Goal: Task Accomplishment & Management: Complete application form

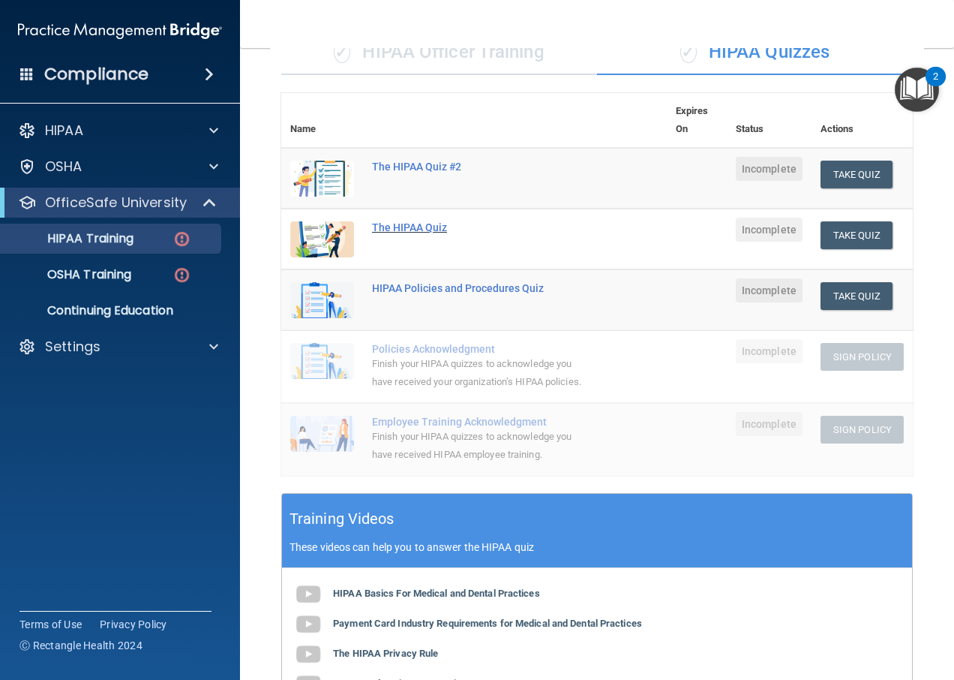
scroll to position [133, 0]
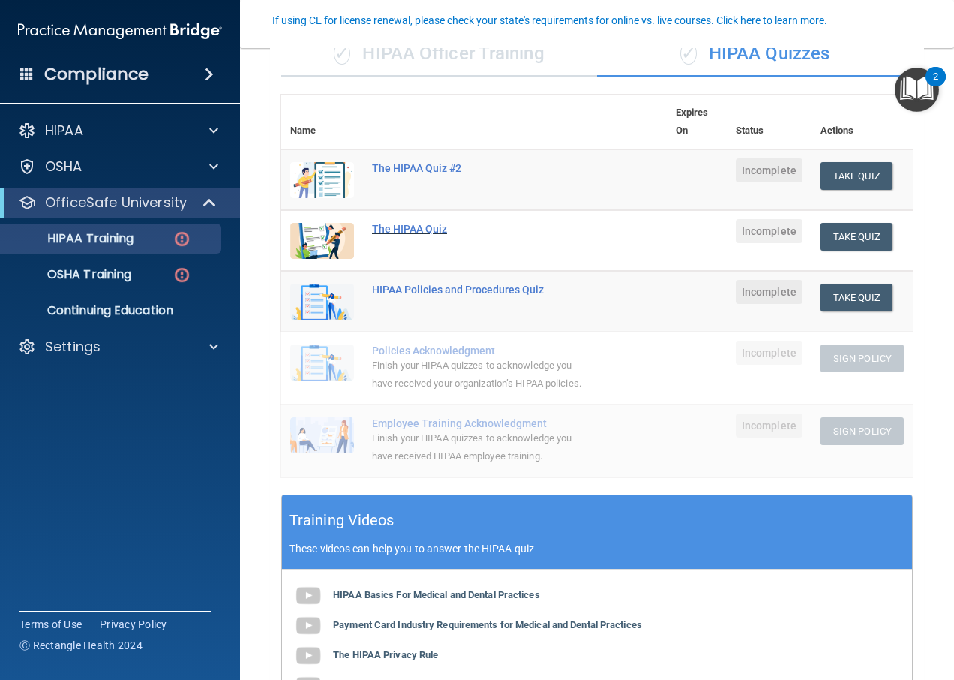
click at [428, 227] on div "The HIPAA Quiz" at bounding box center [482, 229] width 220 height 12
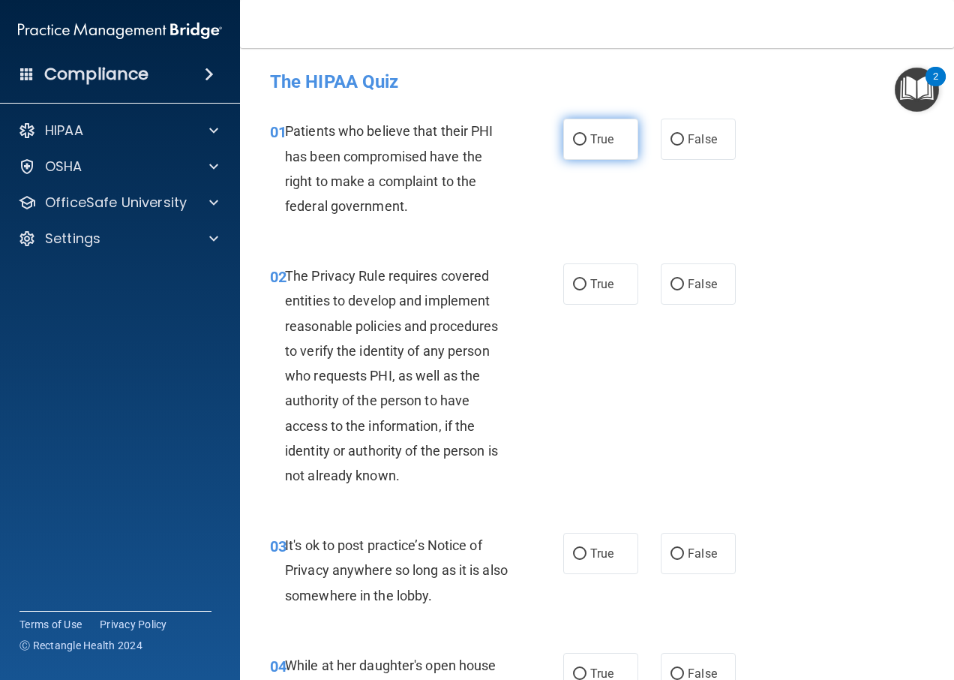
click at [590, 141] on span "True" at bounding box center [601, 139] width 23 height 14
click at [587, 141] on input "True" at bounding box center [580, 139] width 14 height 11
radio input "true"
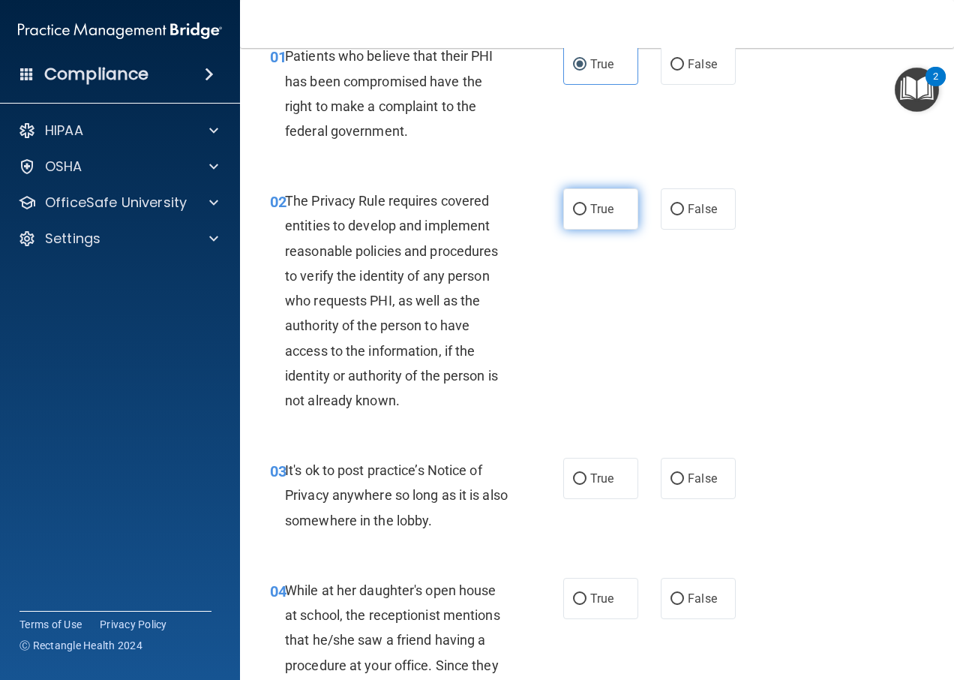
click at [581, 208] on input "True" at bounding box center [580, 209] width 14 height 11
radio input "true"
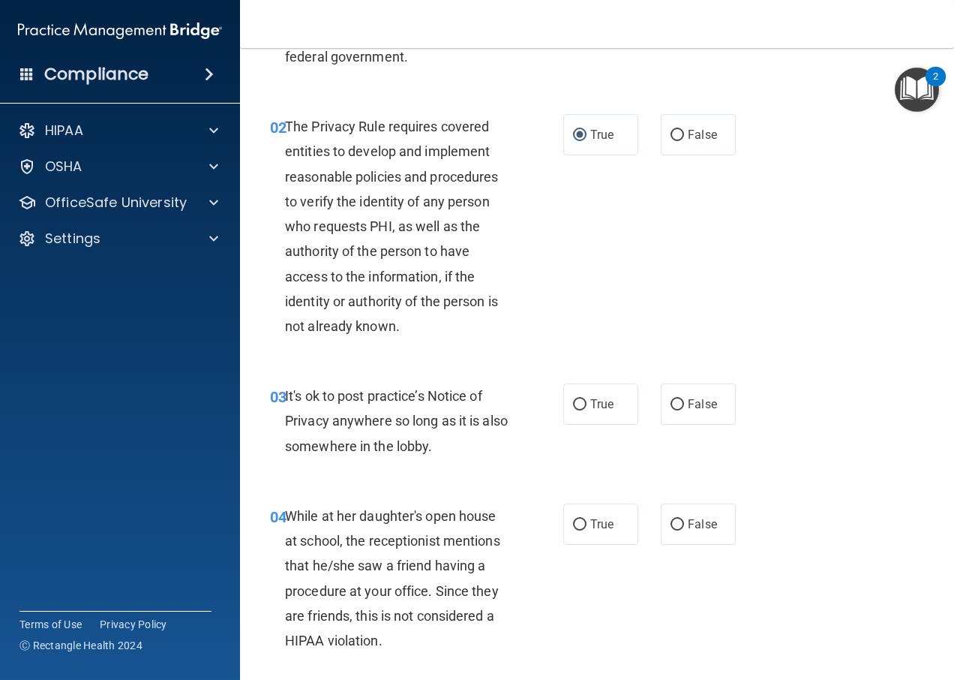
scroll to position [150, 0]
click at [593, 395] on label "True" at bounding box center [600, 403] width 75 height 41
click at [587, 398] on input "True" at bounding box center [580, 403] width 14 height 11
radio input "true"
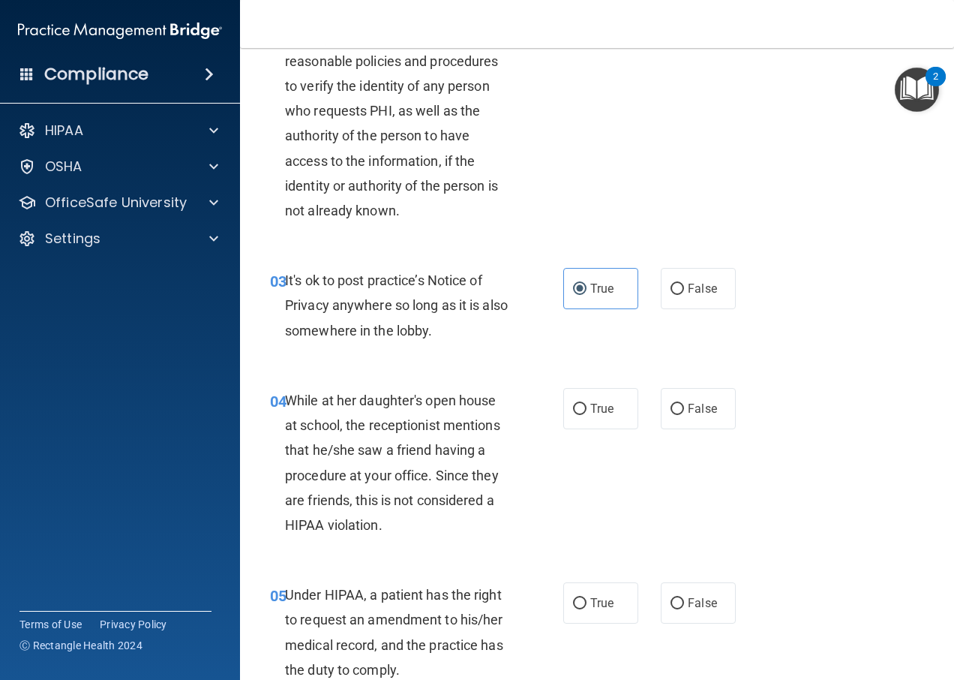
scroll to position [300, 0]
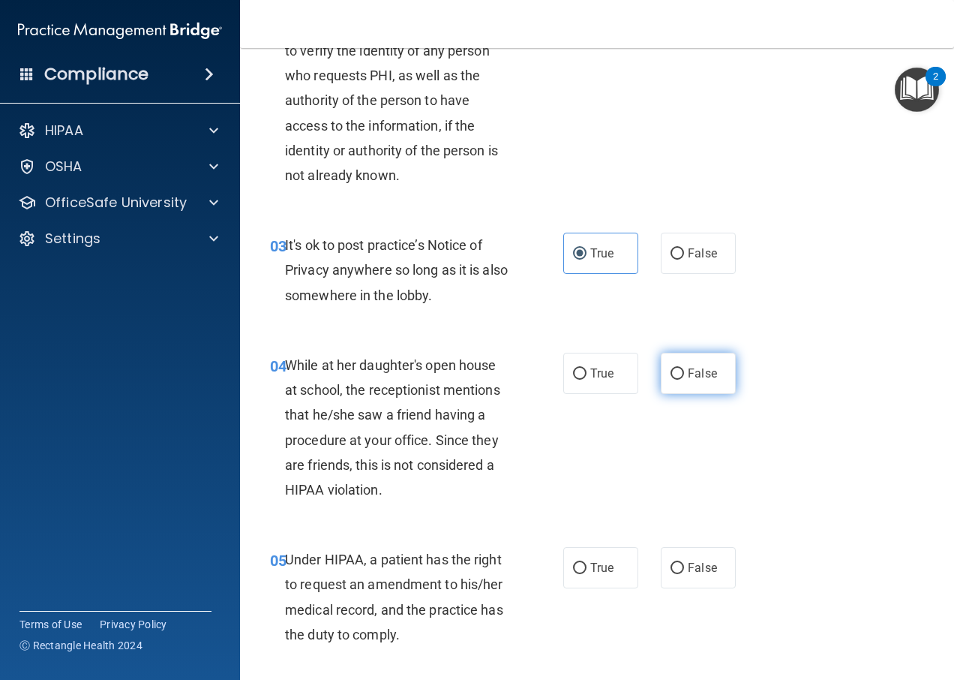
click at [671, 368] on input "False" at bounding box center [678, 373] width 14 height 11
radio input "true"
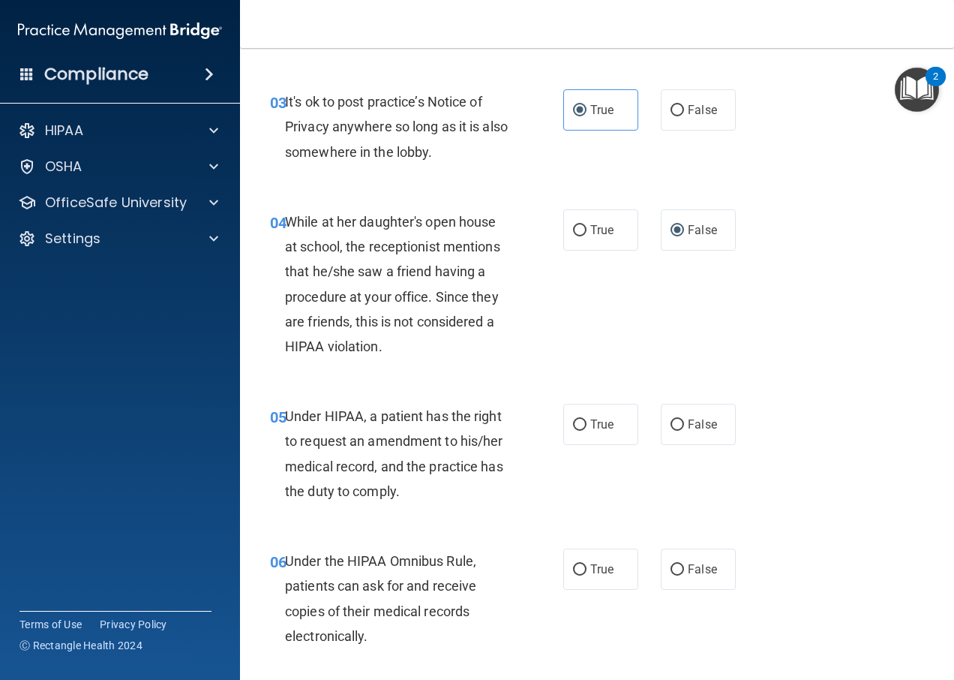
scroll to position [450, 0]
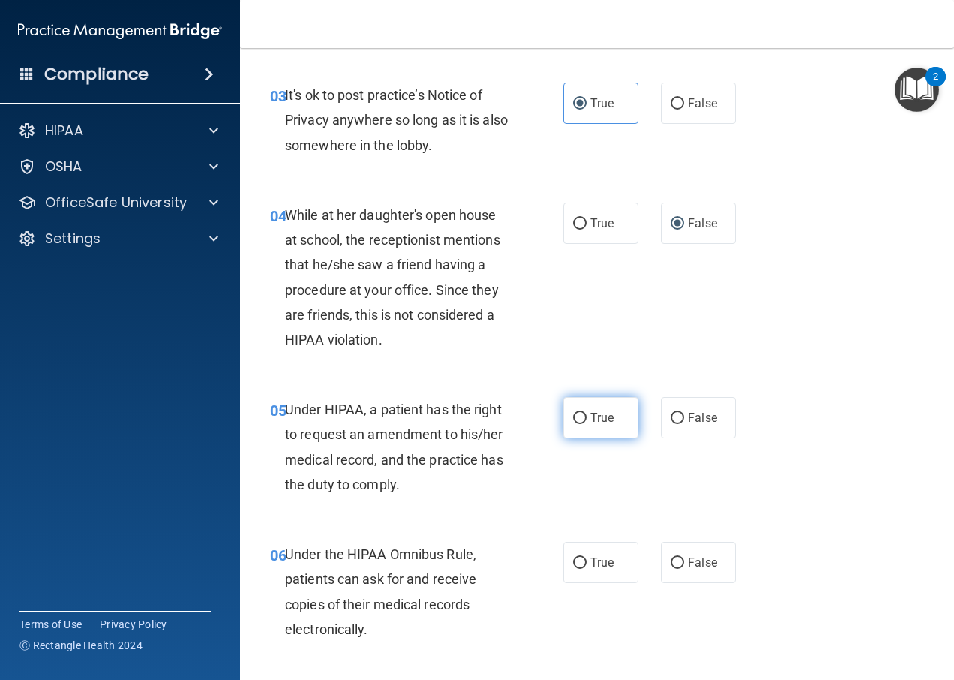
click at [614, 425] on label "True" at bounding box center [600, 417] width 75 height 41
click at [587, 424] on input "True" at bounding box center [580, 418] width 14 height 11
radio input "true"
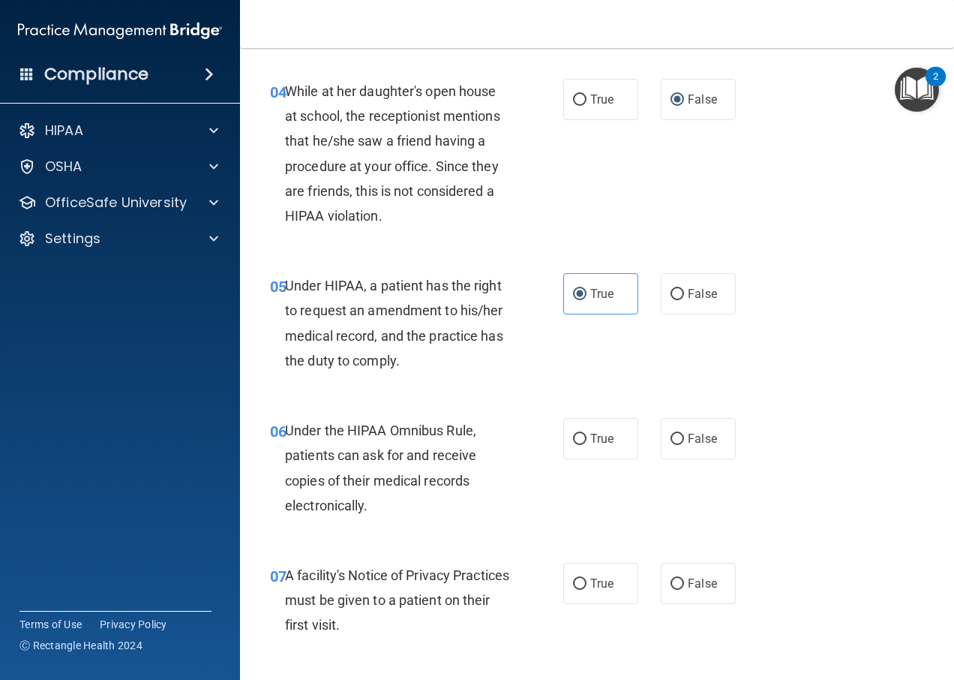
scroll to position [600, 0]
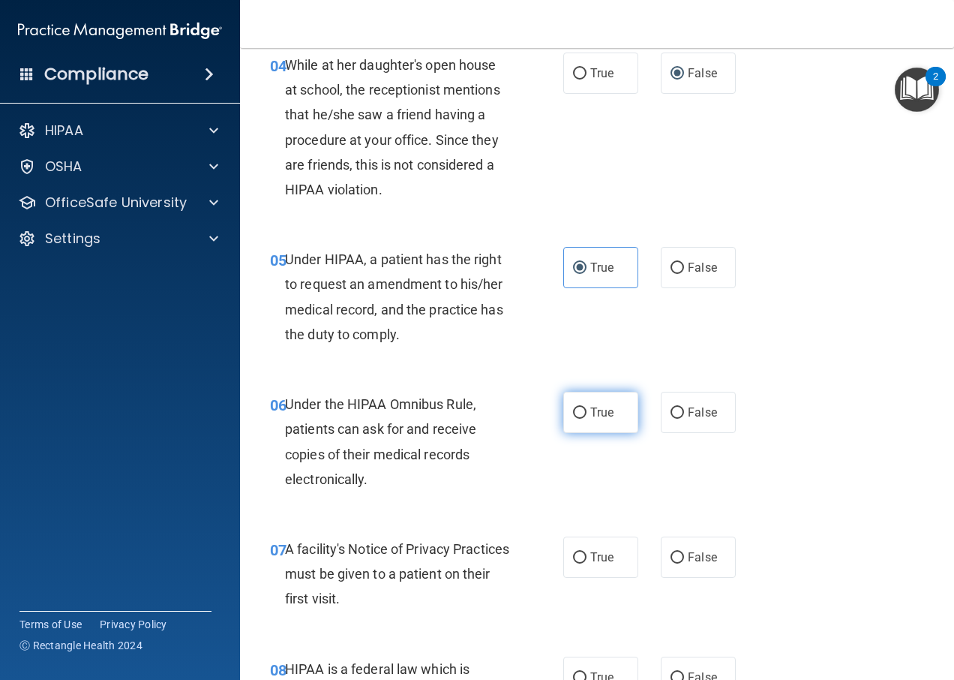
click at [608, 419] on label "True" at bounding box center [600, 412] width 75 height 41
click at [587, 419] on input "True" at bounding box center [580, 412] width 14 height 11
radio input "true"
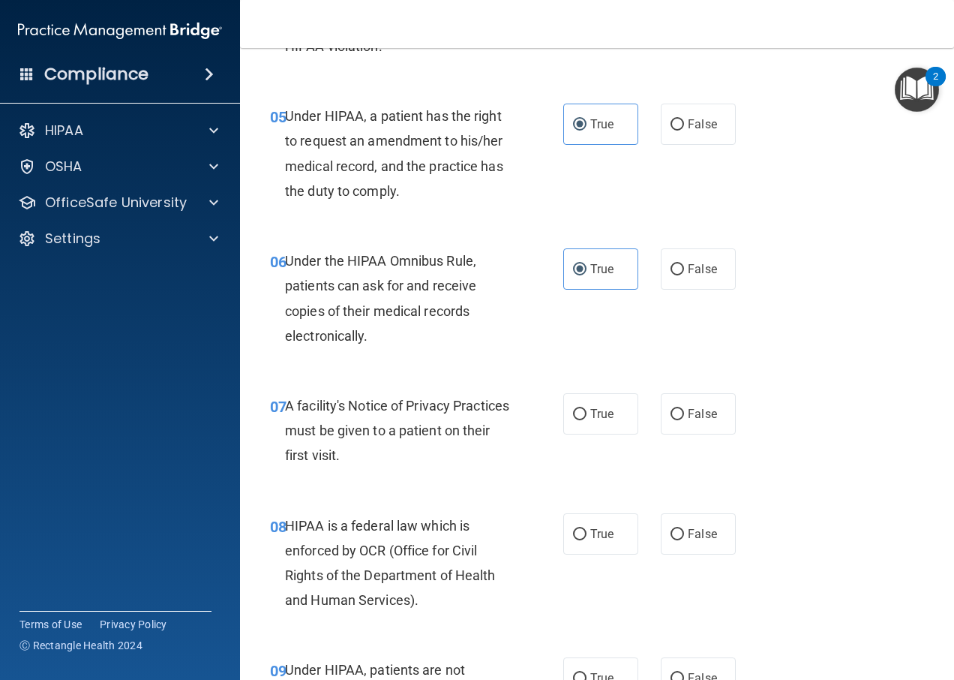
scroll to position [750, 0]
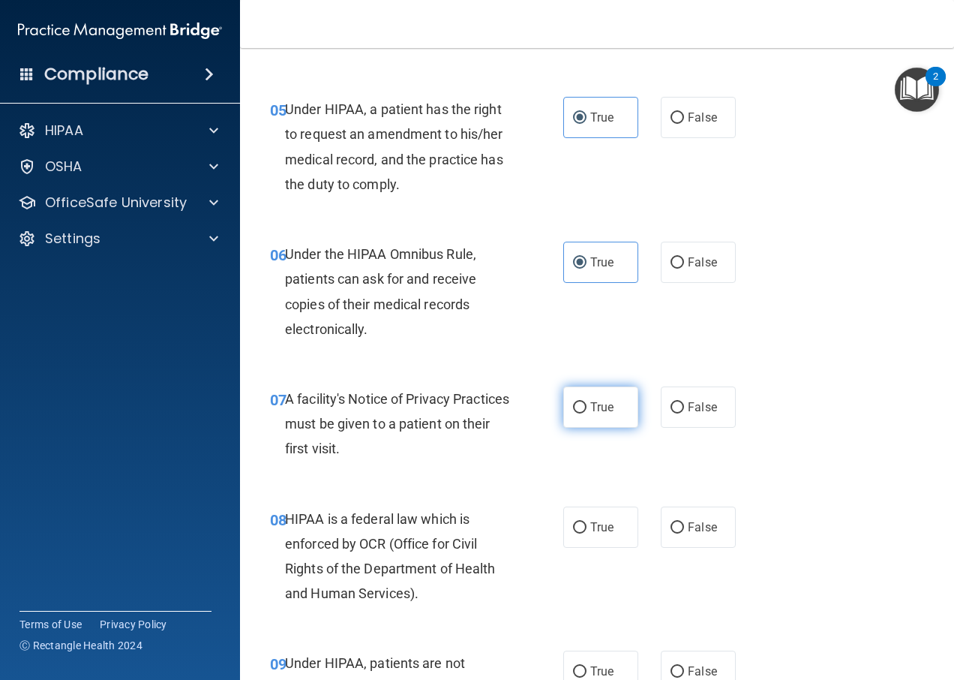
click at [606, 414] on label "True" at bounding box center [600, 406] width 75 height 41
click at [587, 413] on input "True" at bounding box center [580, 407] width 14 height 11
radio input "true"
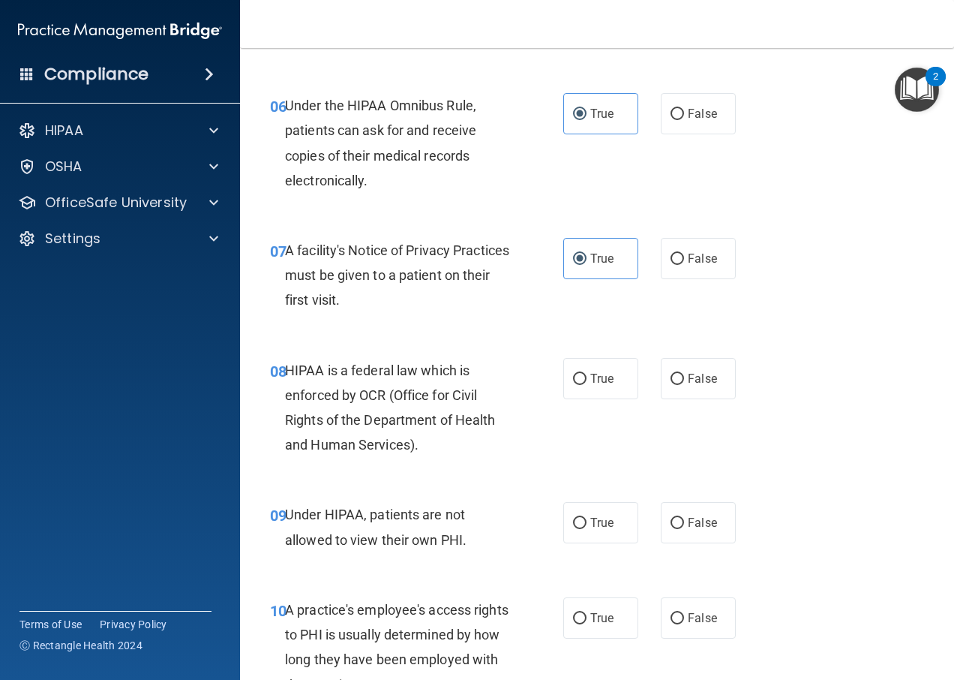
scroll to position [900, 0]
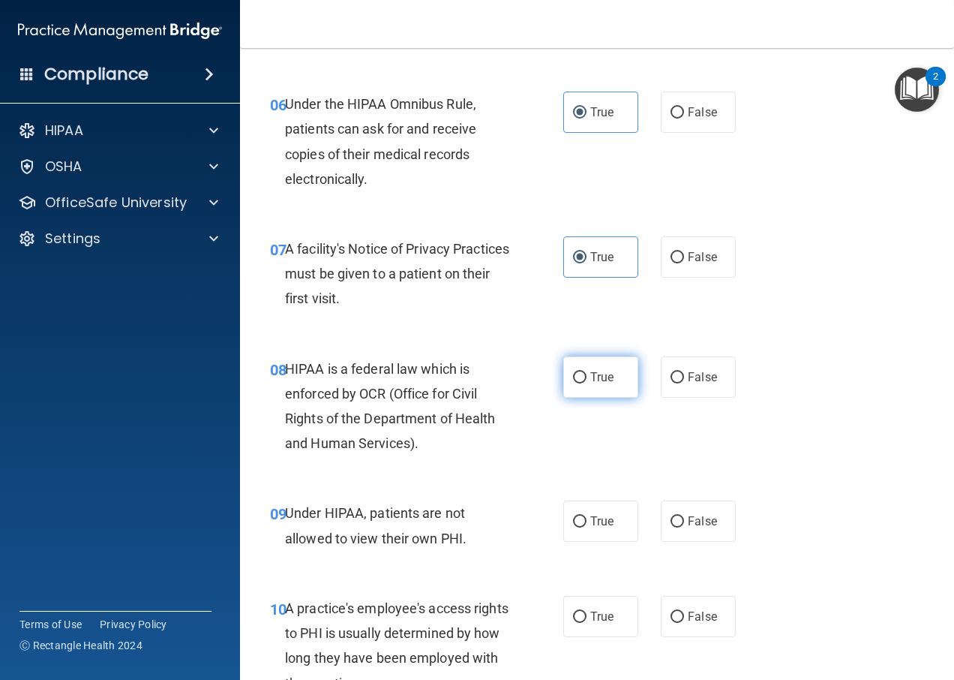
click at [584, 392] on label "True" at bounding box center [600, 376] width 75 height 41
click at [584, 383] on input "True" at bounding box center [580, 377] width 14 height 11
radio input "true"
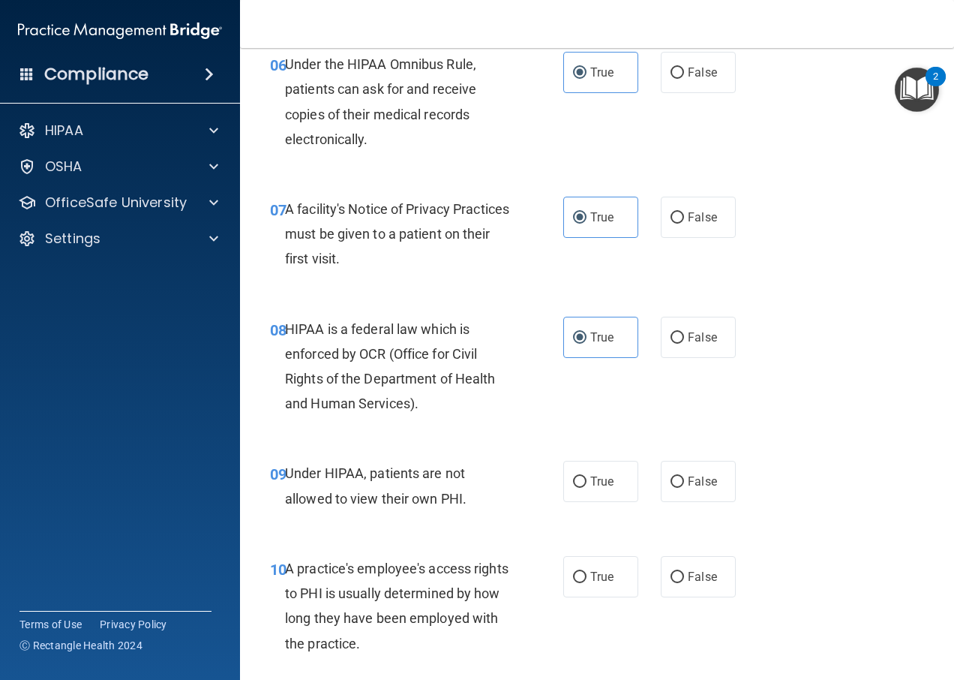
scroll to position [975, 0]
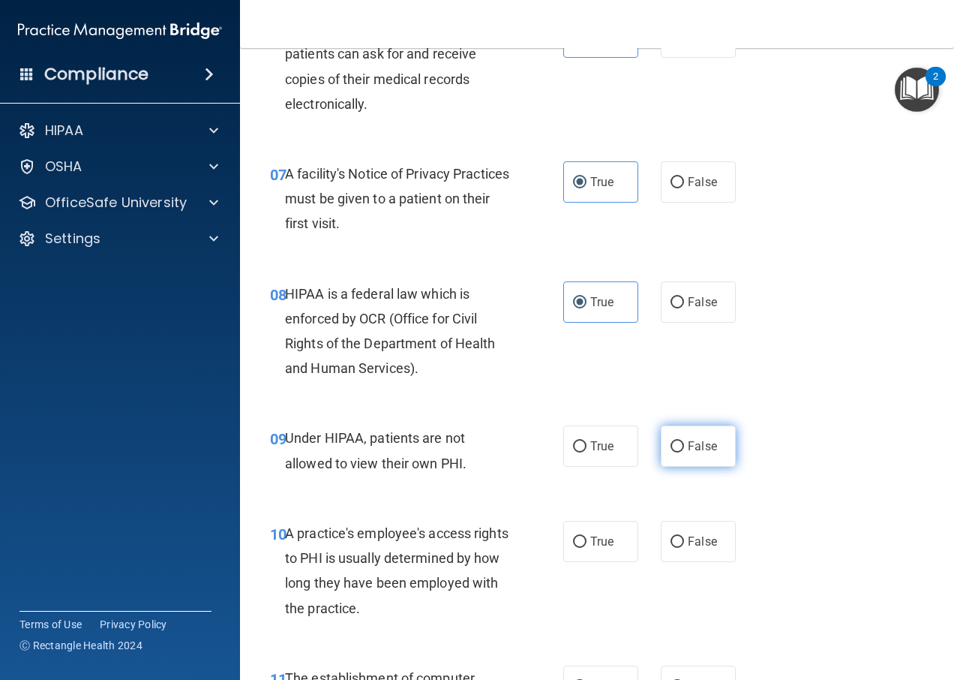
click at [669, 454] on label "False" at bounding box center [698, 445] width 75 height 41
click at [671, 452] on input "False" at bounding box center [678, 446] width 14 height 11
radio input "true"
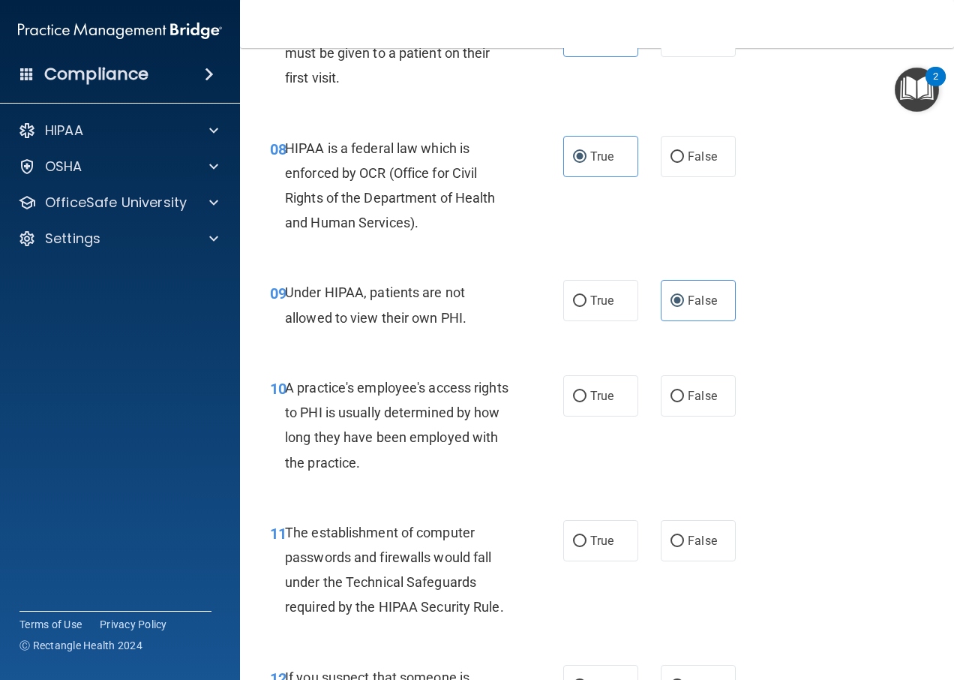
scroll to position [1125, 0]
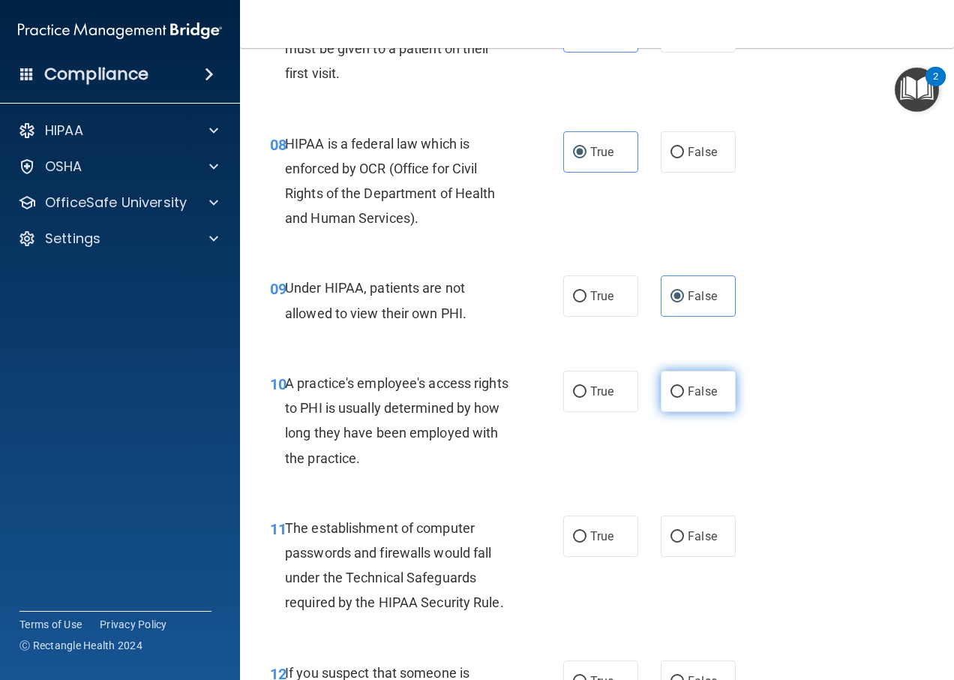
click at [665, 400] on label "False" at bounding box center [698, 391] width 75 height 41
click at [671, 398] on input "False" at bounding box center [678, 391] width 14 height 11
radio input "true"
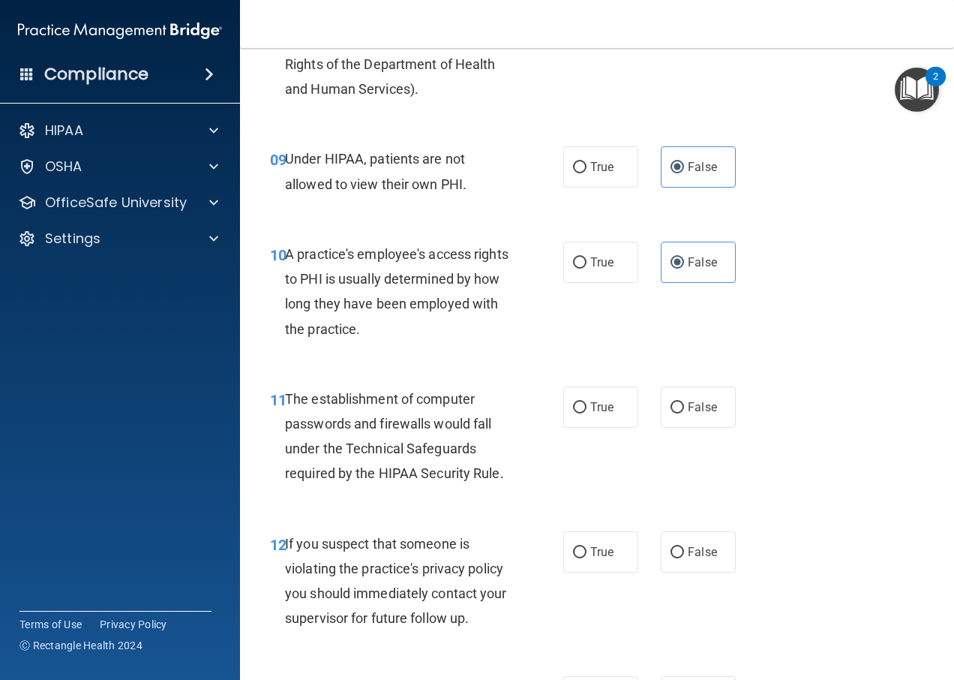
scroll to position [1275, 0]
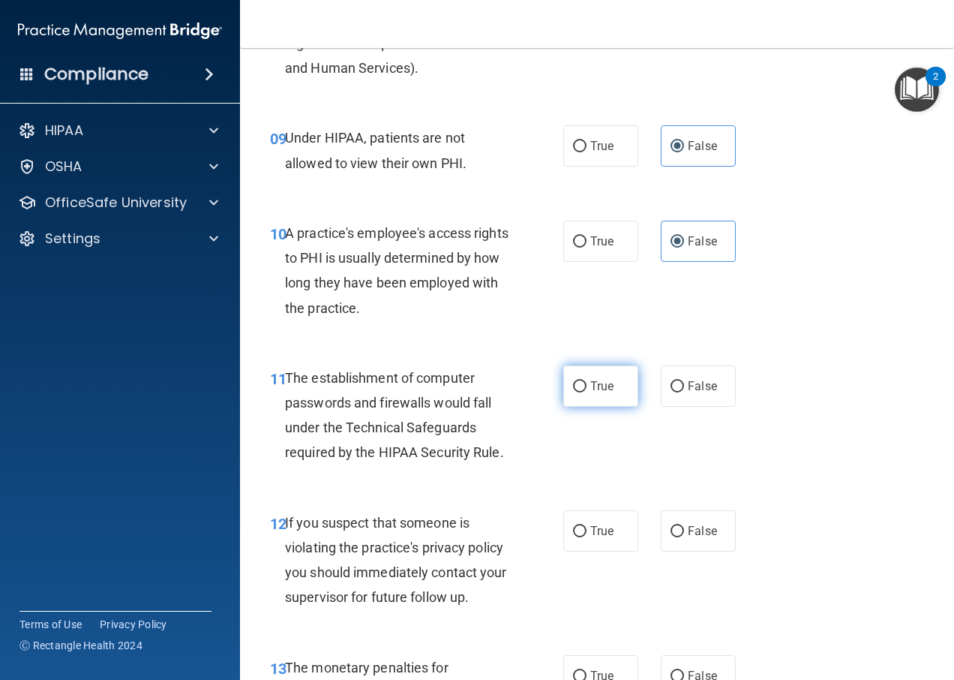
click at [573, 381] on input "True" at bounding box center [580, 386] width 14 height 11
radio input "true"
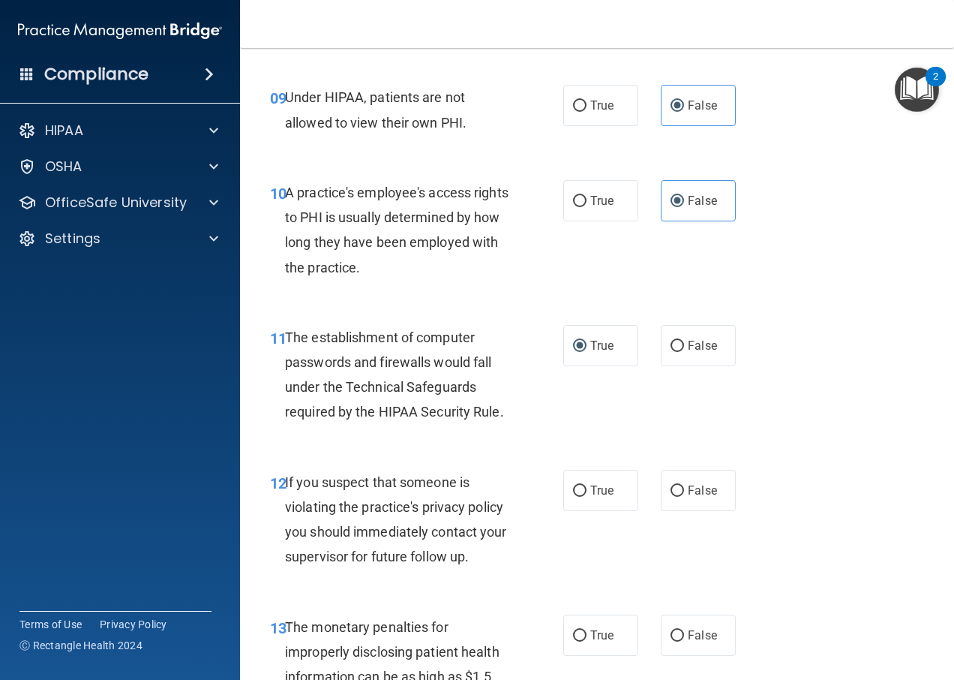
scroll to position [1350, 0]
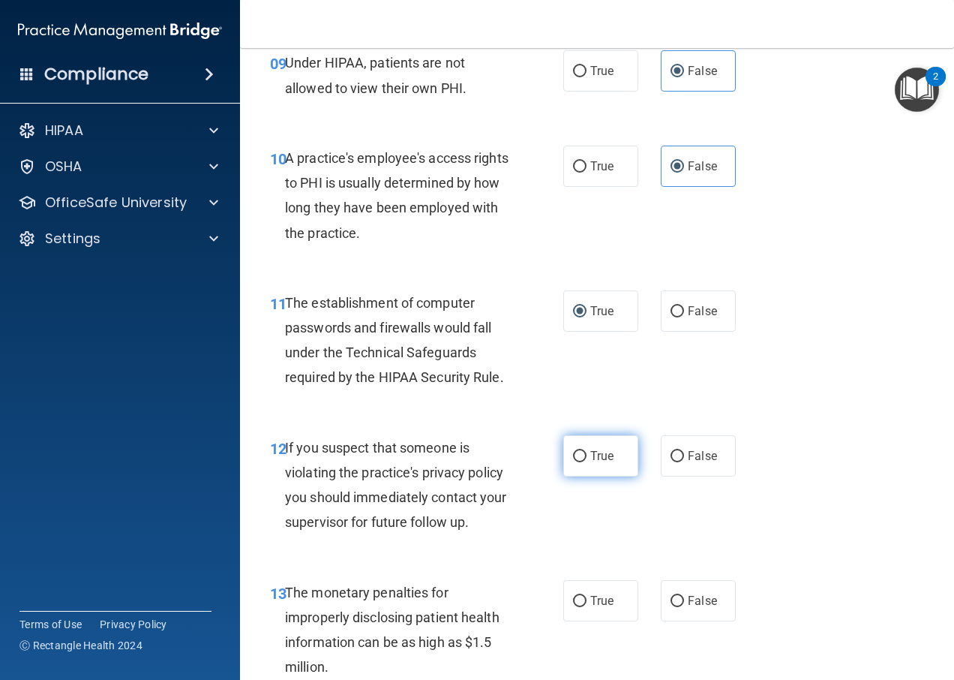
click at [597, 449] on span "True" at bounding box center [601, 456] width 23 height 14
click at [587, 451] on input "True" at bounding box center [580, 456] width 14 height 11
radio input "true"
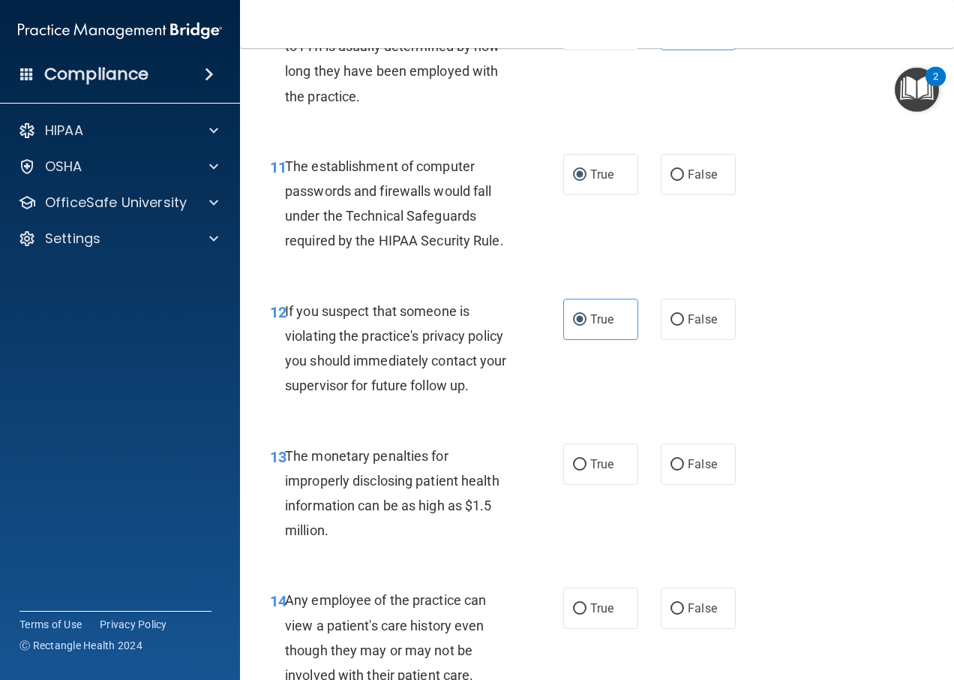
scroll to position [1500, 0]
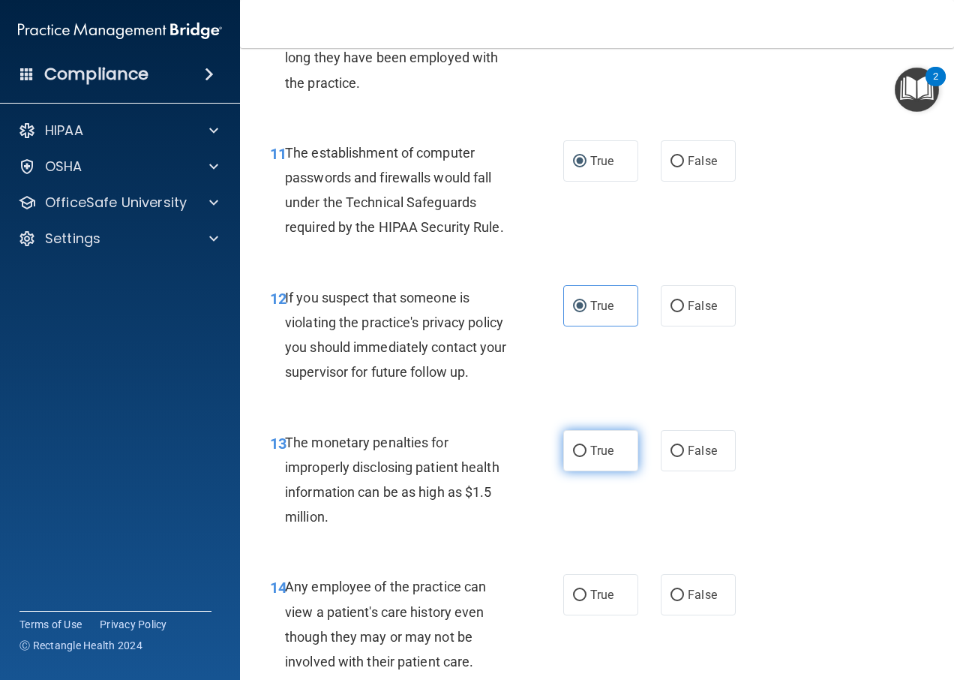
click at [607, 456] on span "True" at bounding box center [601, 450] width 23 height 14
click at [587, 456] on input "True" at bounding box center [580, 451] width 14 height 11
radio input "true"
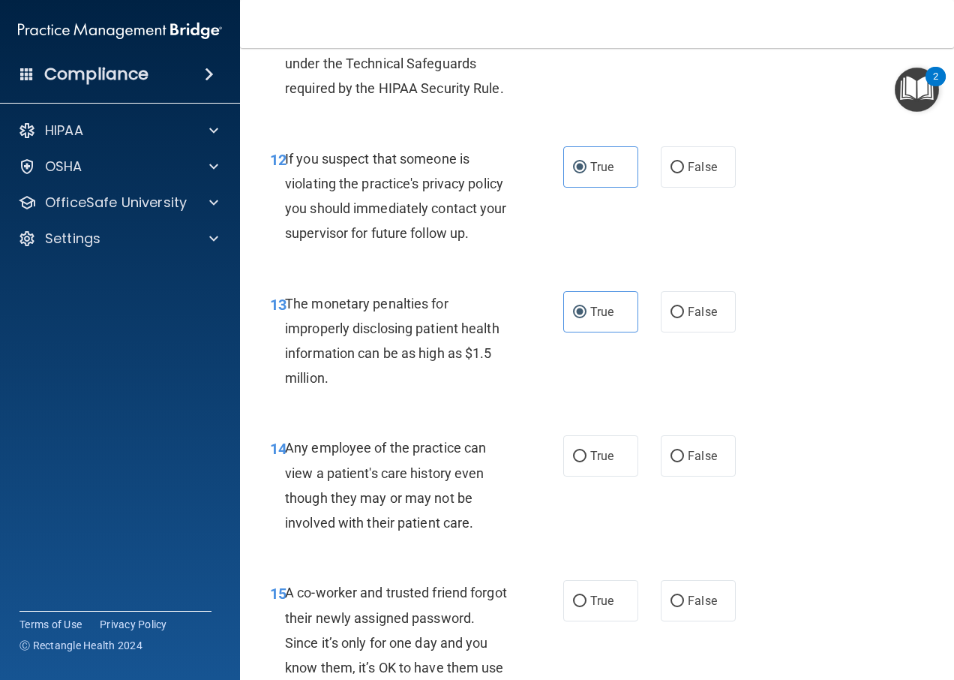
scroll to position [1650, 0]
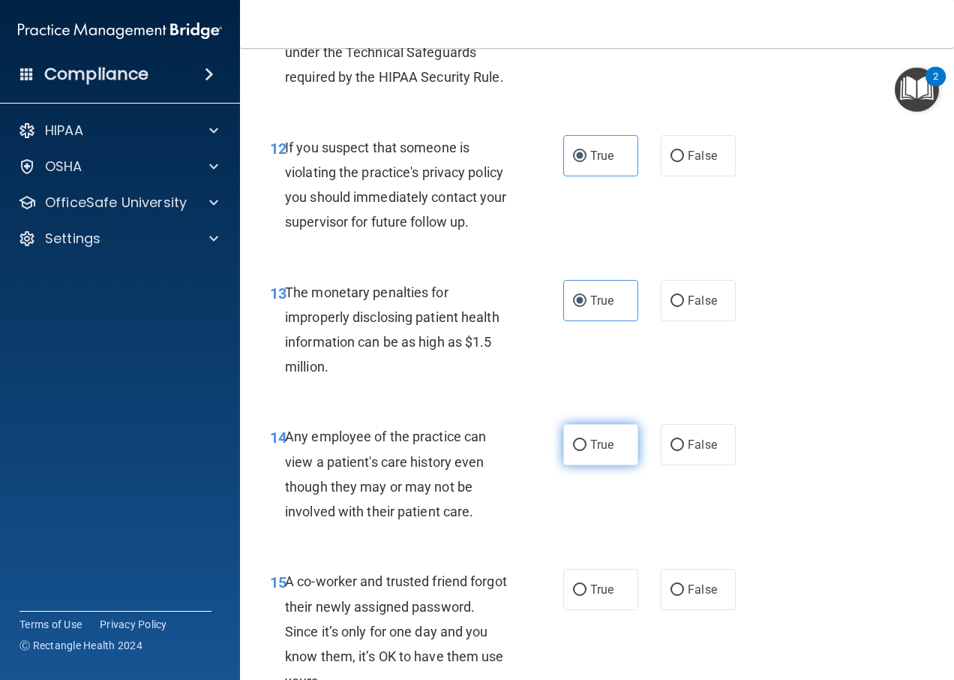
click at [608, 455] on label "True" at bounding box center [600, 444] width 75 height 41
click at [587, 451] on input "True" at bounding box center [580, 445] width 14 height 11
radio input "true"
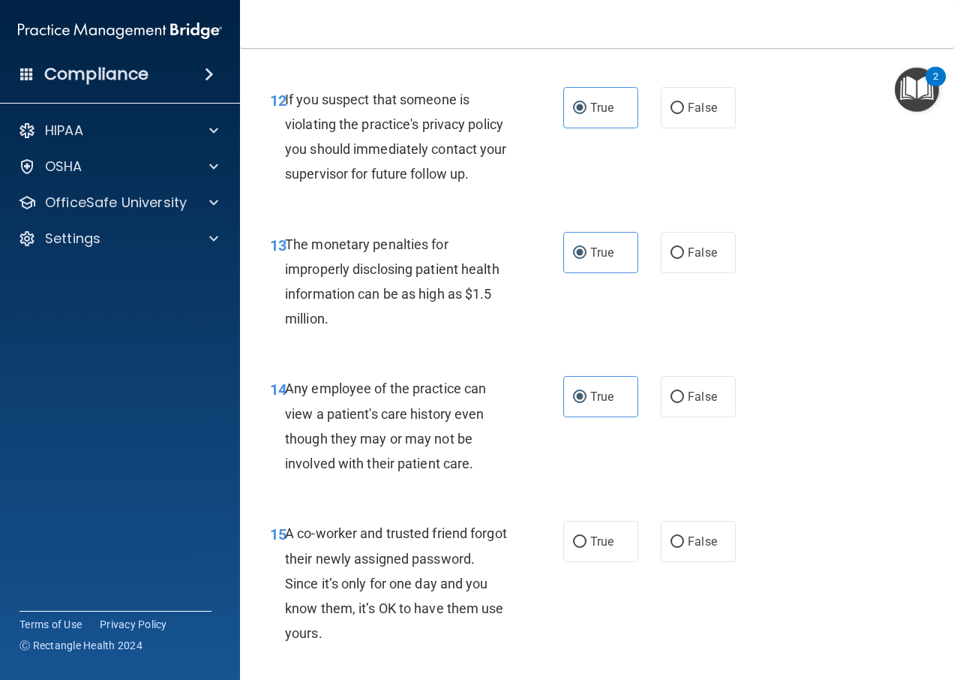
scroll to position [1725, 0]
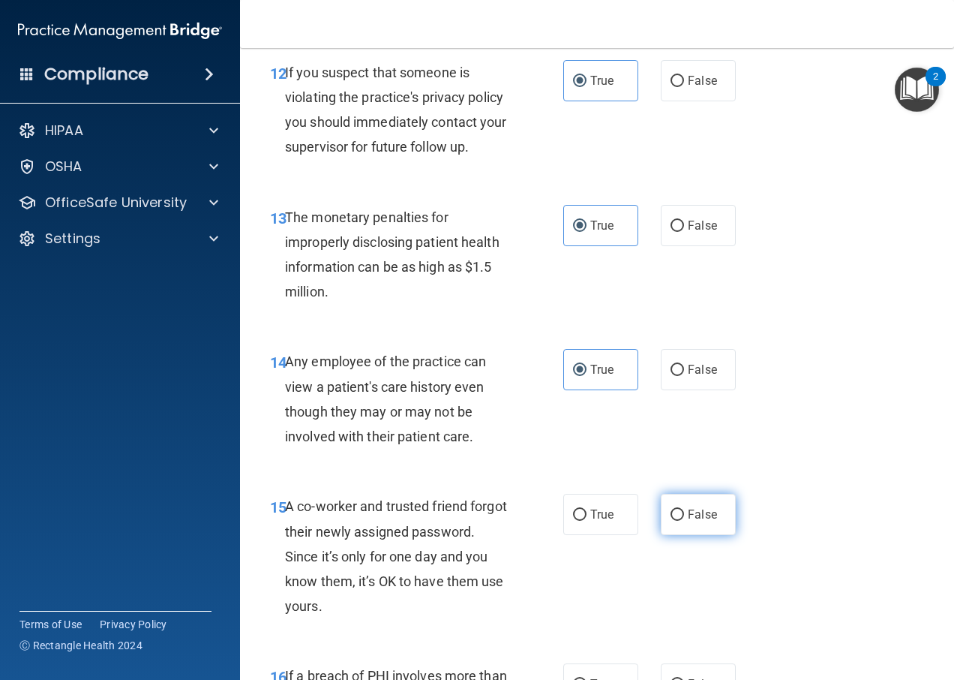
click at [671, 517] on input "False" at bounding box center [678, 514] width 14 height 11
radio input "true"
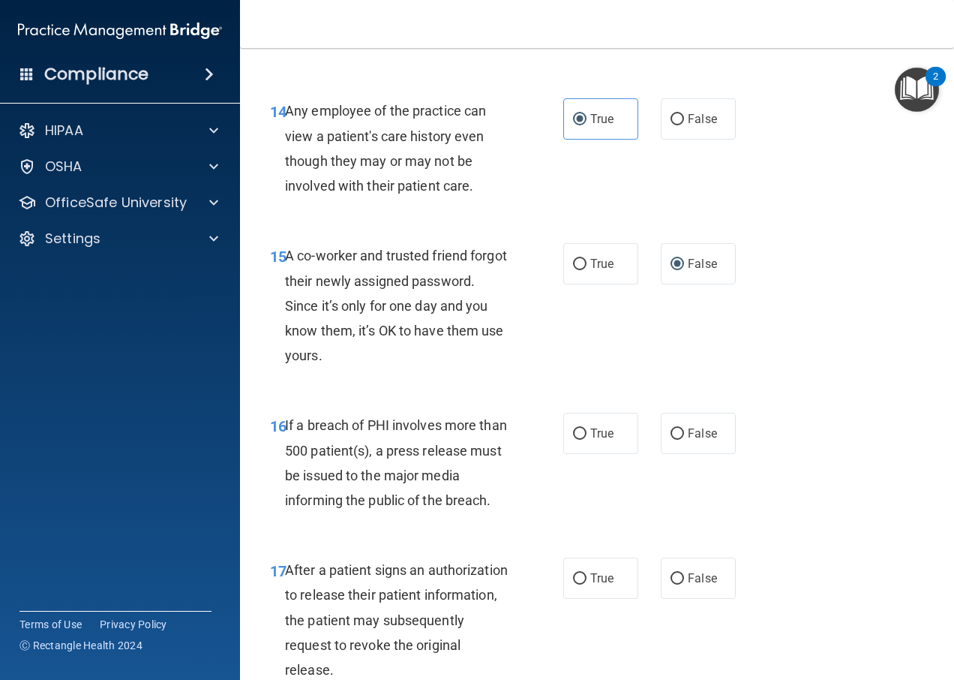
scroll to position [2025, 0]
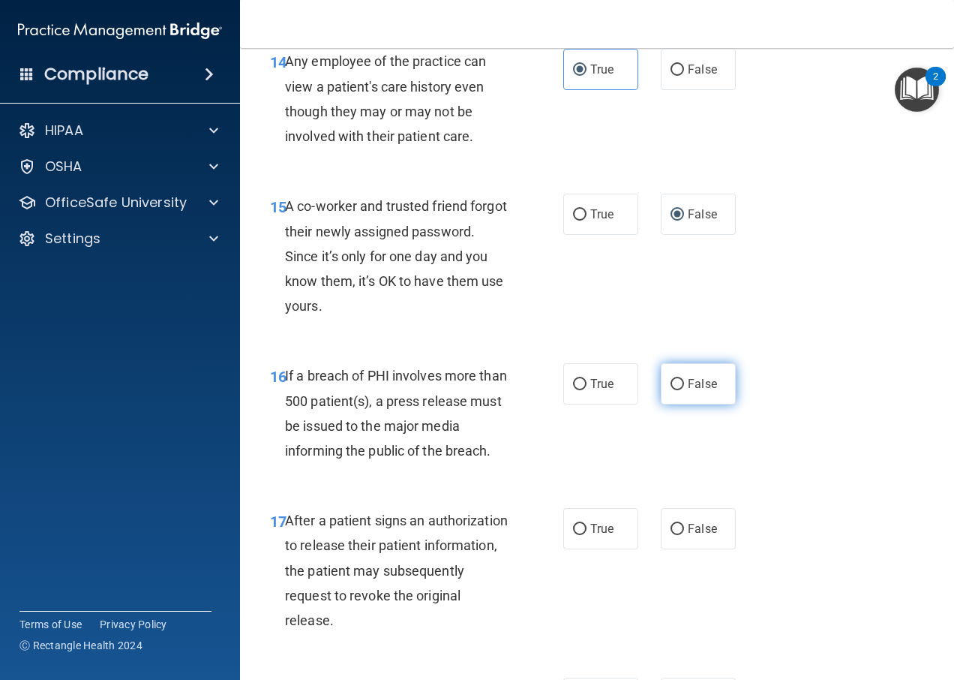
click at [673, 395] on label "False" at bounding box center [698, 383] width 75 height 41
click at [673, 390] on input "False" at bounding box center [678, 384] width 14 height 11
radio input "true"
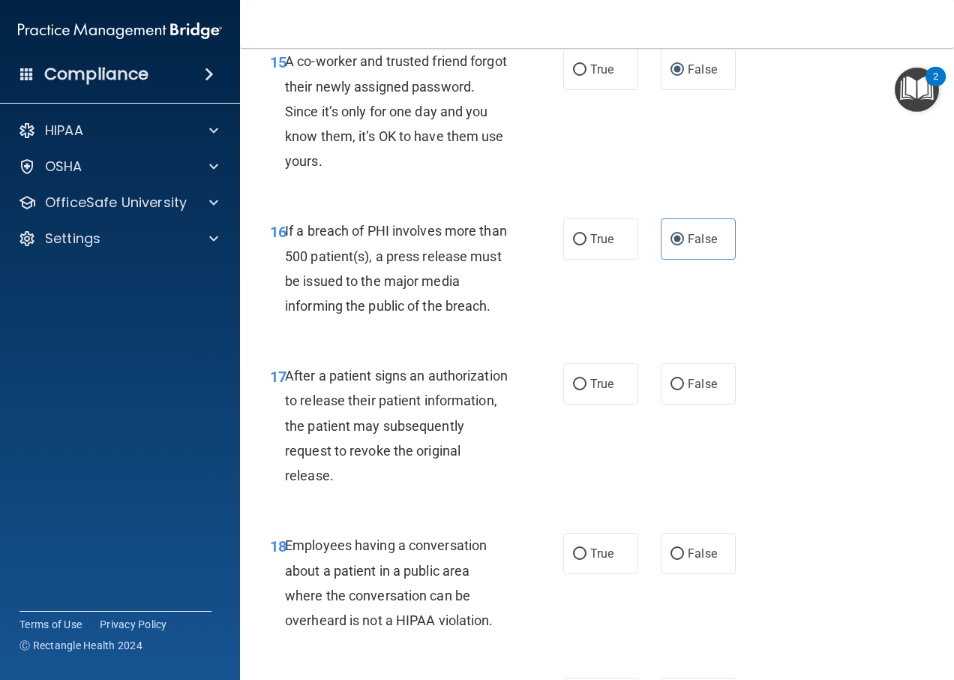
scroll to position [2175, 0]
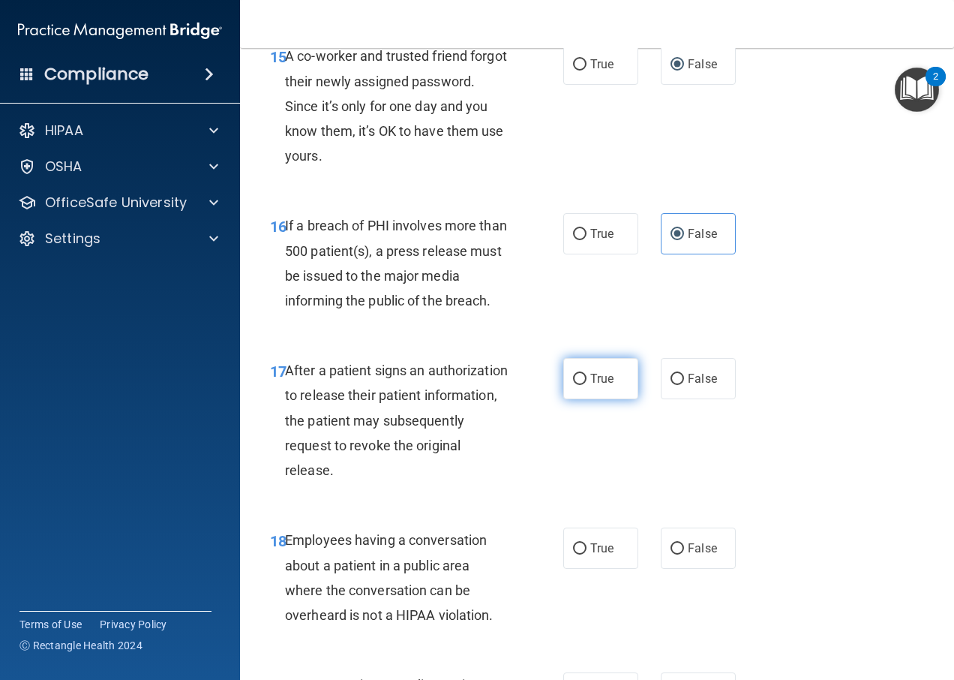
click at [584, 380] on label "True" at bounding box center [600, 378] width 75 height 41
click at [584, 380] on input "True" at bounding box center [580, 379] width 14 height 11
radio input "true"
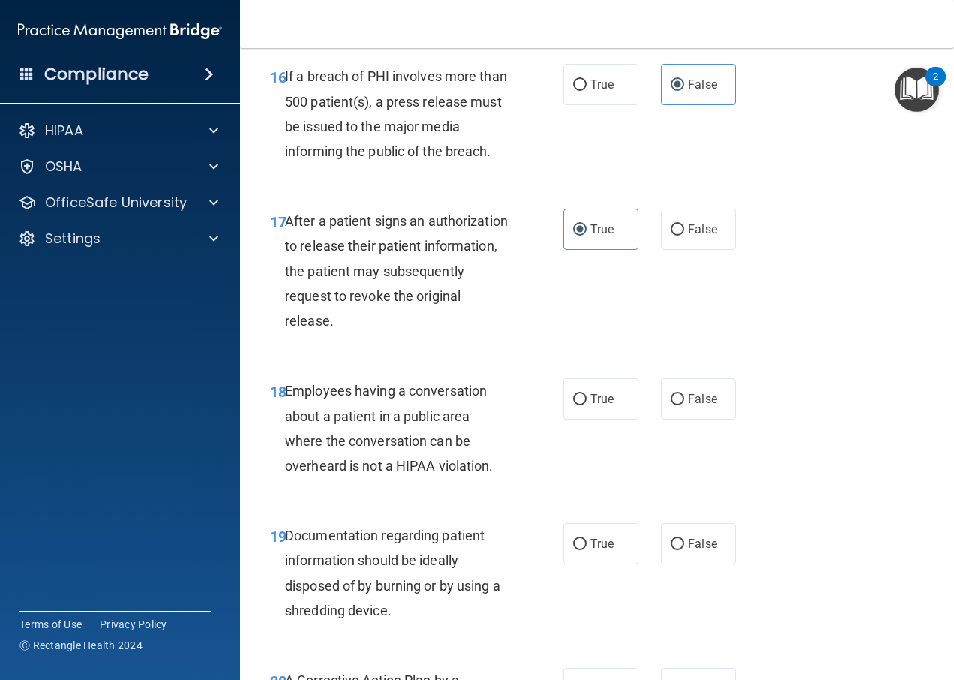
scroll to position [2325, 0]
click at [689, 395] on span "False" at bounding box center [702, 398] width 29 height 14
click at [684, 395] on input "False" at bounding box center [678, 398] width 14 height 11
radio input "true"
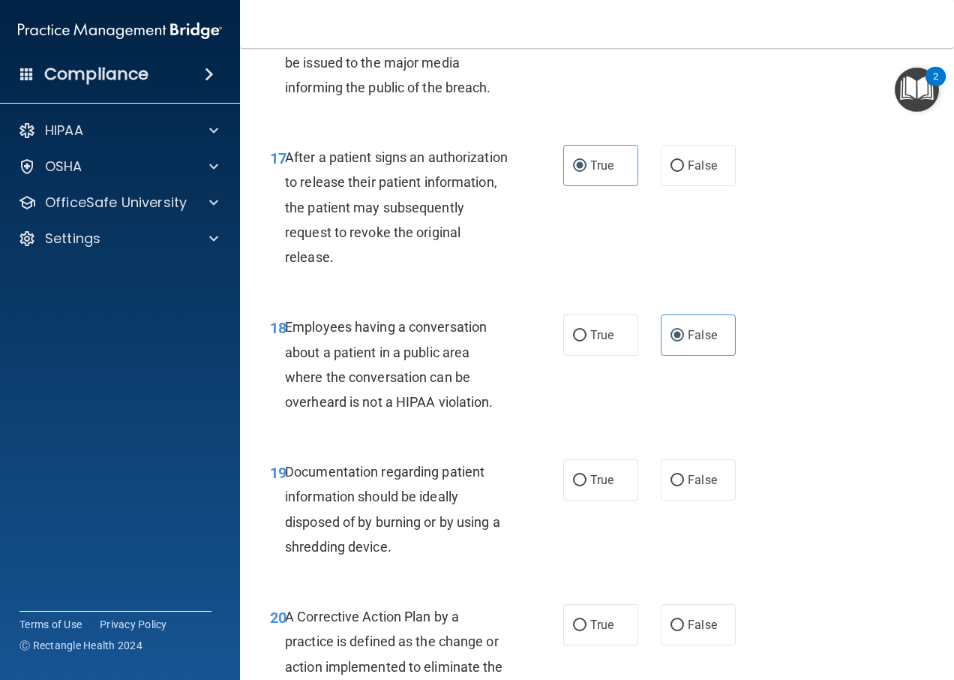
scroll to position [2475, 0]
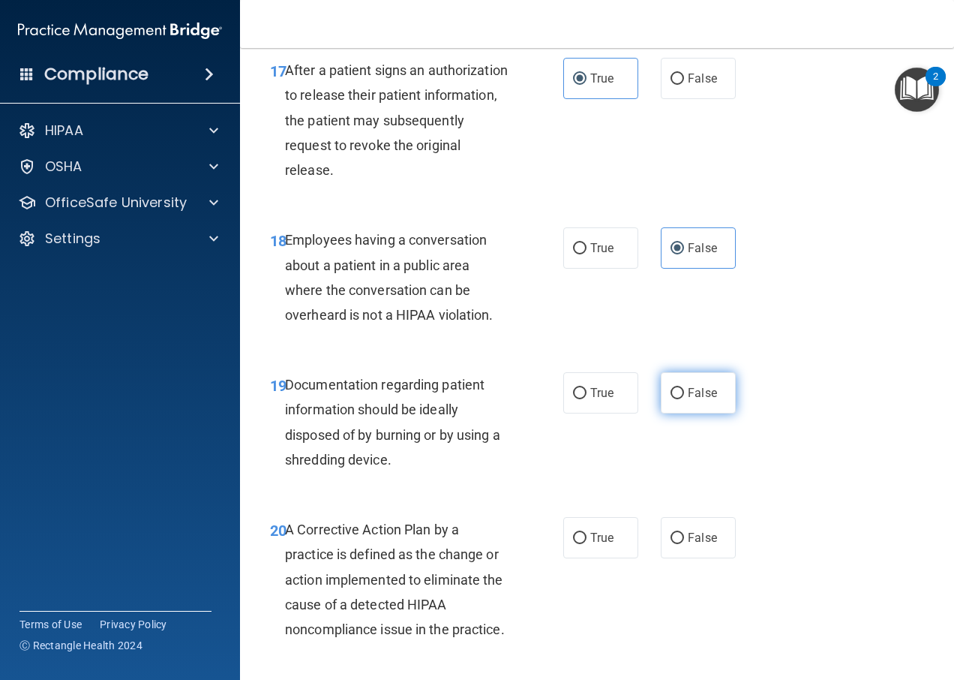
click at [688, 396] on span "False" at bounding box center [702, 393] width 29 height 14
click at [684, 396] on input "False" at bounding box center [678, 393] width 14 height 11
radio input "true"
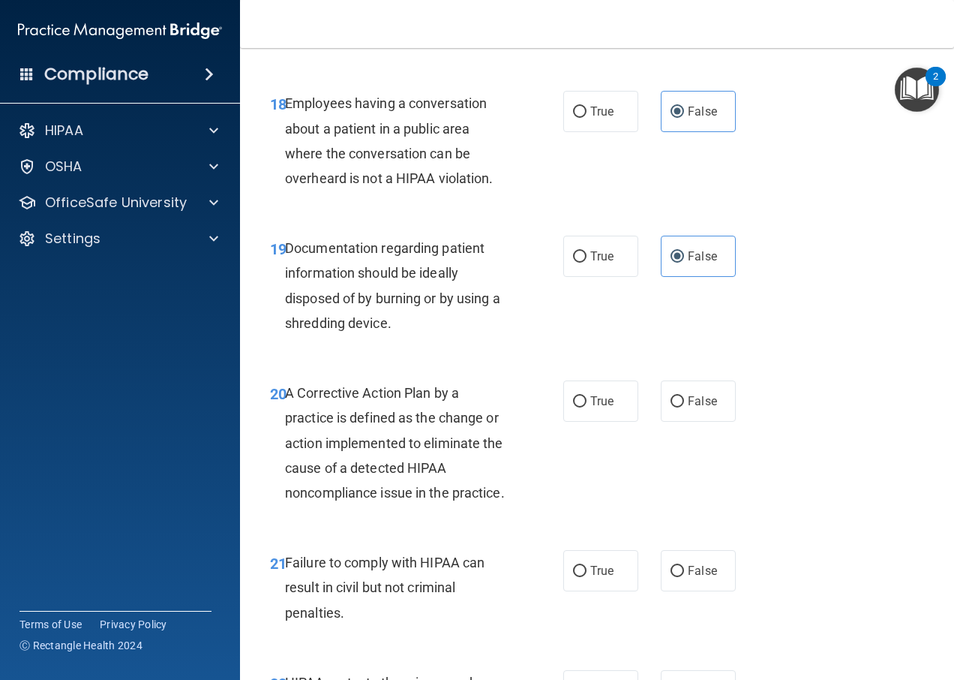
scroll to position [2625, 0]
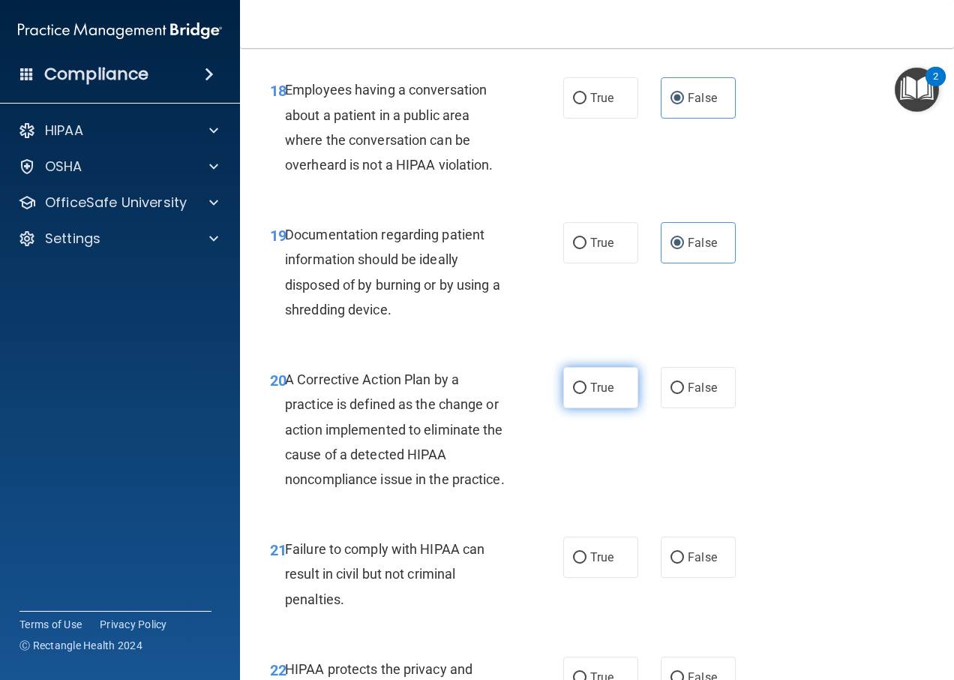
click at [623, 400] on label "True" at bounding box center [600, 387] width 75 height 41
click at [587, 394] on input "True" at bounding box center [580, 388] width 14 height 11
radio input "true"
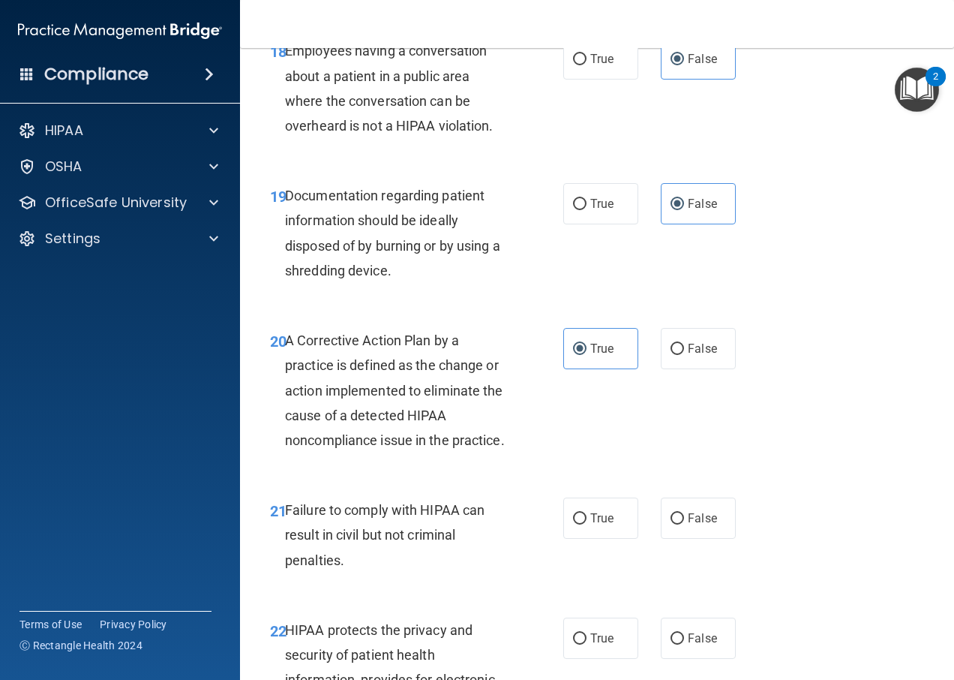
scroll to position [2775, 0]
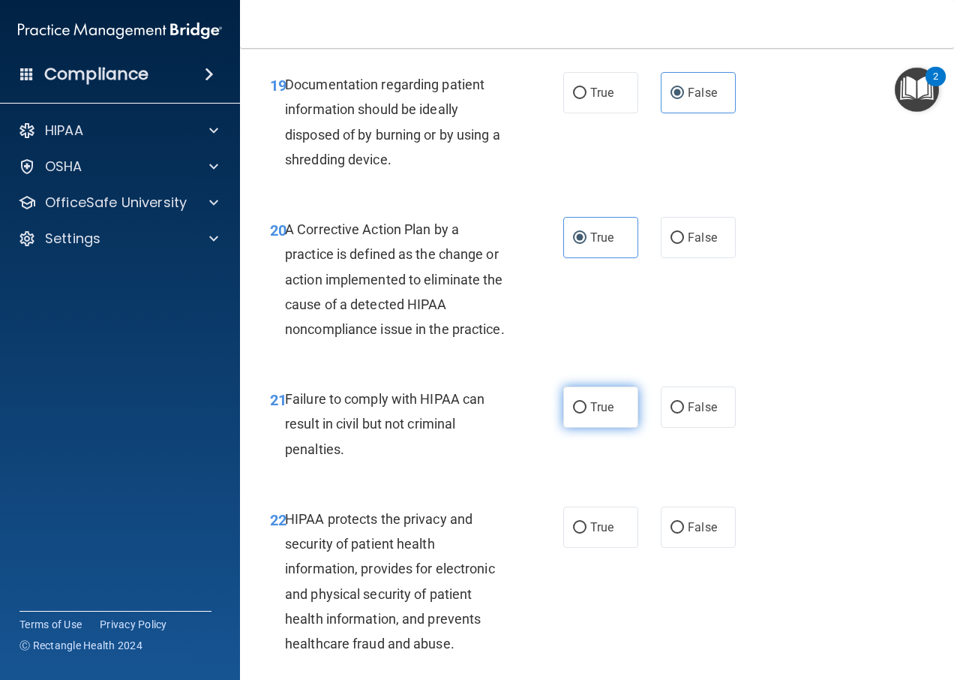
click at [589, 428] on label "True" at bounding box center [600, 406] width 75 height 41
click at [587, 413] on input "True" at bounding box center [580, 407] width 14 height 11
radio input "true"
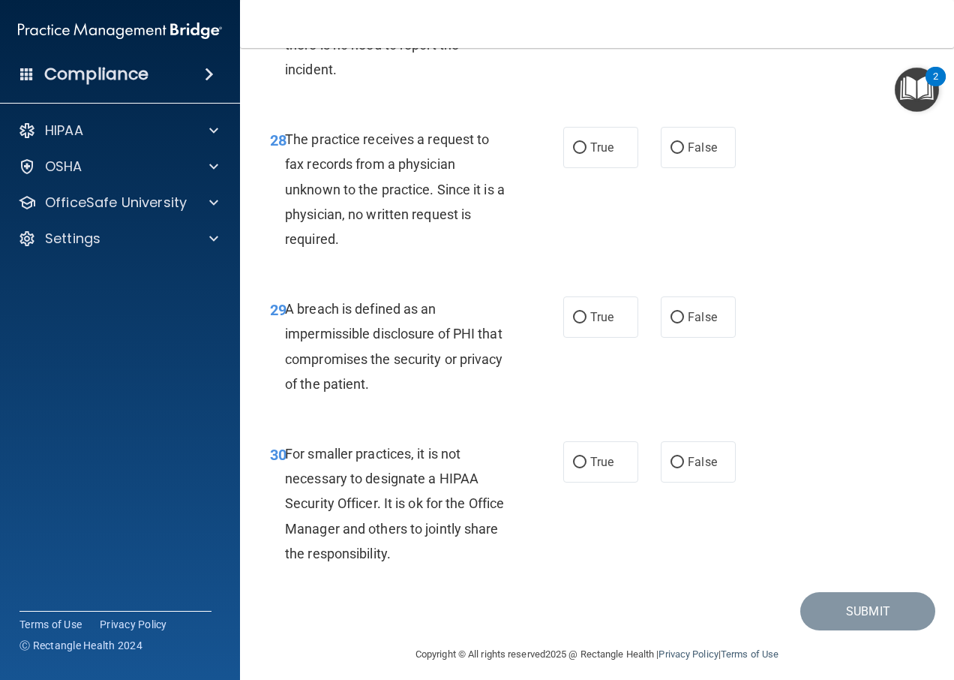
scroll to position [4282, 0]
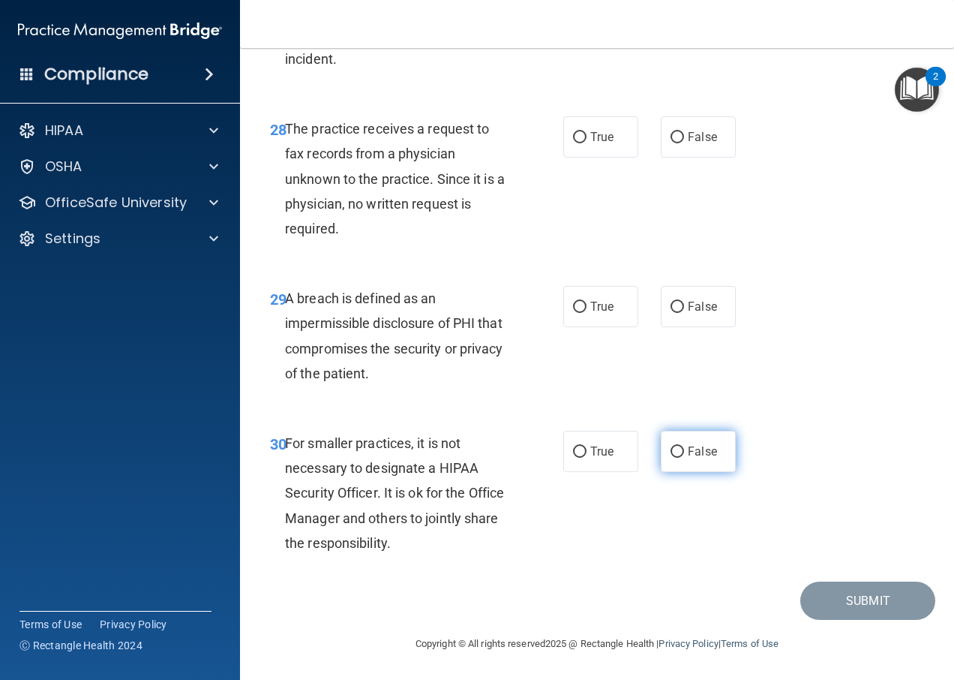
click at [689, 455] on span "False" at bounding box center [702, 451] width 29 height 14
click at [684, 455] on input "False" at bounding box center [678, 451] width 14 height 11
radio input "true"
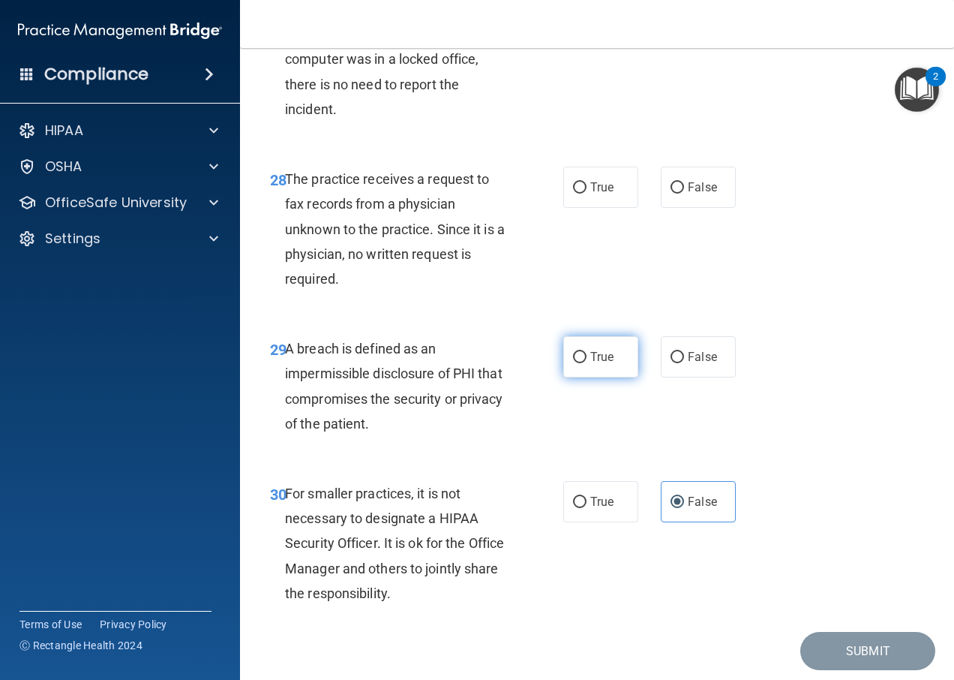
click at [582, 377] on label "True" at bounding box center [600, 356] width 75 height 41
click at [582, 363] on input "True" at bounding box center [580, 357] width 14 height 11
radio input "true"
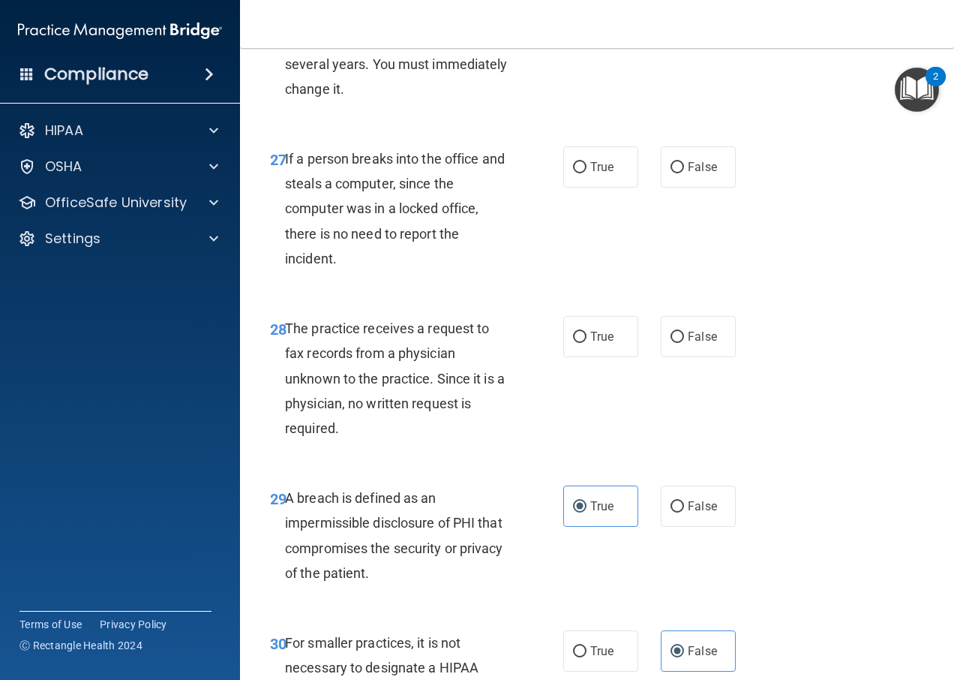
scroll to position [4057, 0]
click at [680, 356] on label "False" at bounding box center [698, 337] width 75 height 41
click at [680, 344] on input "False" at bounding box center [678, 337] width 14 height 11
radio input "true"
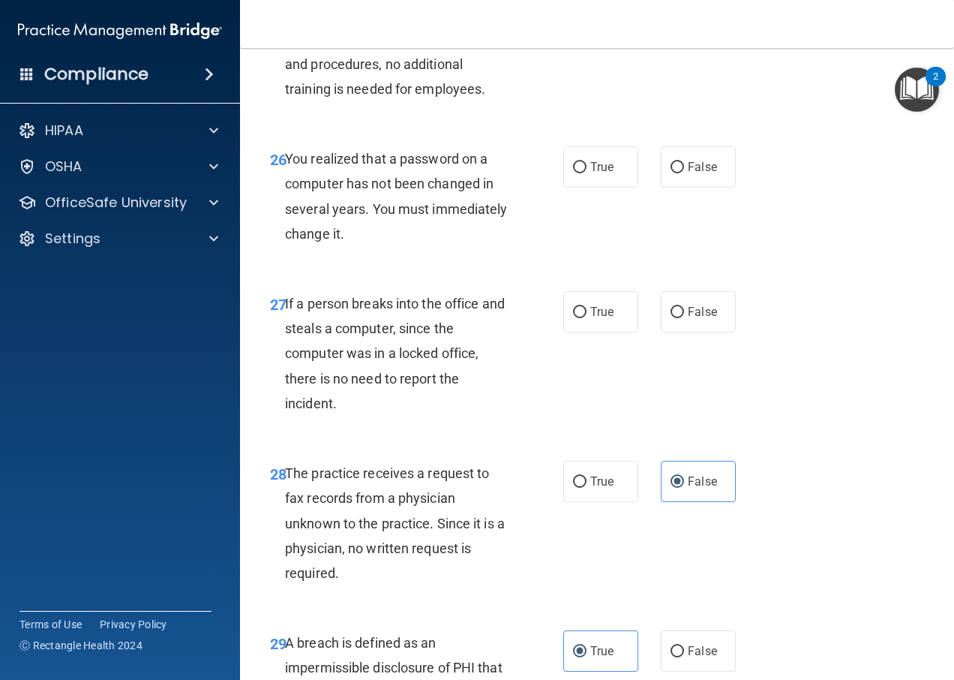
scroll to position [3907, 0]
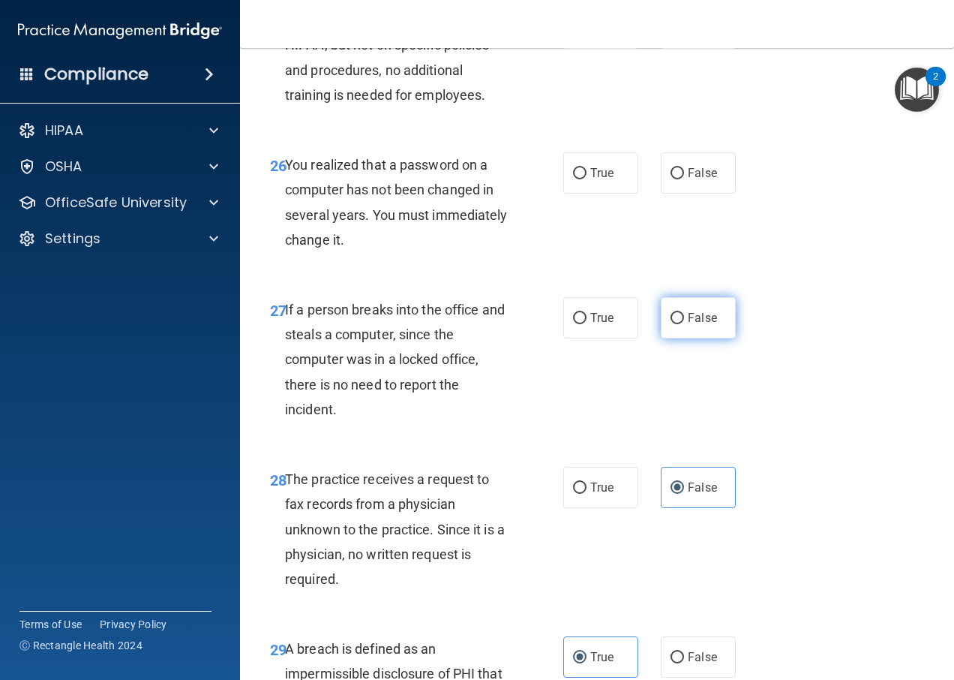
click at [707, 325] on span "False" at bounding box center [702, 318] width 29 height 14
click at [684, 324] on input "False" at bounding box center [678, 318] width 14 height 11
radio input "true"
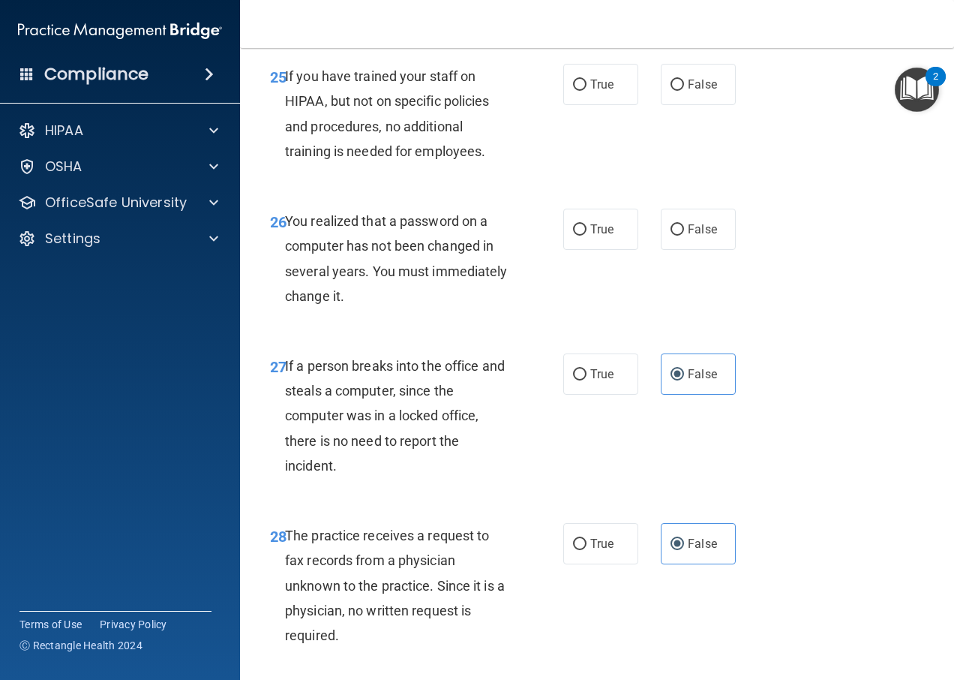
scroll to position [3757, 0]
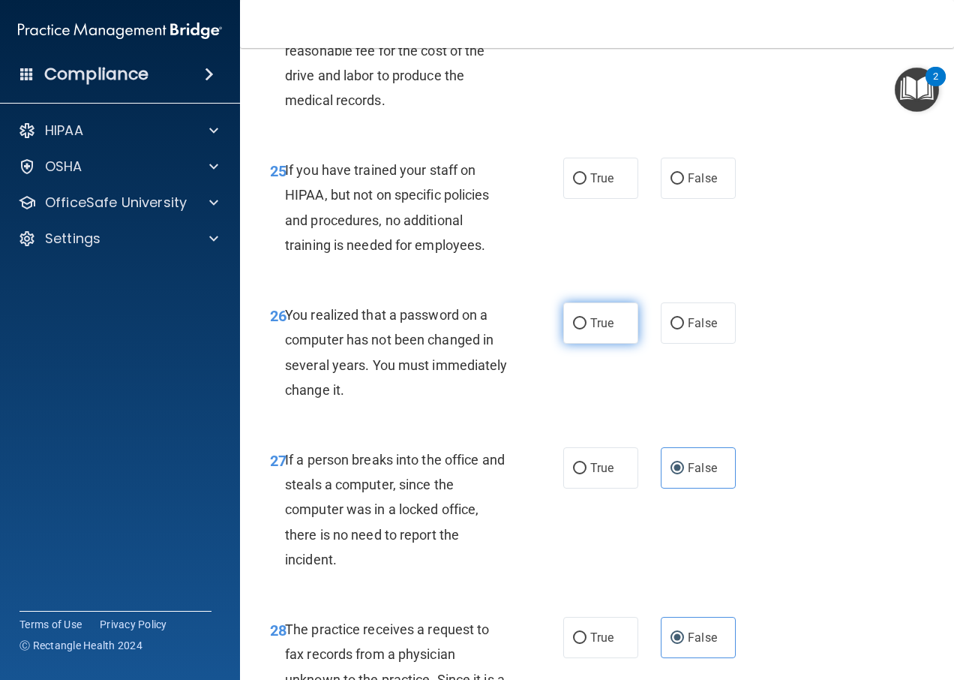
click at [623, 344] on label "True" at bounding box center [600, 322] width 75 height 41
click at [587, 329] on input "True" at bounding box center [580, 323] width 14 height 11
radio input "true"
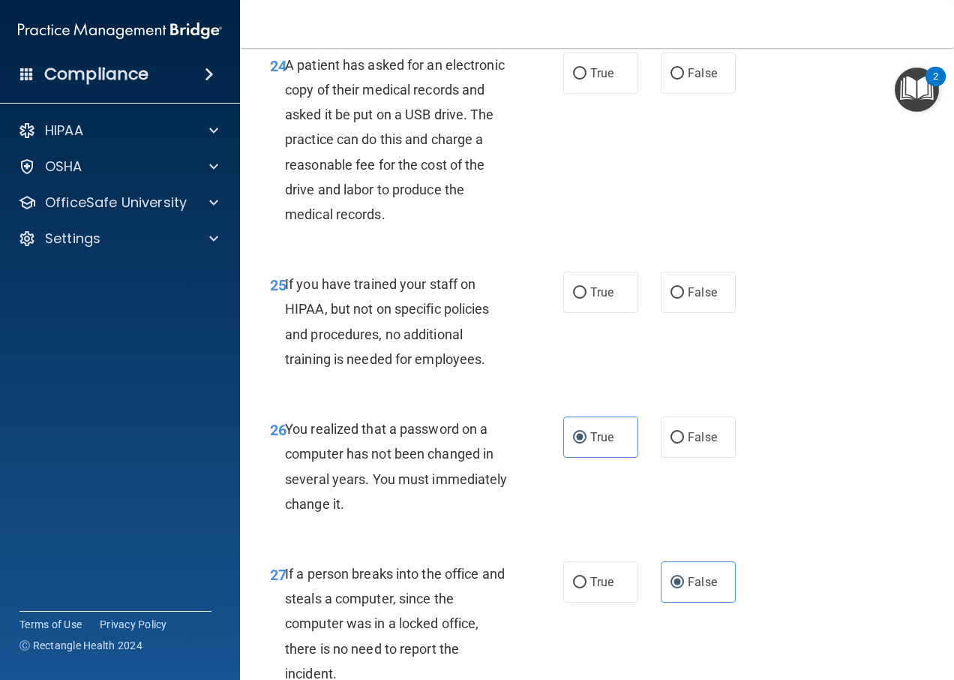
scroll to position [3607, 0]
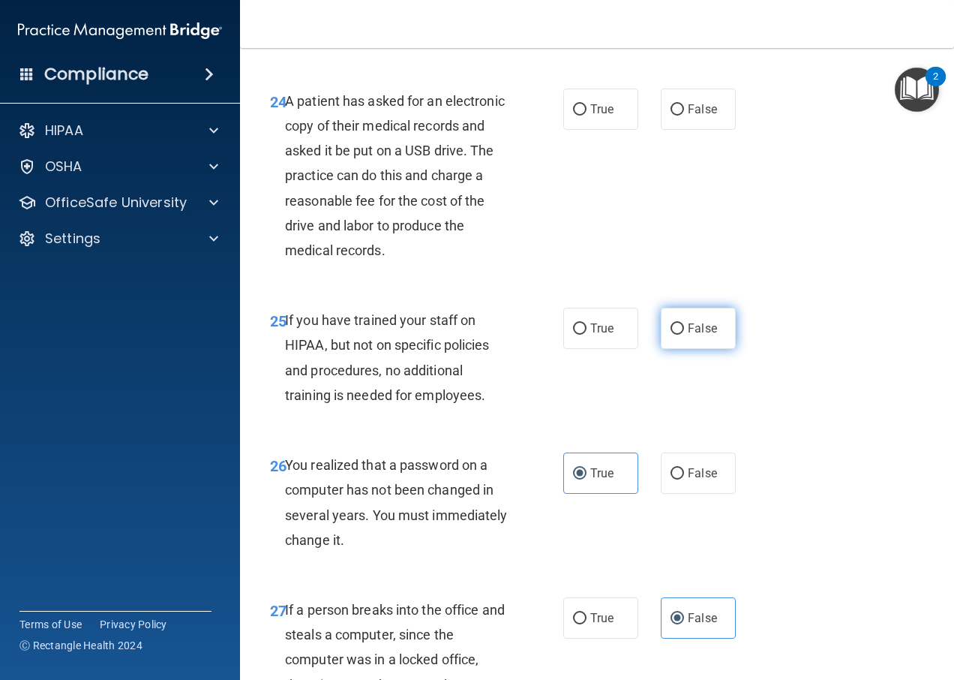
click at [692, 335] on span "False" at bounding box center [702, 328] width 29 height 14
click at [684, 335] on input "False" at bounding box center [678, 328] width 14 height 11
radio input "true"
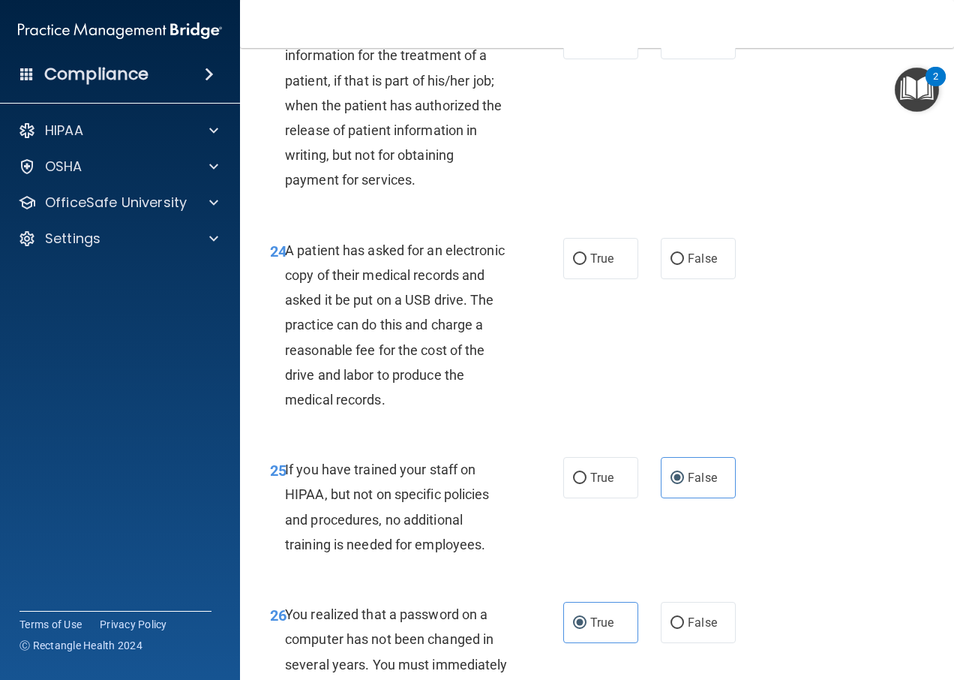
scroll to position [3457, 0]
click at [679, 280] on label "False" at bounding box center [698, 259] width 75 height 41
click at [679, 266] on input "False" at bounding box center [678, 259] width 14 height 11
radio input "true"
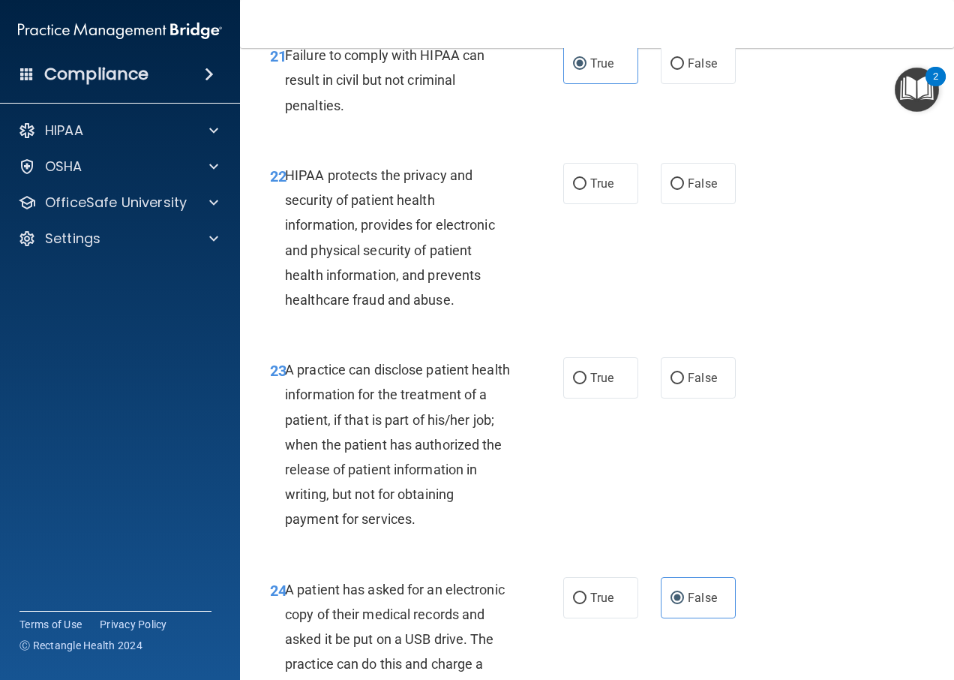
scroll to position [3082, 0]
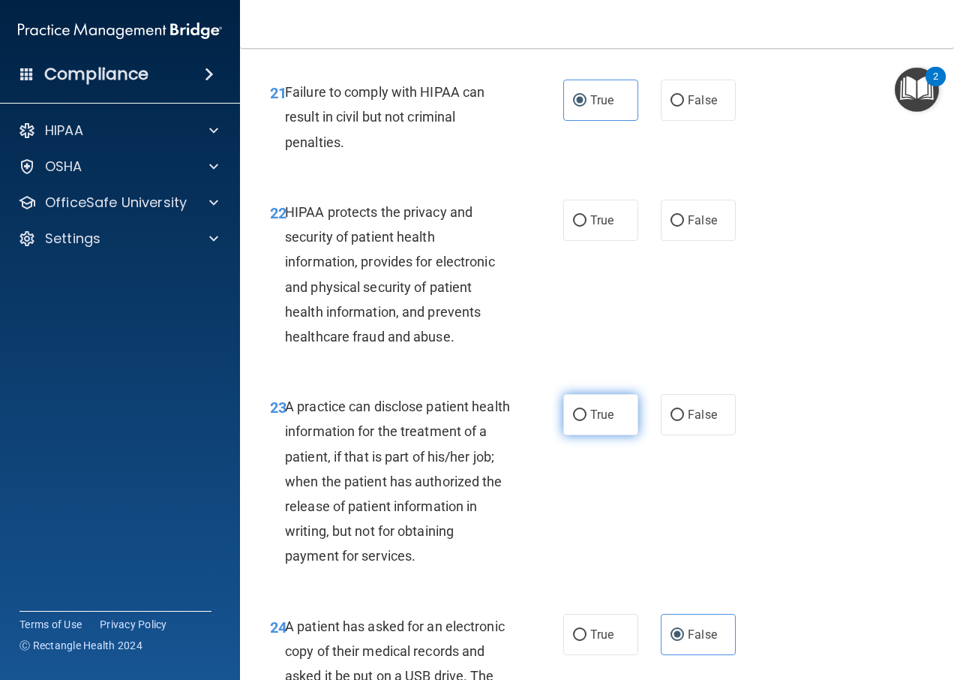
click at [579, 421] on input "True" at bounding box center [580, 415] width 14 height 11
radio input "true"
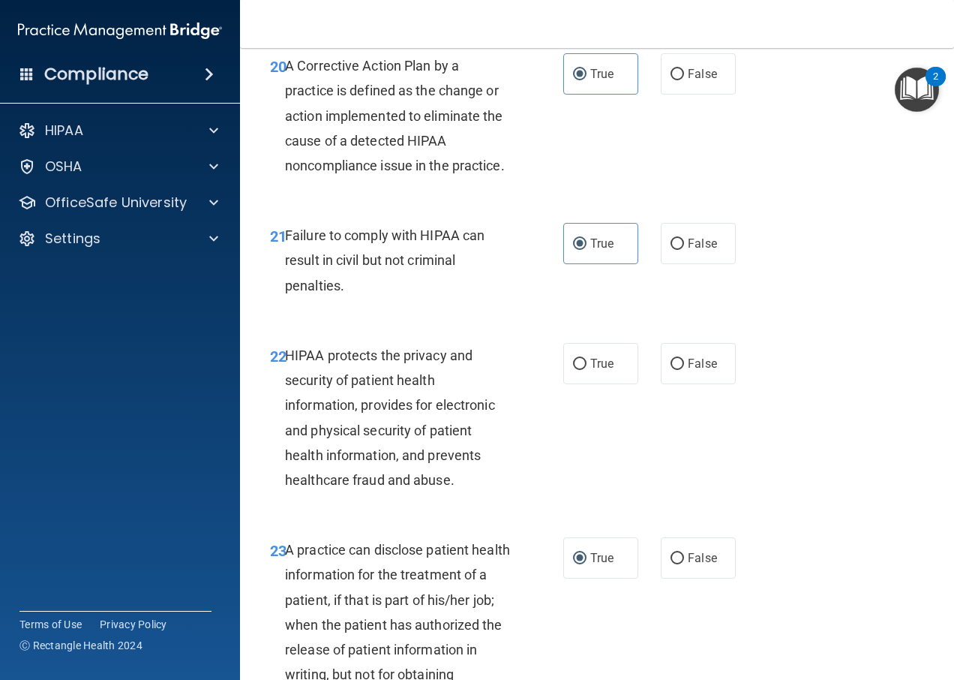
scroll to position [2932, 0]
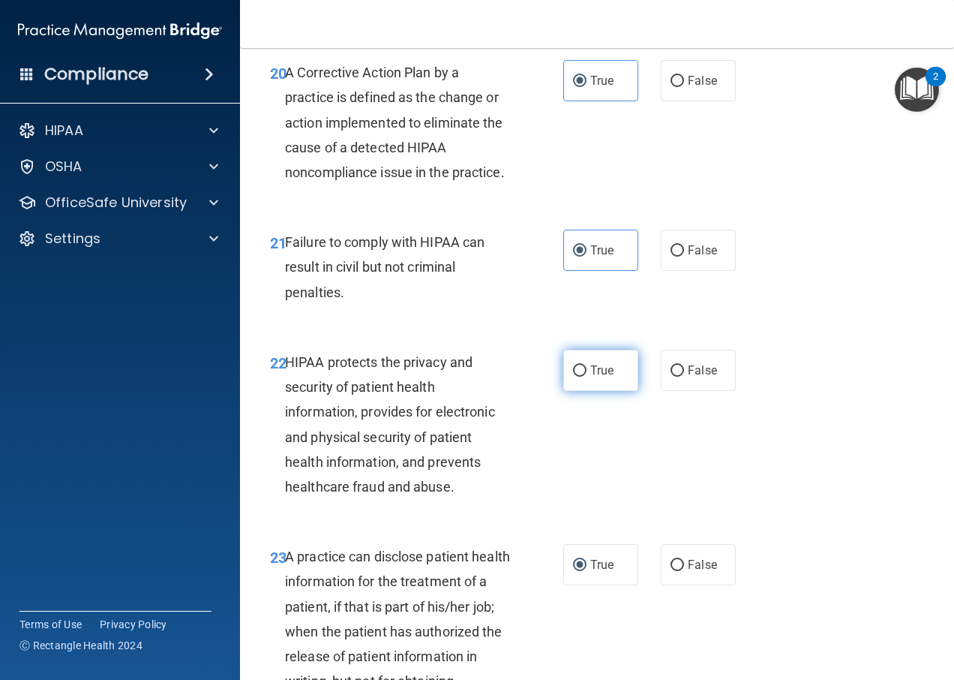
click at [612, 384] on label "True" at bounding box center [600, 370] width 75 height 41
click at [587, 377] on input "True" at bounding box center [580, 370] width 14 height 11
radio input "true"
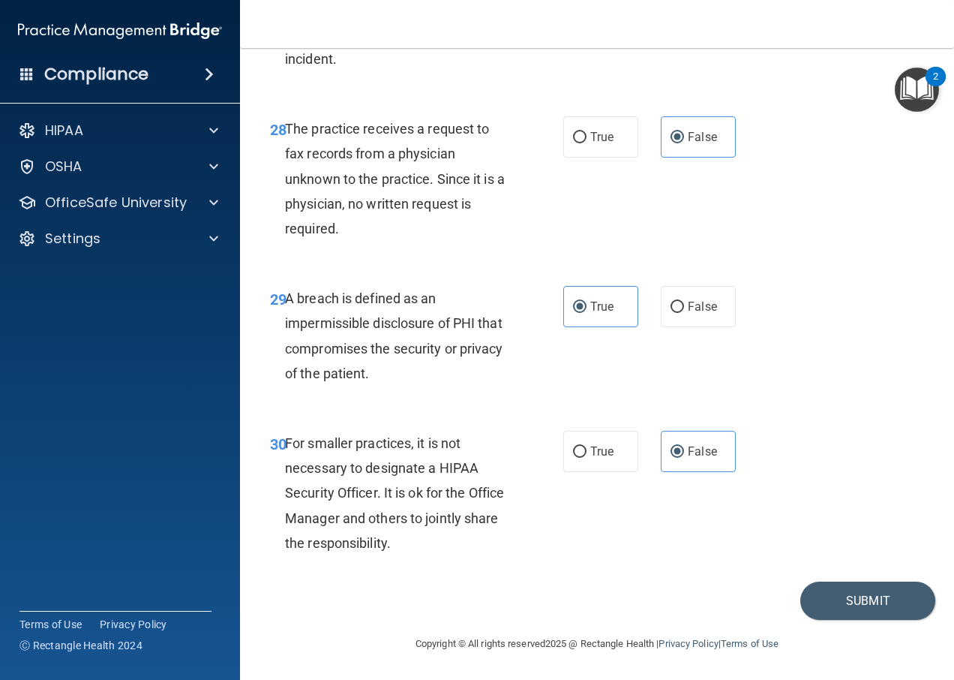
scroll to position [4282, 0]
click at [820, 604] on button "Submit" at bounding box center [867, 600] width 135 height 38
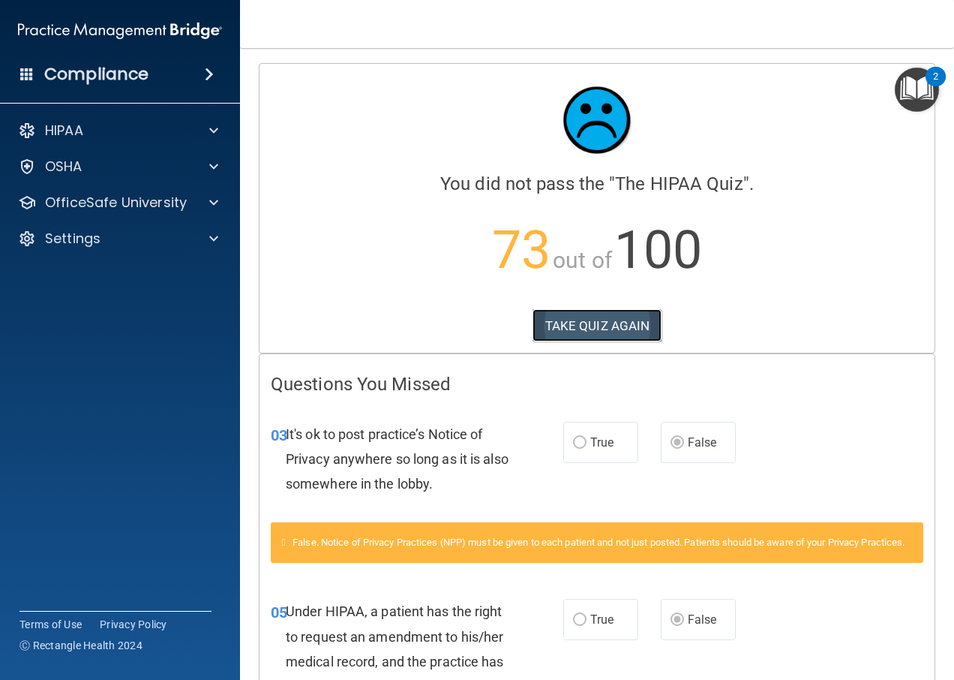
click at [582, 329] on button "TAKE QUIZ AGAIN" at bounding box center [598, 325] width 130 height 33
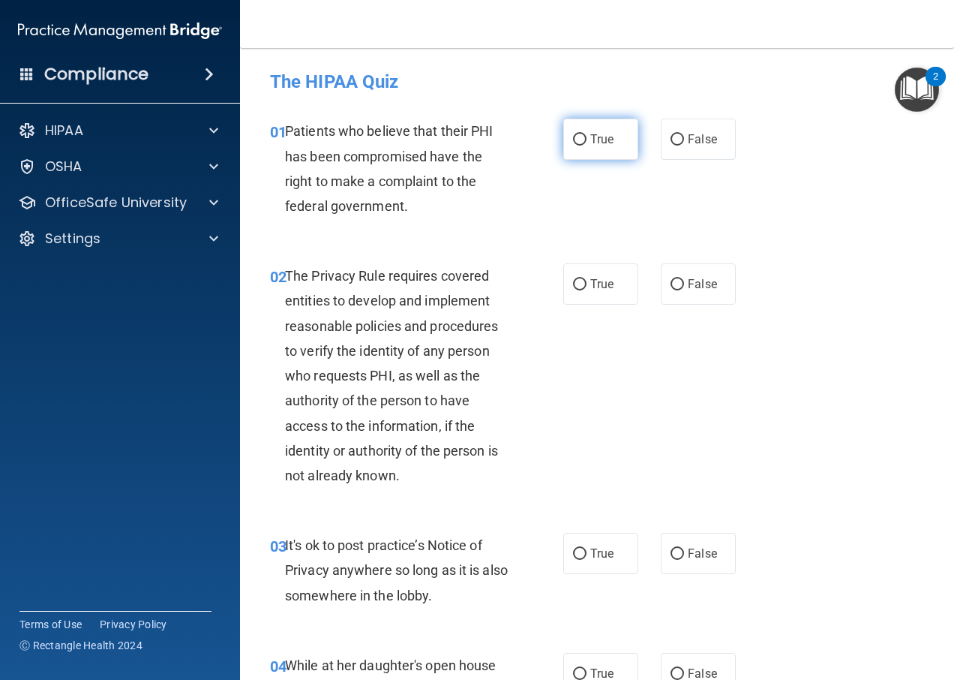
click at [573, 142] on input "True" at bounding box center [580, 139] width 14 height 11
radio input "true"
click at [573, 283] on input "True" at bounding box center [580, 284] width 14 height 11
radio input "true"
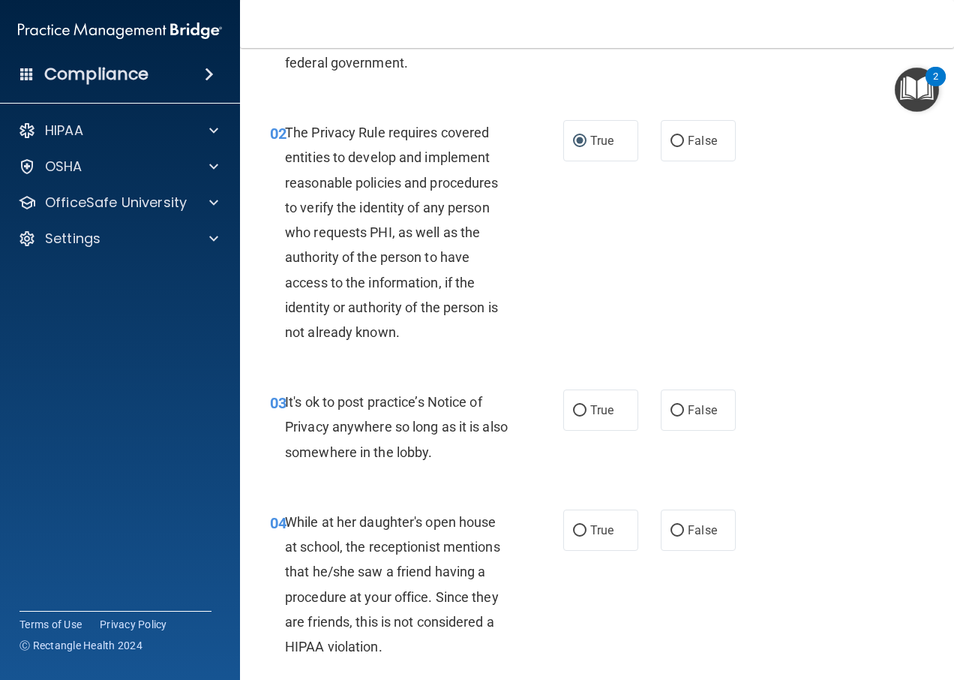
scroll to position [150, 0]
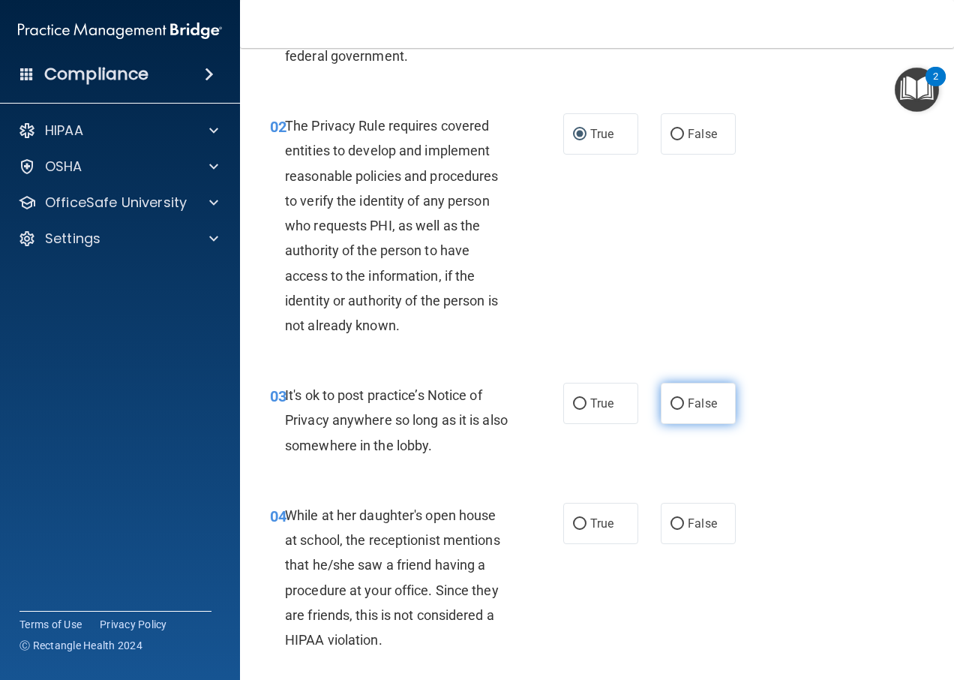
click at [671, 408] on input "False" at bounding box center [678, 403] width 14 height 11
radio input "true"
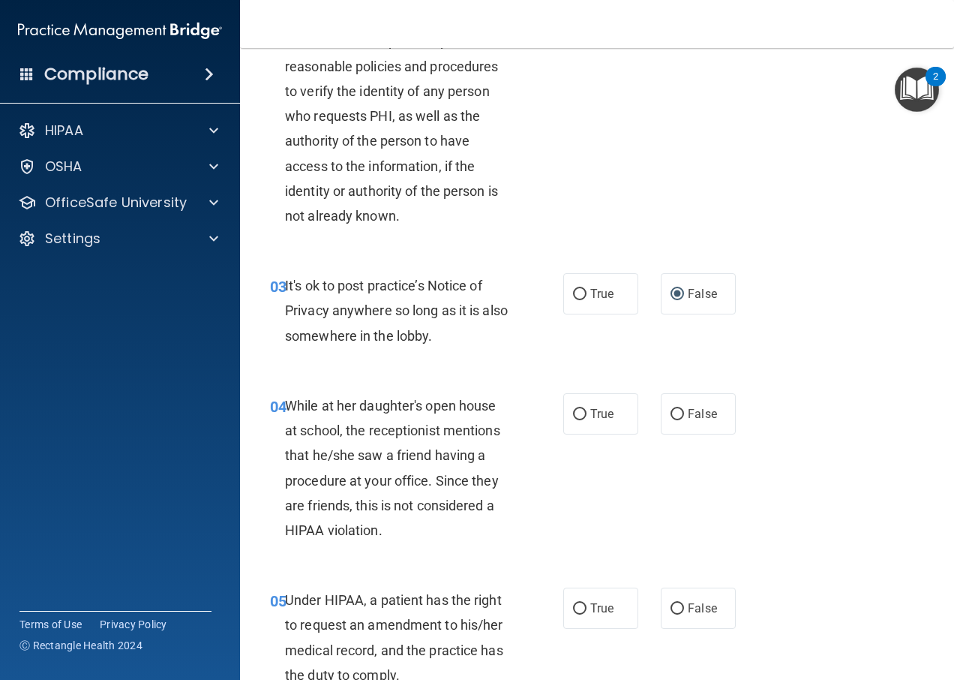
scroll to position [300, 0]
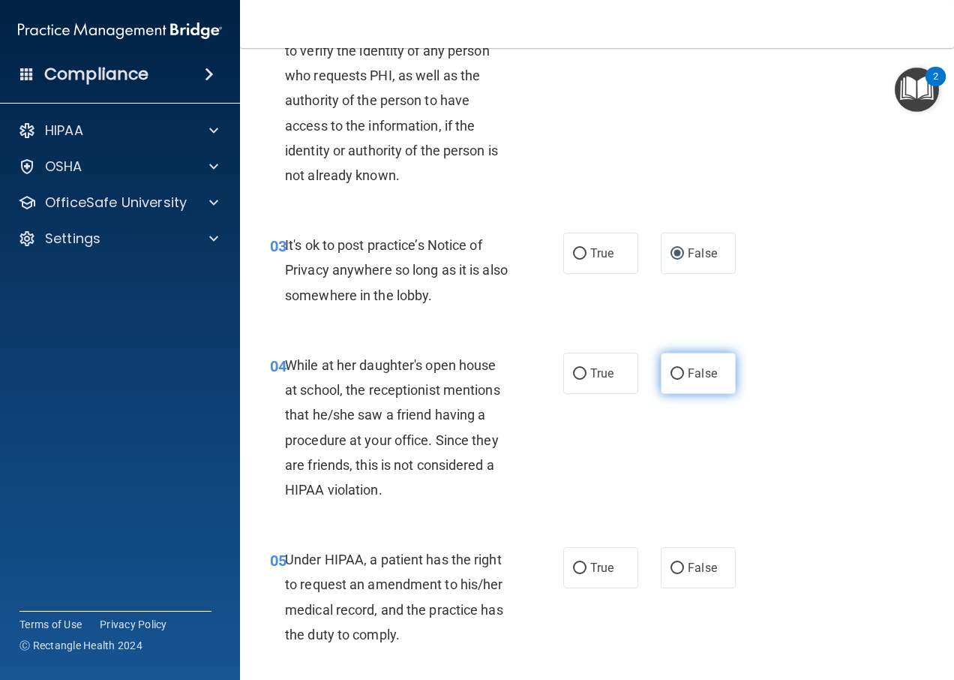
click at [688, 377] on span "False" at bounding box center [702, 373] width 29 height 14
click at [684, 377] on input "False" at bounding box center [678, 373] width 14 height 11
radio input "true"
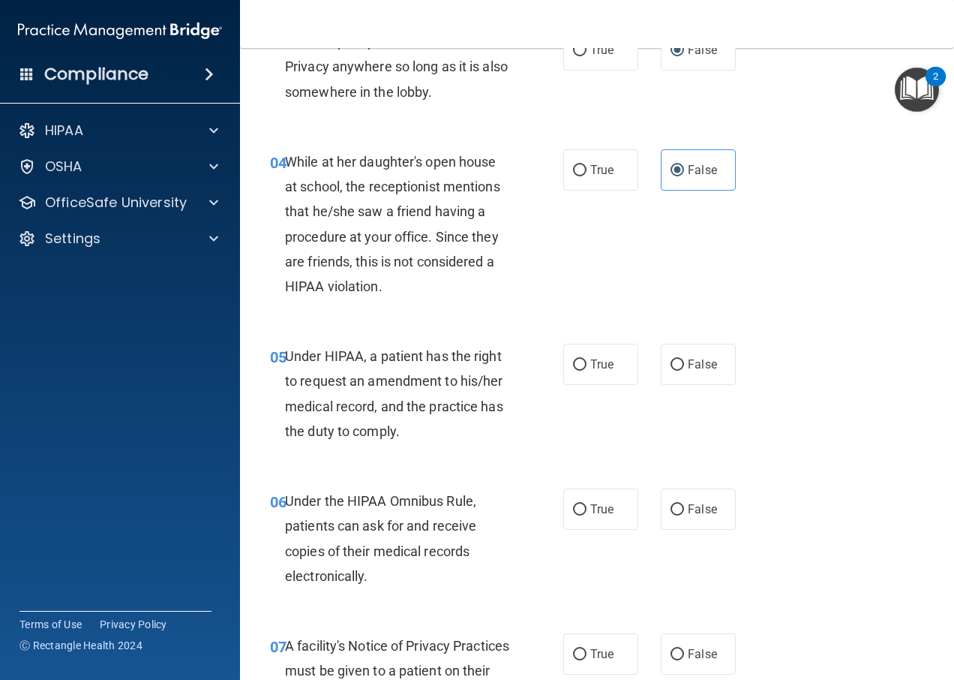
scroll to position [525, 0]
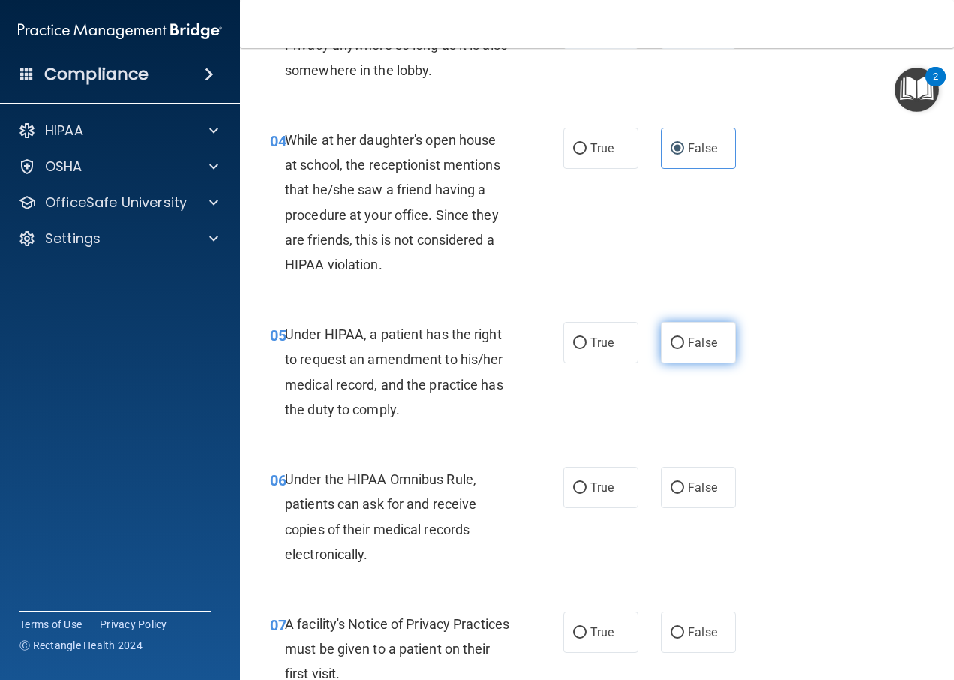
click at [688, 345] on span "False" at bounding box center [702, 342] width 29 height 14
click at [684, 345] on input "False" at bounding box center [678, 343] width 14 height 11
radio input "true"
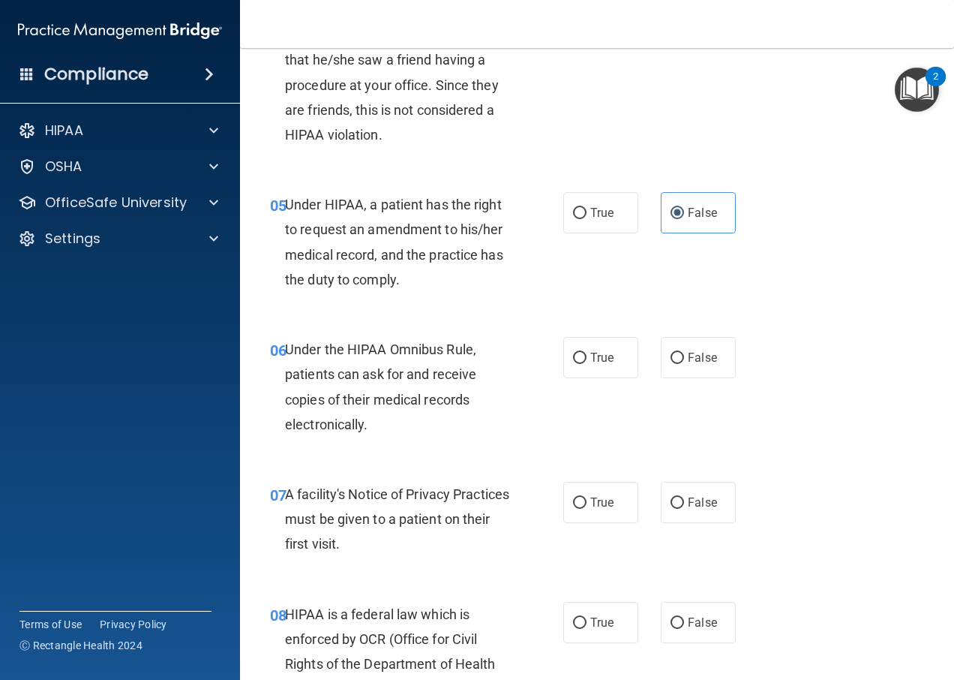
scroll to position [675, 0]
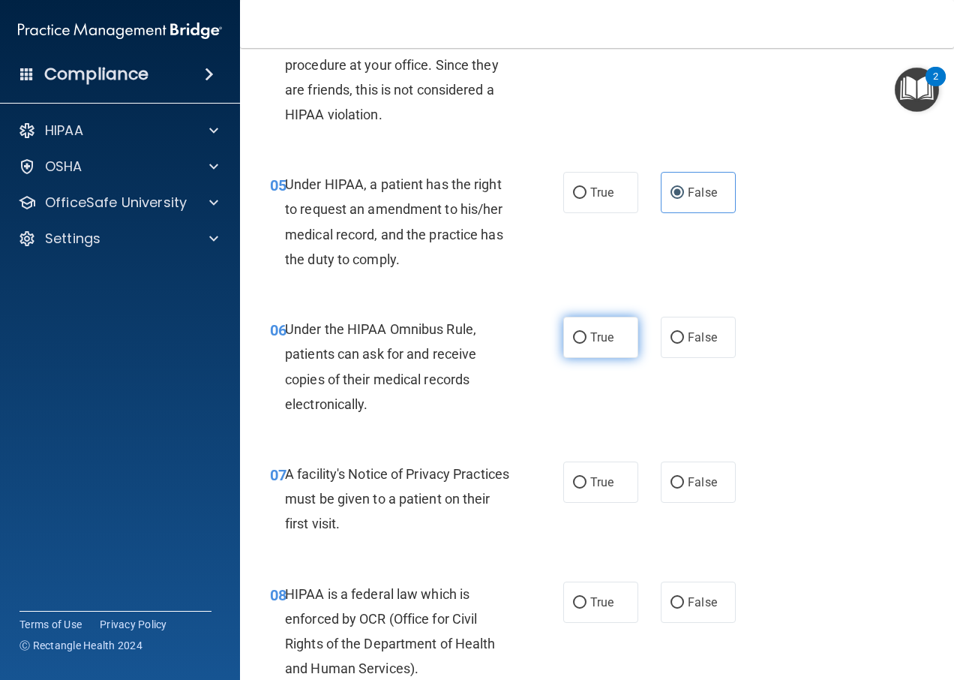
click at [621, 342] on label "True" at bounding box center [600, 337] width 75 height 41
click at [587, 342] on input "True" at bounding box center [580, 337] width 14 height 11
radio input "true"
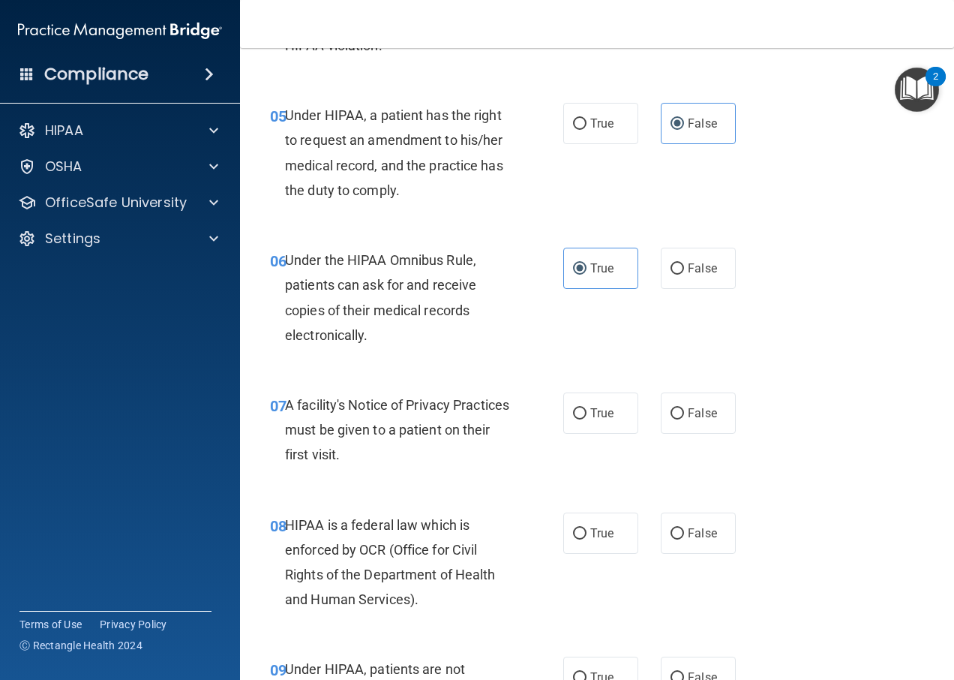
scroll to position [825, 0]
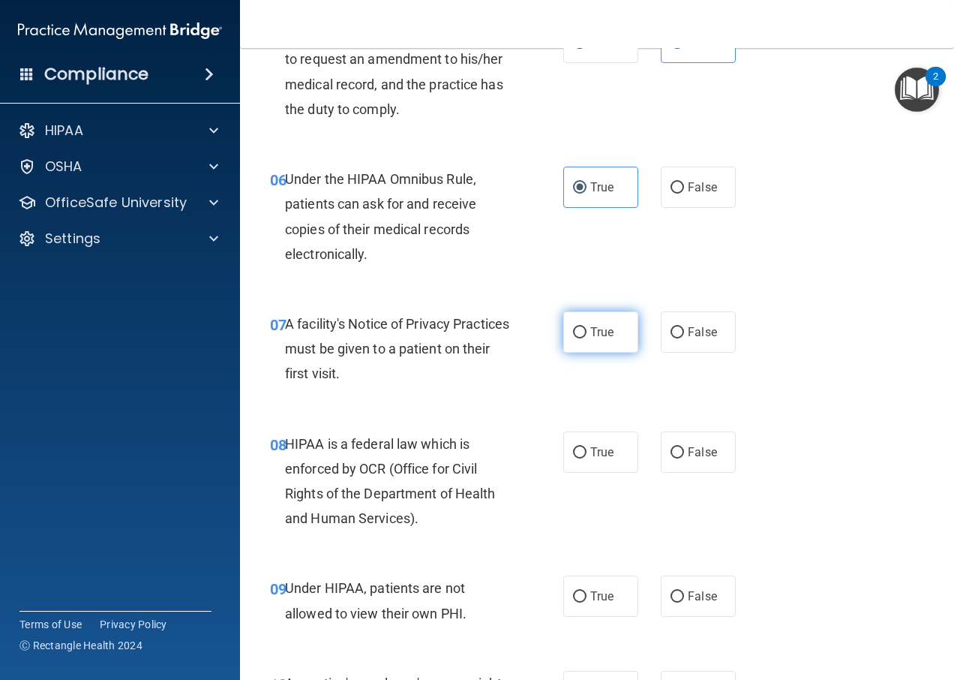
click at [600, 344] on label "True" at bounding box center [600, 331] width 75 height 41
click at [587, 338] on input "True" at bounding box center [580, 332] width 14 height 11
radio input "true"
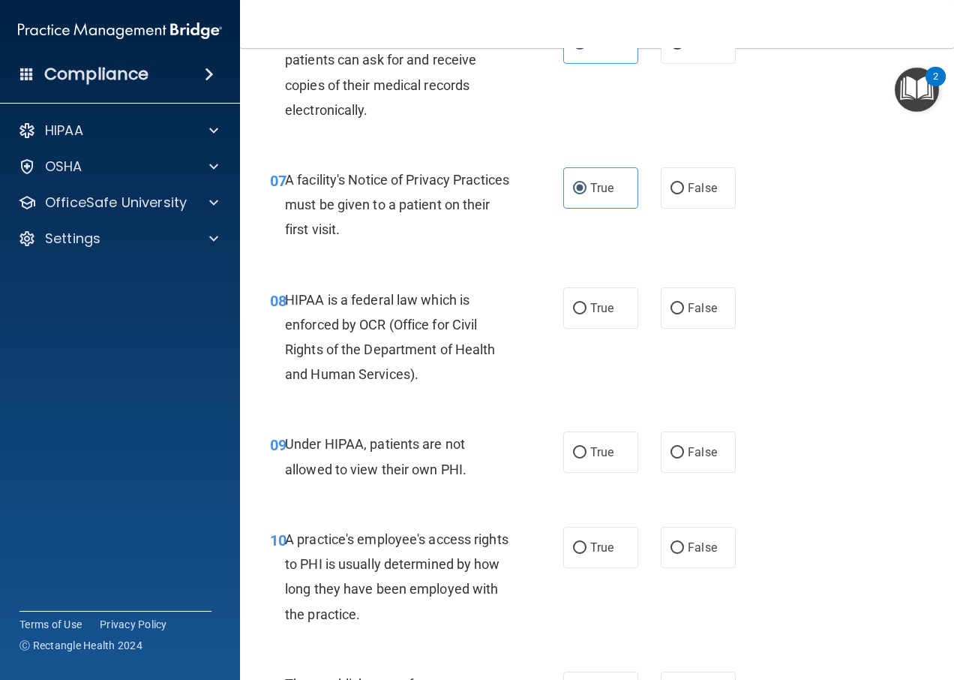
scroll to position [975, 0]
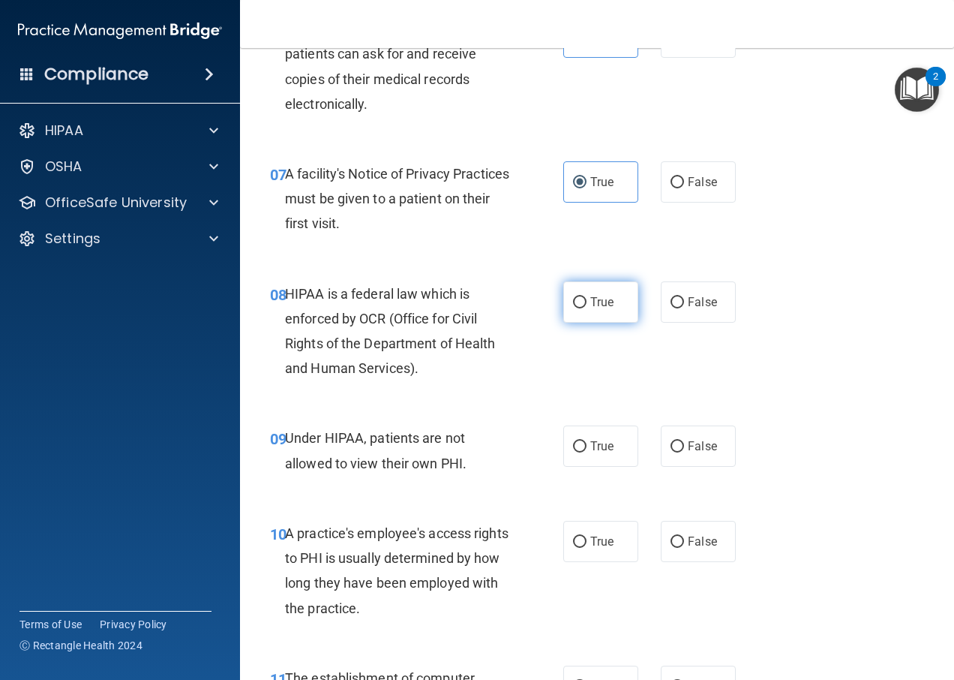
click at [573, 305] on input "True" at bounding box center [580, 302] width 14 height 11
radio input "true"
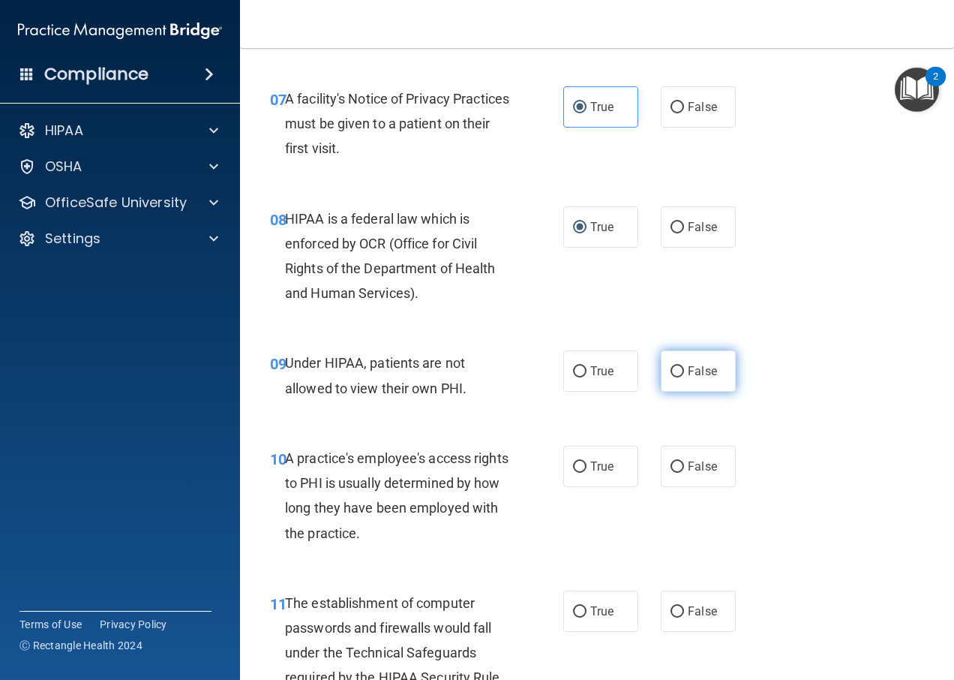
click at [671, 372] on input "False" at bounding box center [678, 371] width 14 height 11
radio input "true"
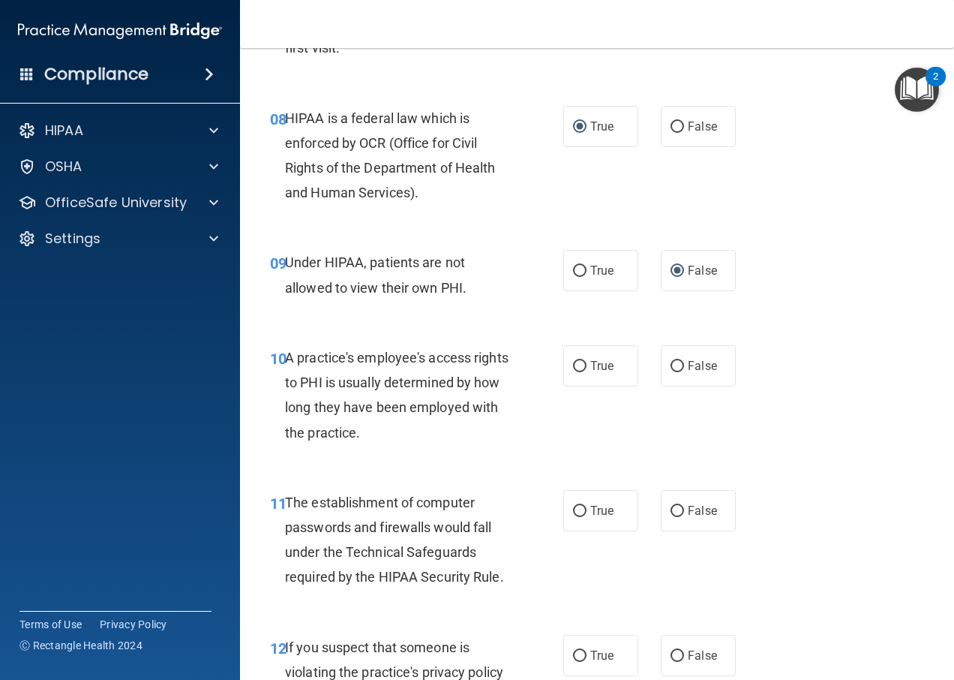
scroll to position [1200, 0]
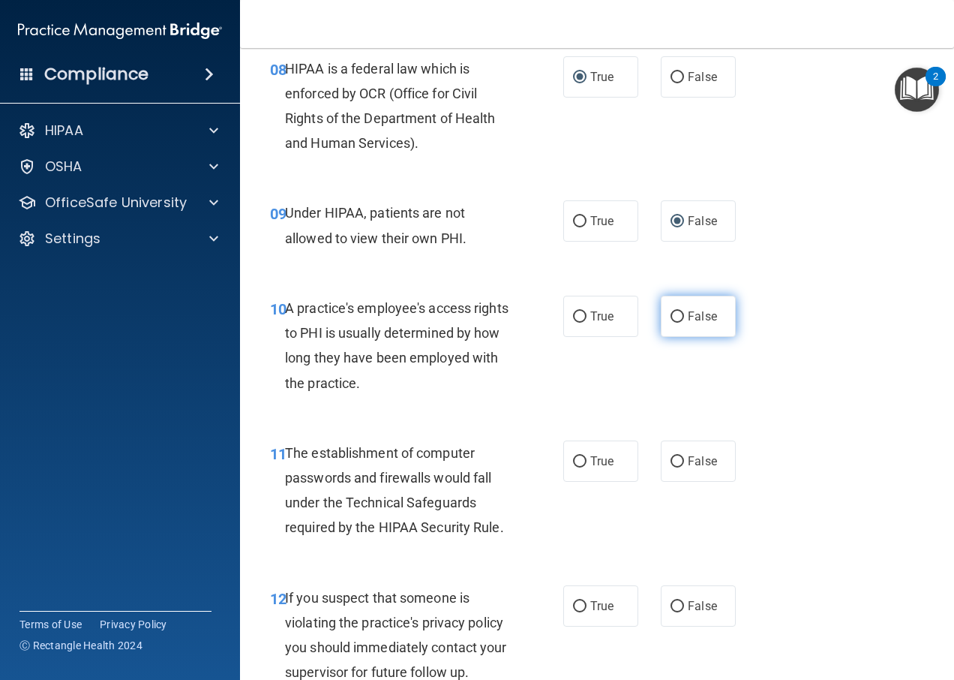
click at [688, 313] on span "False" at bounding box center [702, 316] width 29 height 14
click at [684, 313] on input "False" at bounding box center [678, 316] width 14 height 11
radio input "true"
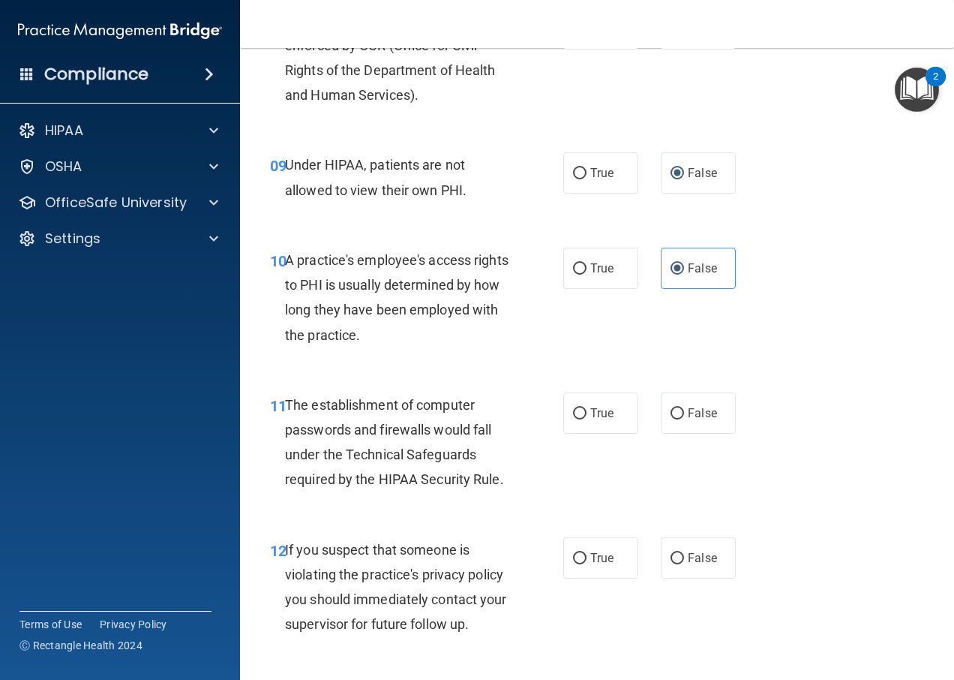
scroll to position [1275, 0]
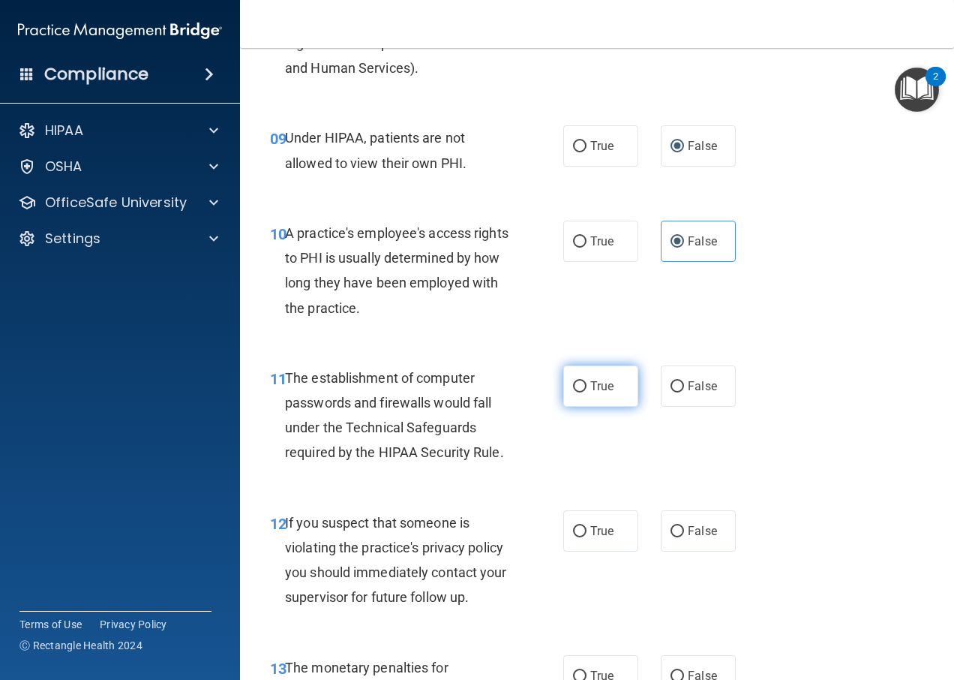
click at [592, 398] on label "True" at bounding box center [600, 385] width 75 height 41
click at [587, 392] on input "True" at bounding box center [580, 386] width 14 height 11
radio input "true"
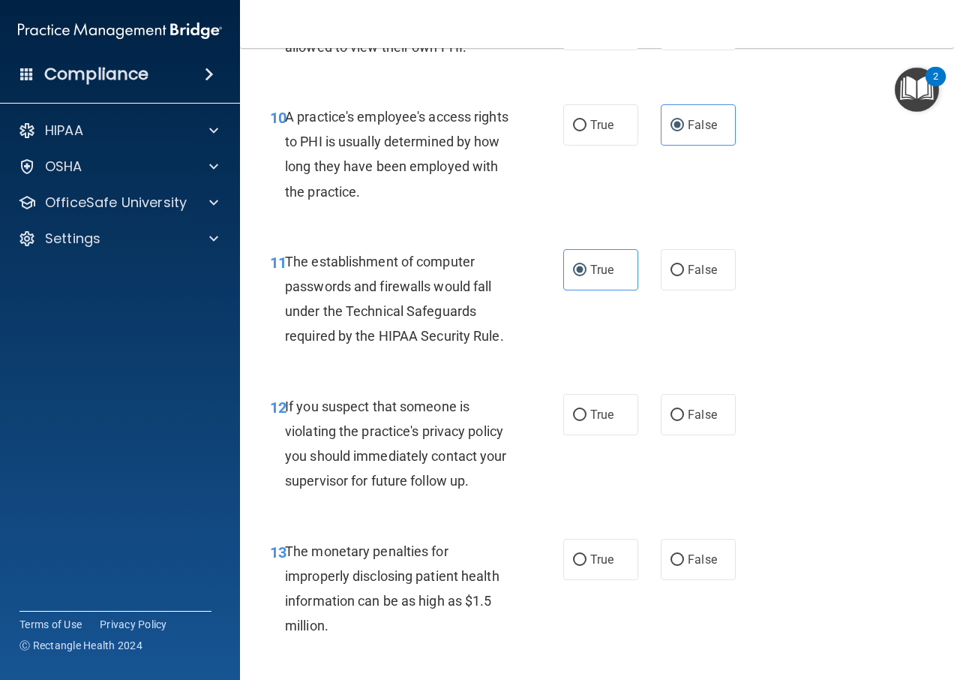
scroll to position [1425, 0]
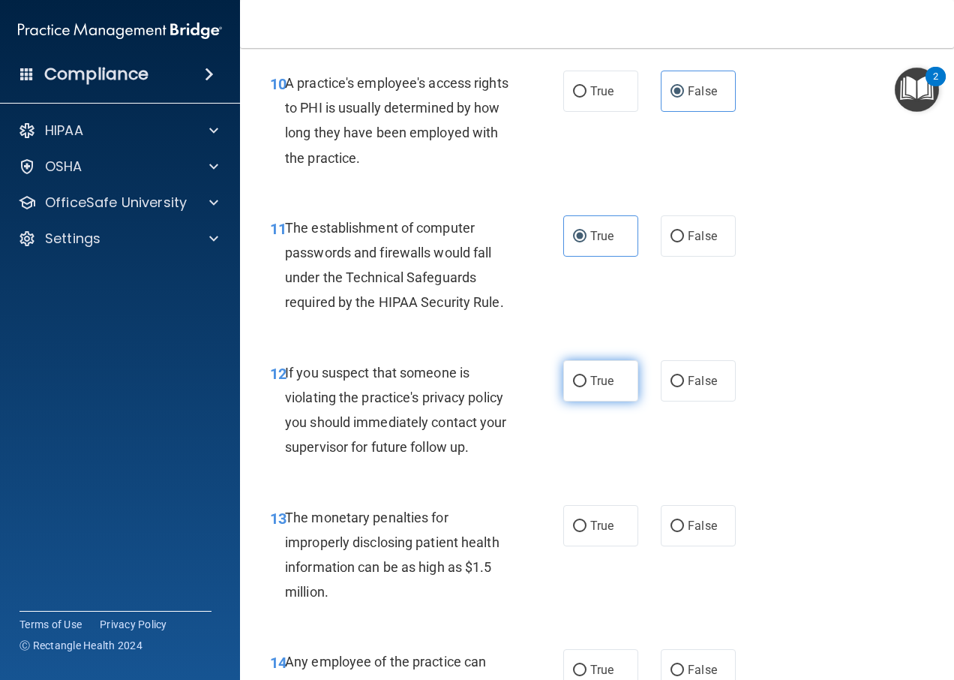
click at [612, 384] on label "True" at bounding box center [600, 380] width 75 height 41
click at [587, 384] on input "True" at bounding box center [580, 381] width 14 height 11
radio input "true"
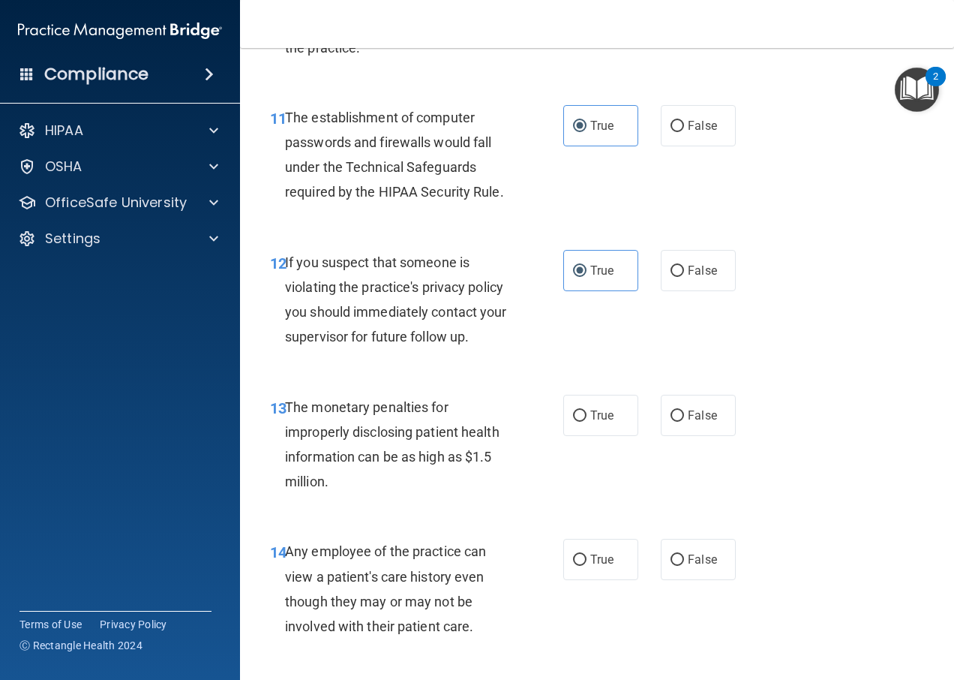
scroll to position [1575, 0]
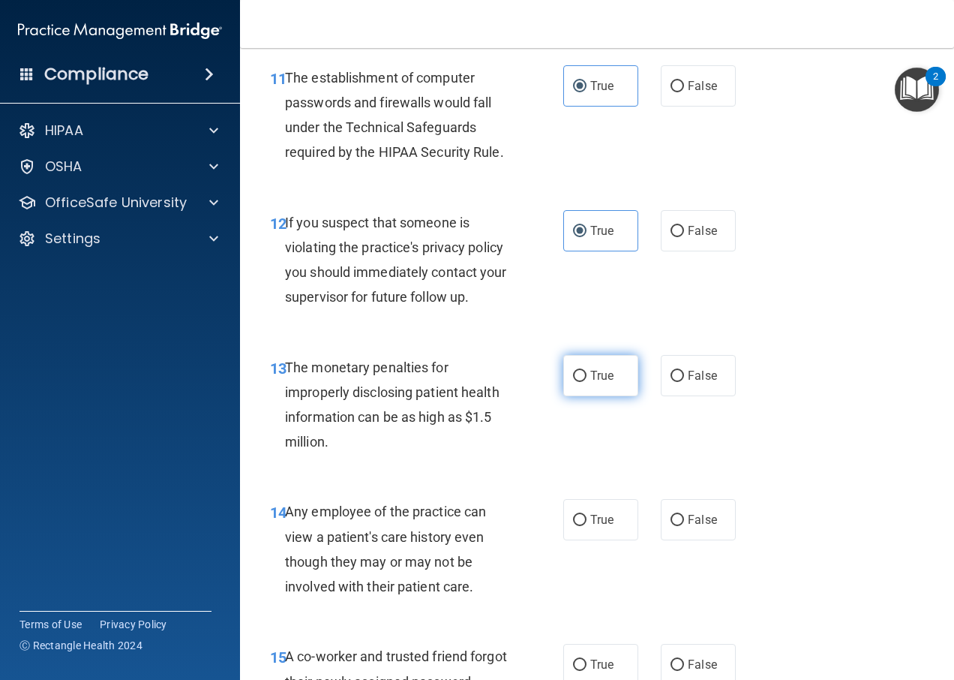
click at [575, 372] on input "True" at bounding box center [580, 376] width 14 height 11
radio input "true"
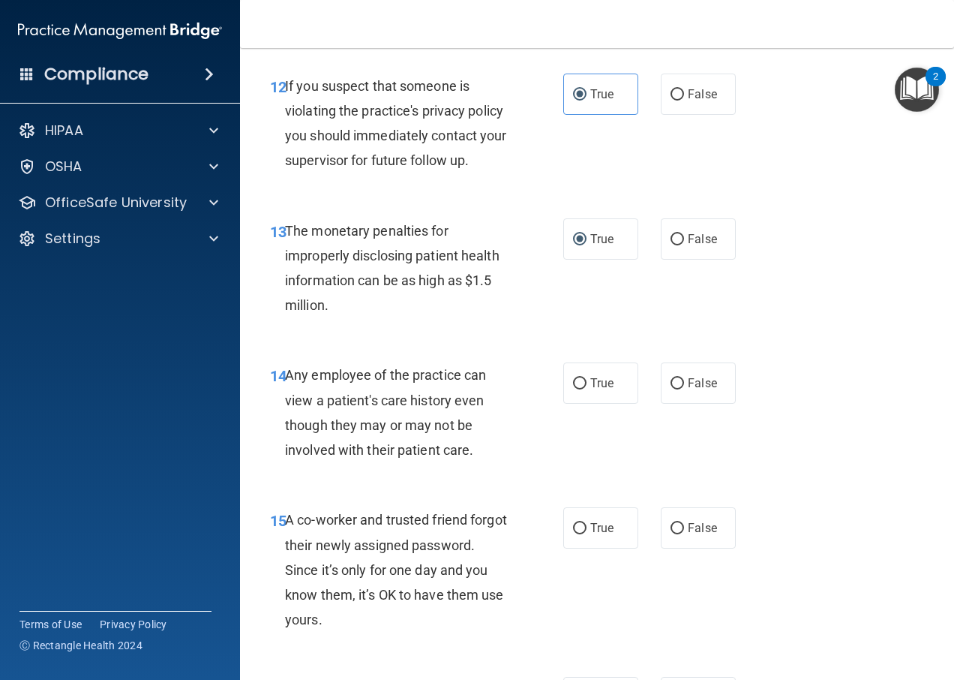
scroll to position [1725, 0]
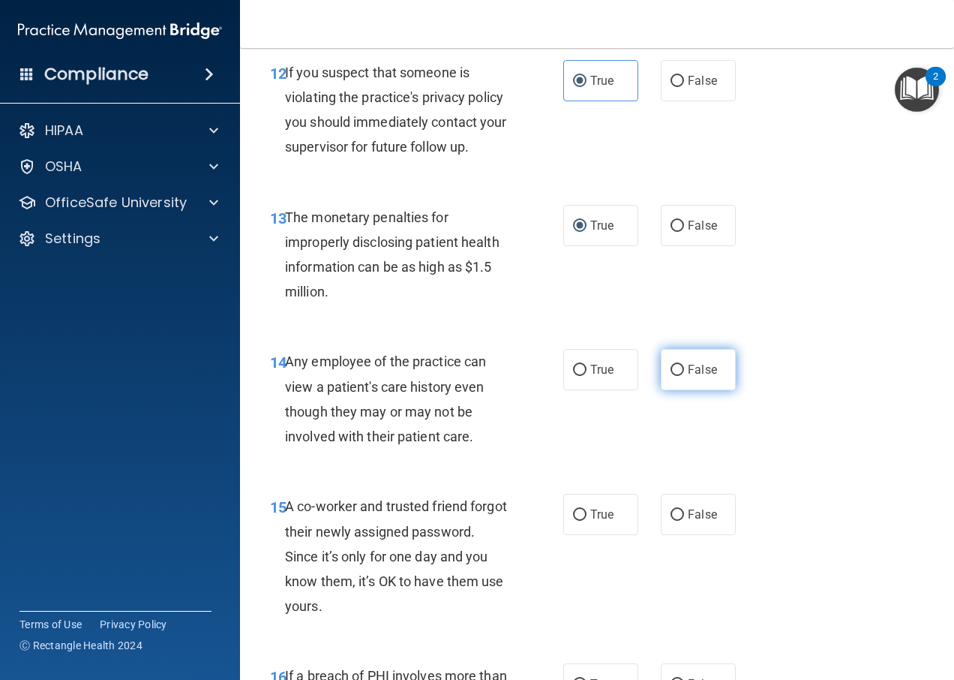
click at [673, 371] on input "False" at bounding box center [678, 370] width 14 height 11
radio input "true"
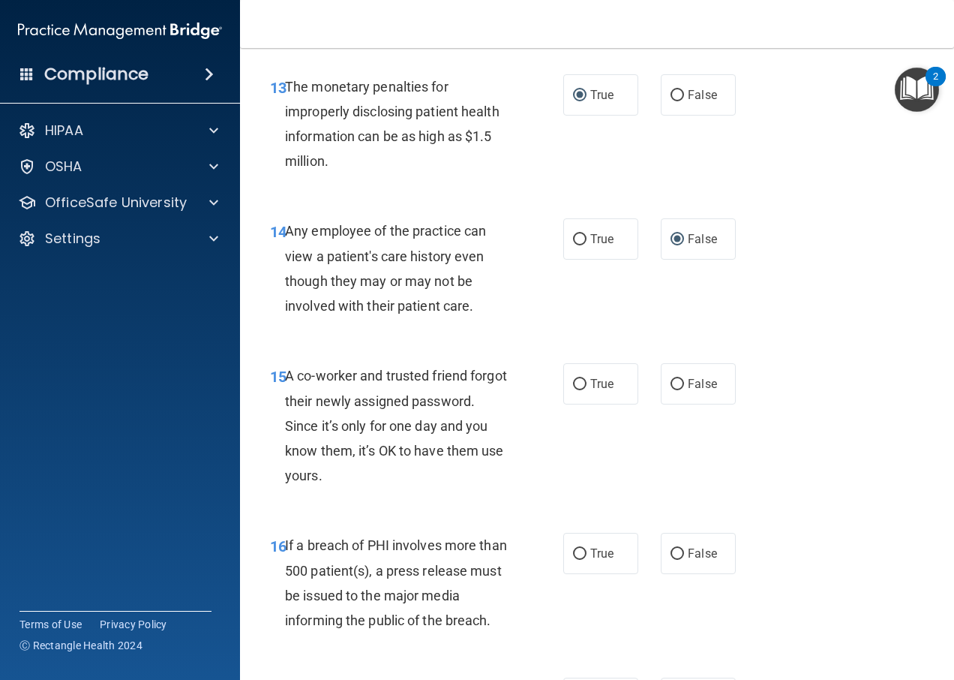
scroll to position [1875, 0]
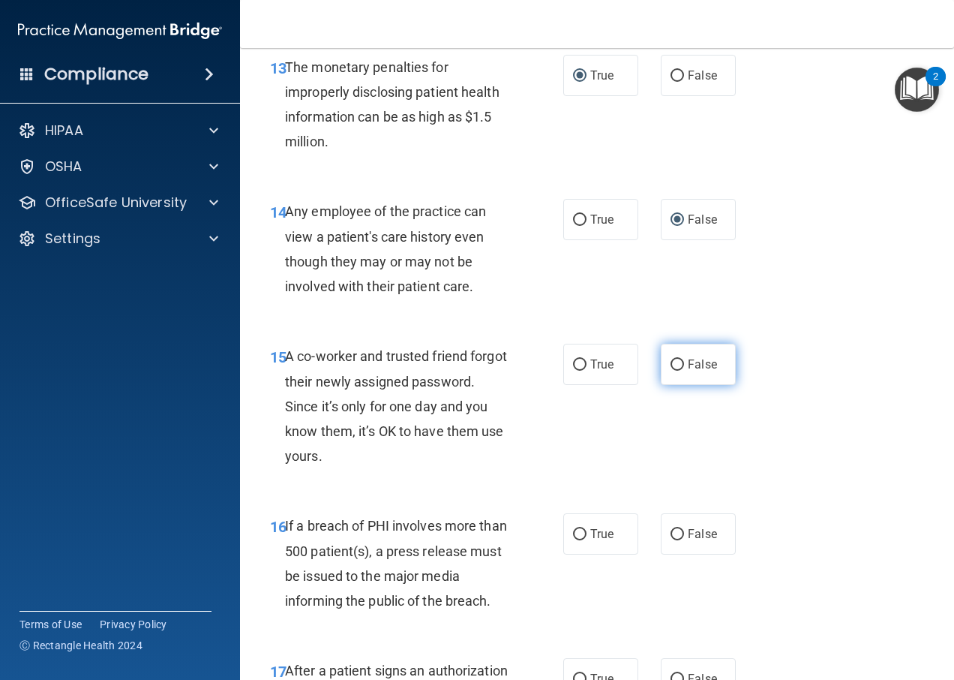
click at [698, 372] on label "False" at bounding box center [698, 364] width 75 height 41
click at [684, 371] on input "False" at bounding box center [678, 364] width 14 height 11
radio input "true"
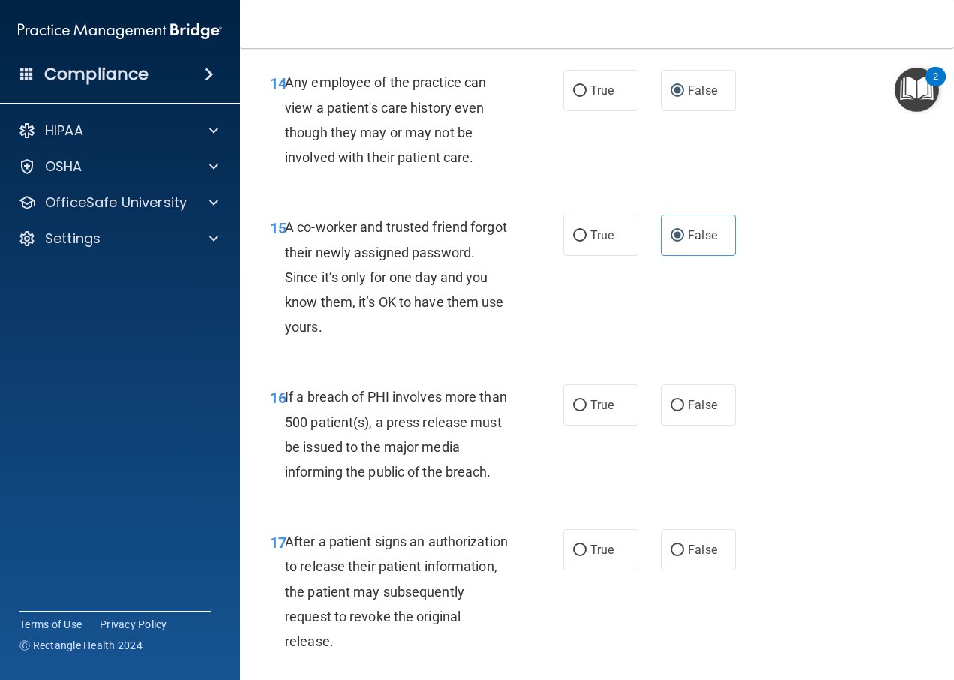
scroll to position [2025, 0]
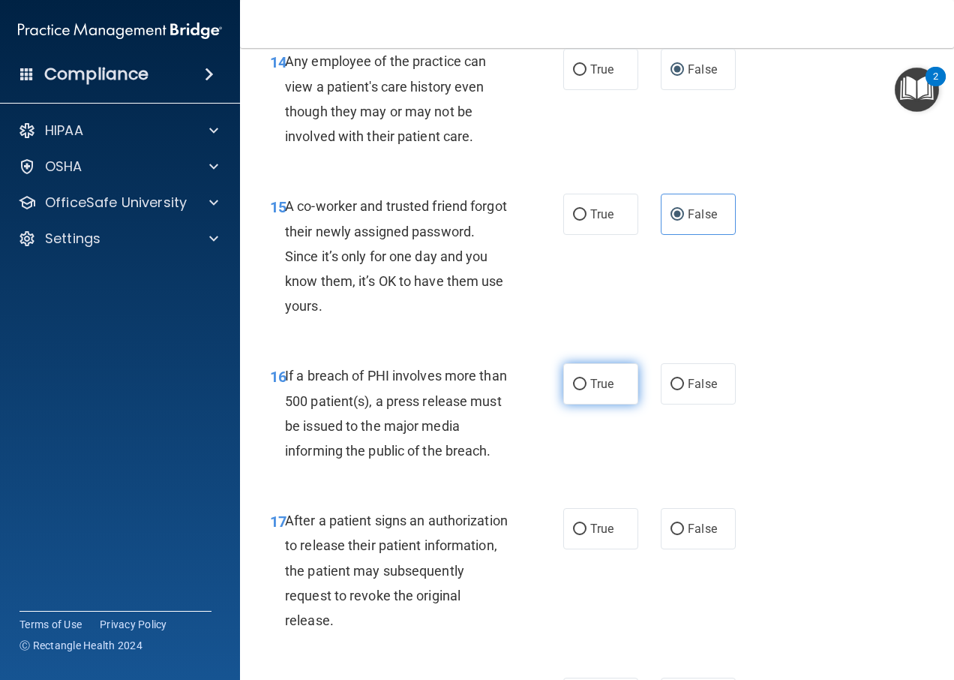
click at [563, 382] on label "True" at bounding box center [600, 383] width 75 height 41
click at [573, 382] on input "True" at bounding box center [580, 384] width 14 height 11
radio input "true"
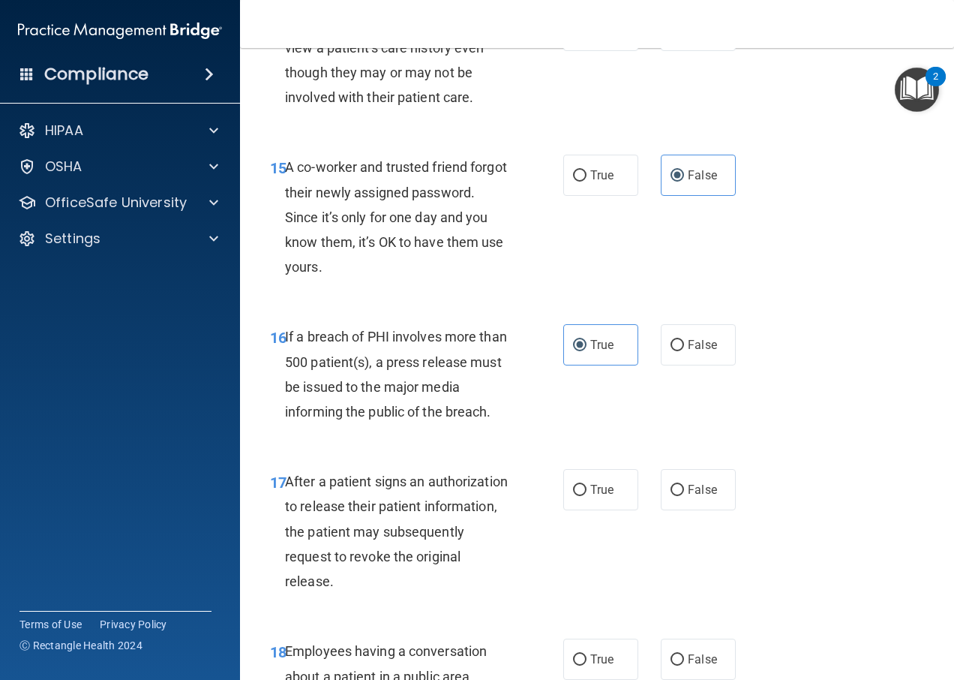
scroll to position [2175, 0]
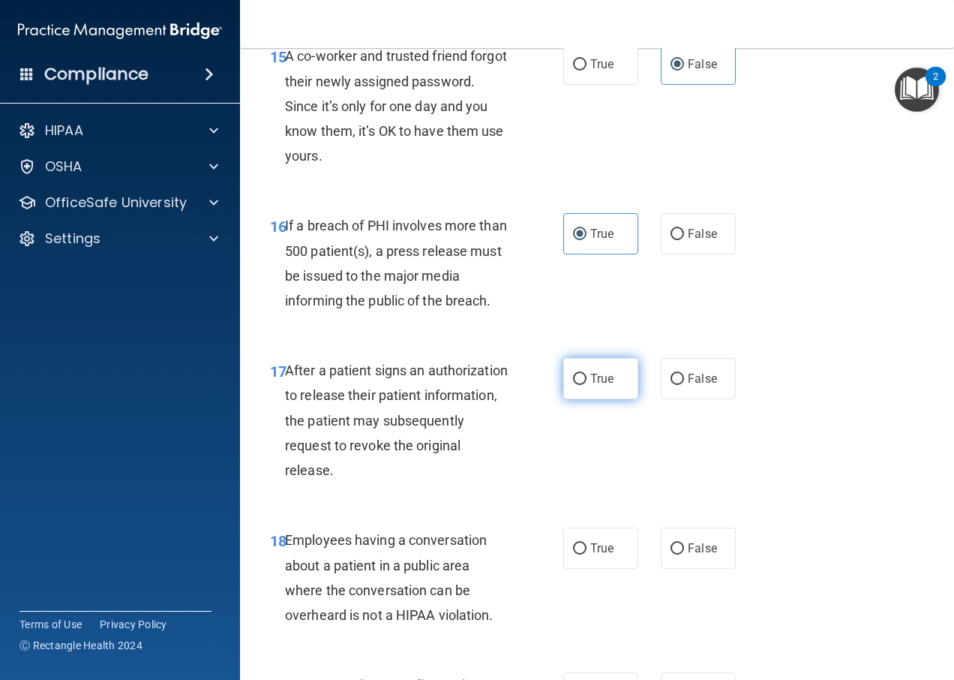
click at [605, 389] on label "True" at bounding box center [600, 378] width 75 height 41
click at [587, 385] on input "True" at bounding box center [580, 379] width 14 height 11
radio input "true"
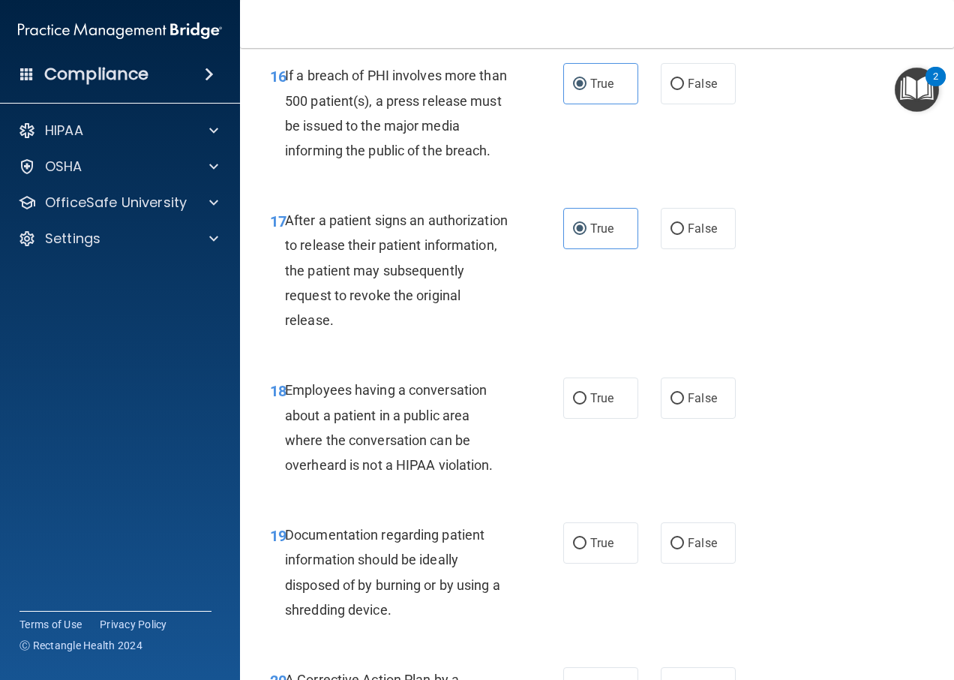
scroll to position [2400, 0]
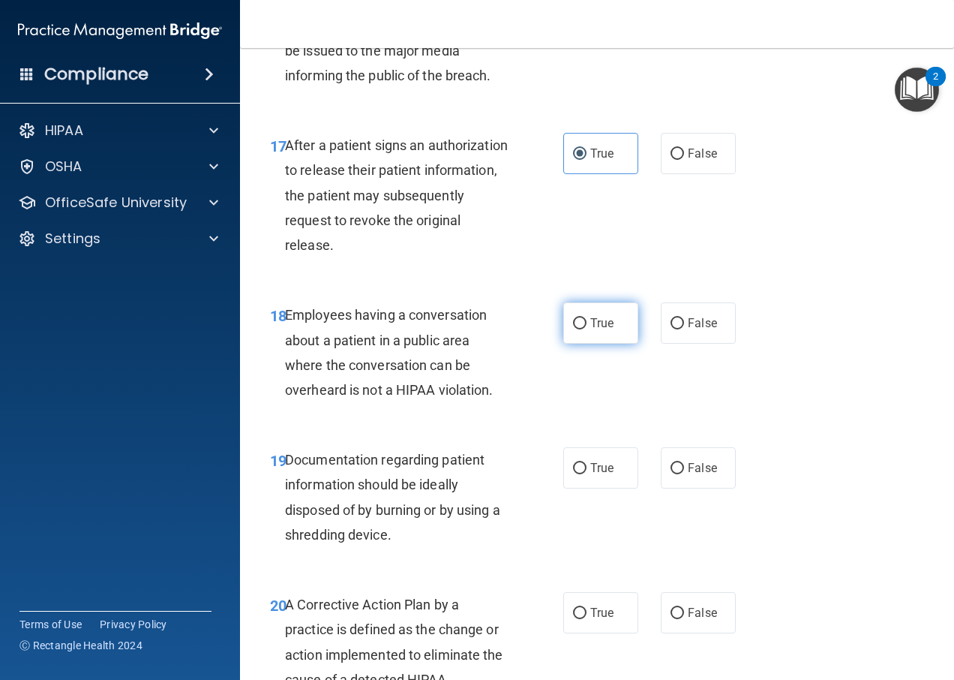
click at [604, 326] on span "True" at bounding box center [601, 323] width 23 height 14
click at [587, 326] on input "True" at bounding box center [580, 323] width 14 height 11
radio input "true"
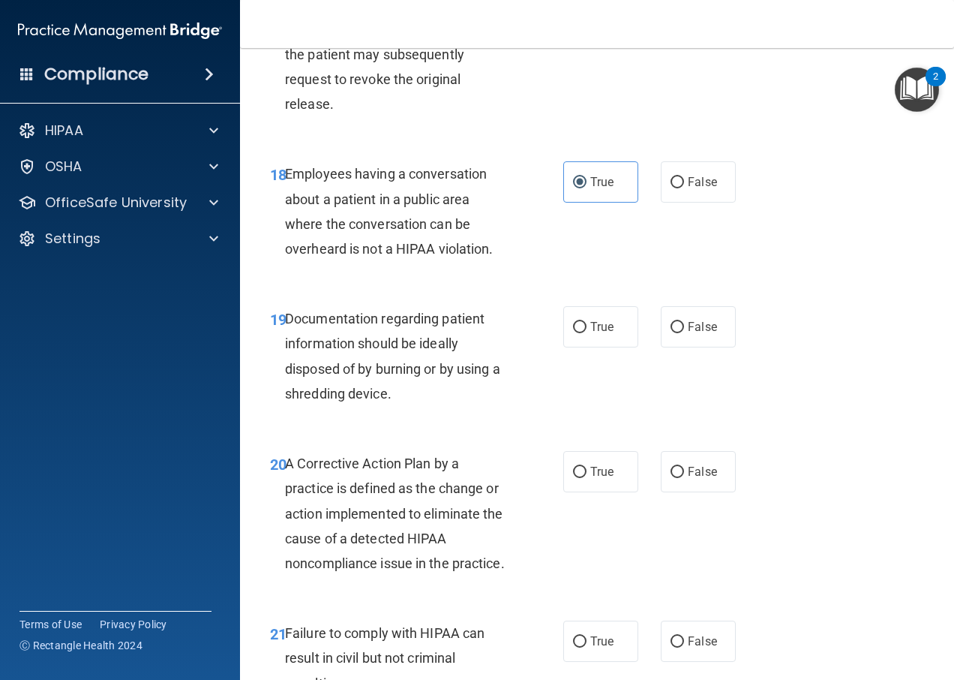
scroll to position [2550, 0]
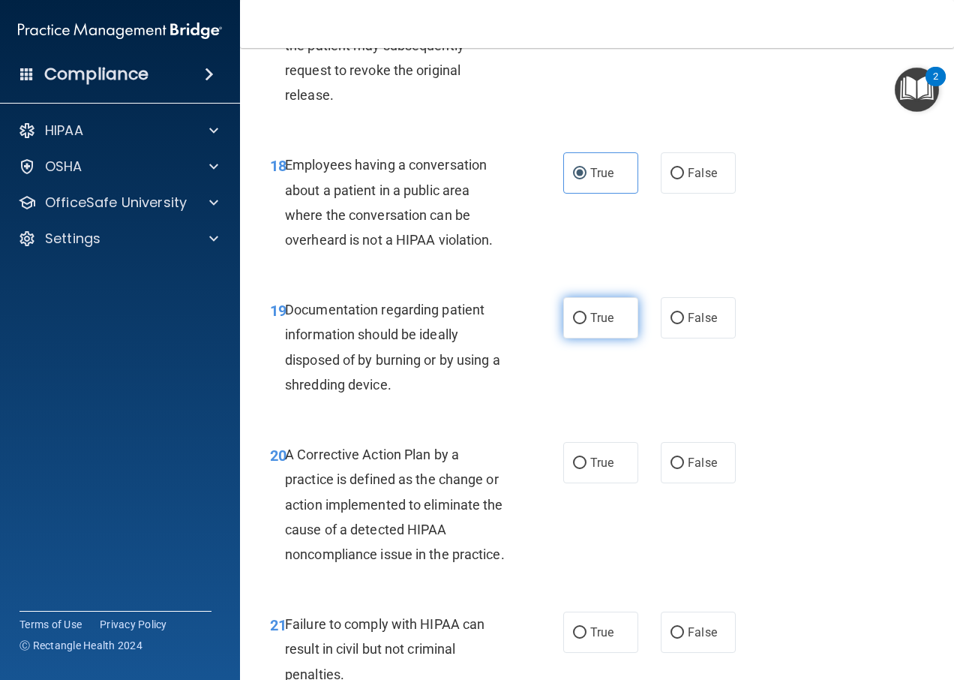
click at [610, 320] on label "True" at bounding box center [600, 317] width 75 height 41
click at [587, 320] on input "True" at bounding box center [580, 318] width 14 height 11
radio input "true"
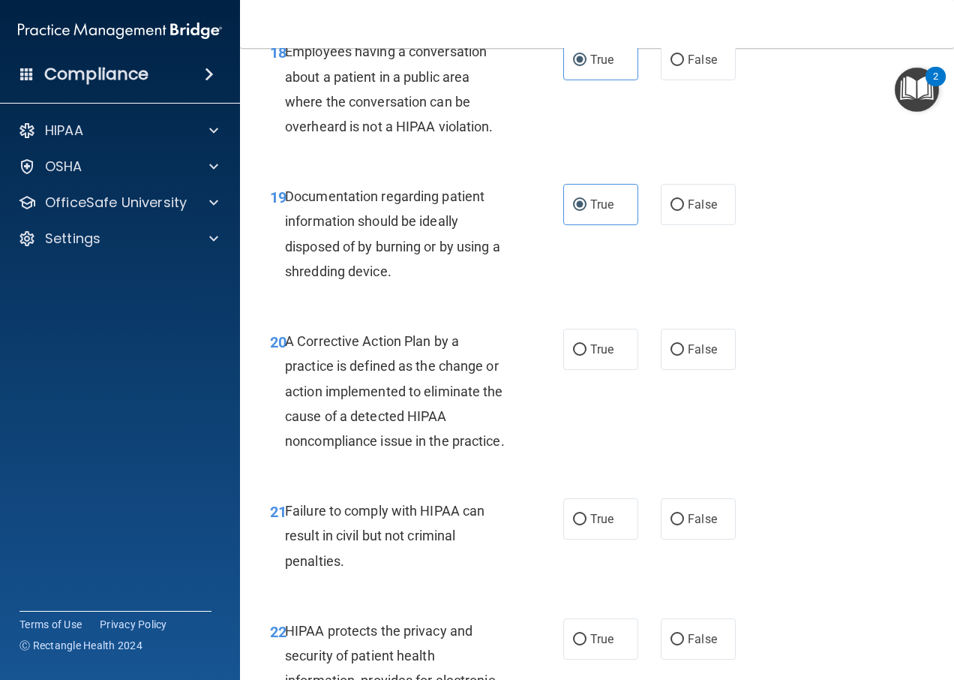
scroll to position [2700, 0]
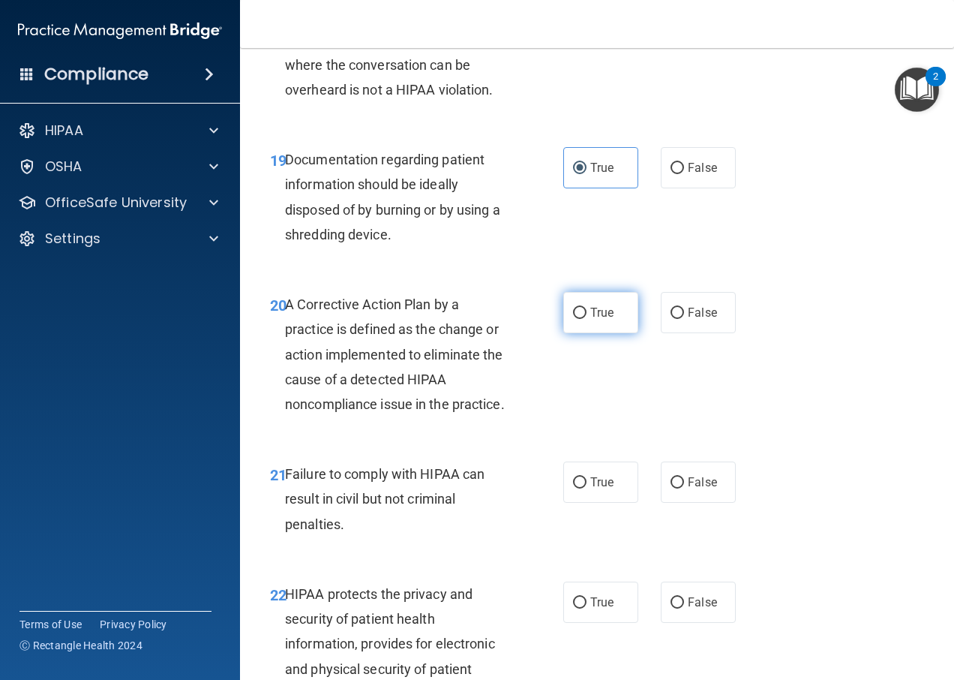
click at [605, 308] on span "True" at bounding box center [601, 312] width 23 height 14
click at [587, 308] on input "True" at bounding box center [580, 313] width 14 height 11
radio input "true"
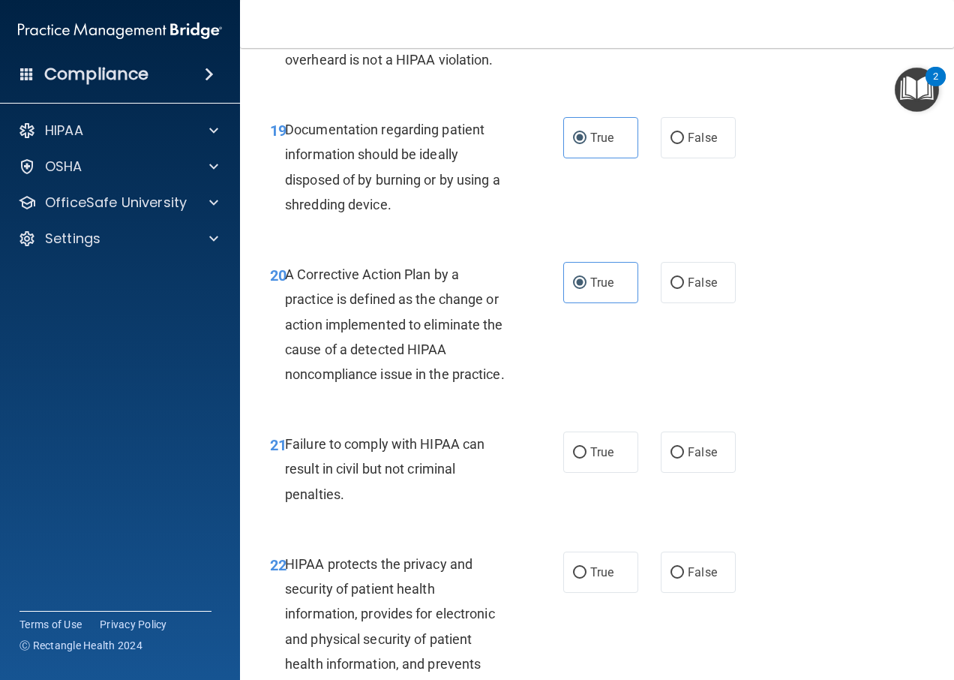
scroll to position [2775, 0]
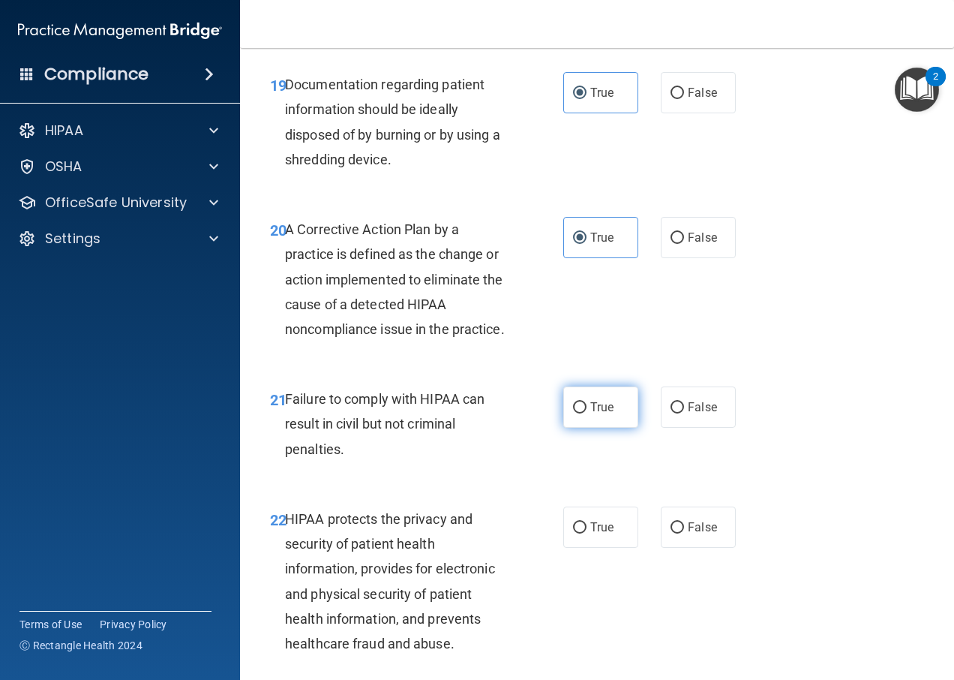
click at [622, 428] on label "True" at bounding box center [600, 406] width 75 height 41
click at [587, 413] on input "True" at bounding box center [580, 407] width 14 height 11
radio input "true"
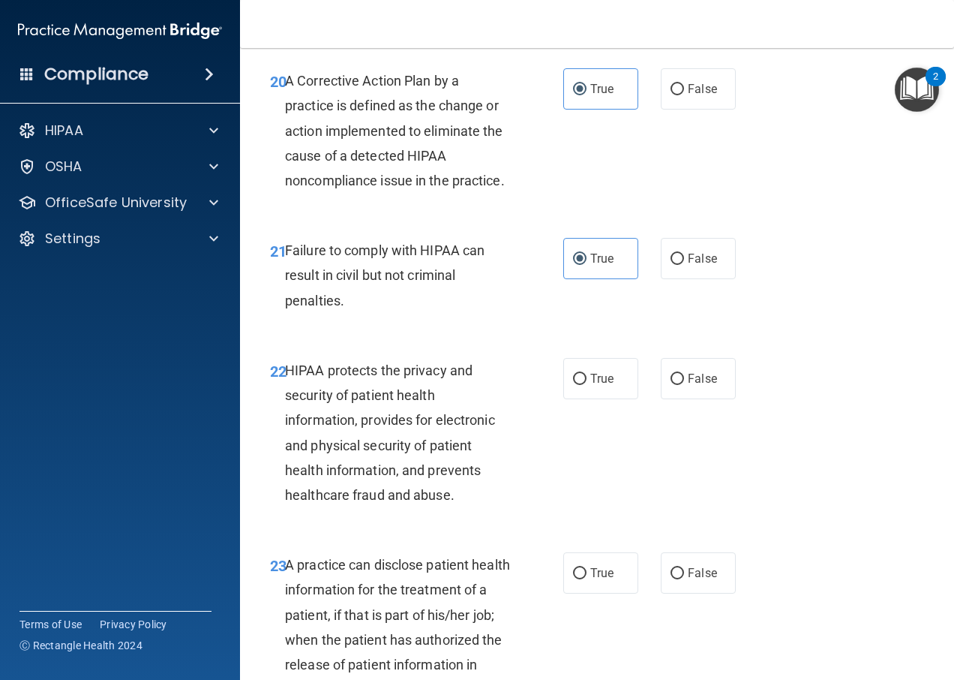
scroll to position [2925, 0]
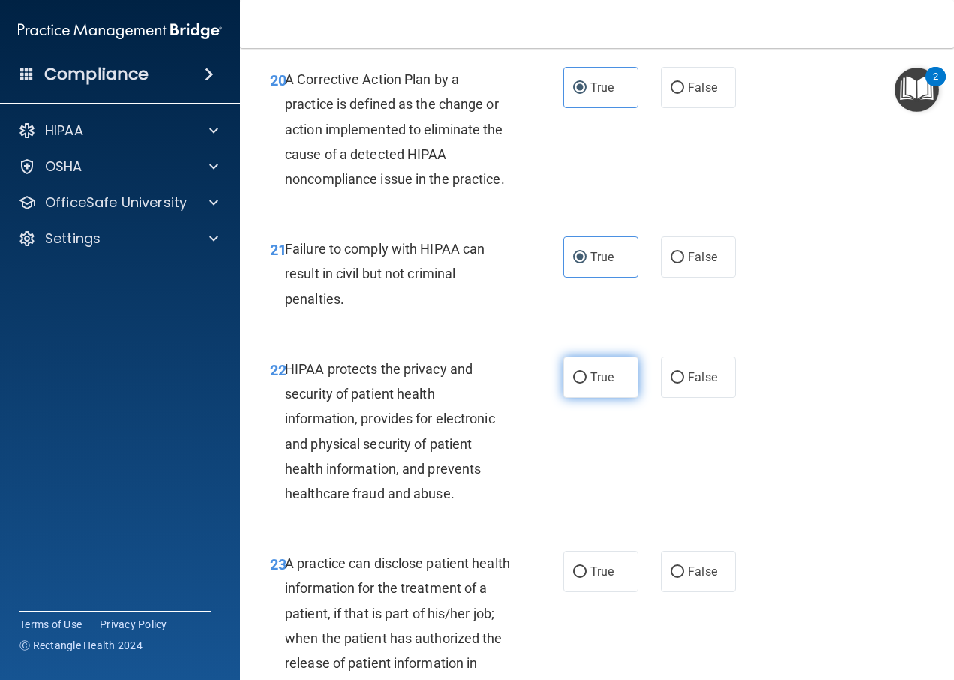
click at [563, 397] on label "True" at bounding box center [600, 376] width 75 height 41
click at [573, 383] on input "True" at bounding box center [580, 377] width 14 height 11
radio input "true"
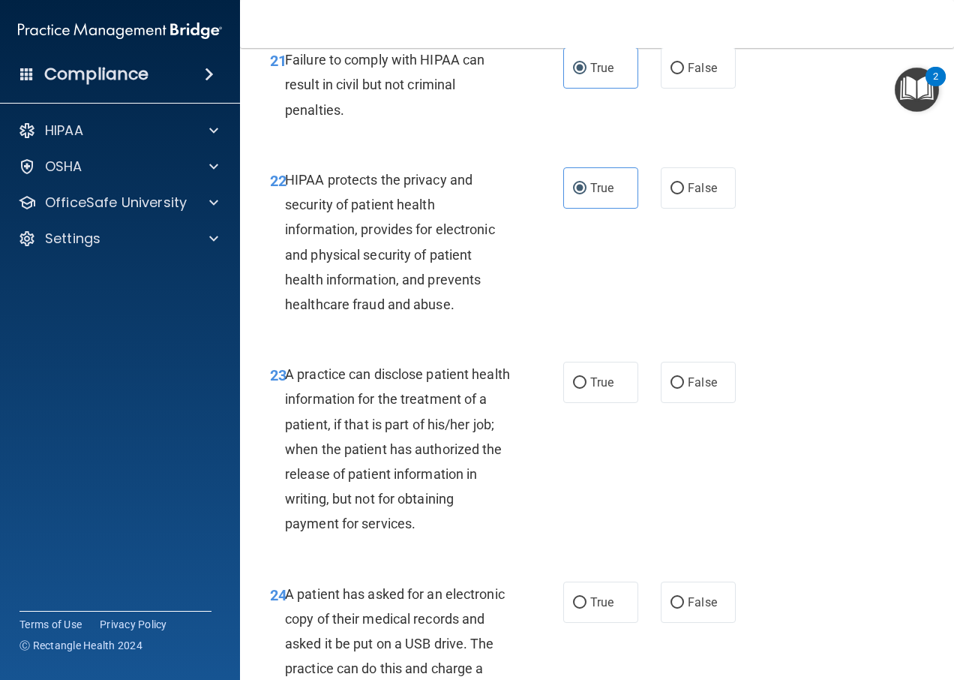
scroll to position [3150, 0]
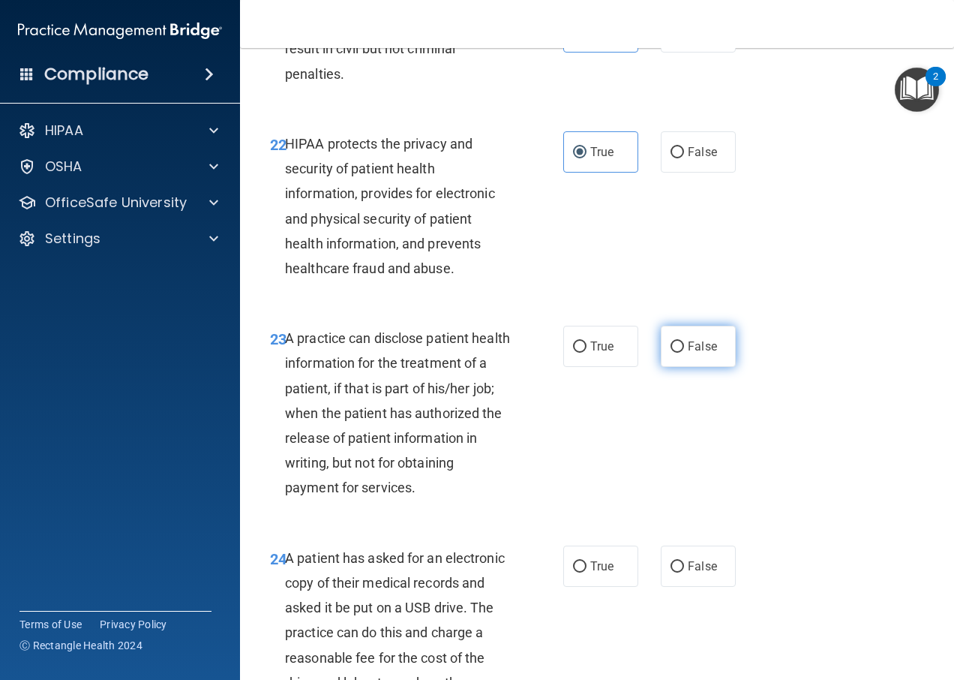
click at [677, 353] on input "False" at bounding box center [678, 346] width 14 height 11
radio input "true"
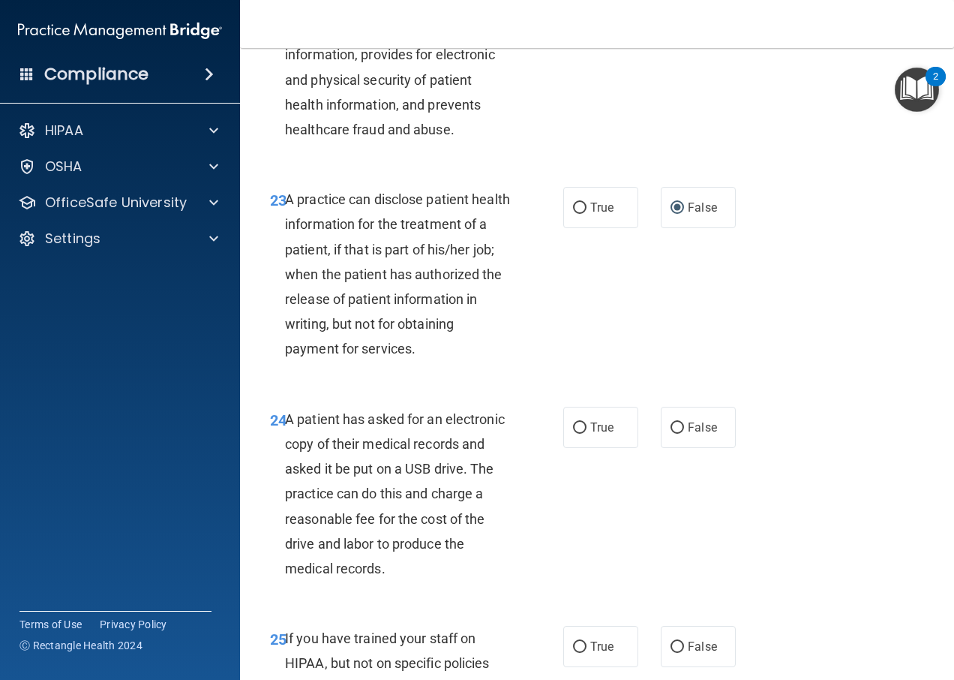
scroll to position [3300, 0]
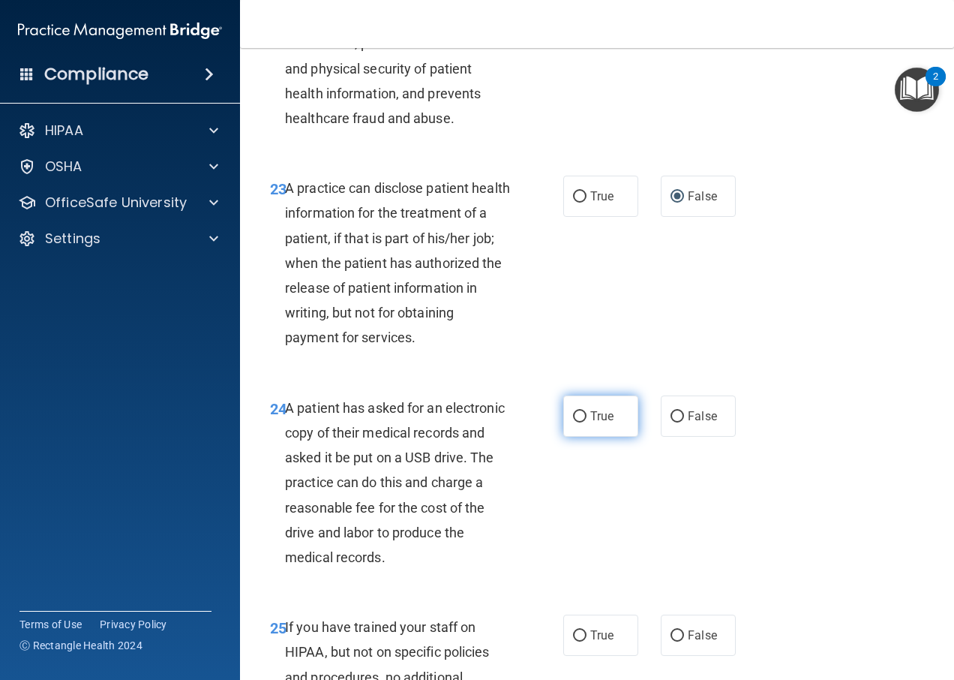
click at [582, 434] on label "True" at bounding box center [600, 415] width 75 height 41
click at [582, 422] on input "True" at bounding box center [580, 416] width 14 height 11
radio input "true"
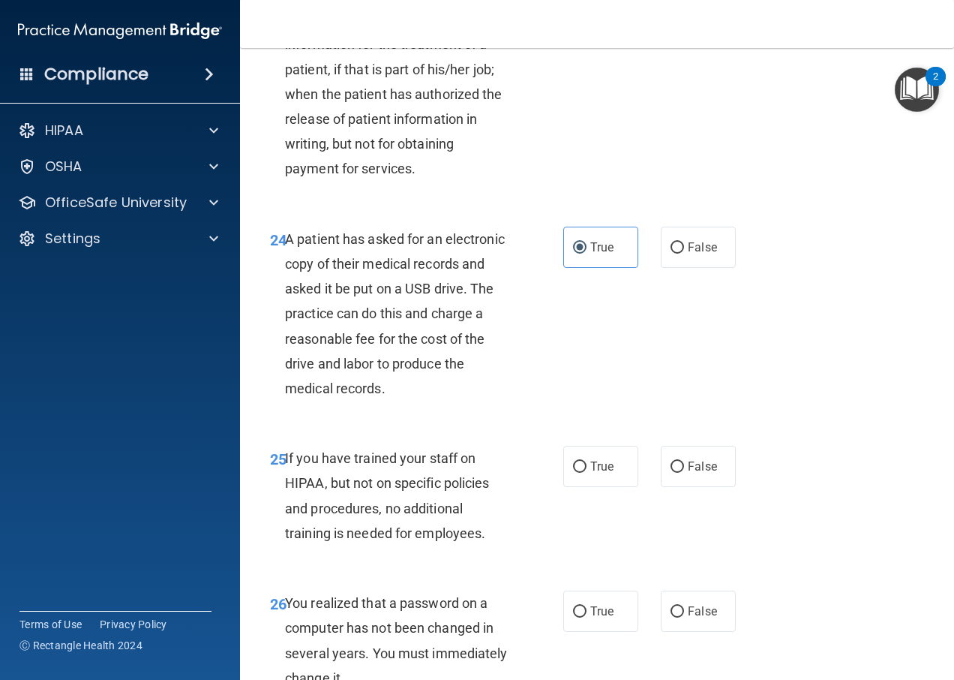
scroll to position [3525, 0]
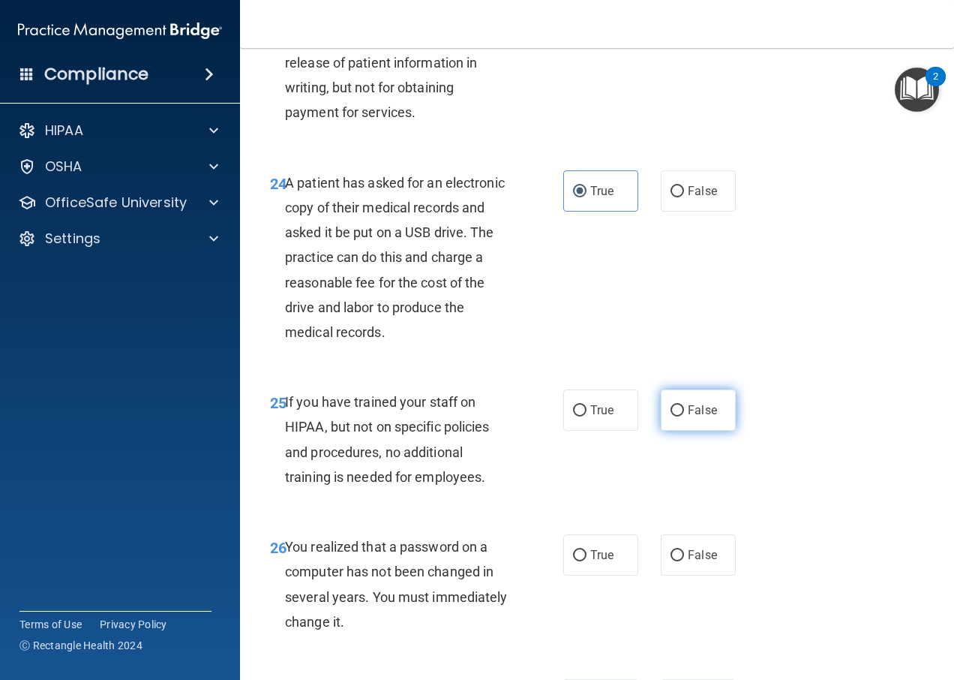
click at [688, 417] on span "False" at bounding box center [702, 410] width 29 height 14
click at [683, 416] on input "False" at bounding box center [678, 410] width 14 height 11
radio input "true"
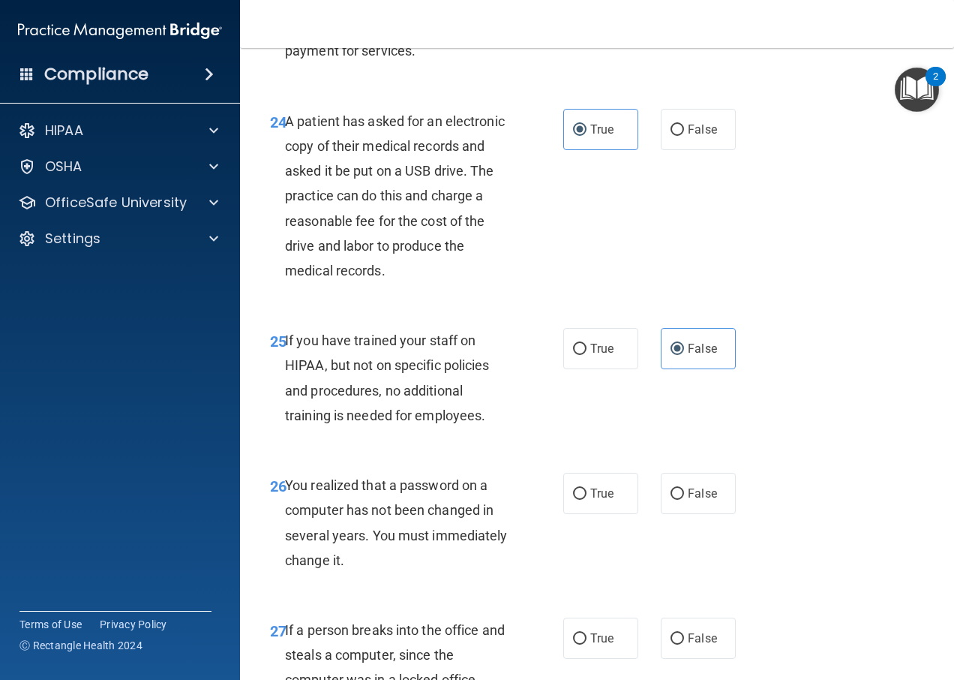
scroll to position [3675, 0]
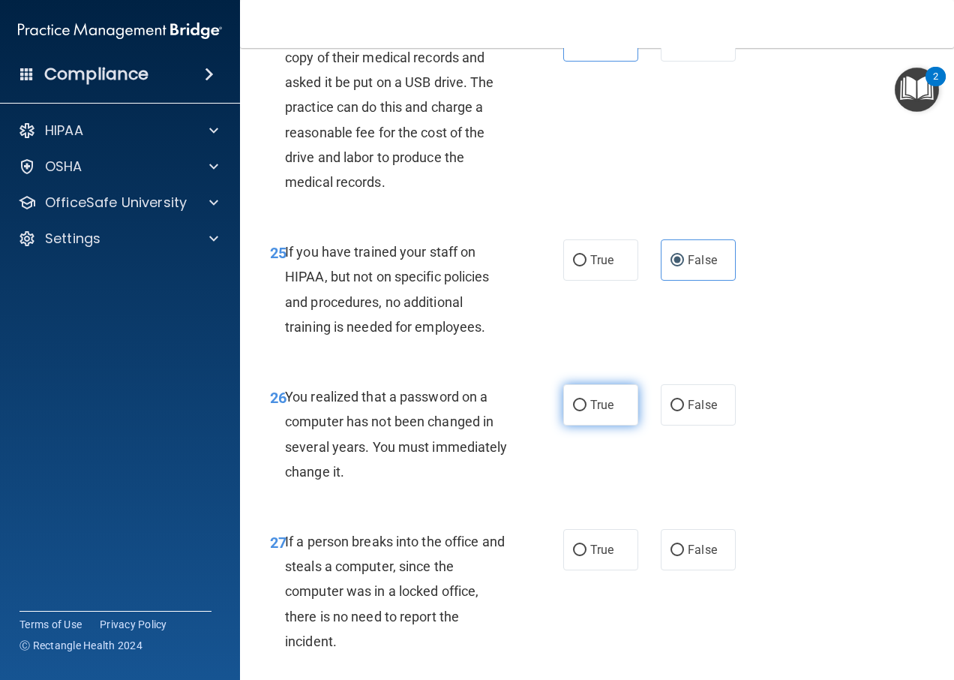
click at [573, 411] on input "True" at bounding box center [580, 405] width 14 height 11
radio input "true"
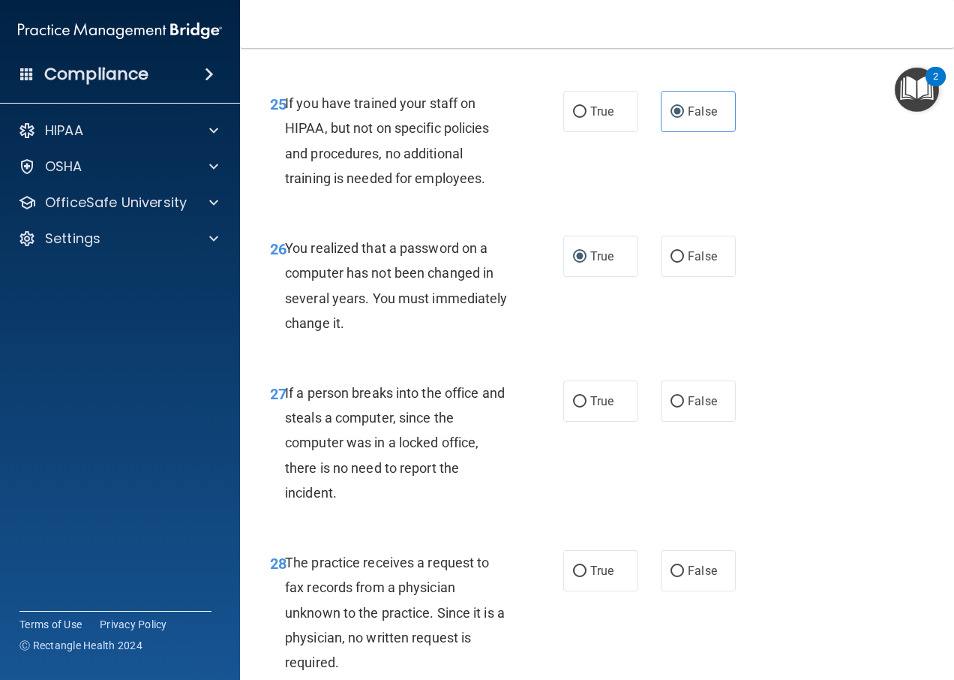
scroll to position [3825, 0]
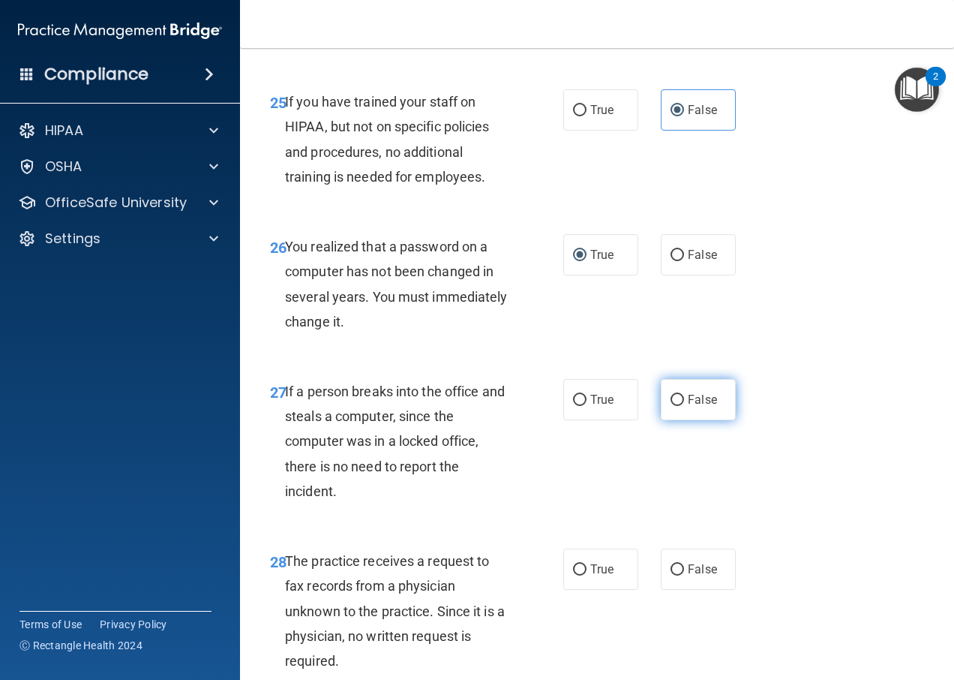
click at [706, 407] on span "False" at bounding box center [702, 399] width 29 height 14
click at [684, 406] on input "False" at bounding box center [678, 400] width 14 height 11
radio input "true"
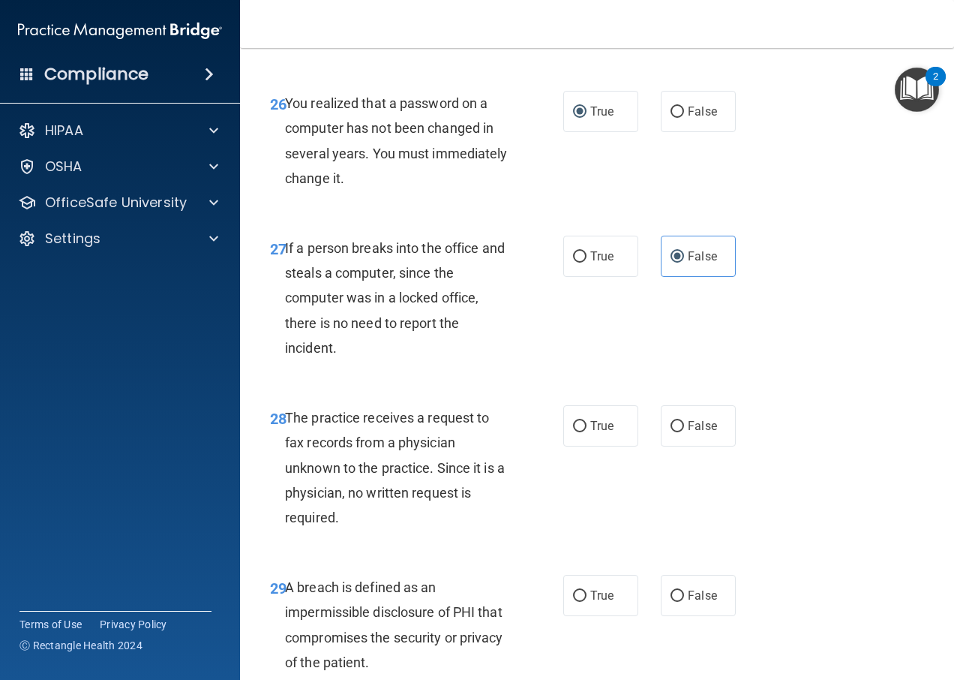
scroll to position [3975, 0]
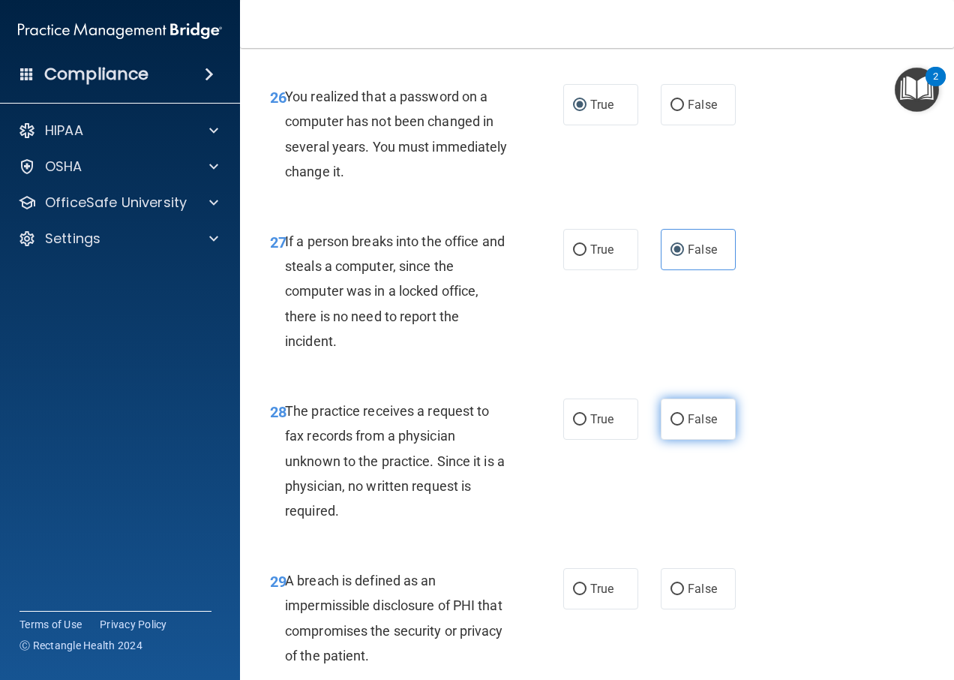
click at [682, 440] on label "False" at bounding box center [698, 418] width 75 height 41
click at [682, 425] on input "False" at bounding box center [678, 419] width 14 height 11
radio input "true"
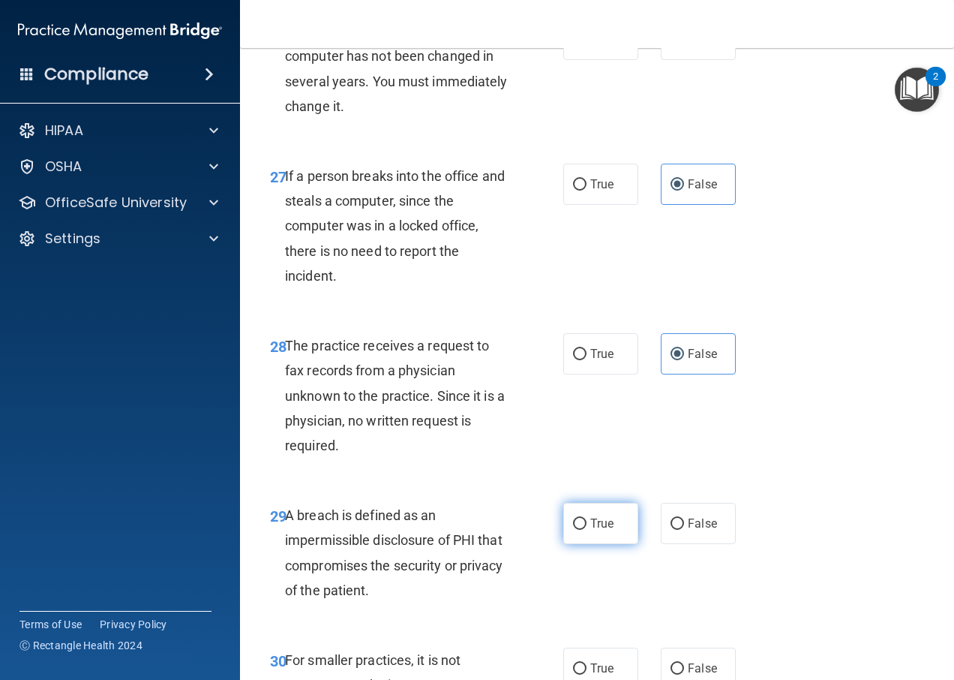
scroll to position [4125, 0]
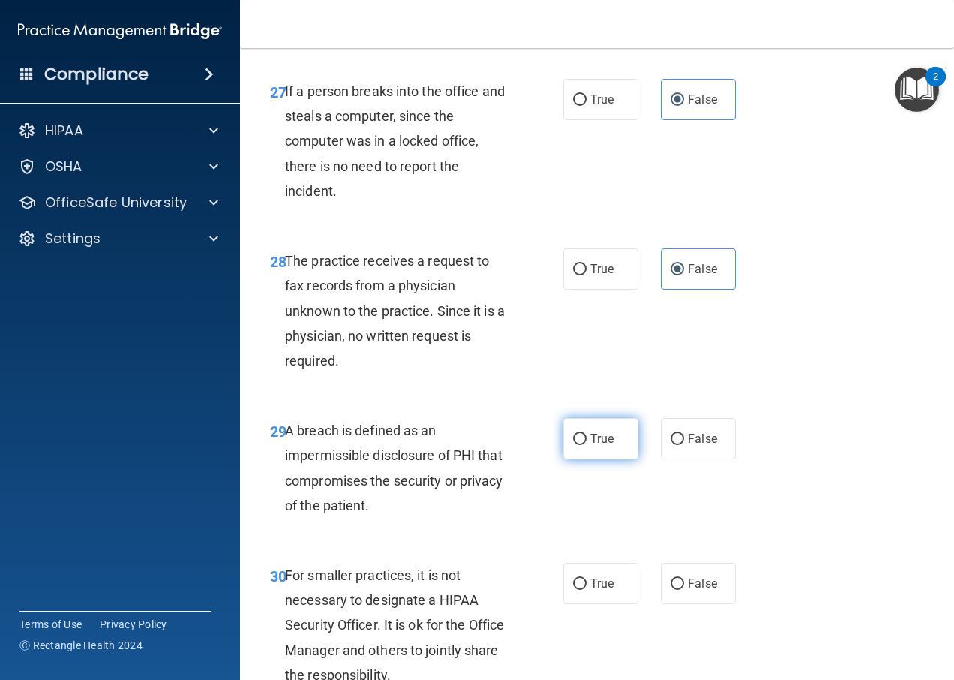
click at [590, 446] on span "True" at bounding box center [601, 438] width 23 height 14
click at [585, 445] on input "True" at bounding box center [580, 439] width 14 height 11
radio input "true"
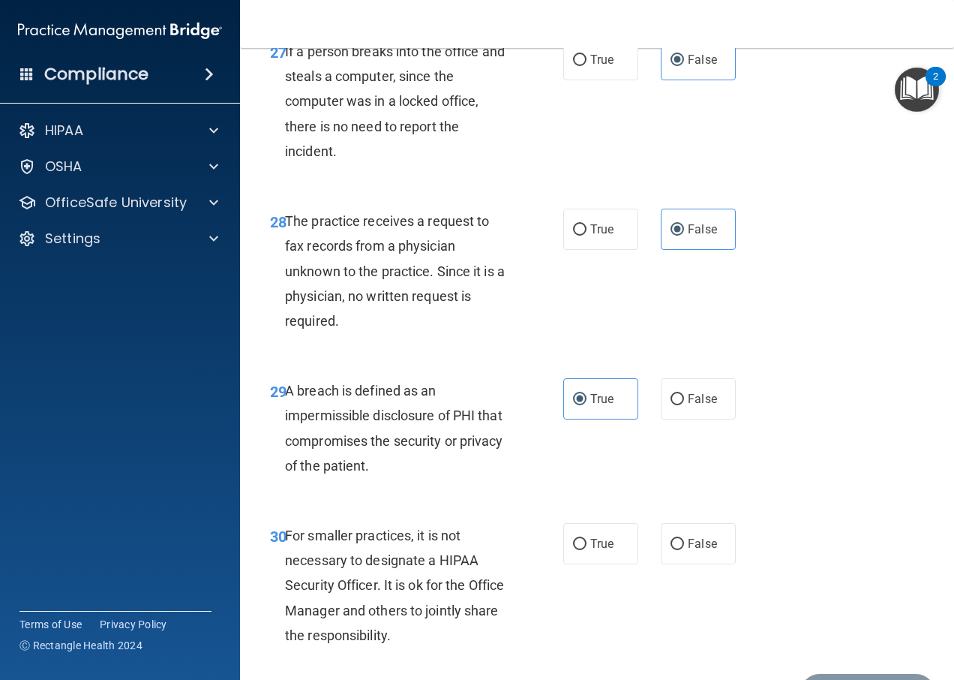
scroll to position [4275, 0]
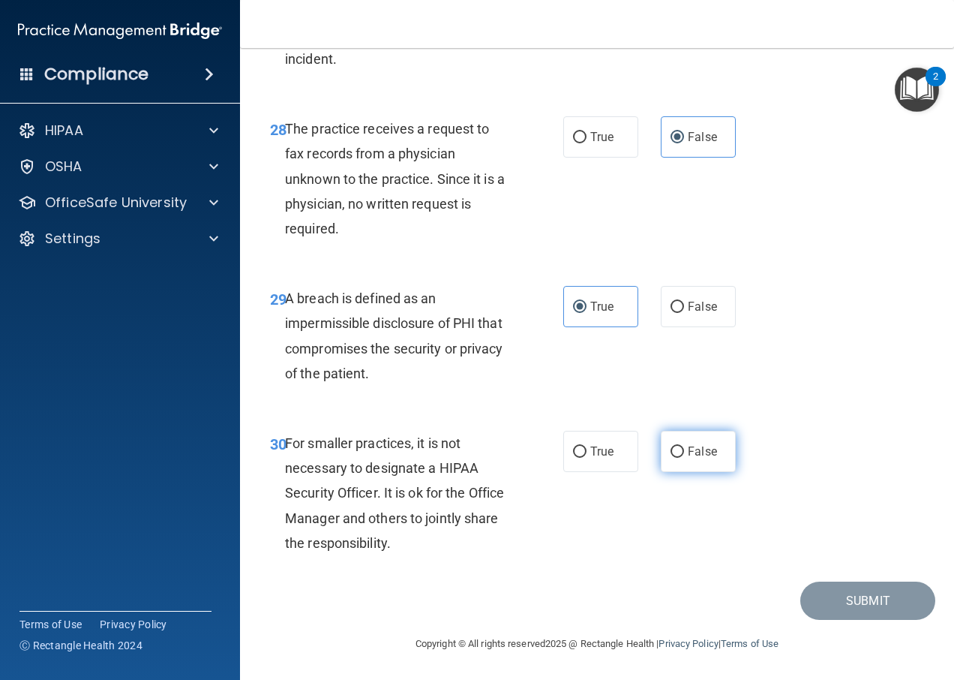
click at [679, 464] on label "False" at bounding box center [698, 451] width 75 height 41
click at [679, 458] on input "False" at bounding box center [678, 451] width 14 height 11
radio input "true"
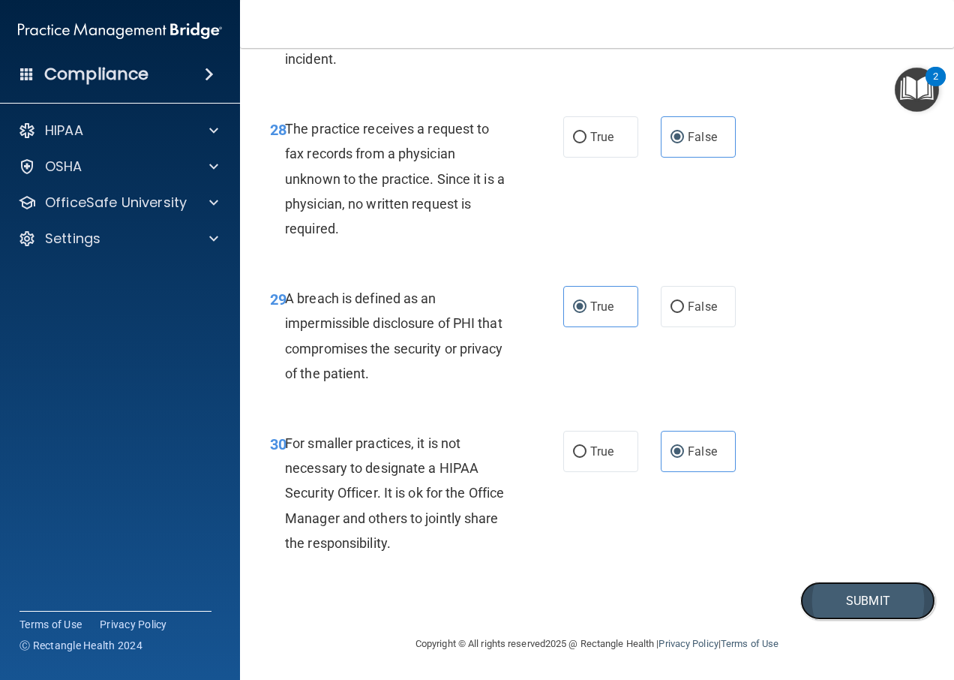
click at [809, 597] on button "Submit" at bounding box center [867, 600] width 135 height 38
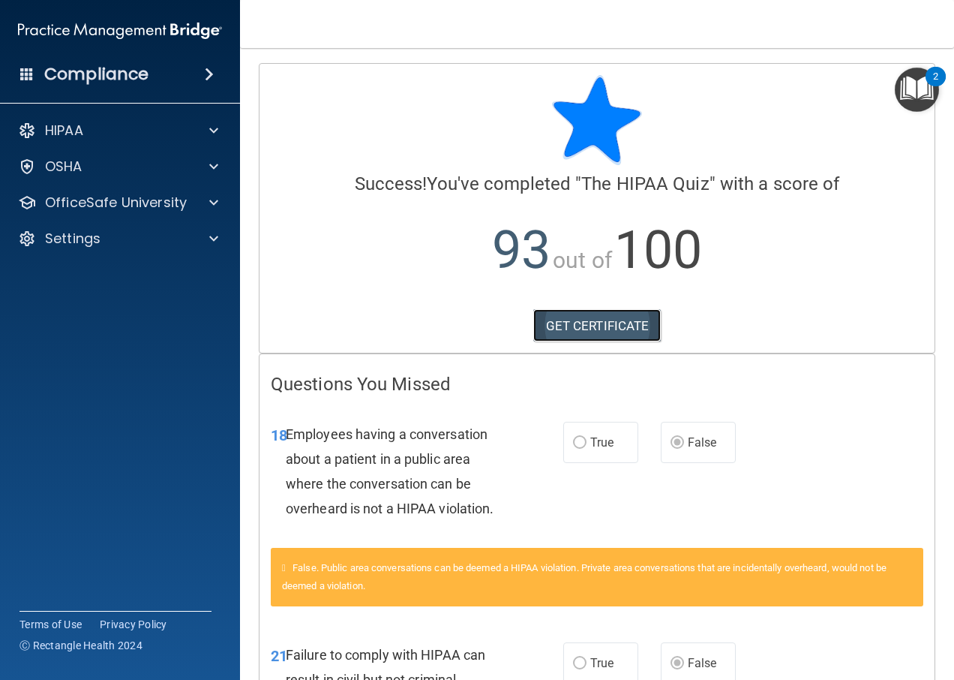
click at [581, 323] on link "GET CERTIFICATE" at bounding box center [597, 325] width 128 height 33
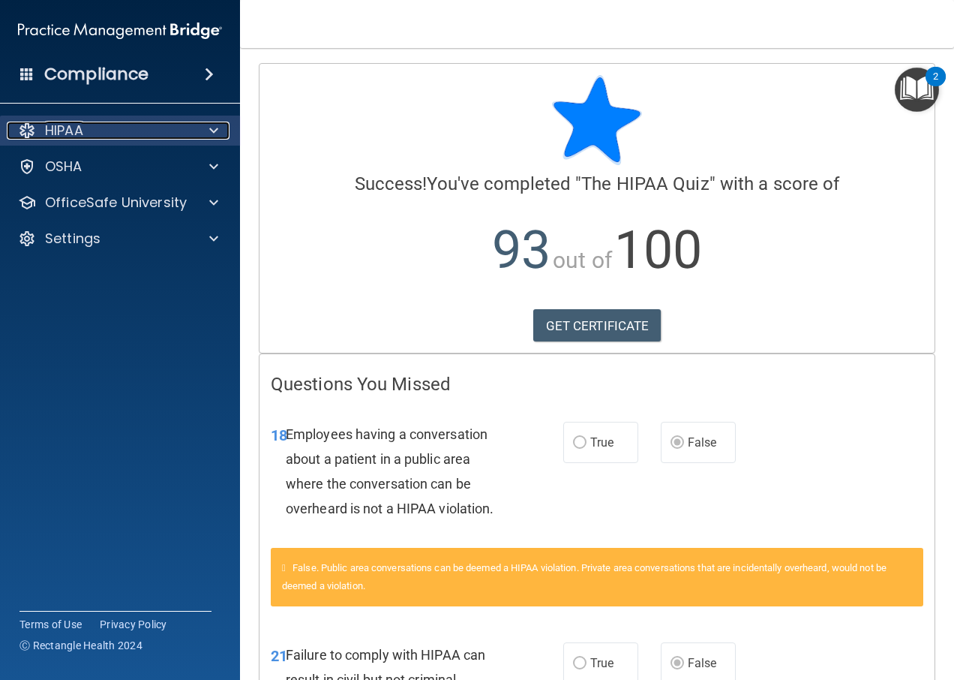
click at [152, 130] on div "HIPAA" at bounding box center [100, 131] width 186 height 18
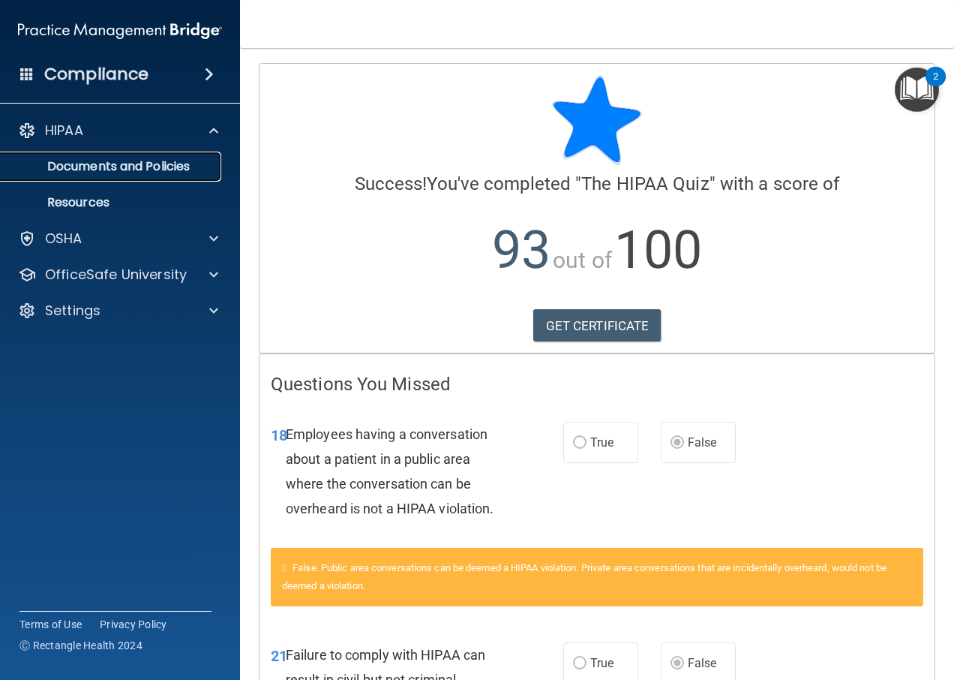
click at [157, 161] on p "Documents and Policies" at bounding box center [112, 166] width 205 height 15
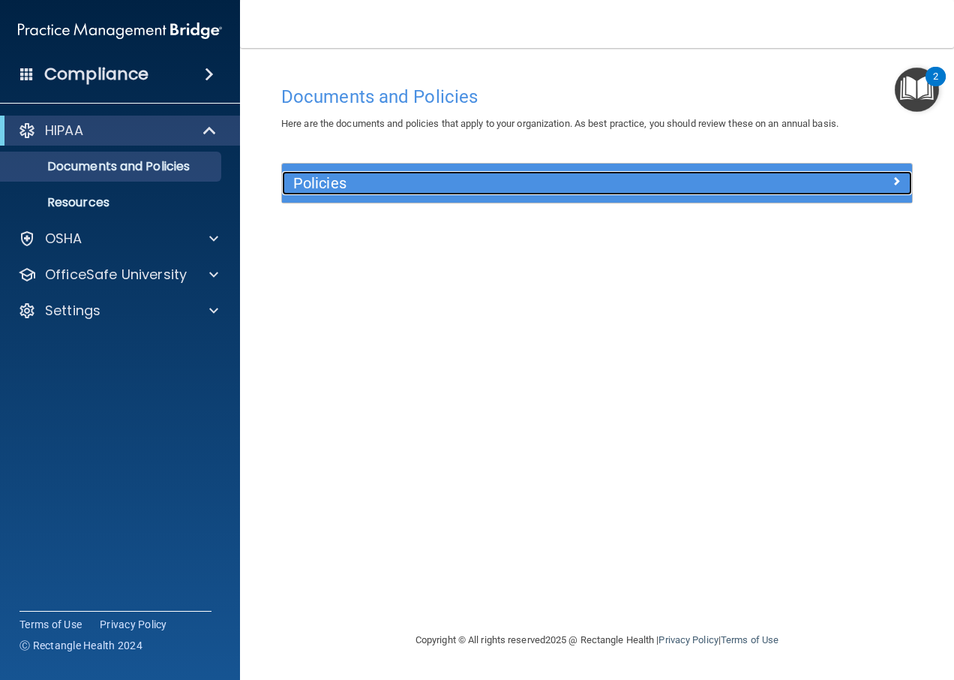
click at [413, 194] on div "Policies" at bounding box center [518, 183] width 473 height 24
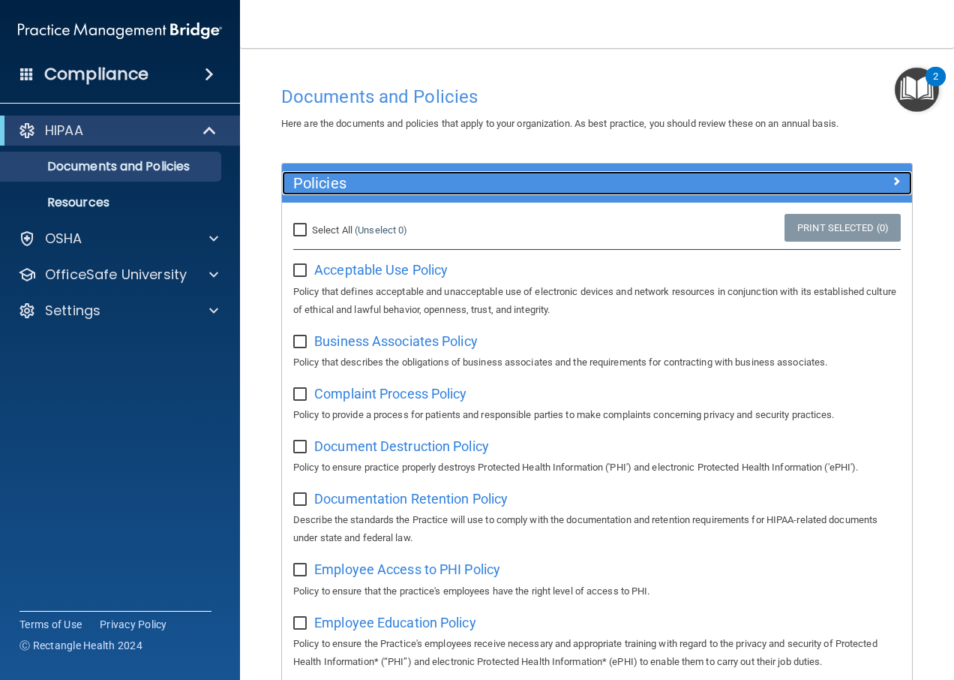
click at [762, 187] on div at bounding box center [834, 180] width 158 height 18
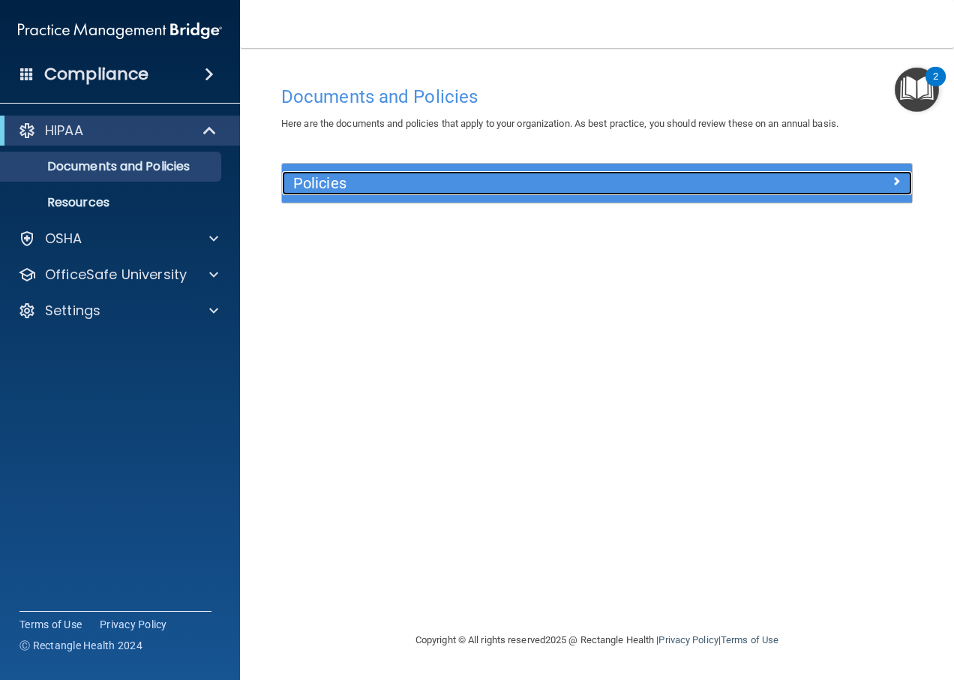
click at [314, 180] on h5 "Policies" at bounding box center [518, 183] width 450 height 17
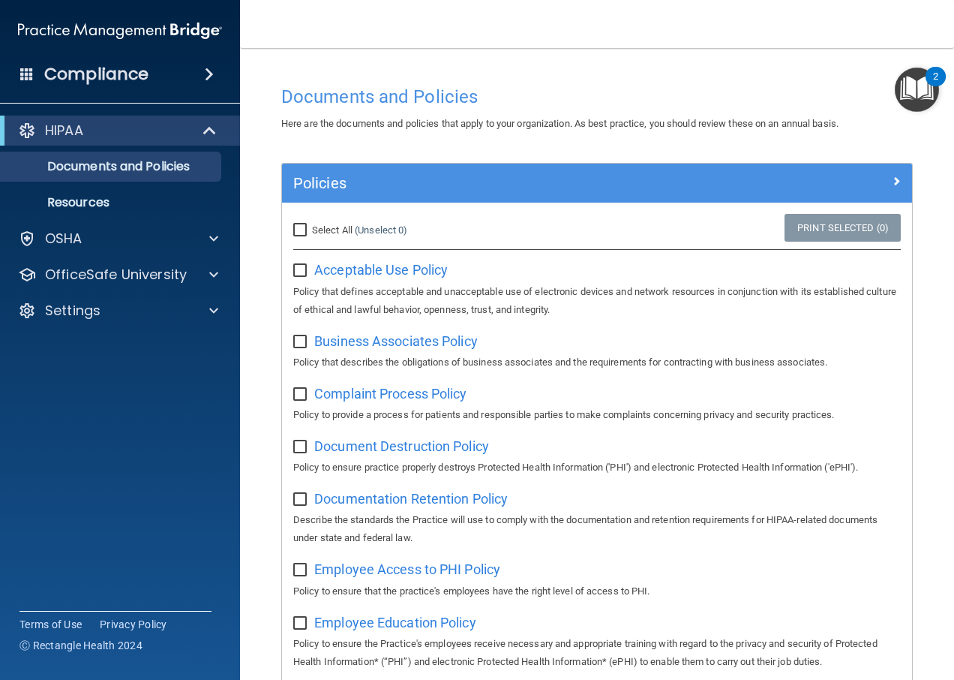
click at [920, 80] on img "Open Resource Center, 2 new notifications" at bounding box center [917, 90] width 44 height 44
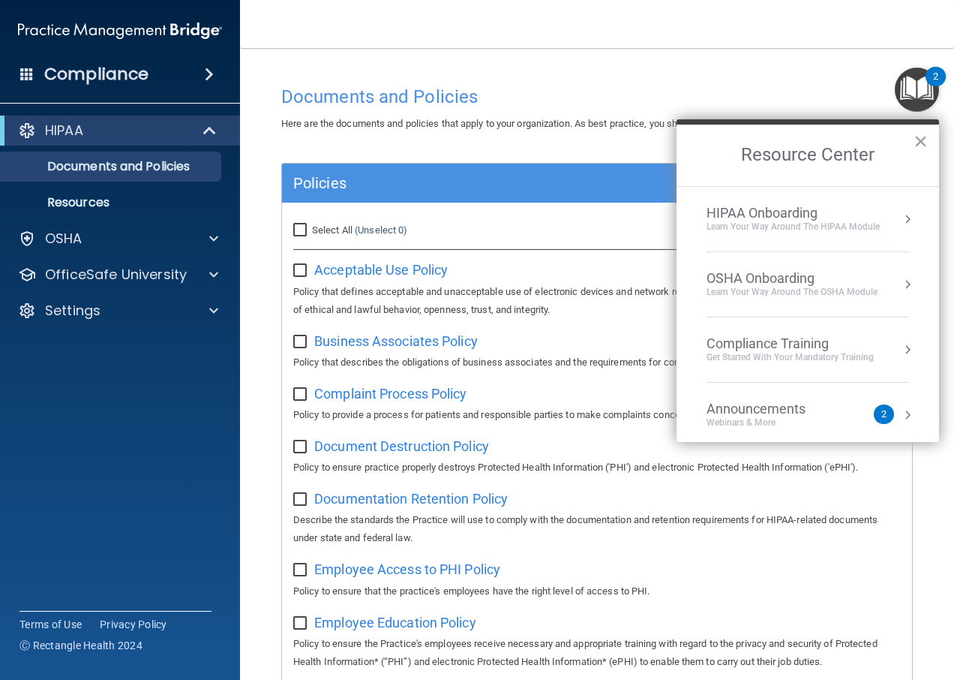
click at [751, 212] on div "HIPAA Onboarding" at bounding box center [793, 213] width 173 height 17
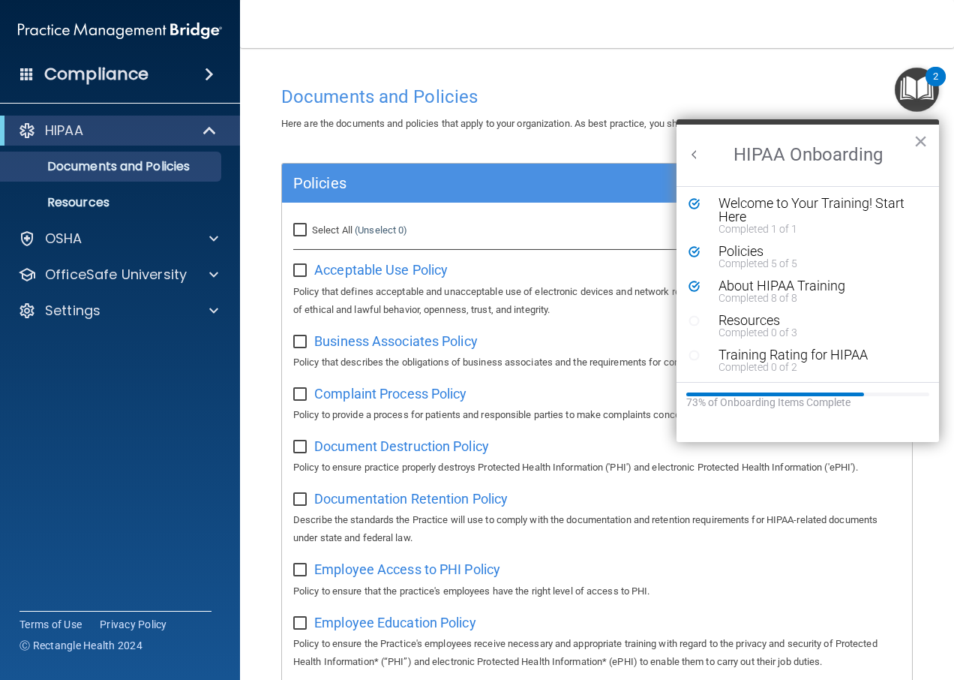
scroll to position [3, 0]
click at [755, 321] on div "Resources" at bounding box center [814, 320] width 190 height 14
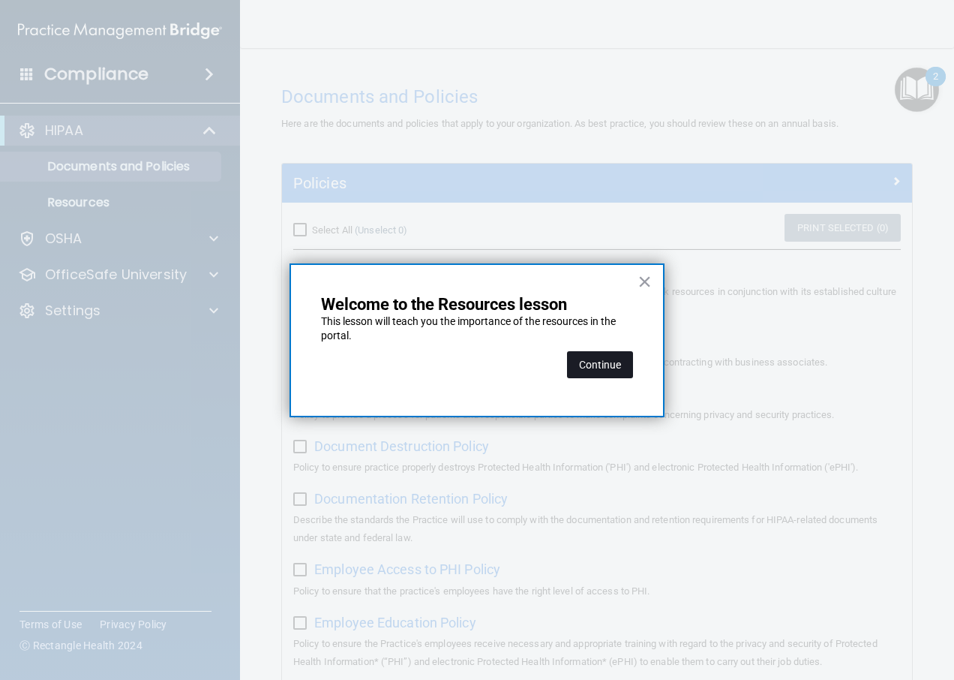
click at [612, 370] on button "Continue" at bounding box center [600, 364] width 66 height 27
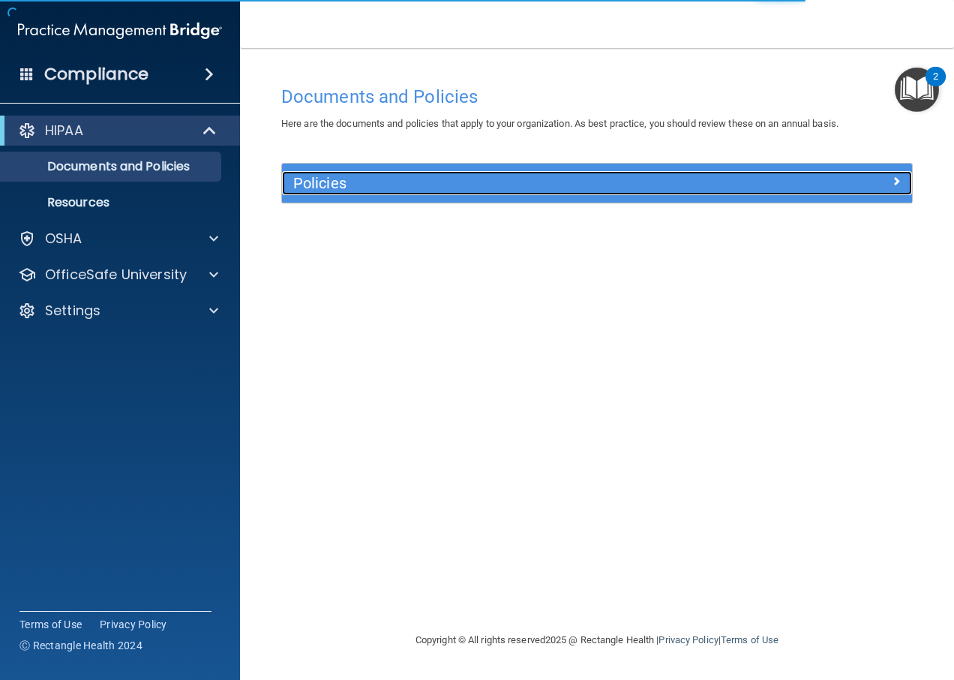
click at [679, 179] on h5 "Policies" at bounding box center [518, 183] width 450 height 17
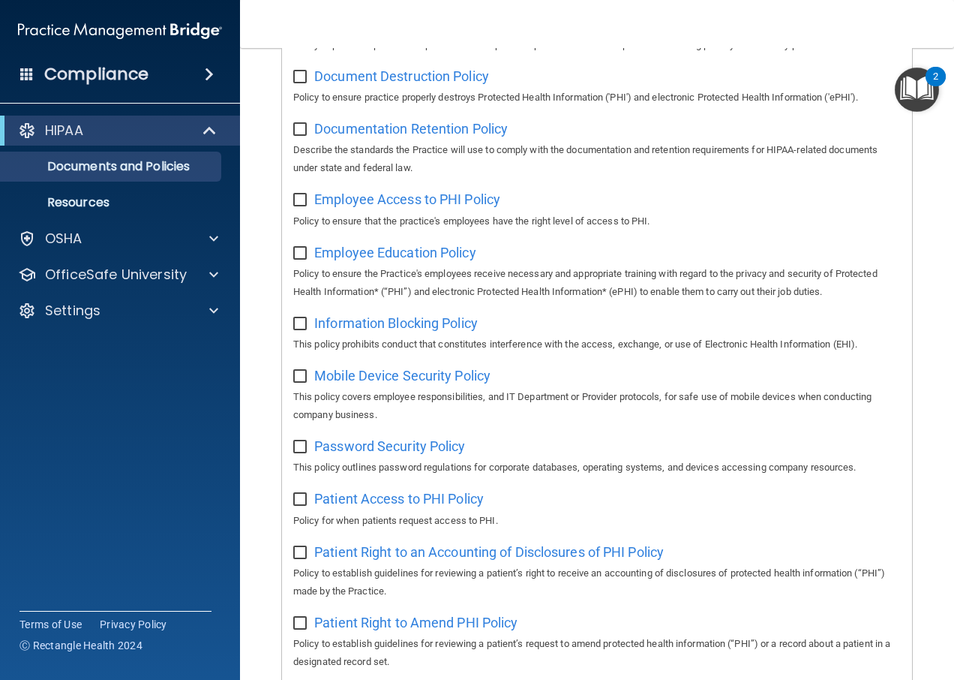
scroll to position [365, 0]
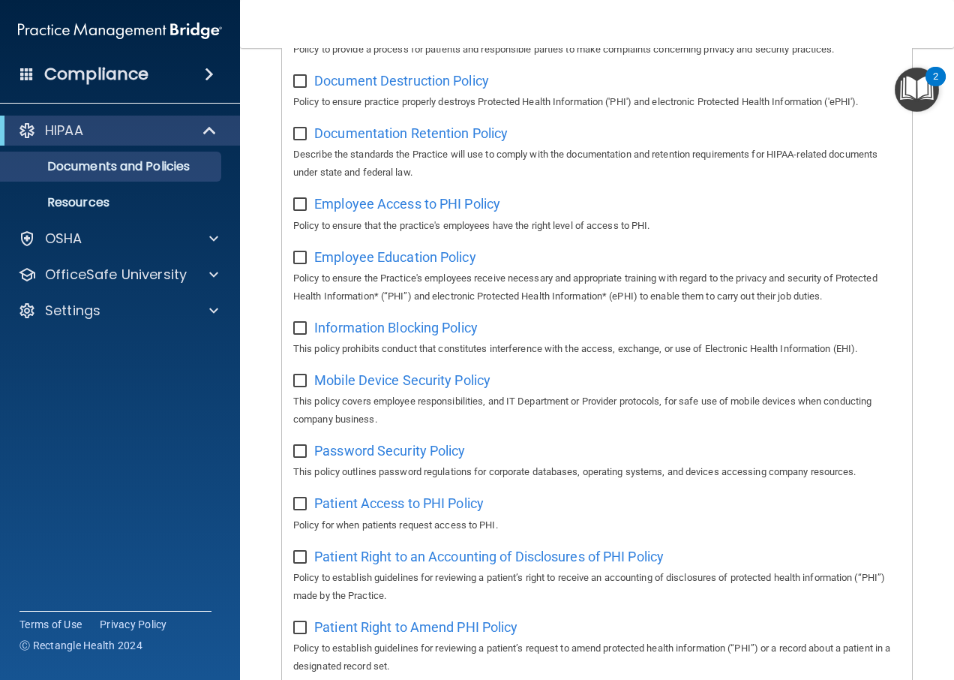
click at [927, 100] on img "Open Resource Center, 2 new notifications" at bounding box center [917, 90] width 44 height 44
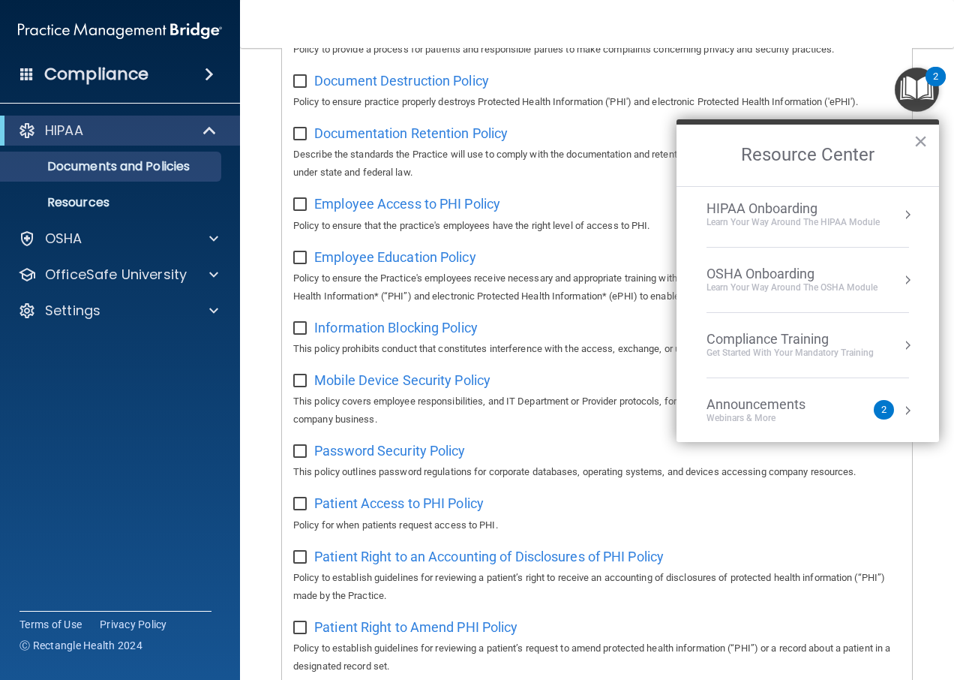
scroll to position [0, 0]
click at [853, 222] on div "Learn Your Way around the HIPAA module" at bounding box center [793, 227] width 173 height 13
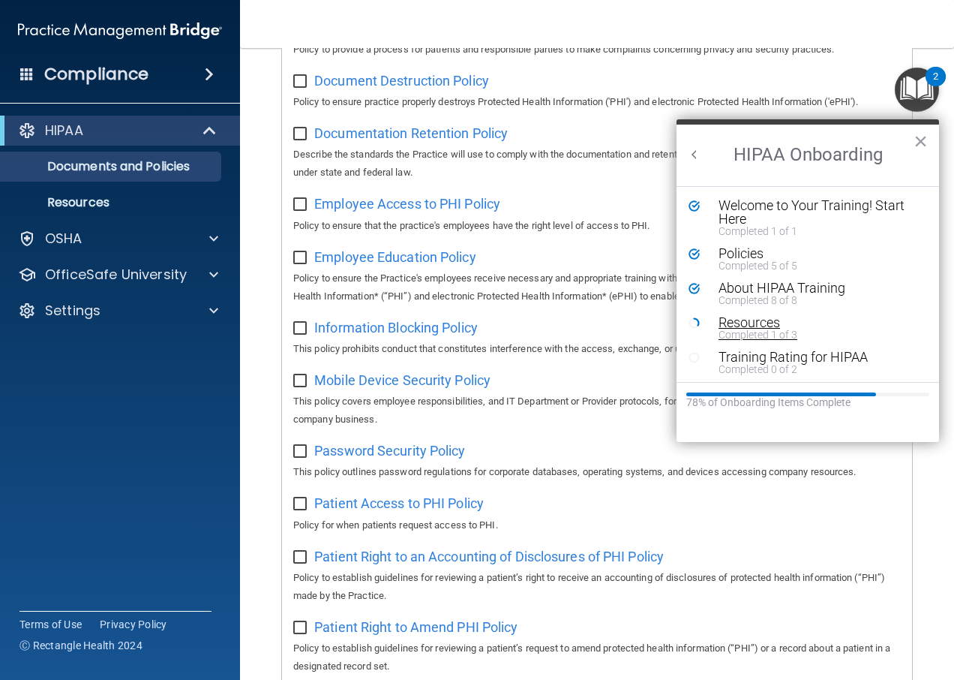
click at [768, 318] on div "Resources" at bounding box center [814, 323] width 190 height 14
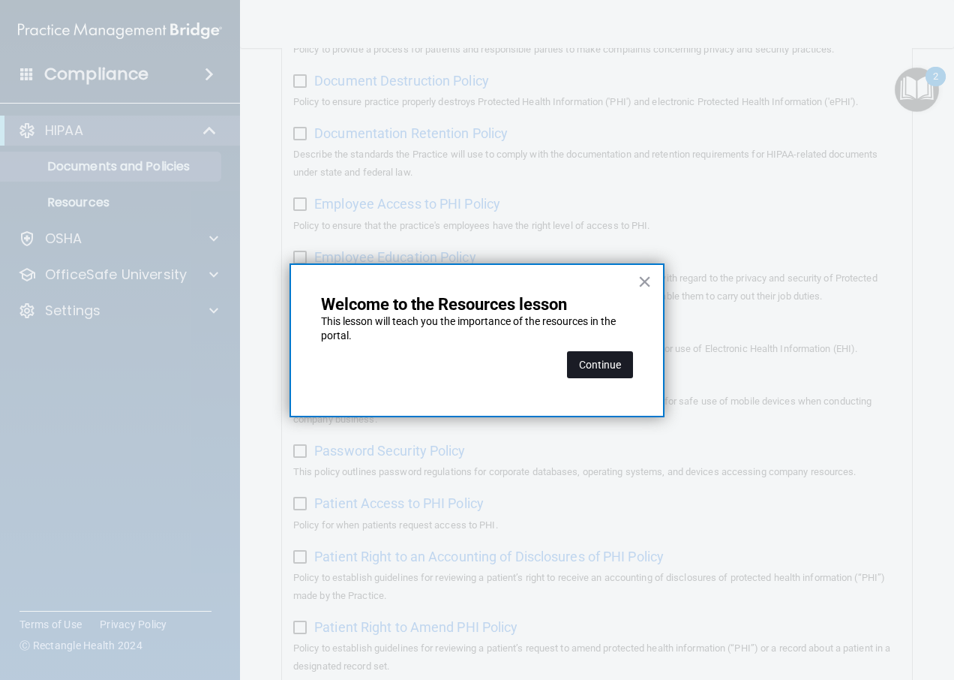
click at [608, 368] on button "Continue" at bounding box center [600, 364] width 66 height 27
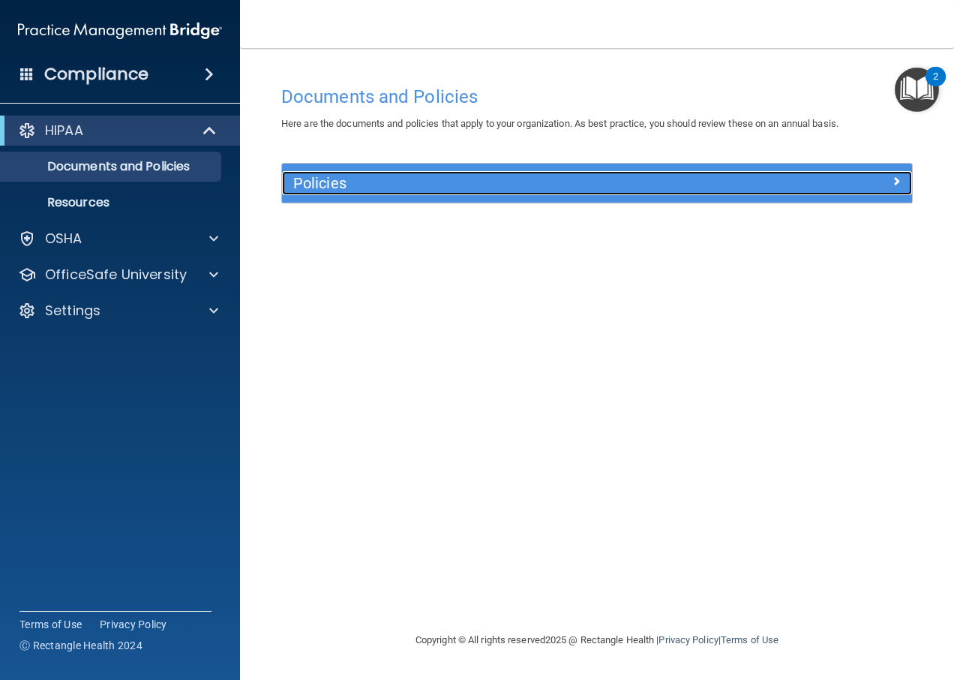
click at [635, 182] on h5 "Policies" at bounding box center [518, 183] width 450 height 17
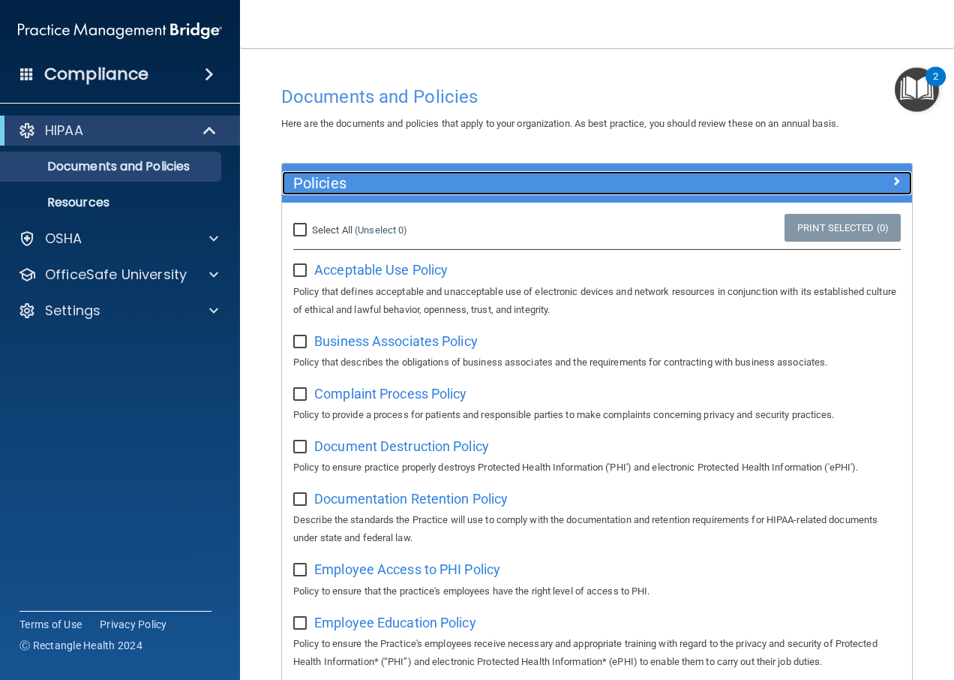
click at [869, 177] on div at bounding box center [834, 180] width 158 height 18
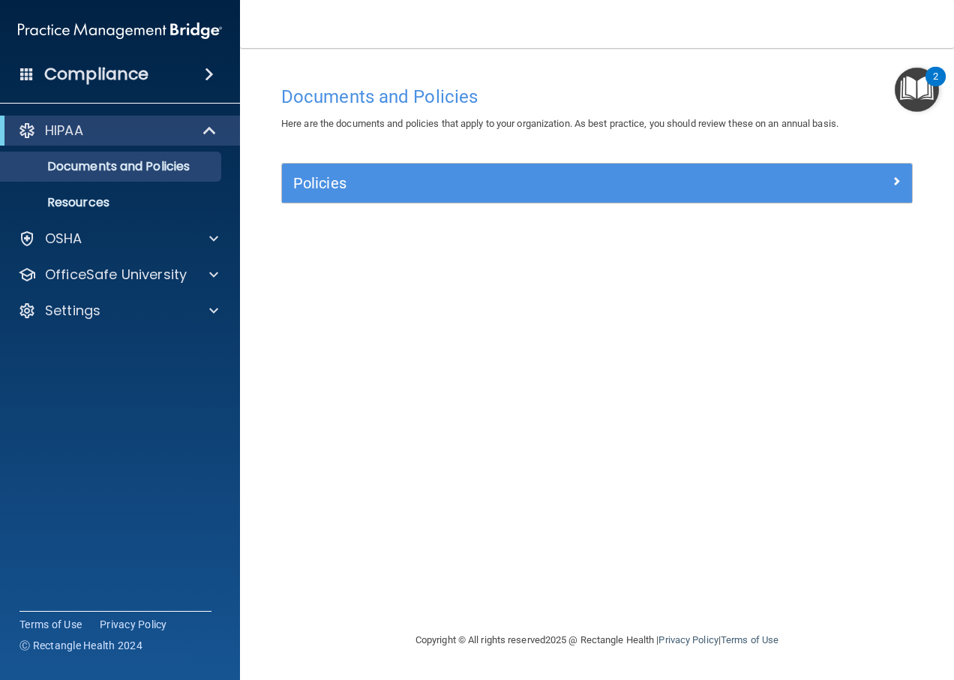
click at [920, 95] on img "Open Resource Center, 2 new notifications" at bounding box center [917, 90] width 44 height 44
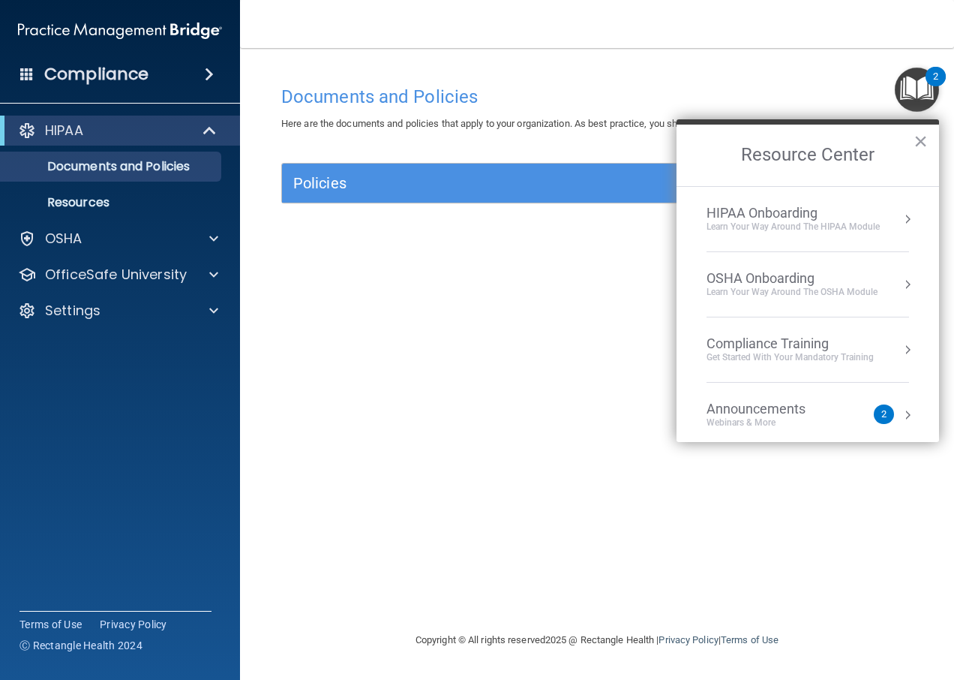
click at [886, 215] on div "HIPAA Onboarding Learn Your Way around the HIPAA module" at bounding box center [808, 219] width 203 height 29
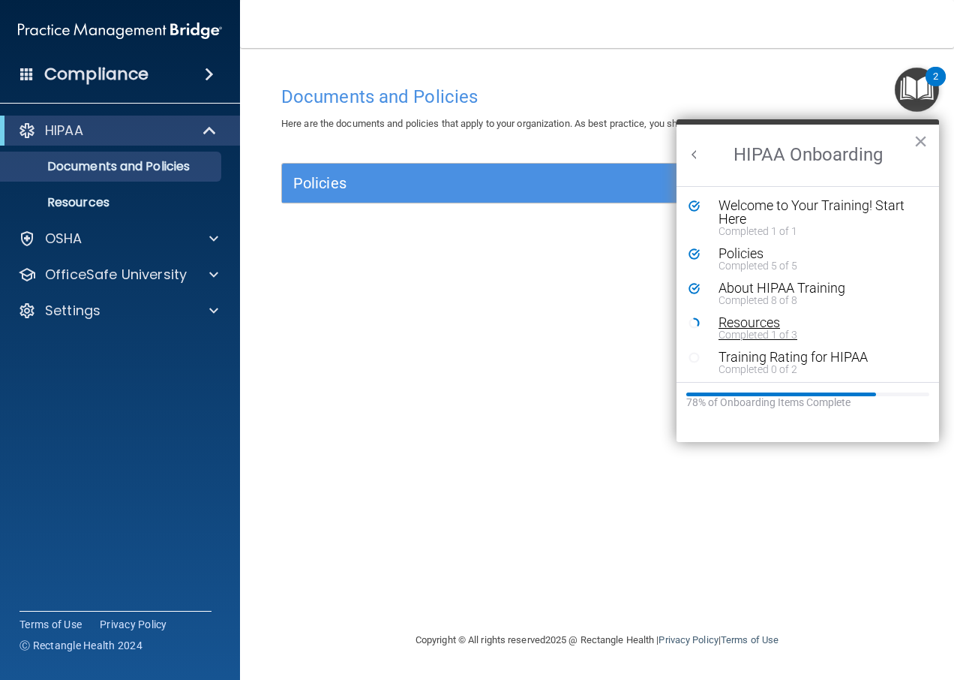
click at [719, 323] on div "Resources" at bounding box center [814, 323] width 190 height 14
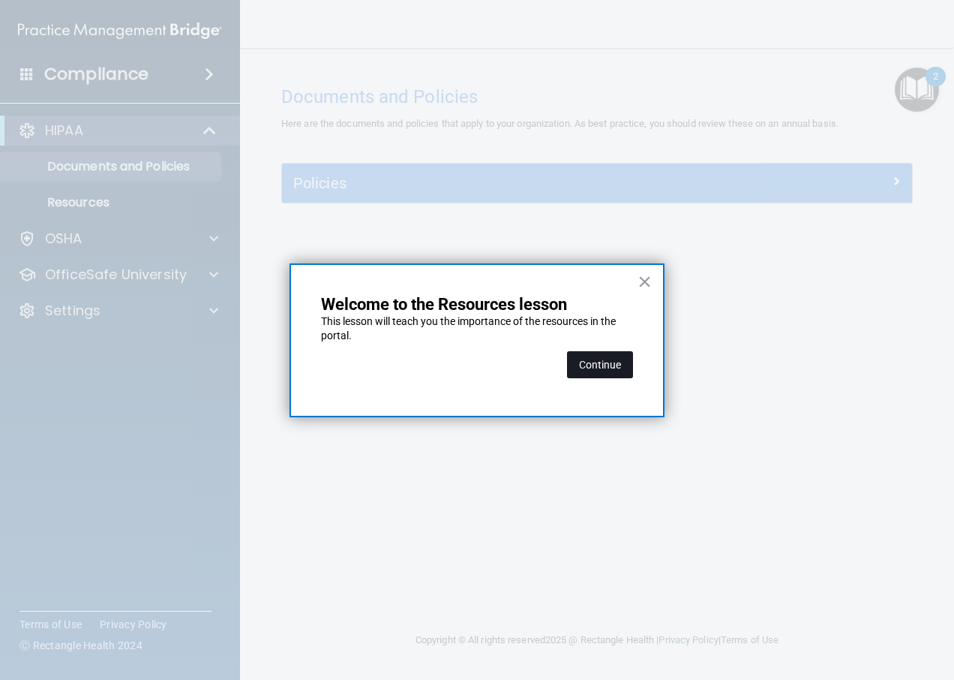
click at [601, 373] on button "Continue" at bounding box center [600, 364] width 66 height 27
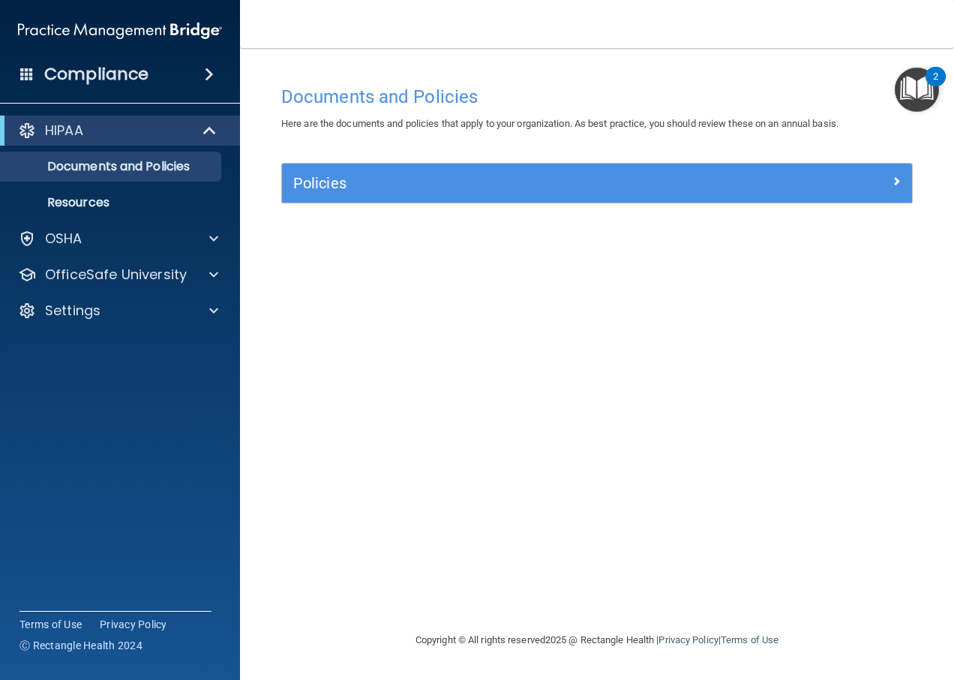
click at [935, 82] on div "2" at bounding box center [935, 87] width 5 height 20
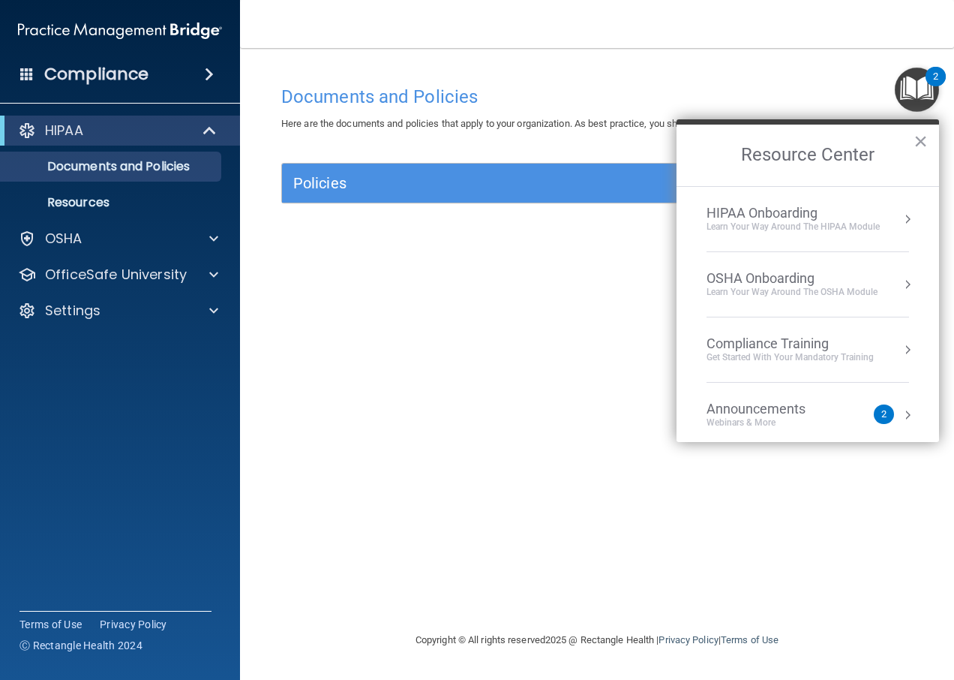
click at [617, 449] on div "Documents and Policies Here are the documents and policies that apply to your o…" at bounding box center [597, 354] width 654 height 553
click at [928, 136] on h2 "Resource Center" at bounding box center [808, 156] width 263 height 62
click at [917, 140] on button "×" at bounding box center [921, 141] width 14 height 24
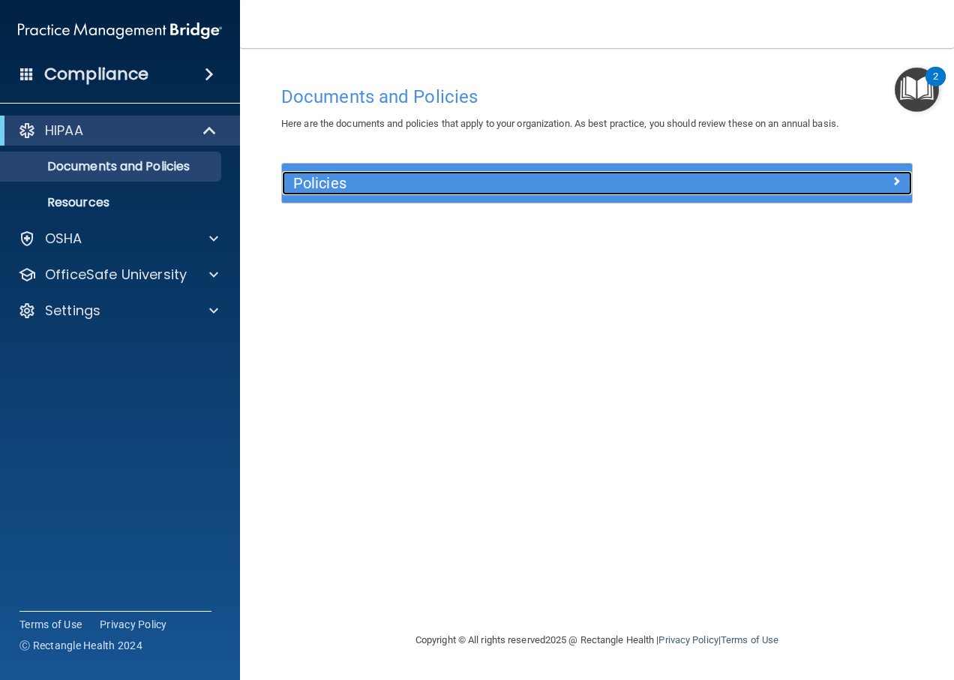
click at [856, 173] on div at bounding box center [834, 180] width 158 height 18
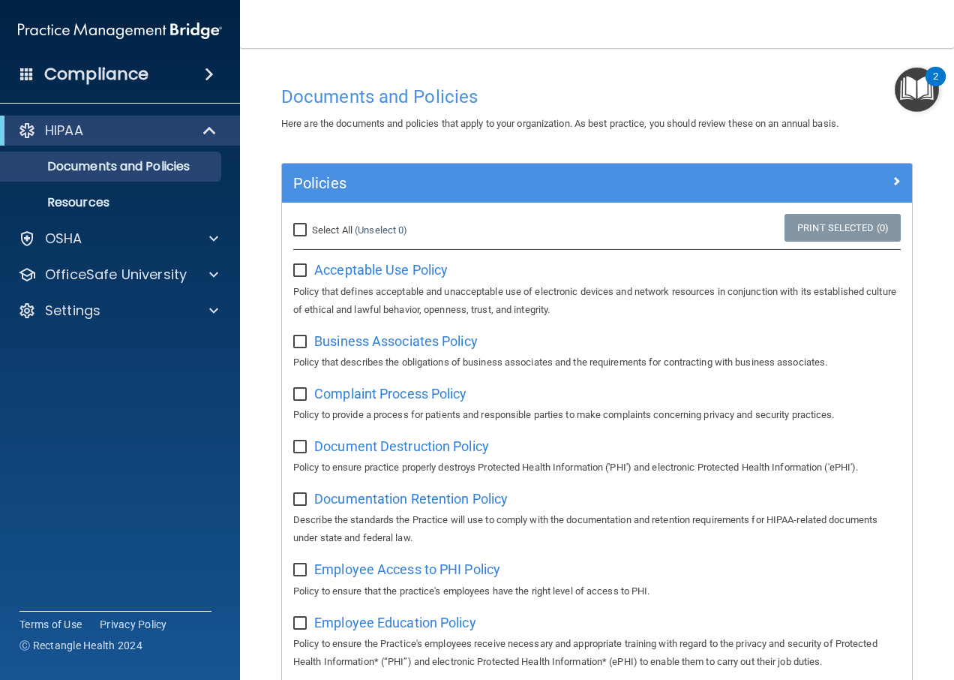
click at [323, 220] on div "Select All (Unselect 0) Unselect All" at bounding box center [387, 230] width 210 height 33
click at [301, 230] on input "Select All (Unselect 0) Unselect All" at bounding box center [301, 230] width 17 height 12
checkbox input "true"
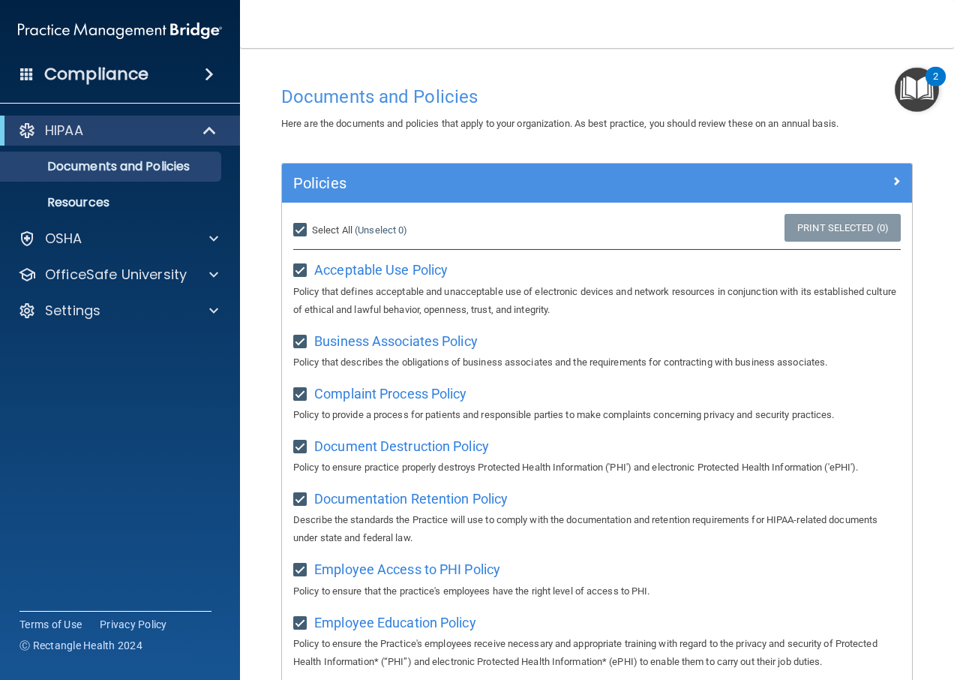
checkbox input "true"
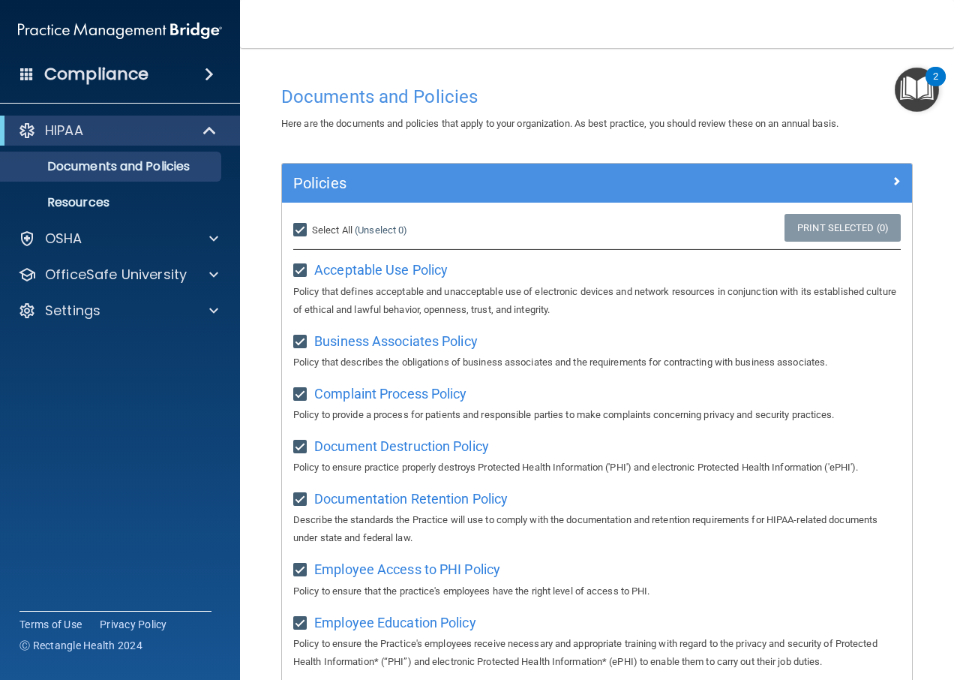
checkbox input "true"
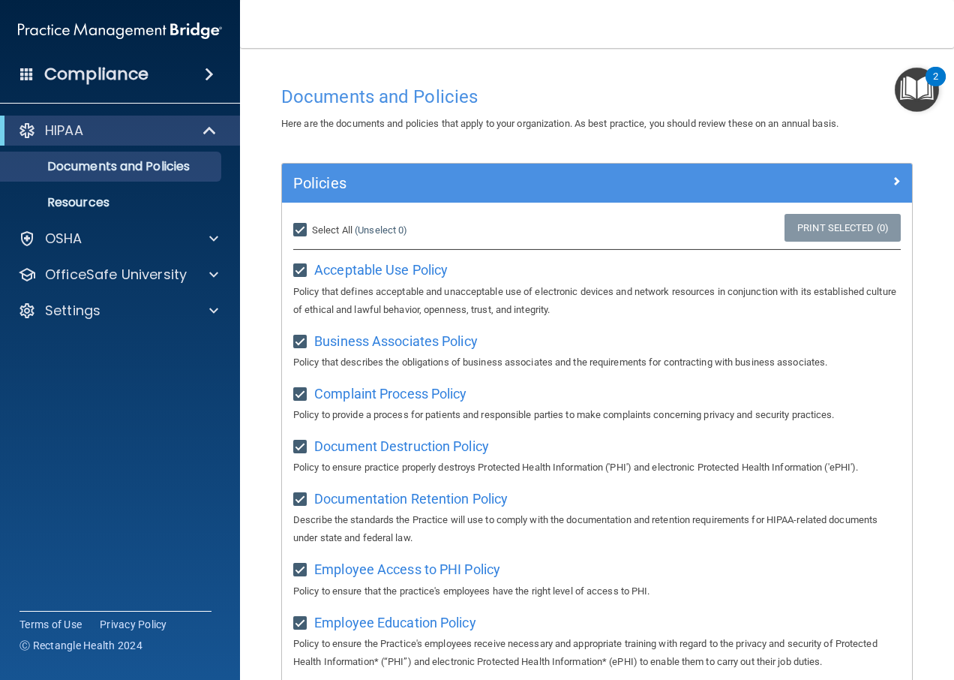
checkbox input "true"
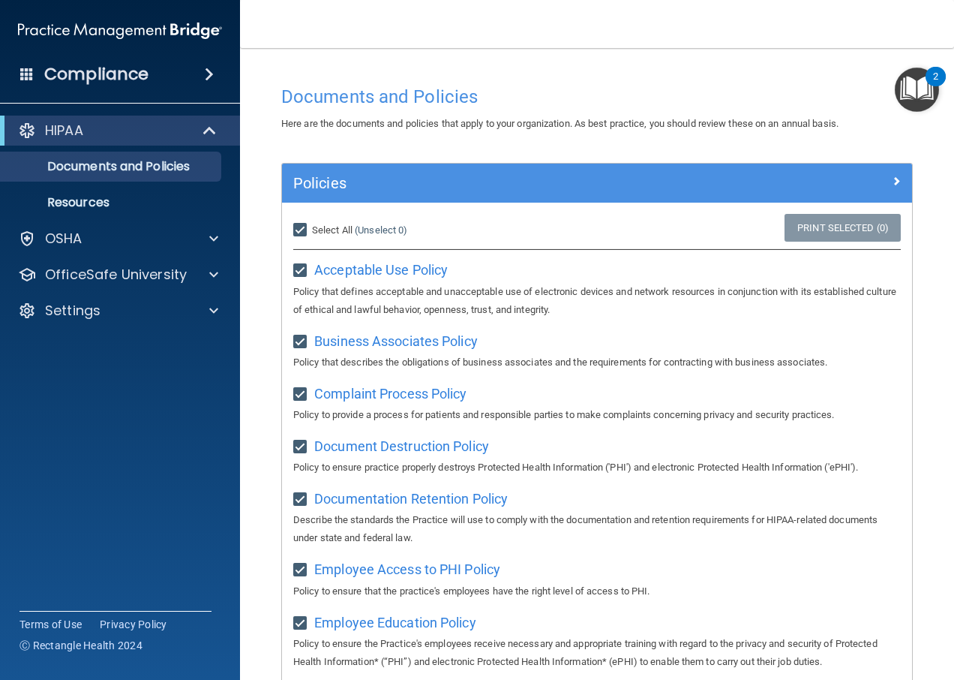
checkbox input "true"
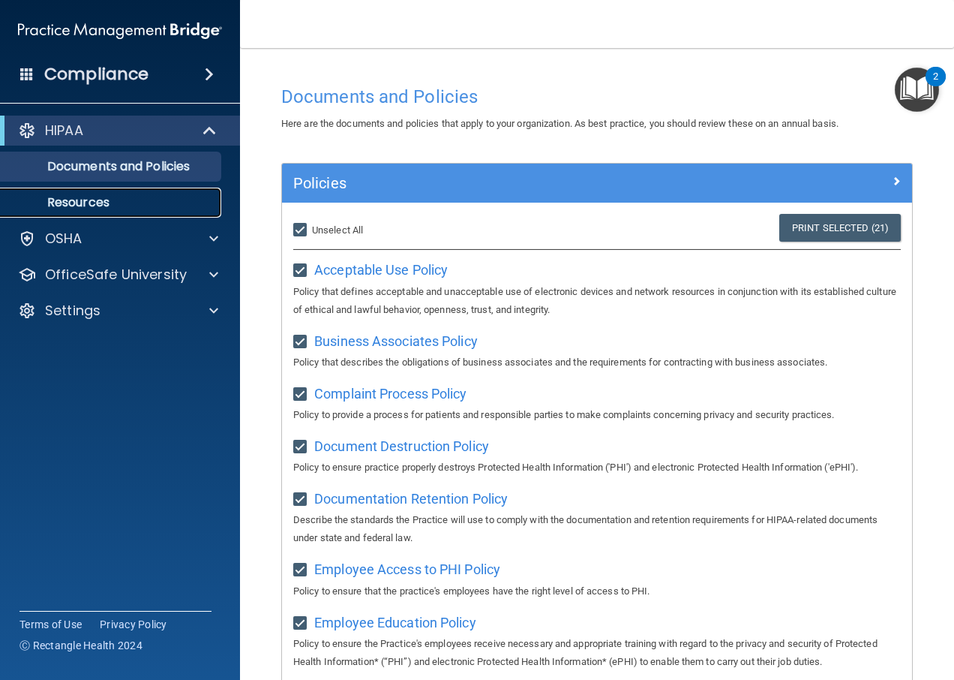
click at [176, 195] on p "Resources" at bounding box center [112, 202] width 205 height 15
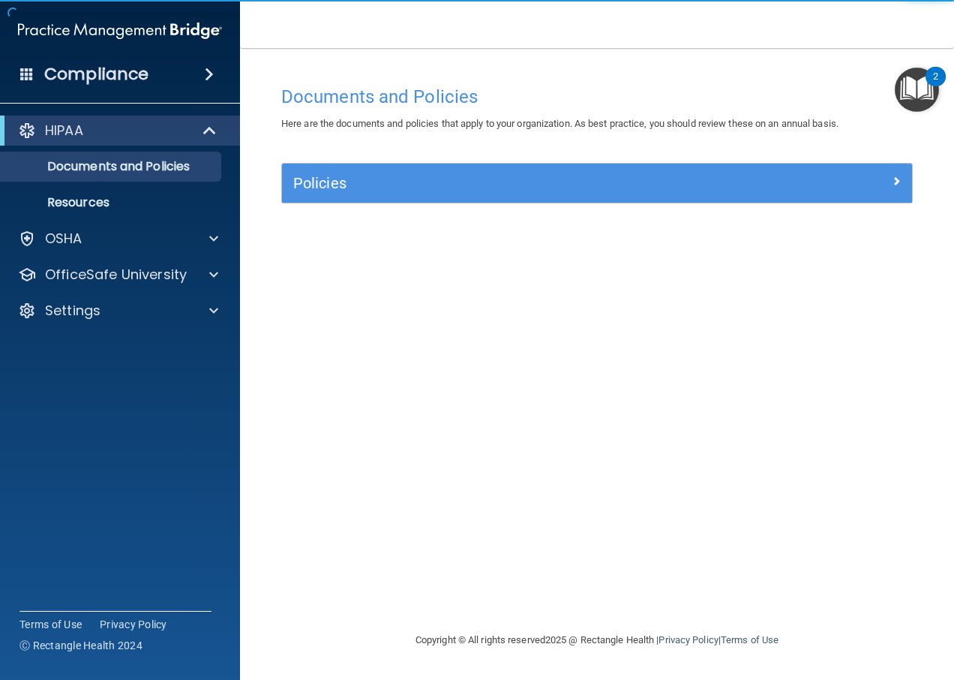
click at [900, 84] on img "Open Resource Center, 2 new notifications" at bounding box center [917, 90] width 44 height 44
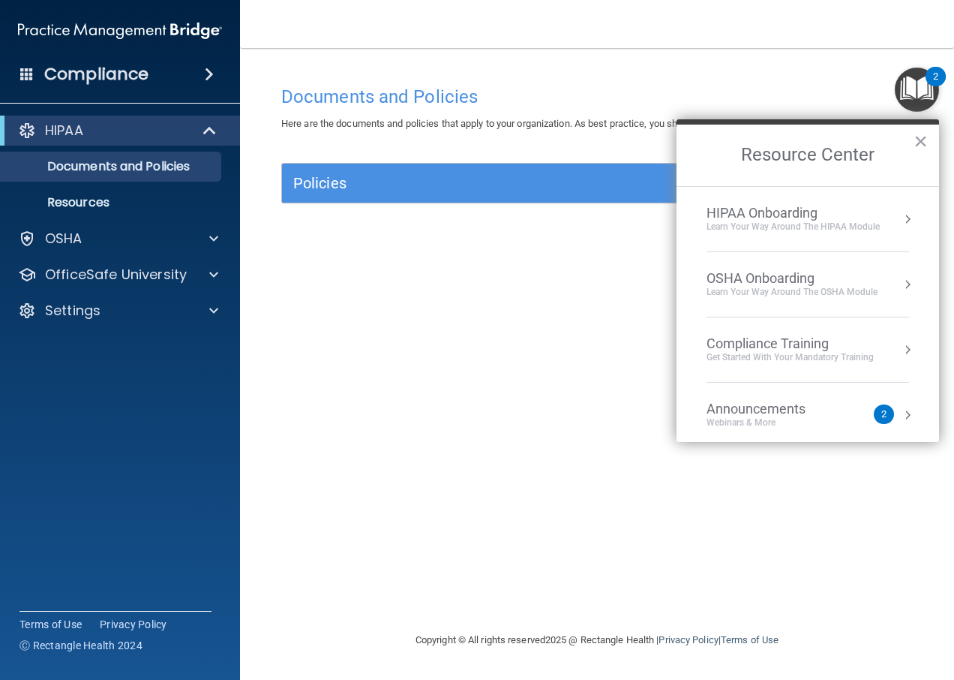
click at [900, 224] on button "Resource Center" at bounding box center [907, 219] width 15 height 15
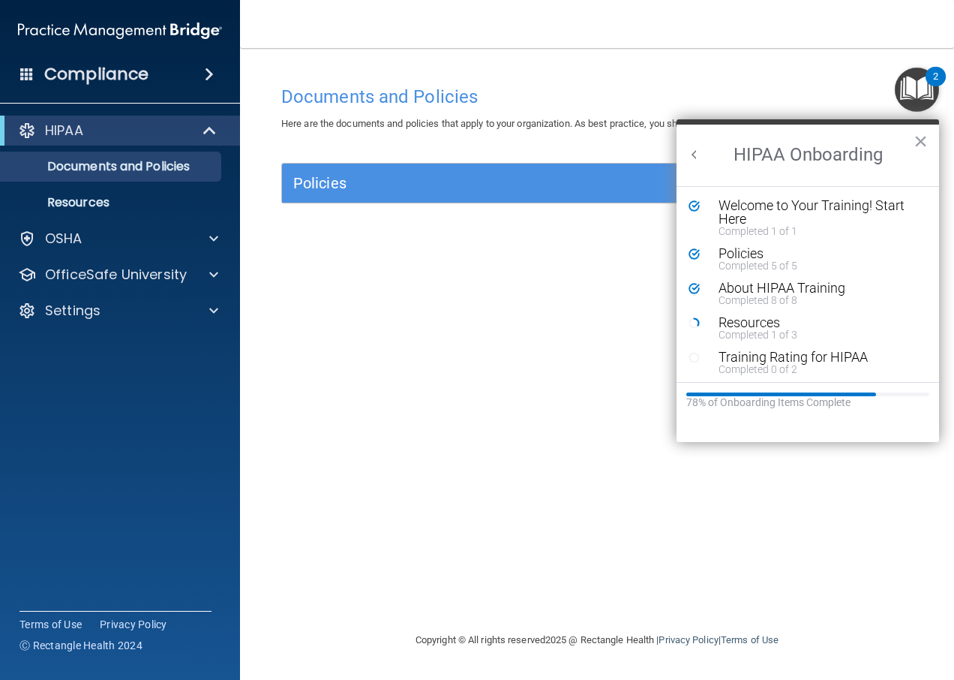
scroll to position [3, 0]
click at [741, 320] on div "Resources" at bounding box center [814, 320] width 190 height 14
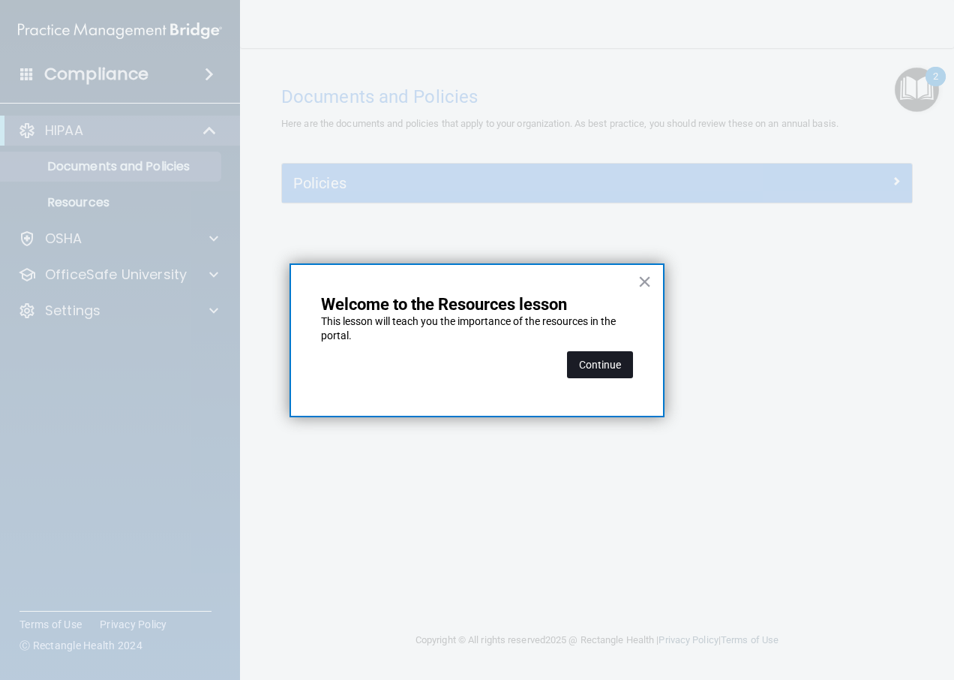
click at [605, 365] on button "Continue" at bounding box center [600, 364] width 66 height 27
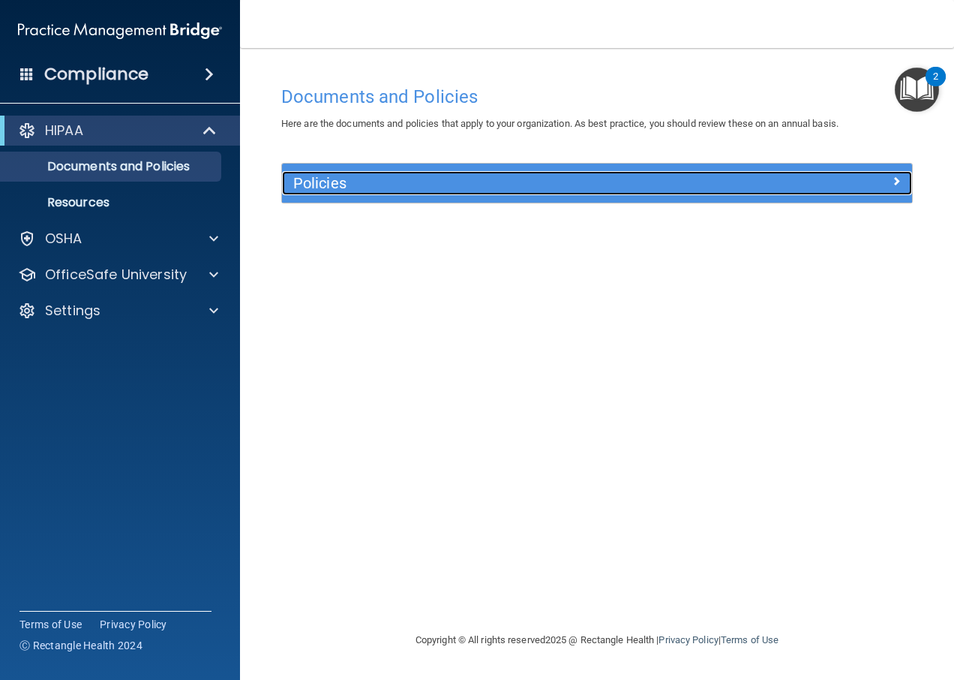
click at [322, 187] on h5 "Policies" at bounding box center [518, 183] width 450 height 17
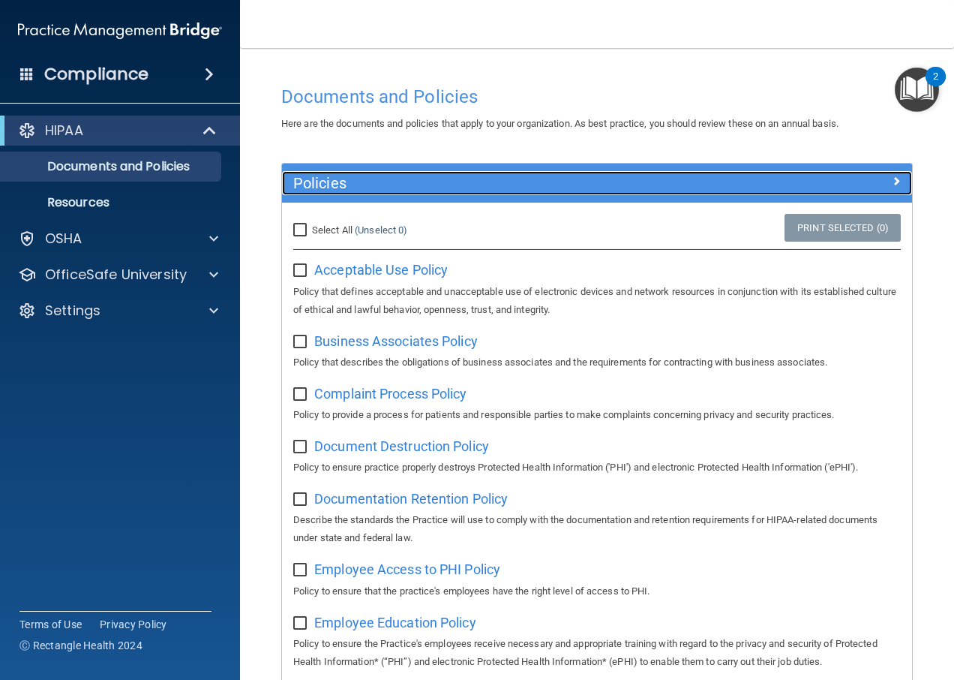
click at [323, 179] on h5 "Policies" at bounding box center [518, 183] width 450 height 17
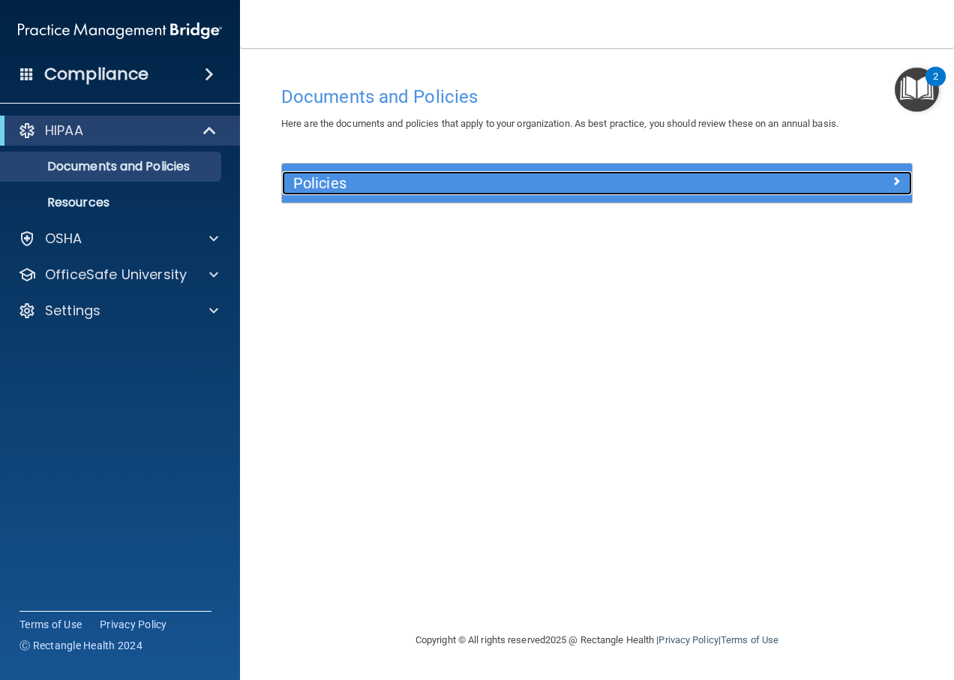
click at [893, 182] on span at bounding box center [896, 181] width 9 height 18
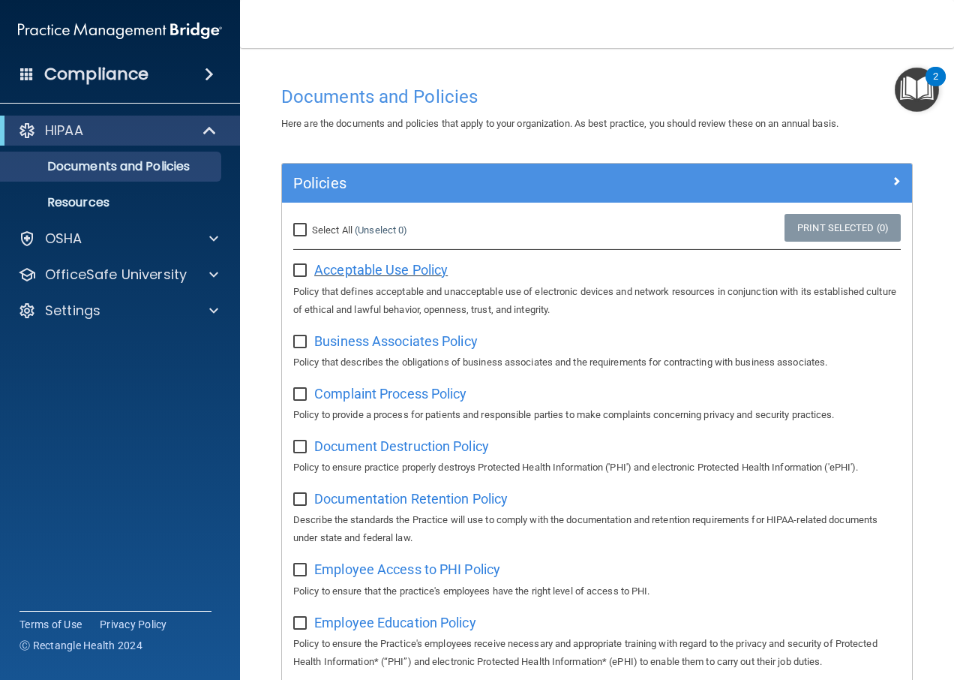
click at [350, 278] on span "Acceptable Use Policy" at bounding box center [381, 270] width 134 height 16
click at [807, 226] on link "Print Selected (0)" at bounding box center [843, 228] width 116 height 28
click at [923, 96] on img "Open Resource Center, 2 new notifications" at bounding box center [917, 90] width 44 height 44
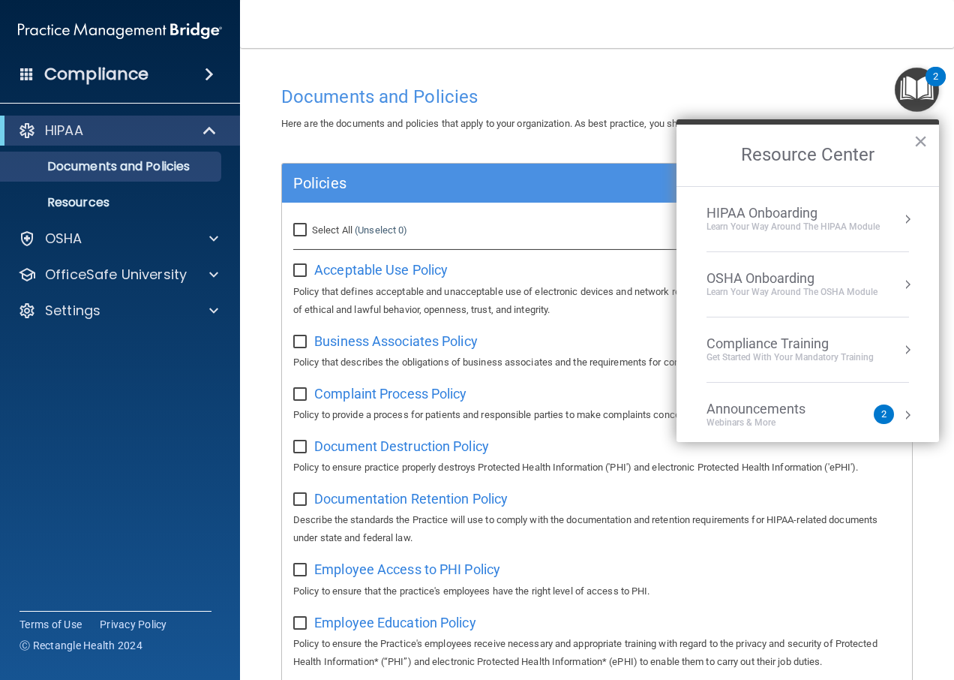
click at [884, 345] on div "Compliance Training Get Started with your mandatory training" at bounding box center [808, 349] width 203 height 29
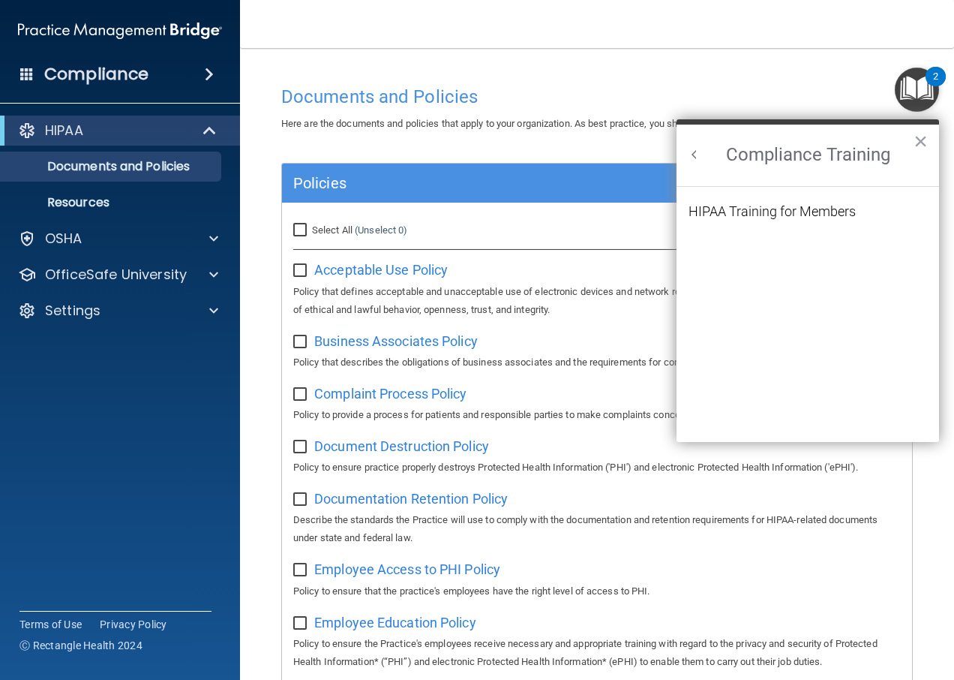
click at [779, 216] on div "HIPAA Training for Members" at bounding box center [772, 212] width 167 height 14
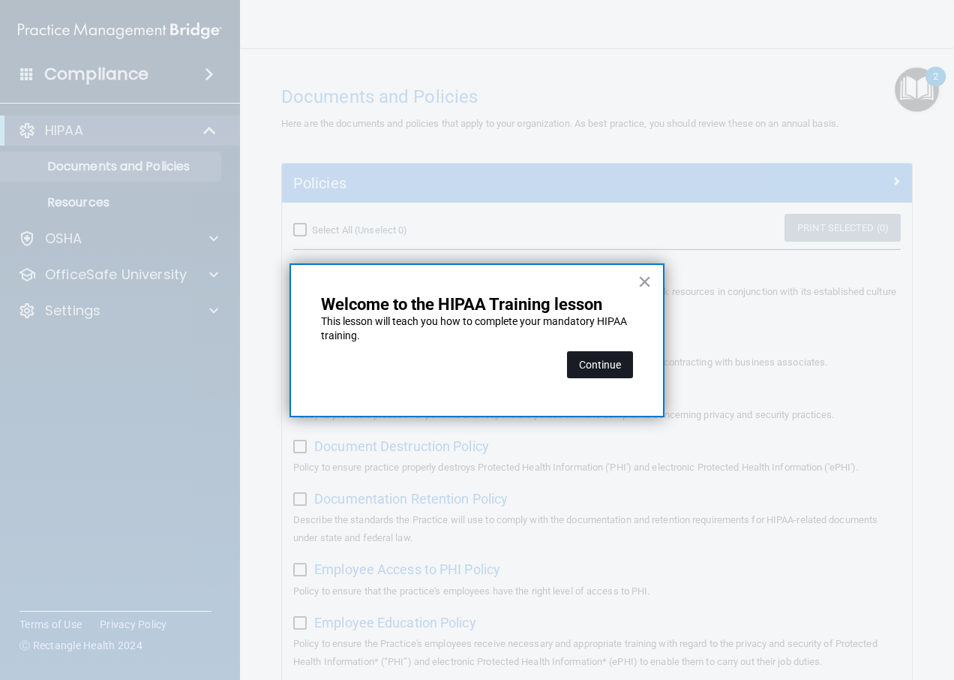
click at [603, 368] on button "Continue" at bounding box center [600, 364] width 66 height 27
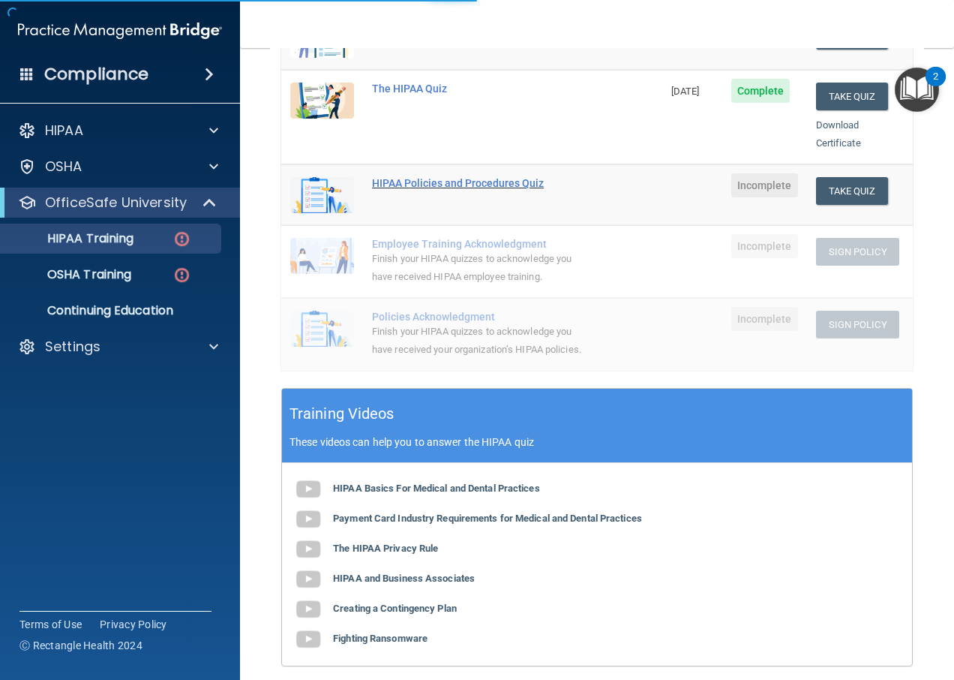
scroll to position [143, 0]
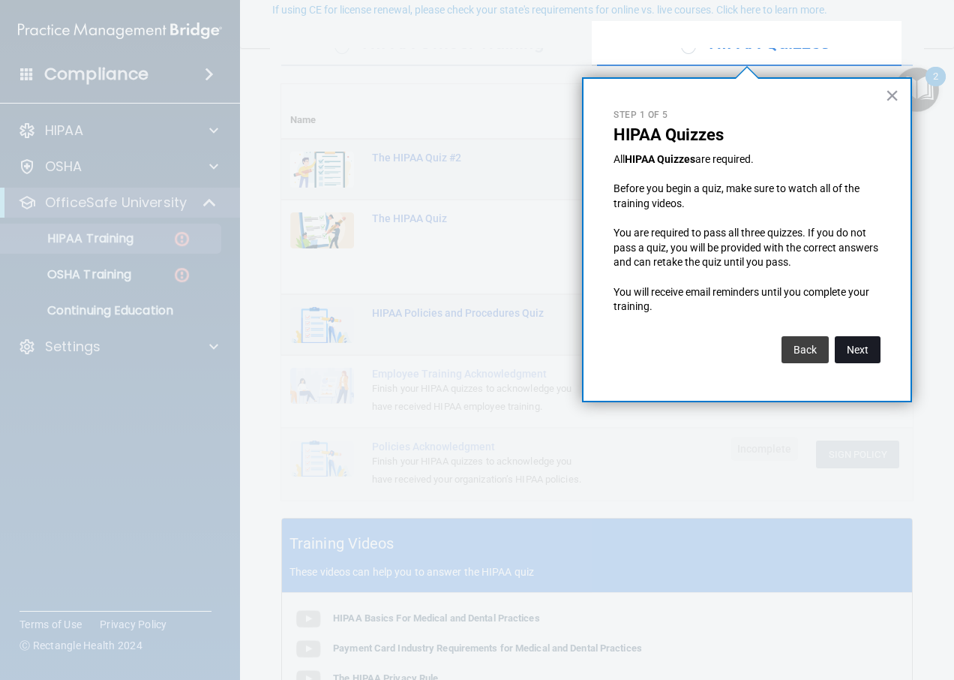
click at [856, 351] on button "Next" at bounding box center [858, 349] width 46 height 27
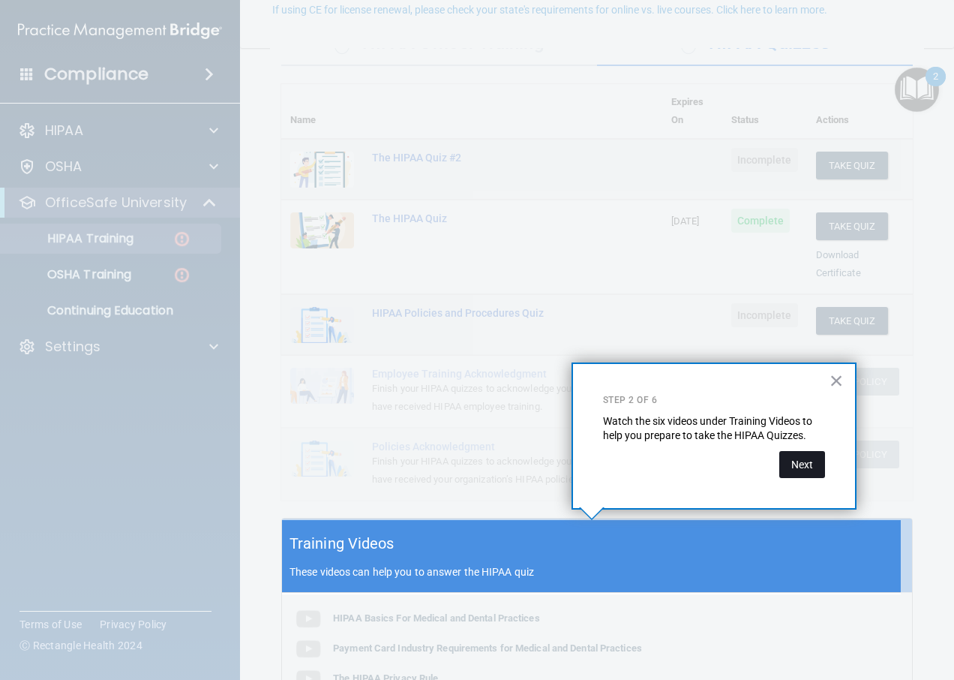
click at [801, 466] on button "Next" at bounding box center [802, 464] width 46 height 27
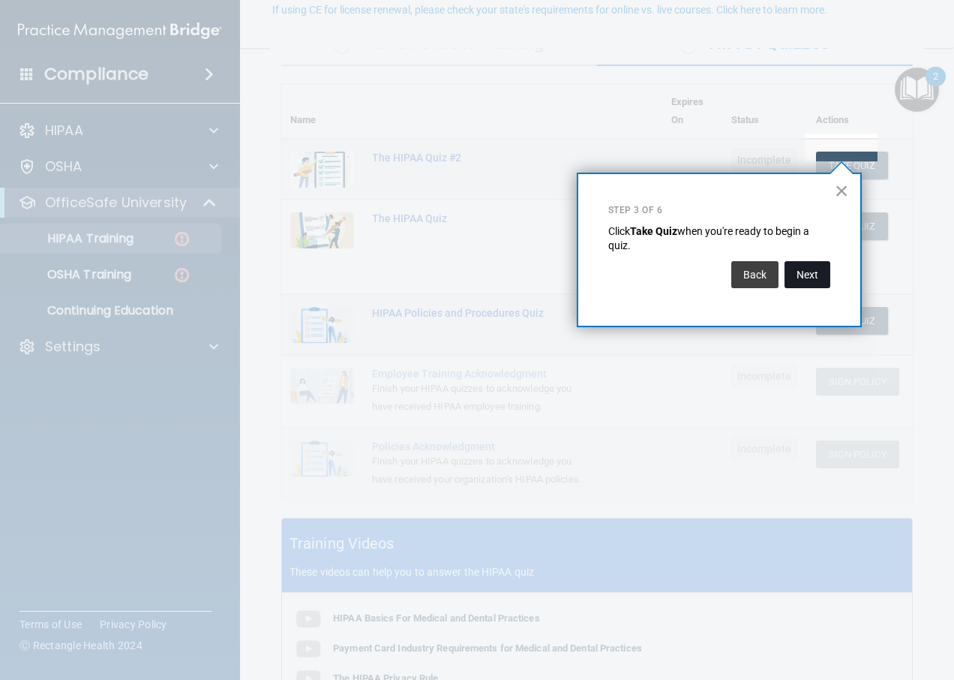
click at [812, 278] on button "Next" at bounding box center [808, 274] width 46 height 27
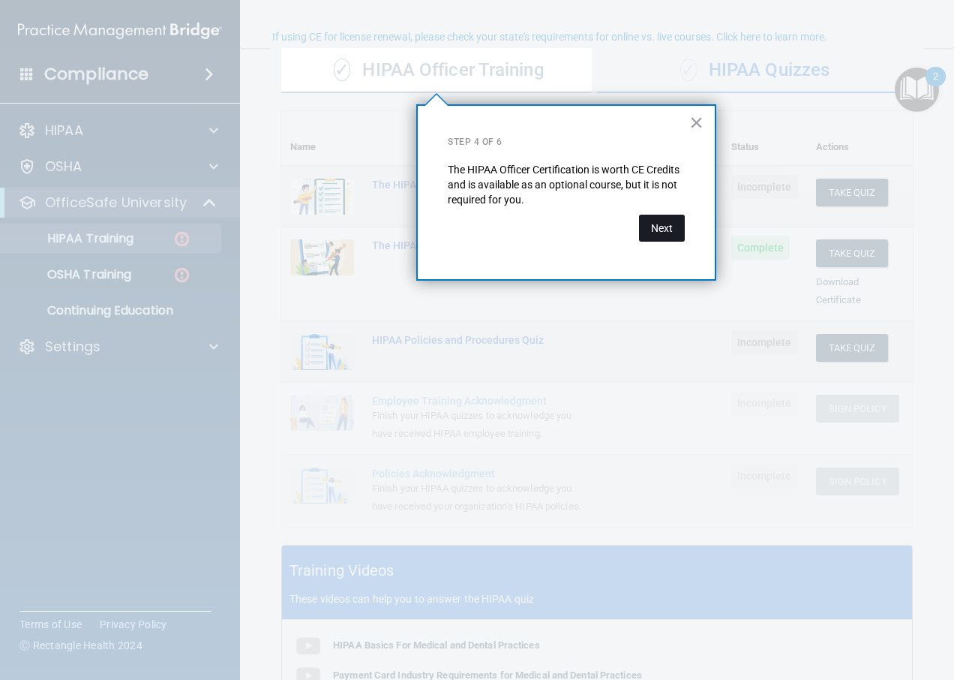
click at [666, 230] on button "Next" at bounding box center [662, 228] width 46 height 27
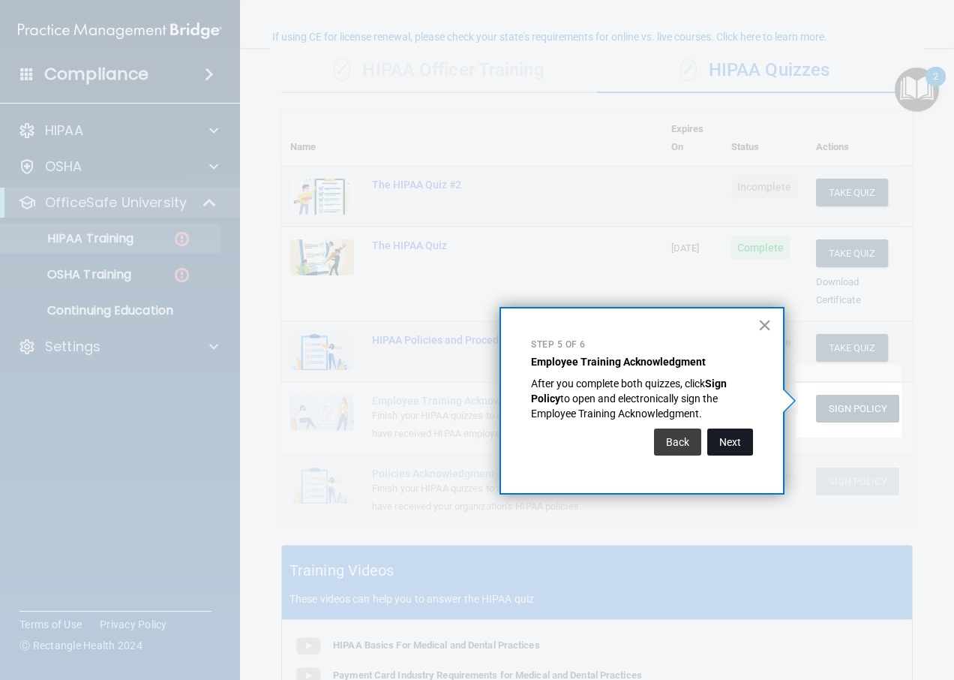
click at [723, 434] on button "Next" at bounding box center [730, 441] width 46 height 27
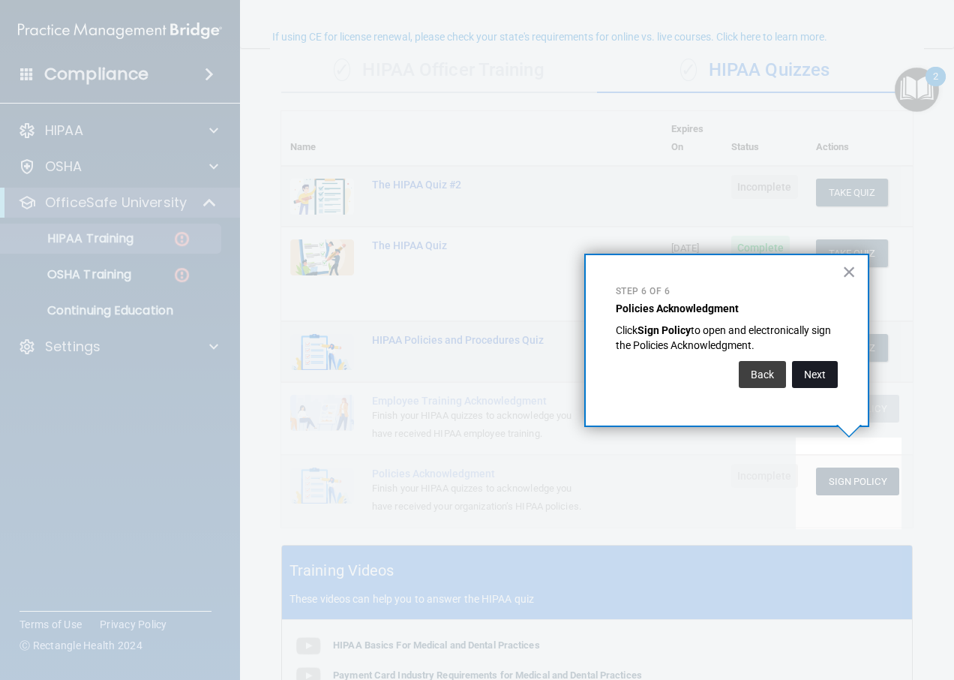
click at [810, 383] on button "Next" at bounding box center [815, 374] width 46 height 27
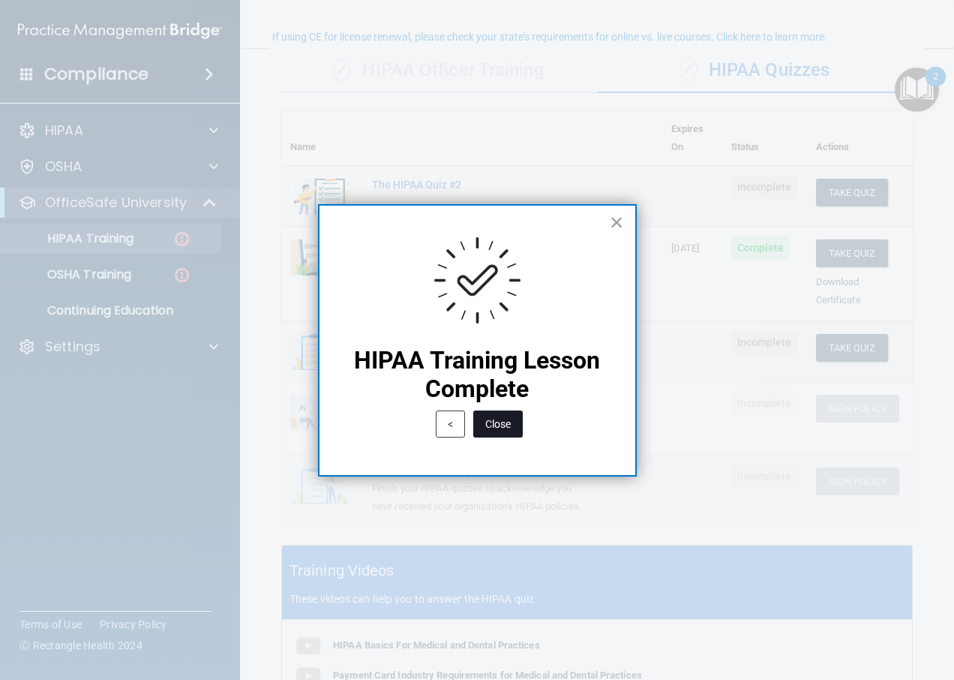
click at [493, 422] on button "Close" at bounding box center [498, 423] width 50 height 27
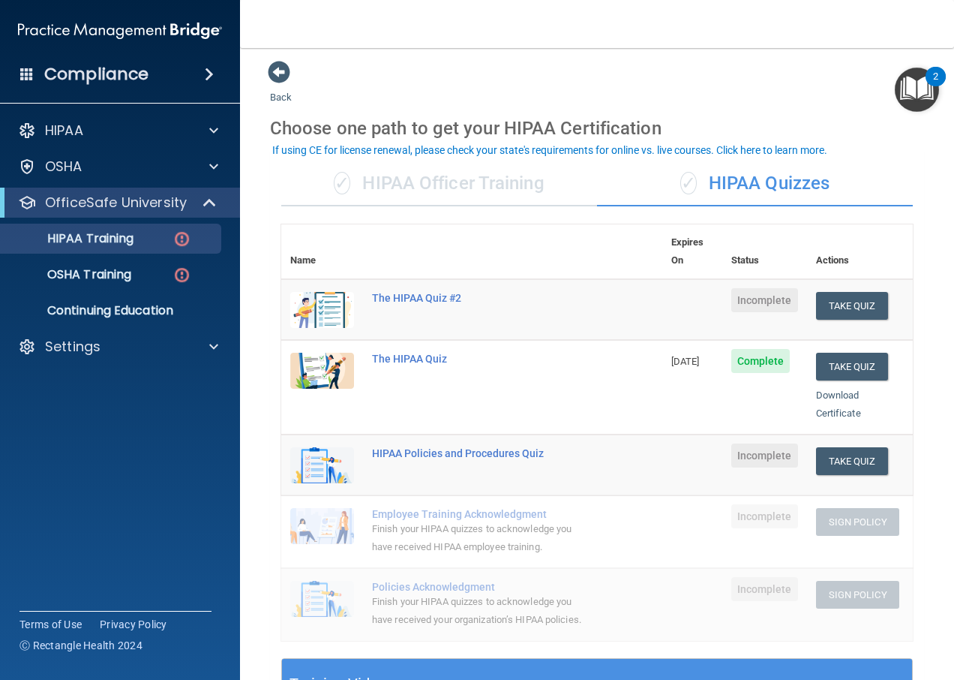
scroll to position [0, 0]
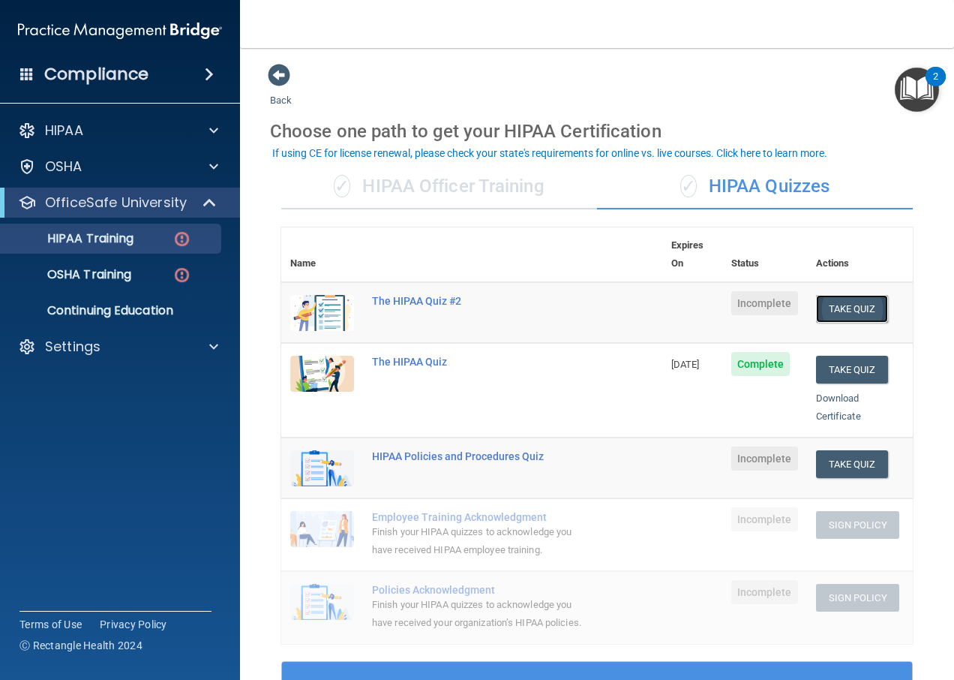
click at [834, 295] on button "Take Quiz" at bounding box center [852, 309] width 72 height 28
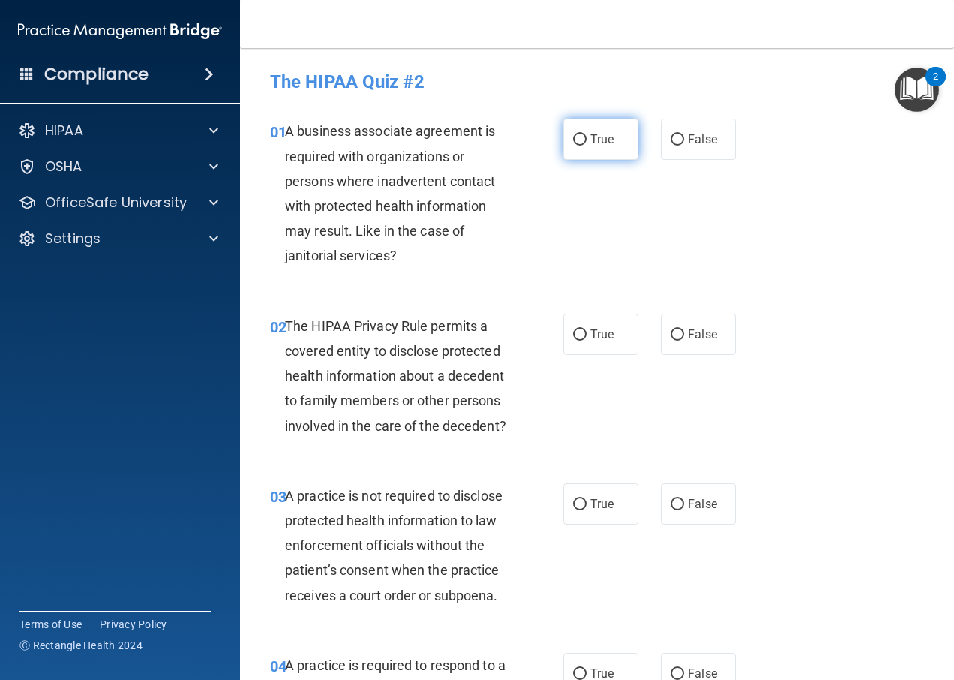
click at [604, 143] on span "True" at bounding box center [601, 139] width 23 height 14
click at [587, 143] on input "True" at bounding box center [580, 139] width 14 height 11
radio input "true"
click at [590, 335] on span "True" at bounding box center [601, 334] width 23 height 14
click at [585, 335] on input "True" at bounding box center [580, 334] width 14 height 11
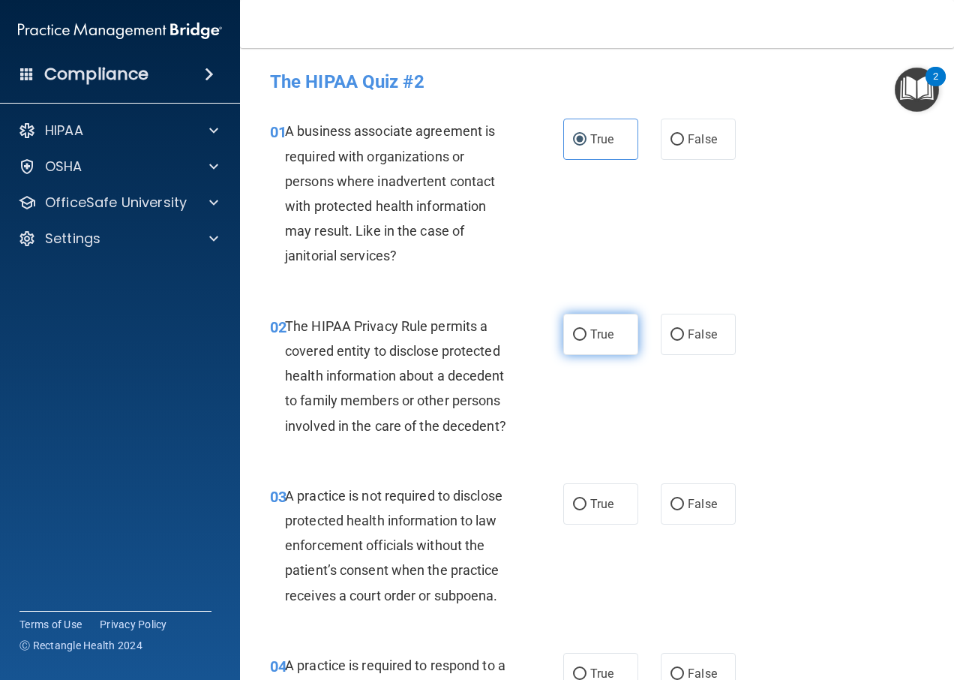
radio input "true"
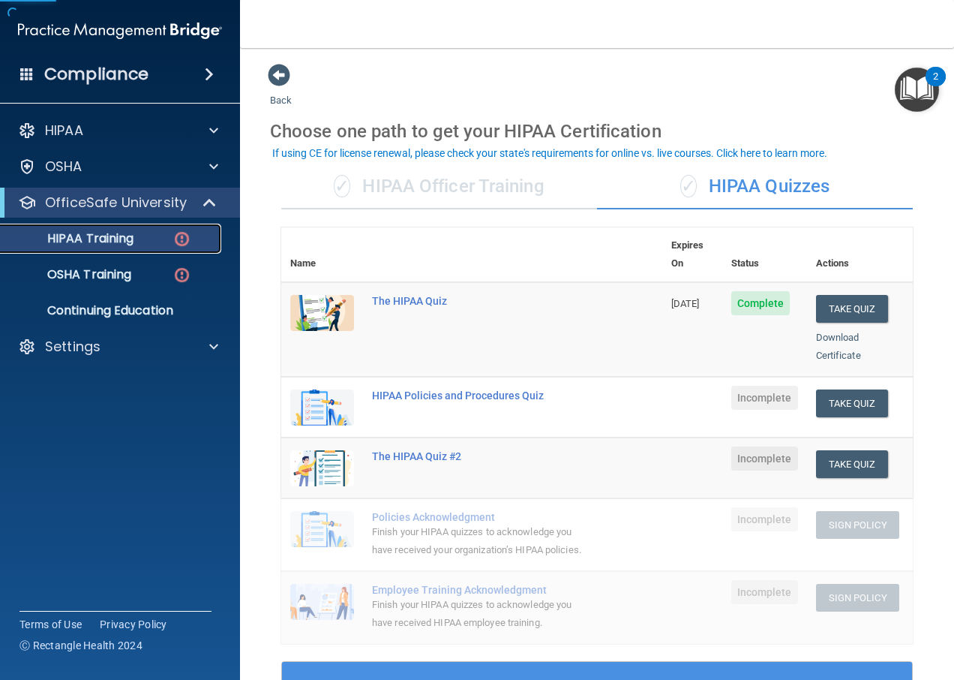
click at [94, 238] on p "HIPAA Training" at bounding box center [72, 238] width 124 height 15
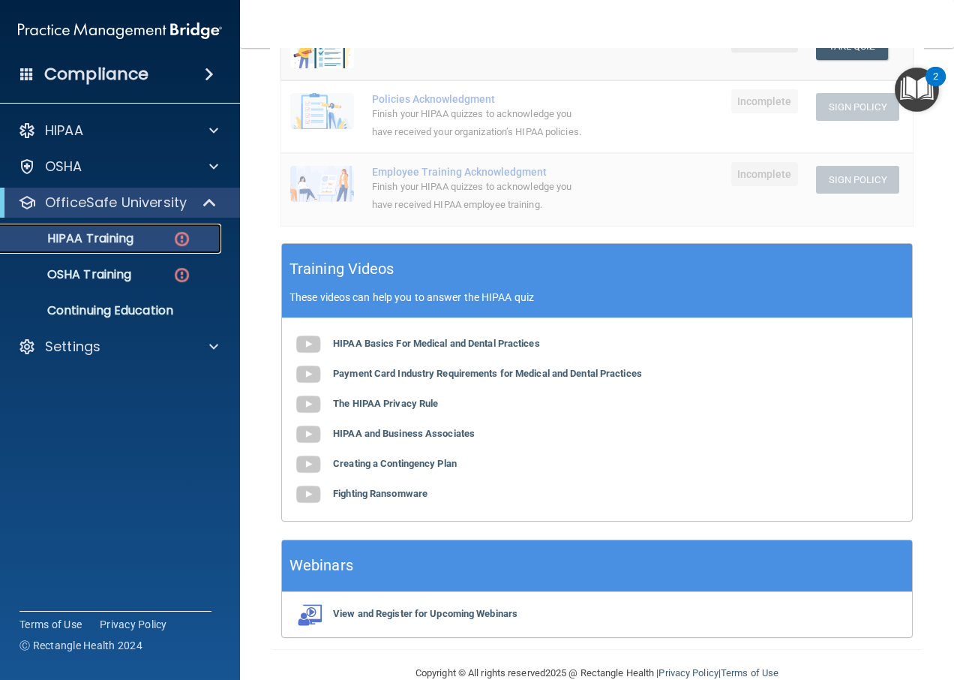
scroll to position [449, 0]
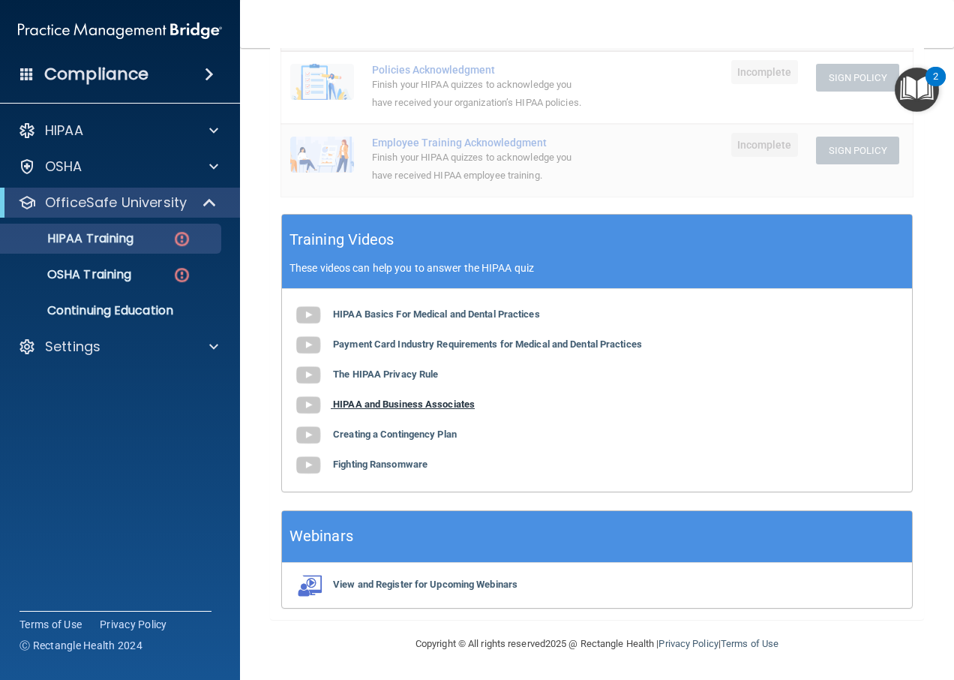
click at [439, 405] on b "HIPAA and Business Associates" at bounding box center [404, 403] width 142 height 11
click at [399, 469] on b "Fighting Ransomware" at bounding box center [380, 463] width 95 height 11
click at [422, 374] on b "The HIPAA Privacy Rule" at bounding box center [385, 373] width 105 height 11
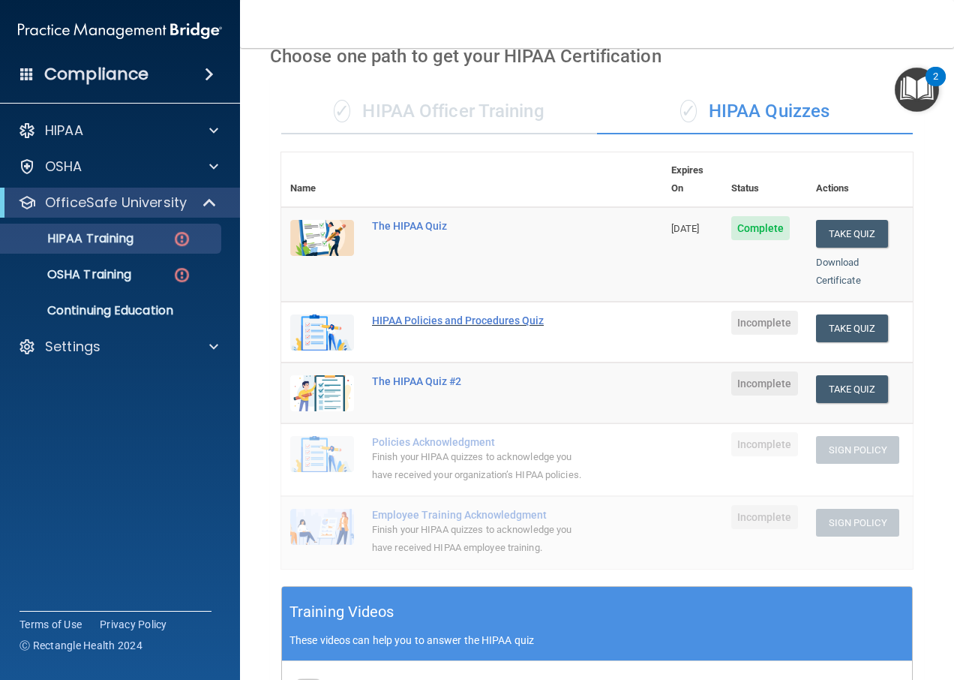
scroll to position [74, 0]
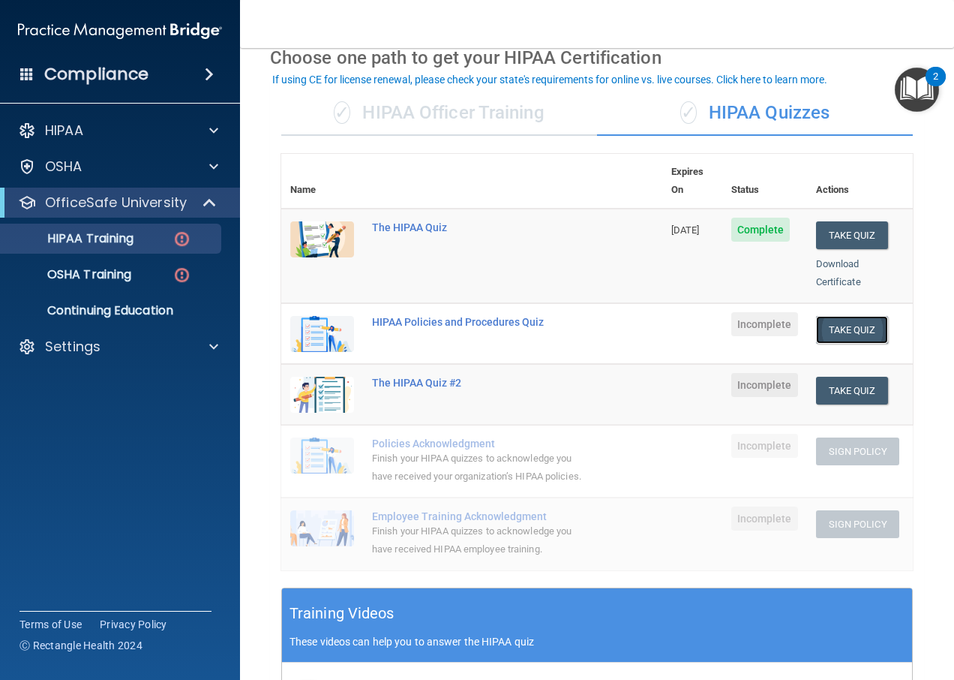
click at [836, 317] on button "Take Quiz" at bounding box center [852, 330] width 72 height 28
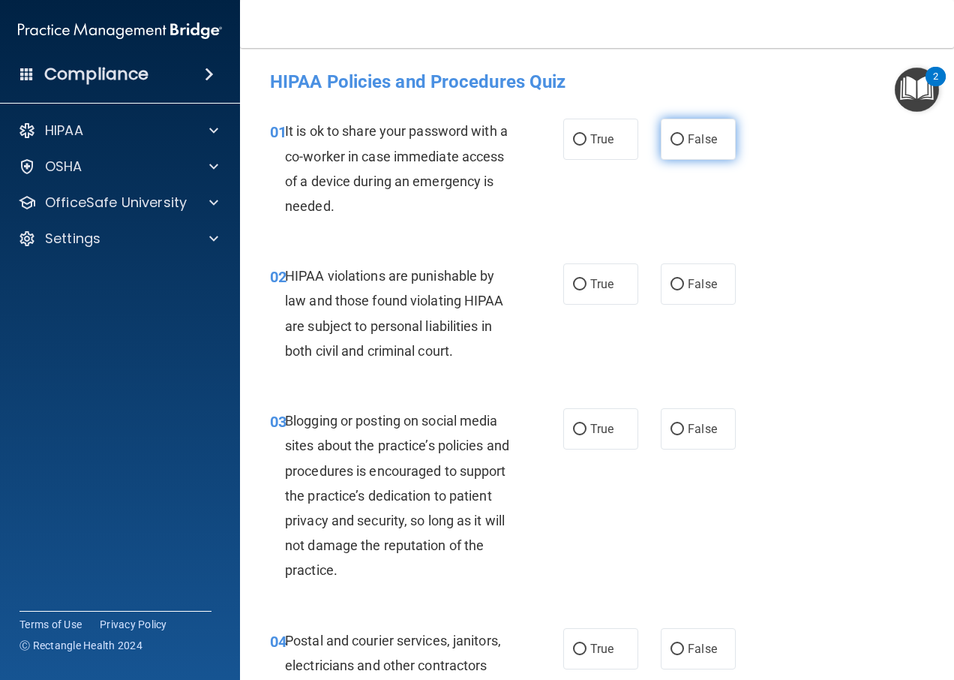
click at [688, 138] on span "False" at bounding box center [702, 139] width 29 height 14
click at [683, 138] on input "False" at bounding box center [678, 139] width 14 height 11
radio input "true"
click at [583, 293] on label "True" at bounding box center [600, 283] width 75 height 41
click at [583, 290] on input "True" at bounding box center [580, 284] width 14 height 11
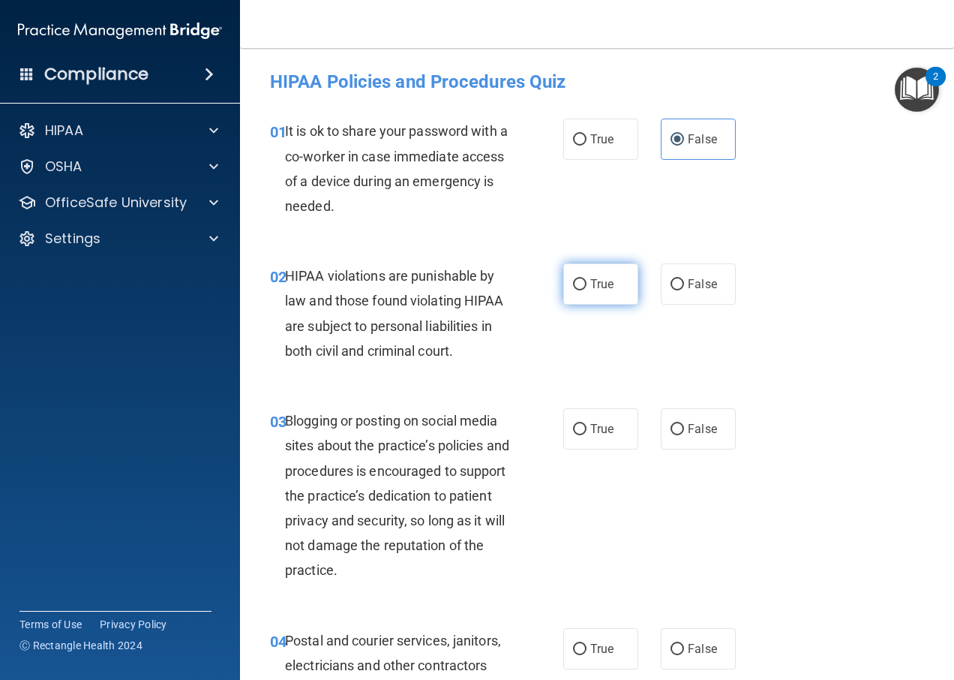
radio input "true"
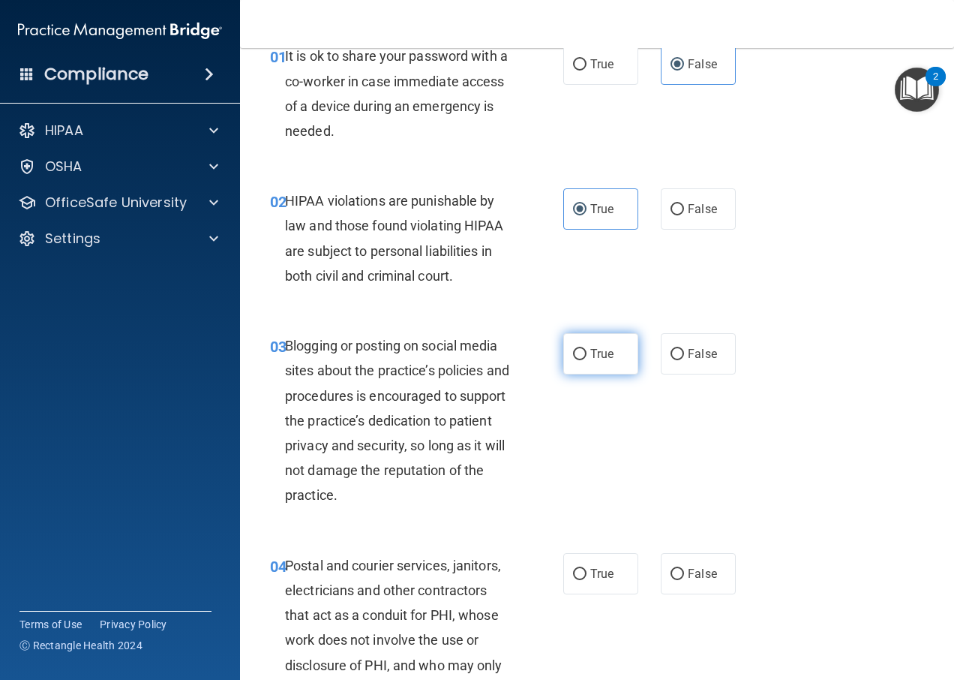
scroll to position [150, 0]
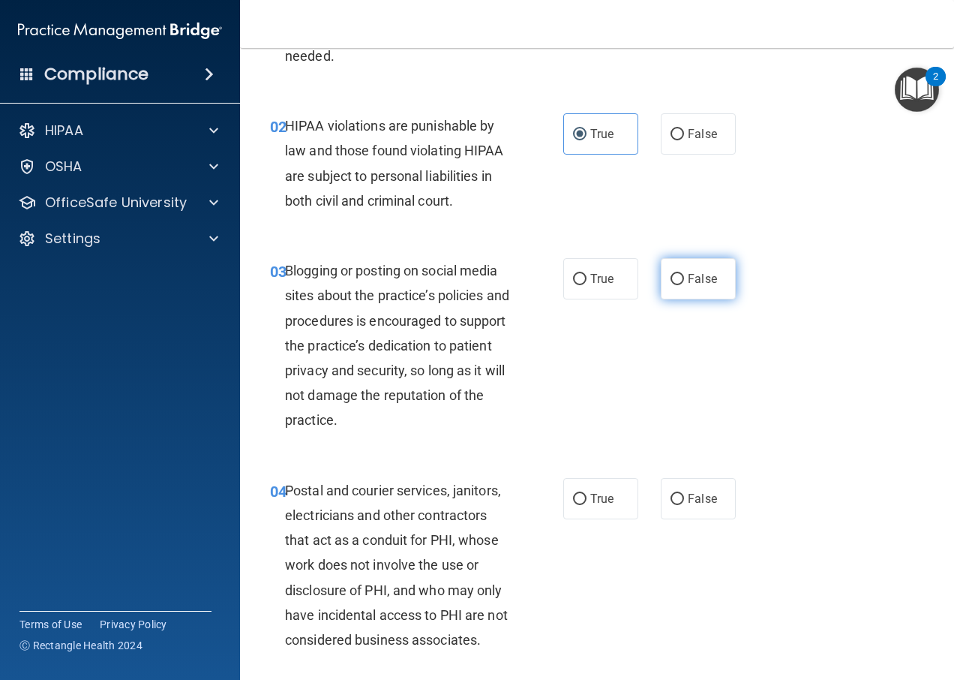
click at [661, 288] on label "False" at bounding box center [698, 278] width 75 height 41
click at [671, 285] on input "False" at bounding box center [678, 279] width 14 height 11
radio input "true"
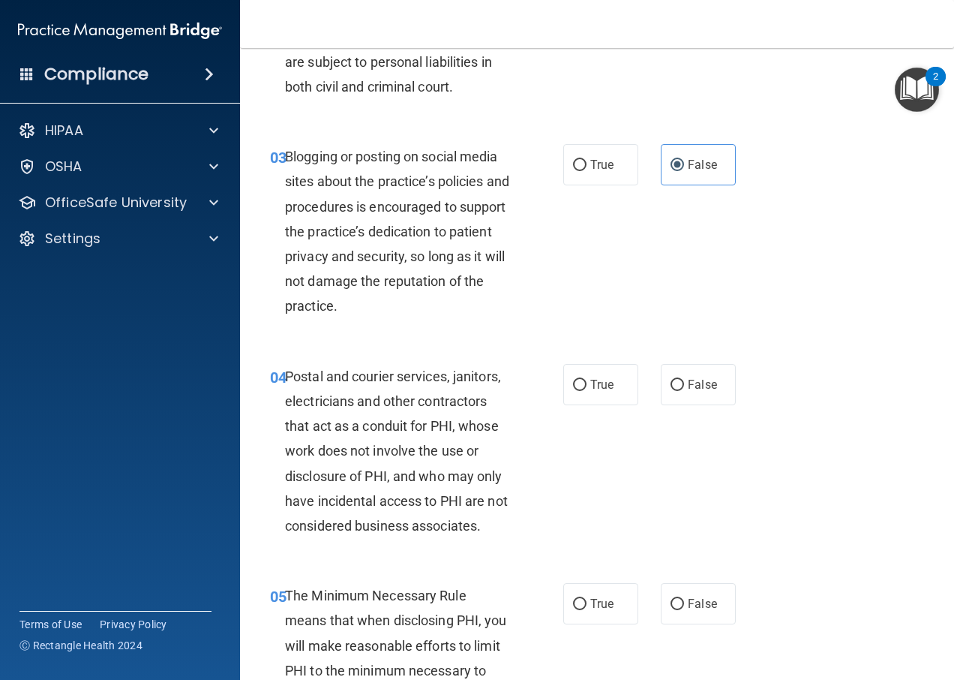
scroll to position [375, 0]
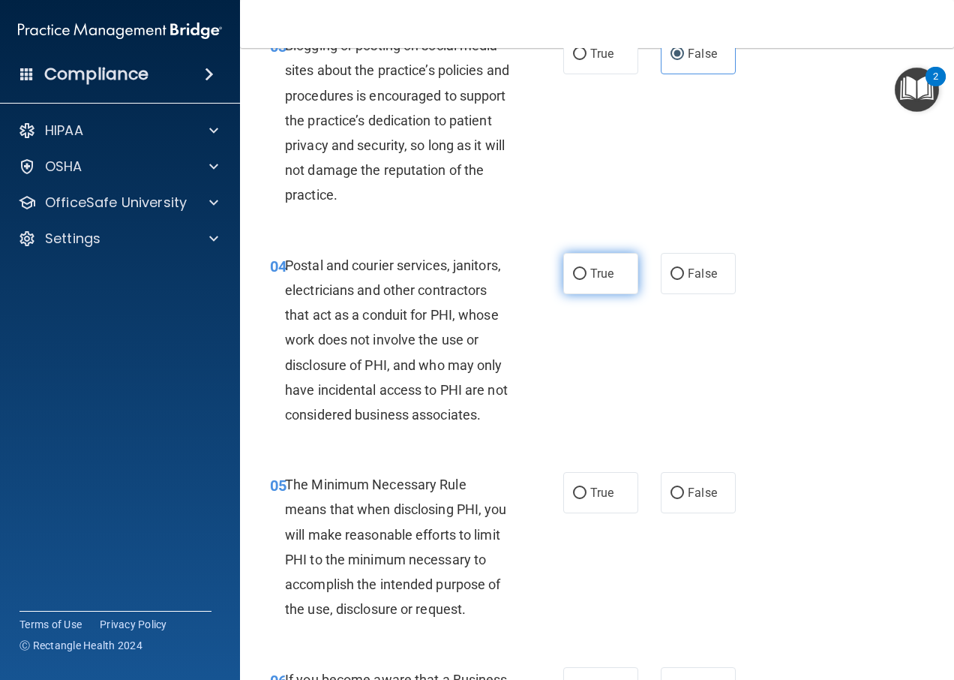
click at [622, 283] on label "True" at bounding box center [600, 273] width 75 height 41
click at [587, 280] on input "True" at bounding box center [580, 274] width 14 height 11
radio input "true"
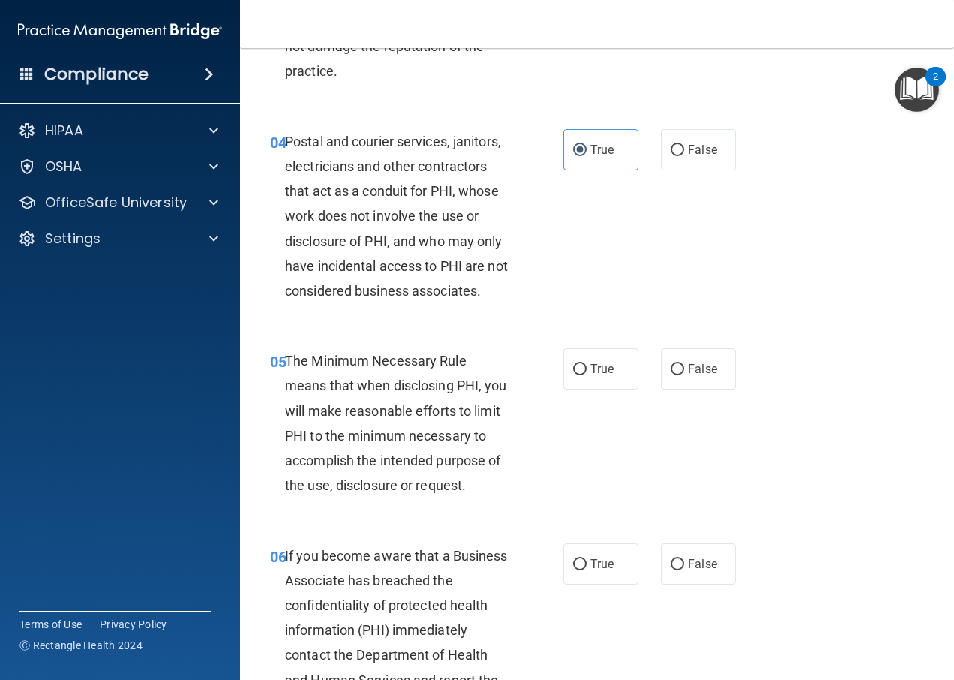
scroll to position [525, 0]
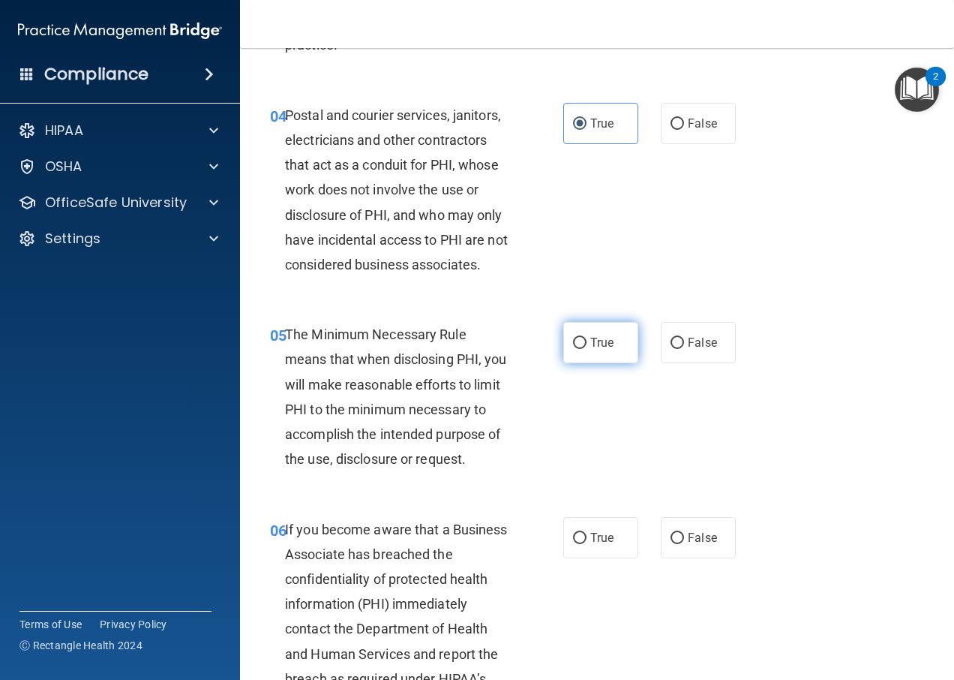
click at [590, 336] on span "True" at bounding box center [601, 342] width 23 height 14
click at [587, 338] on input "True" at bounding box center [580, 343] width 14 height 11
radio input "true"
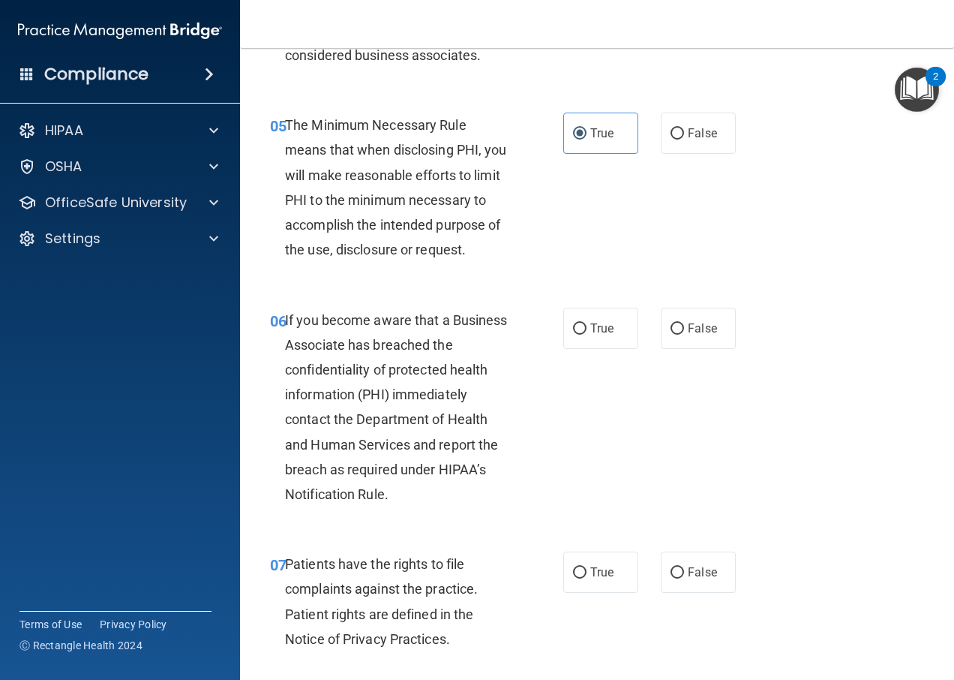
scroll to position [825, 0]
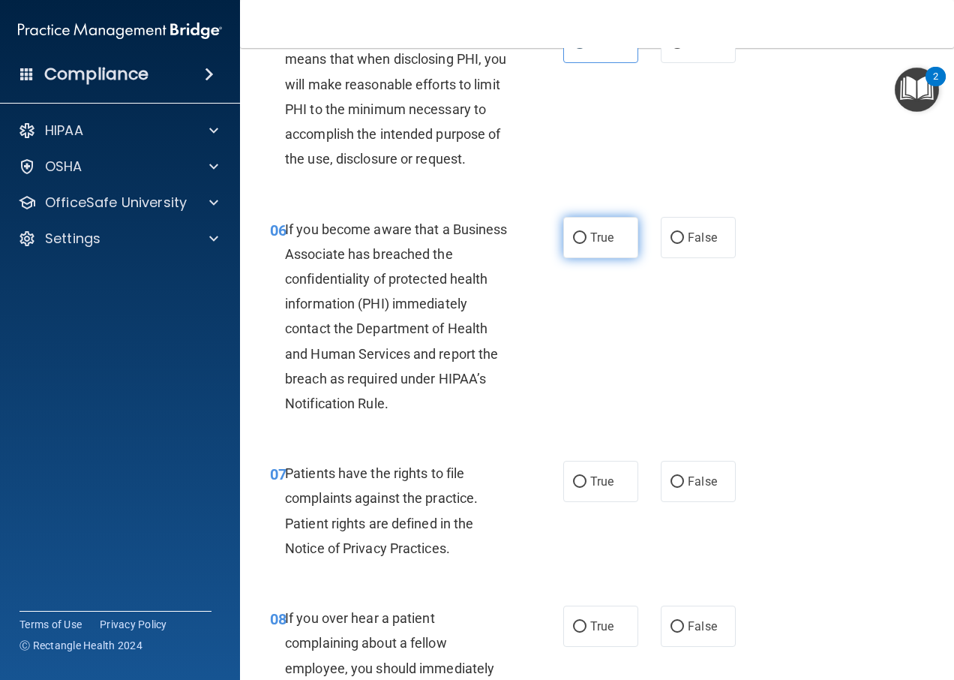
click at [573, 235] on input "True" at bounding box center [580, 238] width 14 height 11
radio input "true"
click at [583, 502] on label "True" at bounding box center [600, 481] width 75 height 41
click at [583, 488] on input "True" at bounding box center [580, 481] width 14 height 11
radio input "true"
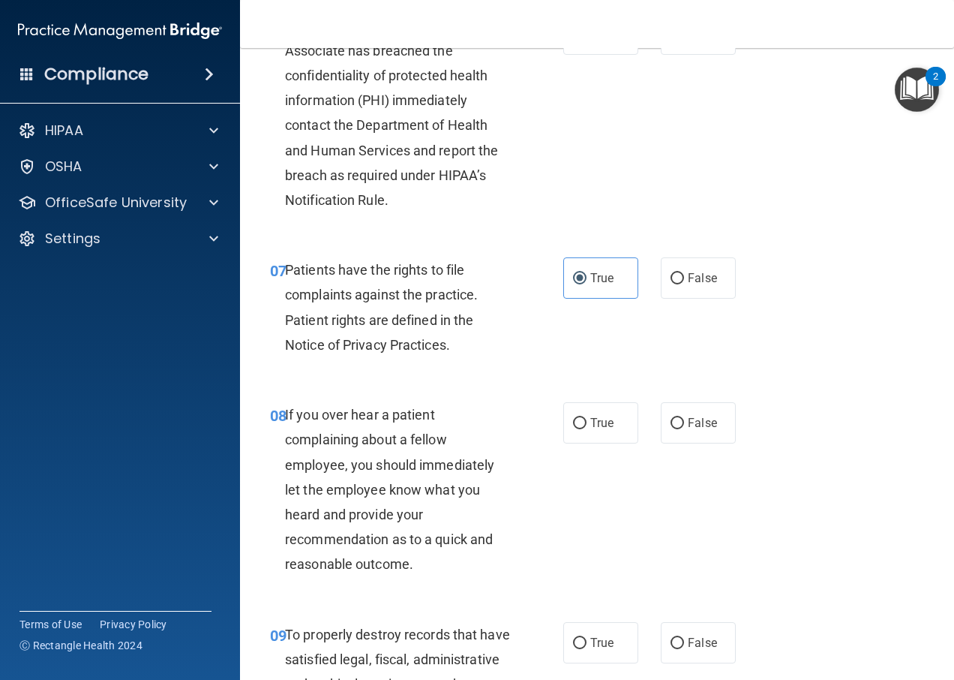
scroll to position [1050, 0]
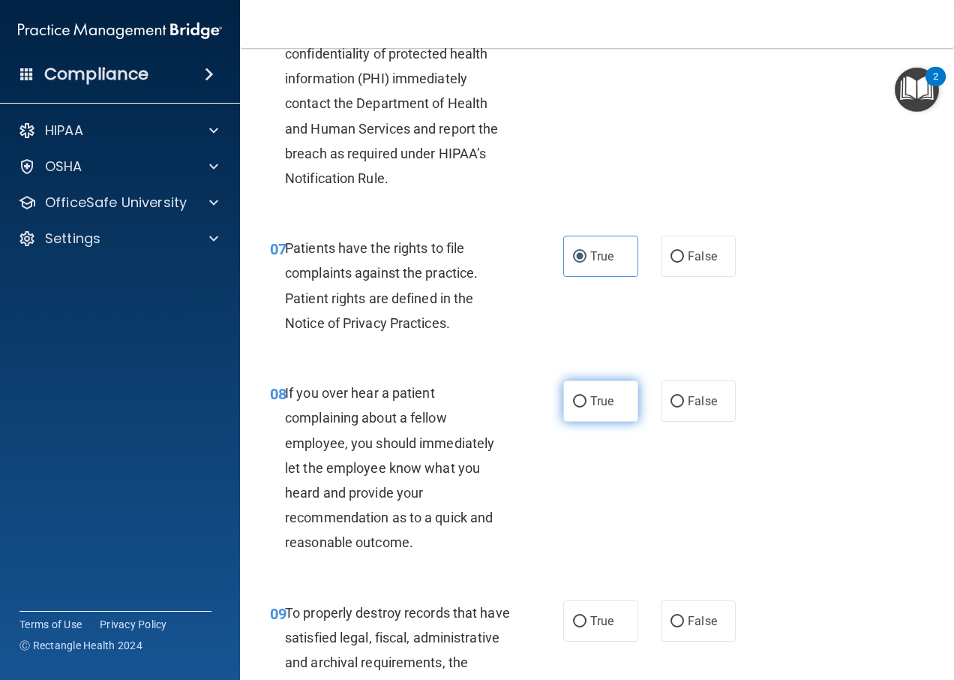
click at [571, 422] on label "True" at bounding box center [600, 400] width 75 height 41
click at [573, 407] on input "True" at bounding box center [580, 401] width 14 height 11
radio input "true"
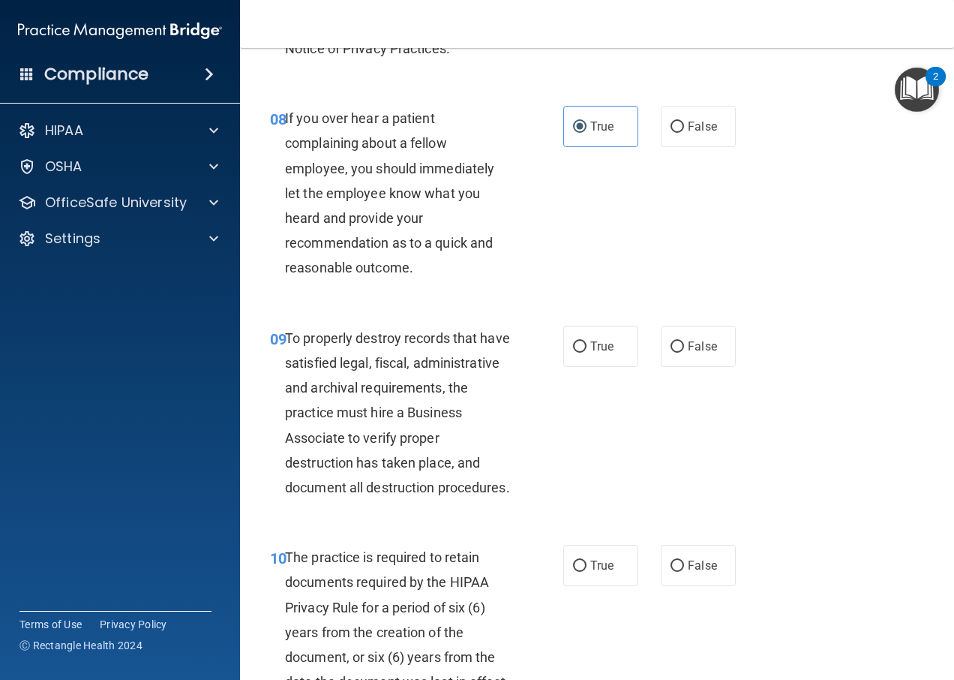
scroll to position [1350, 0]
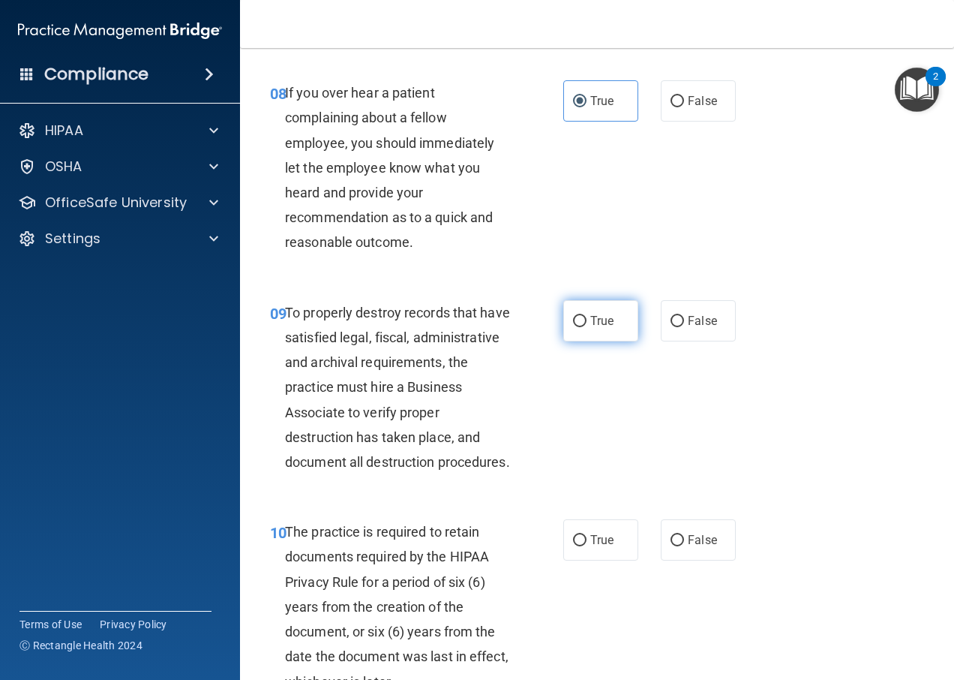
click at [590, 341] on label "True" at bounding box center [600, 320] width 75 height 41
click at [587, 327] on input "True" at bounding box center [580, 321] width 14 height 11
radio input "true"
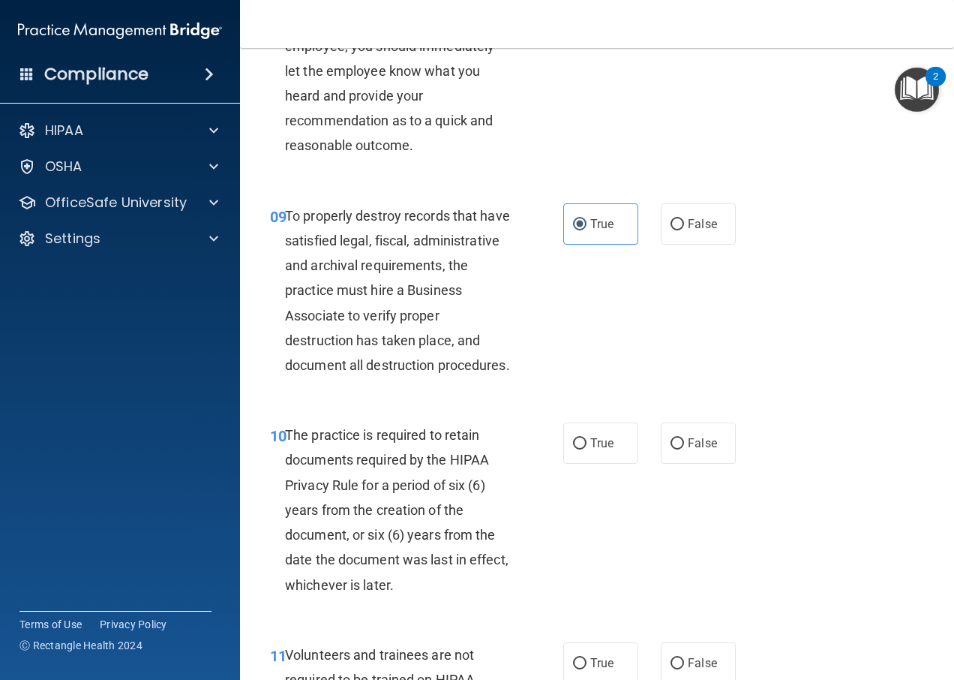
scroll to position [1650, 0]
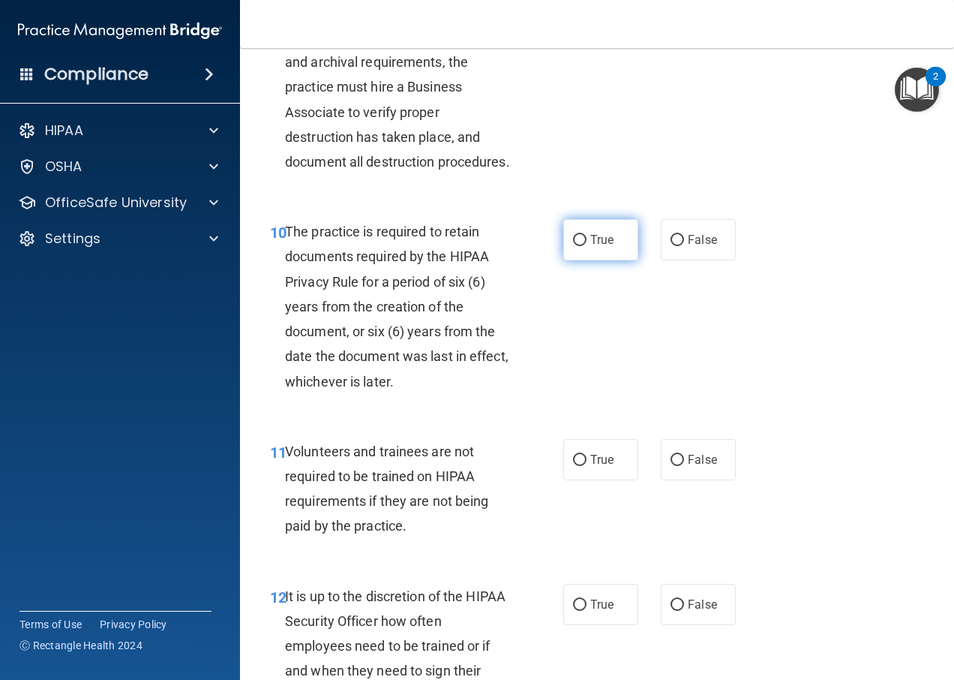
drag, startPoint x: 573, startPoint y: 296, endPoint x: 569, endPoint y: 308, distance: 11.9
click at [574, 260] on label "True" at bounding box center [600, 239] width 75 height 41
click at [574, 246] on input "True" at bounding box center [580, 240] width 14 height 11
radio input "true"
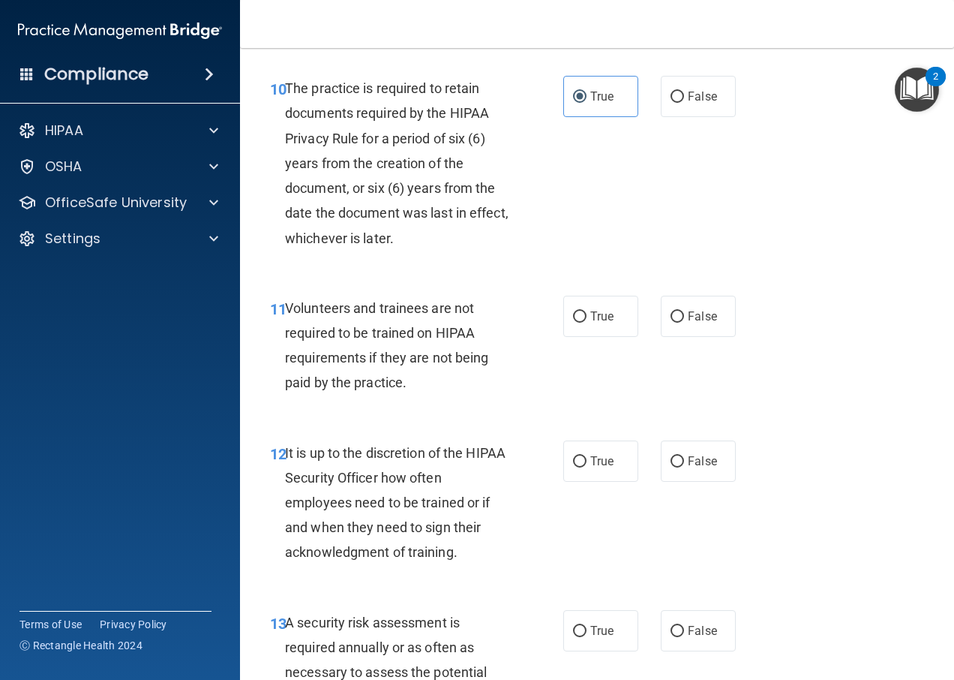
scroll to position [1800, 0]
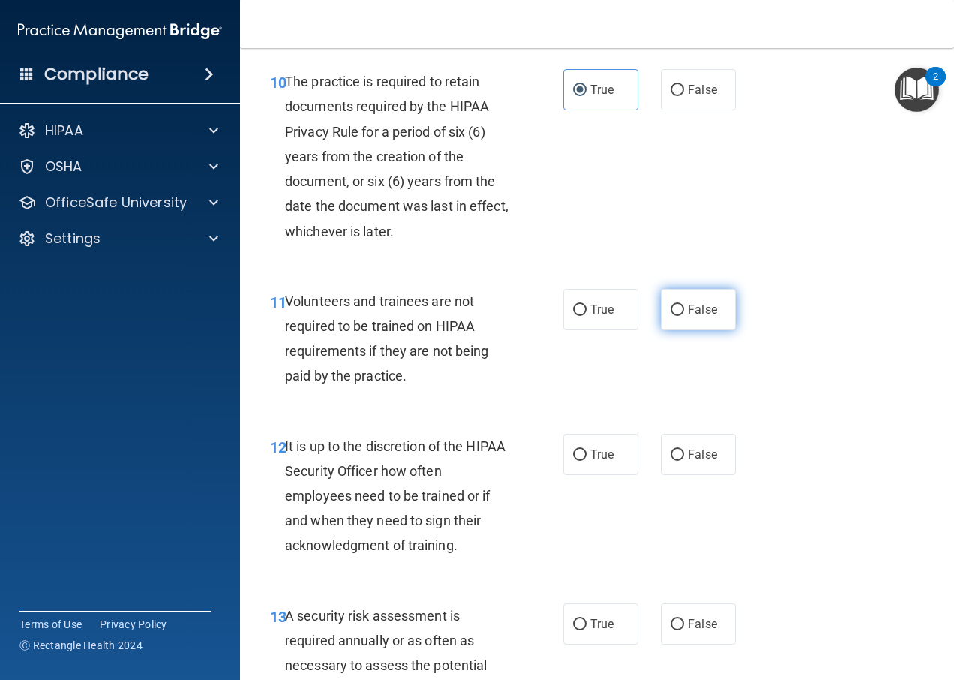
click at [661, 330] on label "False" at bounding box center [698, 309] width 75 height 41
click at [671, 316] on input "False" at bounding box center [678, 310] width 14 height 11
radio input "true"
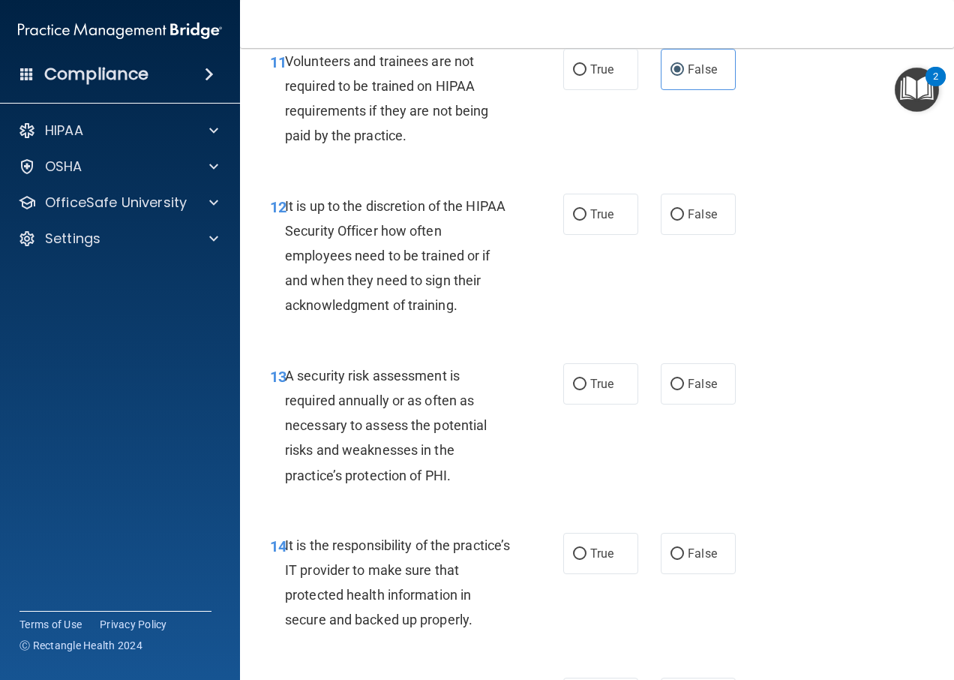
scroll to position [1950, 0]
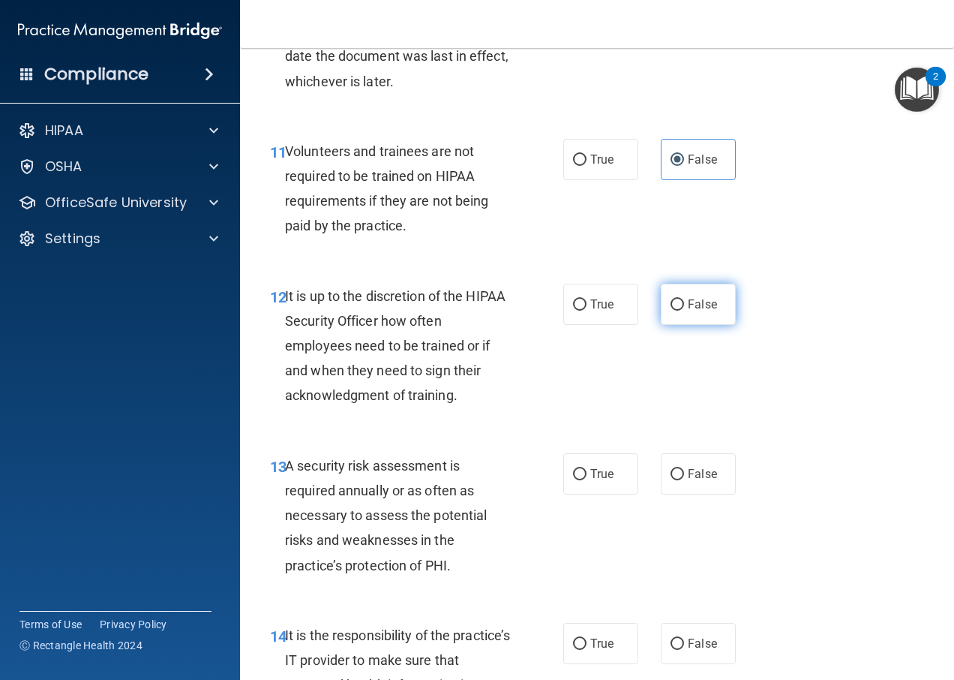
click at [671, 311] on input "False" at bounding box center [678, 304] width 14 height 11
radio input "true"
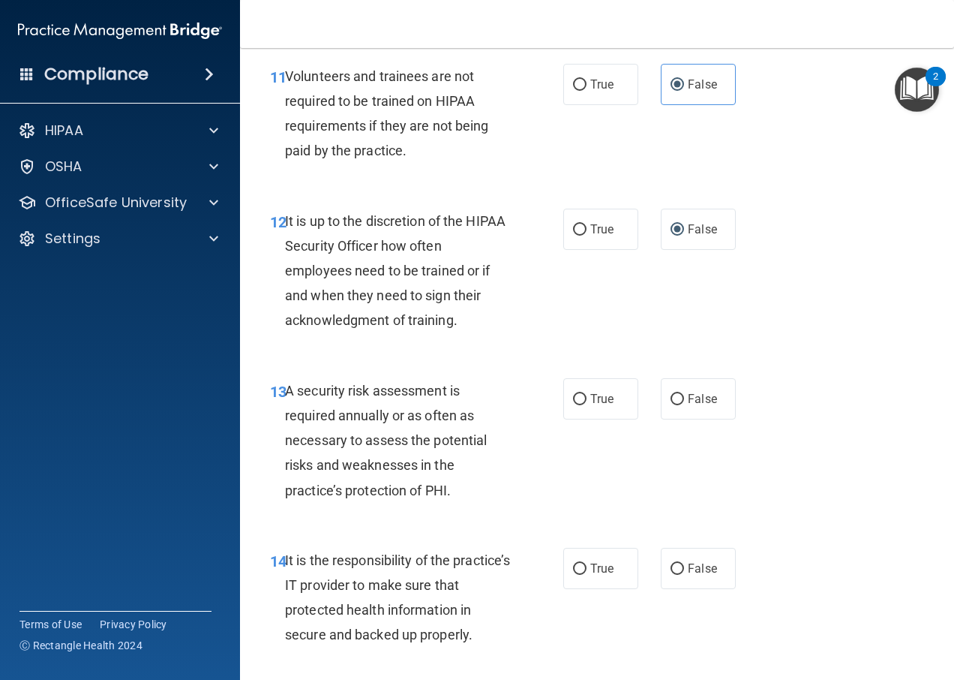
scroll to position [2100, 0]
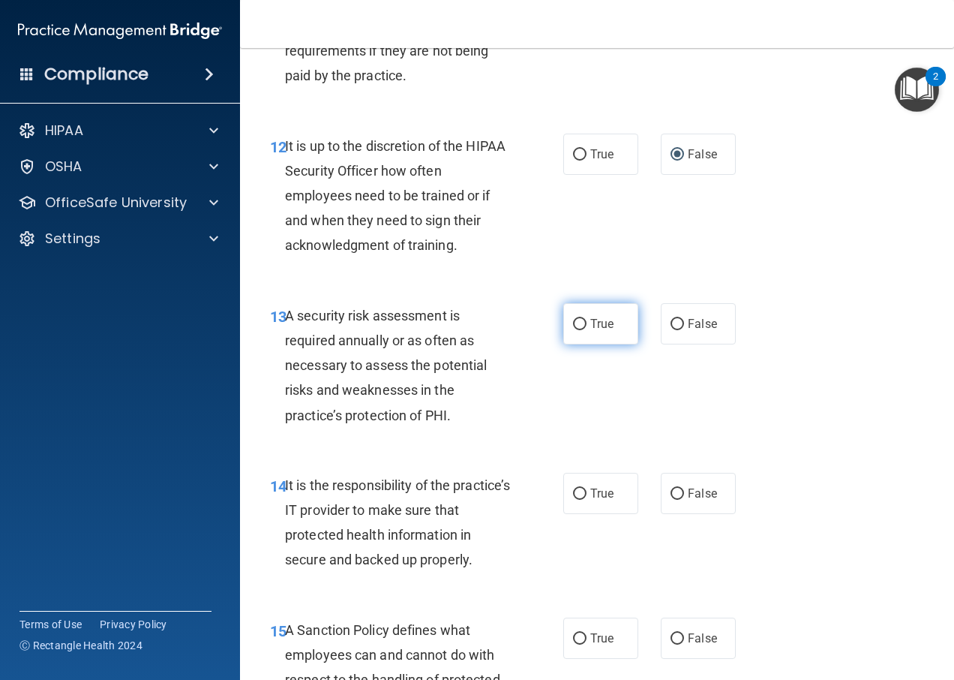
click at [575, 330] on input "True" at bounding box center [580, 324] width 14 height 11
radio input "true"
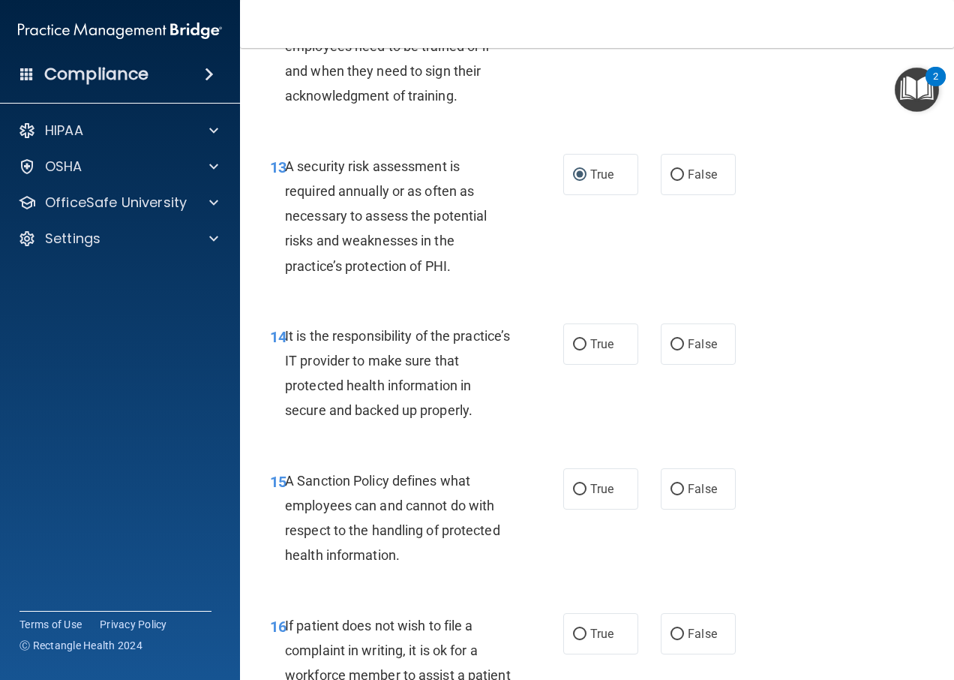
scroll to position [2250, 0]
click at [679, 364] on label "False" at bounding box center [698, 343] width 75 height 41
click at [679, 350] on input "False" at bounding box center [678, 343] width 14 height 11
radio input "true"
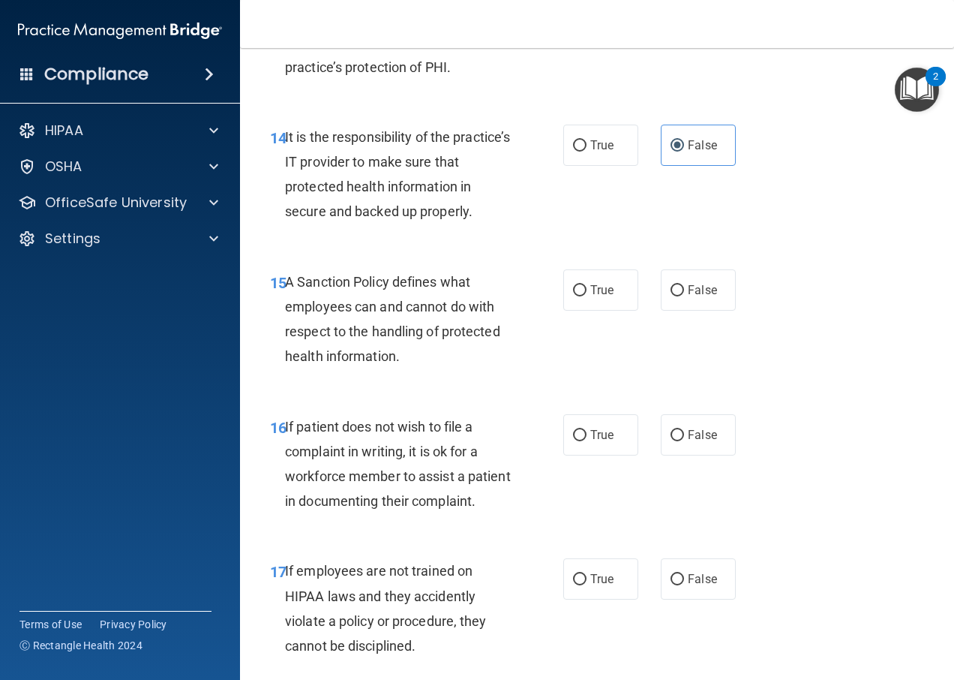
scroll to position [2475, 0]
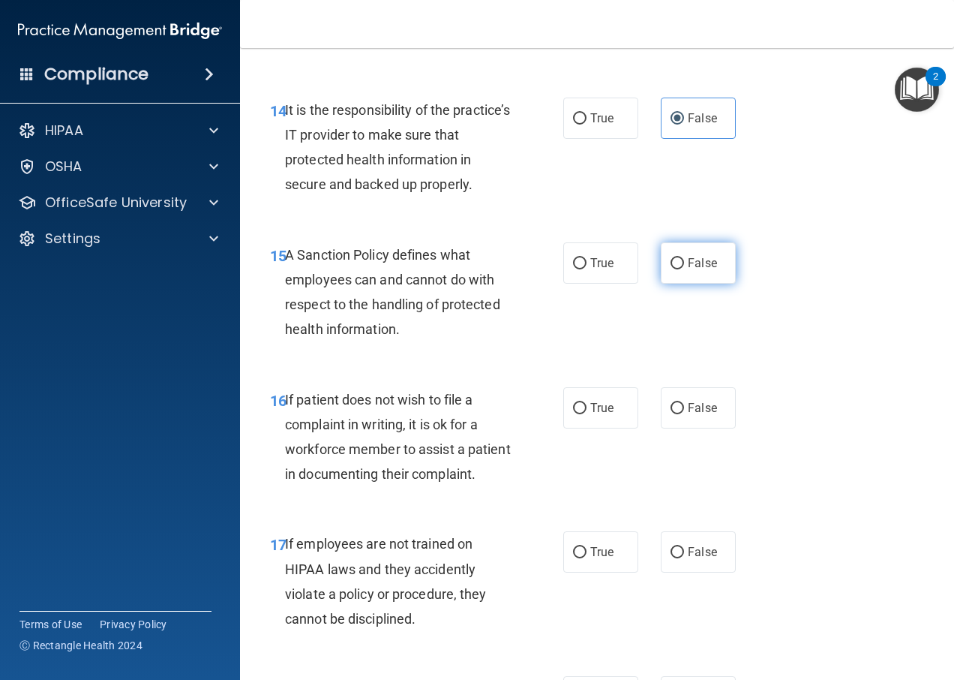
click at [674, 269] on input "False" at bounding box center [678, 263] width 14 height 11
radio input "true"
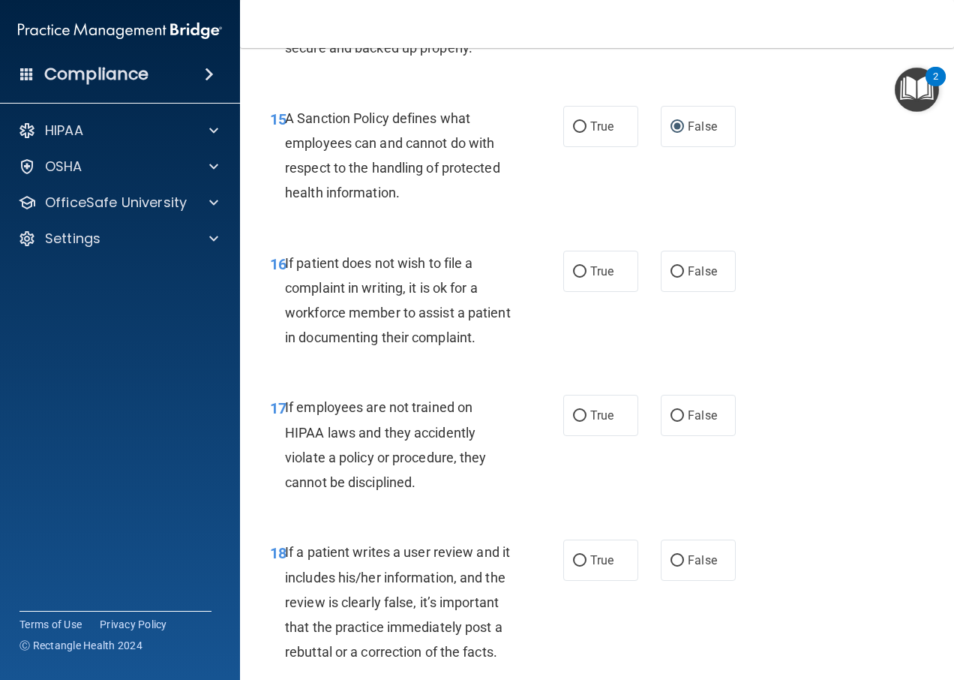
scroll to position [2625, 0]
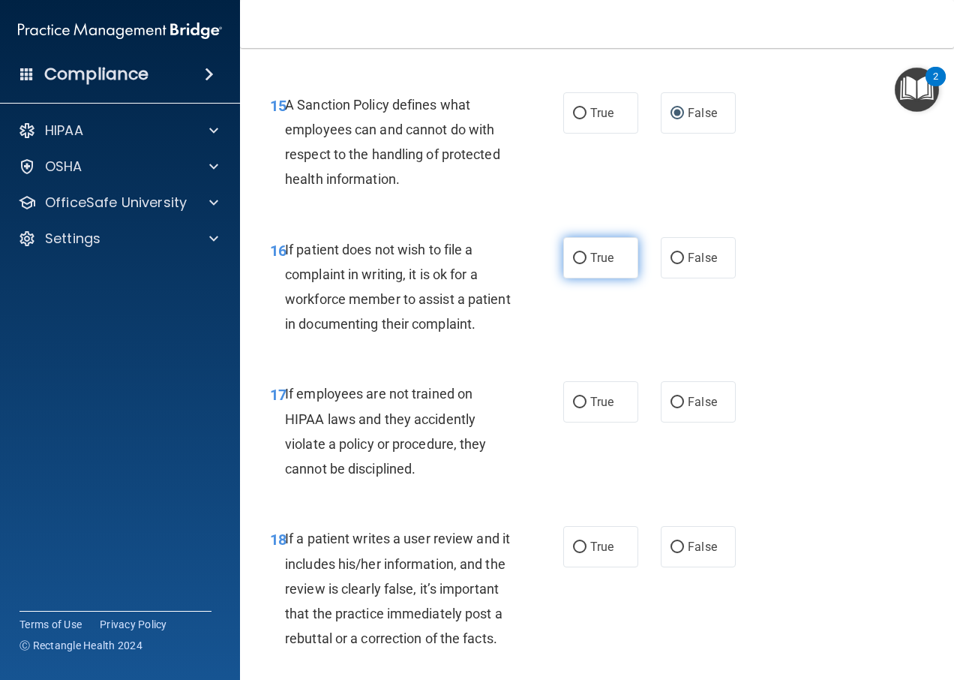
click at [602, 265] on span "True" at bounding box center [601, 258] width 23 height 14
click at [587, 264] on input "True" at bounding box center [580, 258] width 14 height 11
radio input "true"
click at [686, 422] on label "False" at bounding box center [698, 401] width 75 height 41
click at [684, 408] on input "False" at bounding box center [678, 402] width 14 height 11
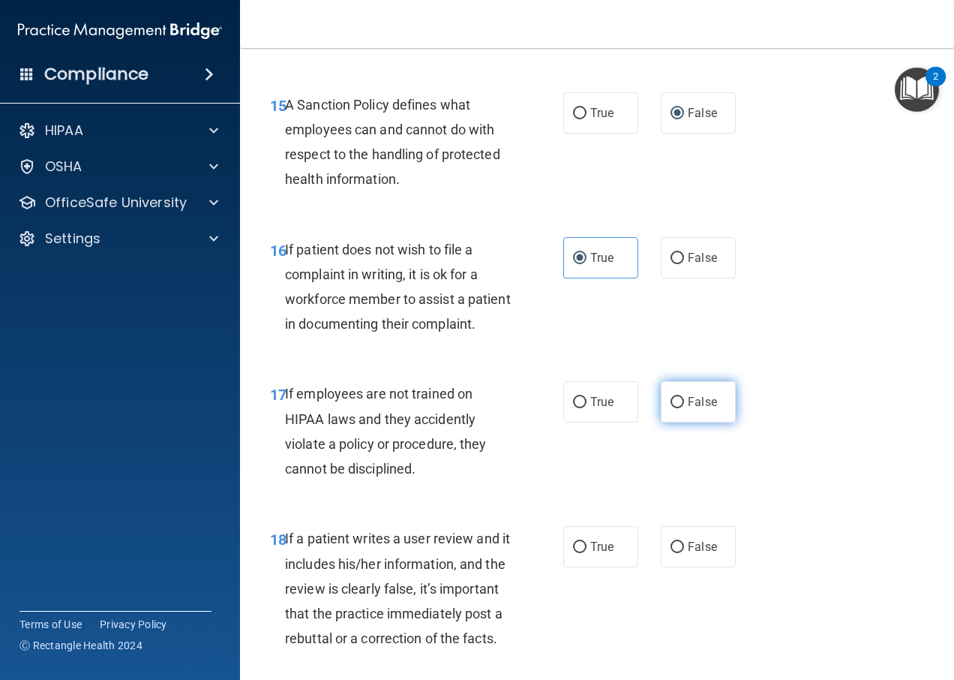
radio input "true"
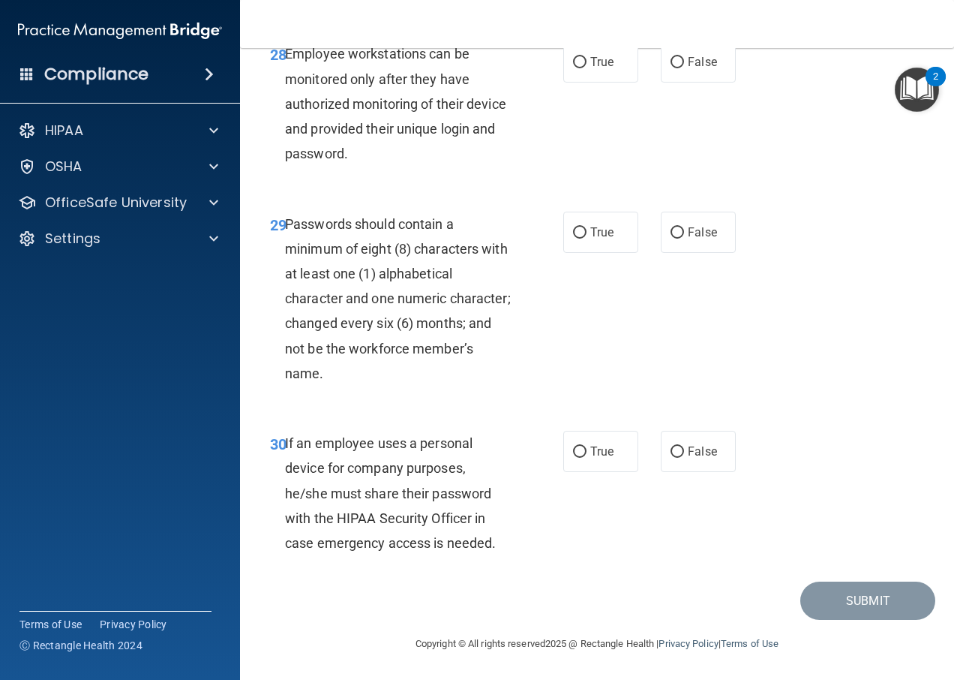
scroll to position [4730, 0]
click at [582, 446] on label "True" at bounding box center [600, 451] width 75 height 41
click at [582, 446] on input "True" at bounding box center [580, 451] width 14 height 11
radio input "true"
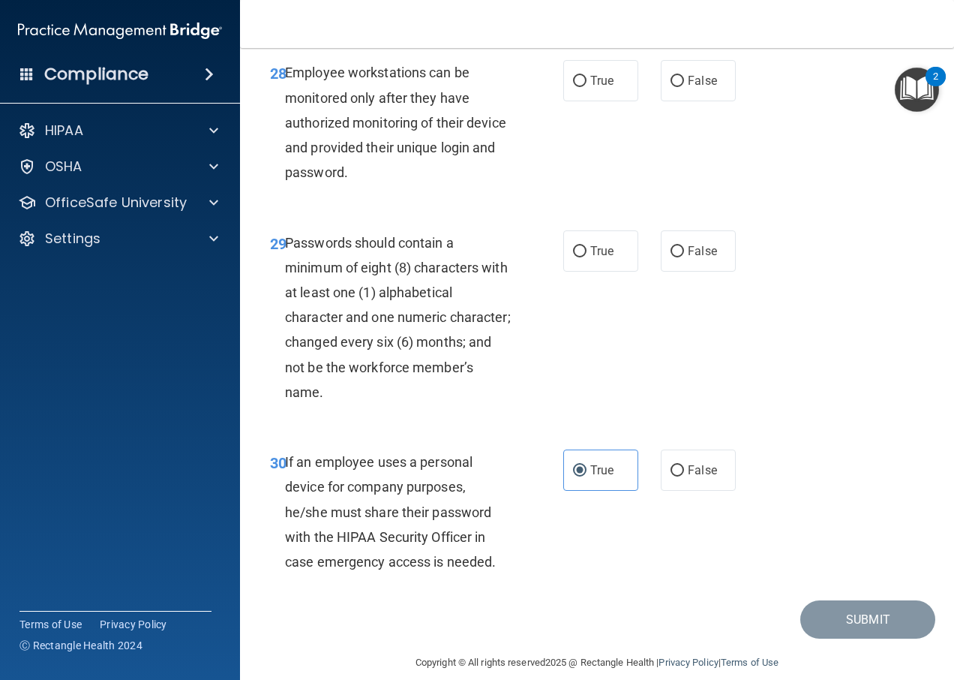
scroll to position [4580, 0]
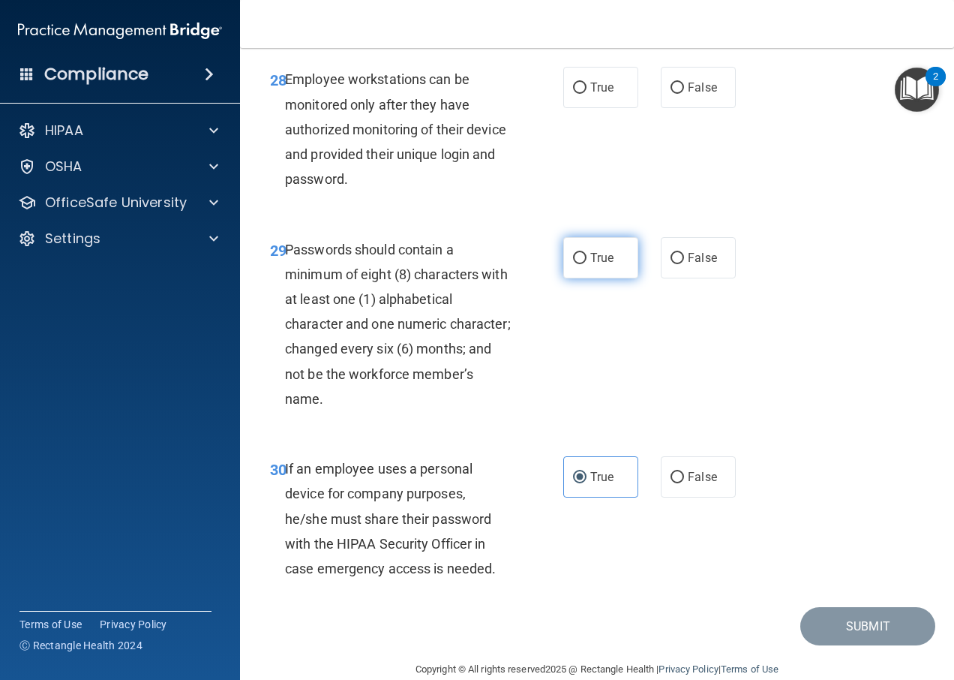
click at [589, 278] on label "True" at bounding box center [600, 257] width 75 height 41
click at [587, 264] on input "True" at bounding box center [580, 258] width 14 height 11
radio input "true"
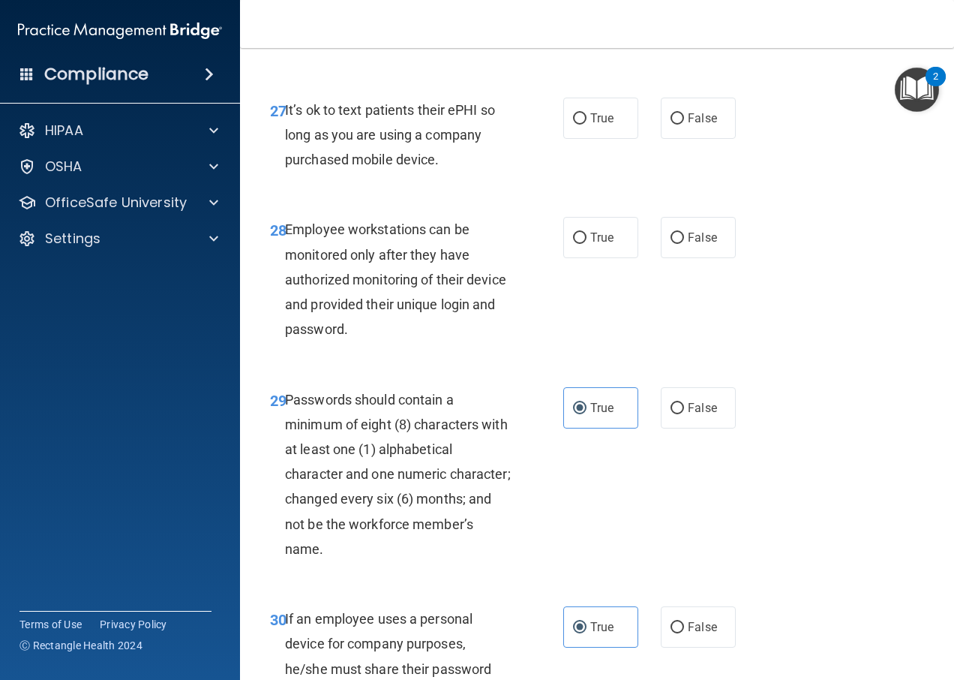
scroll to position [4355, 0]
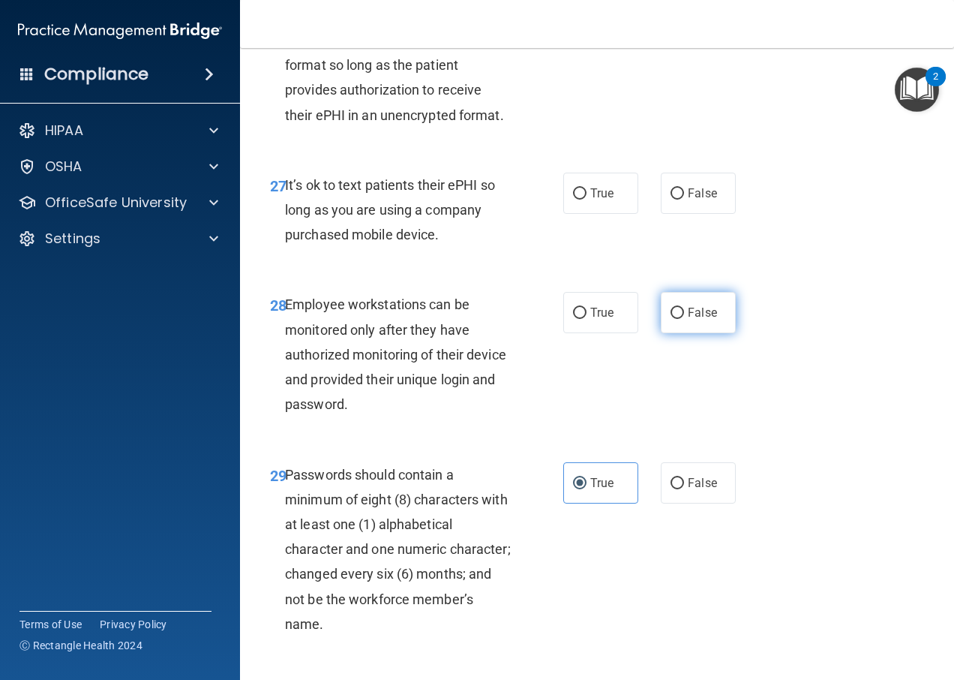
click at [671, 319] on input "False" at bounding box center [678, 313] width 14 height 11
radio input "true"
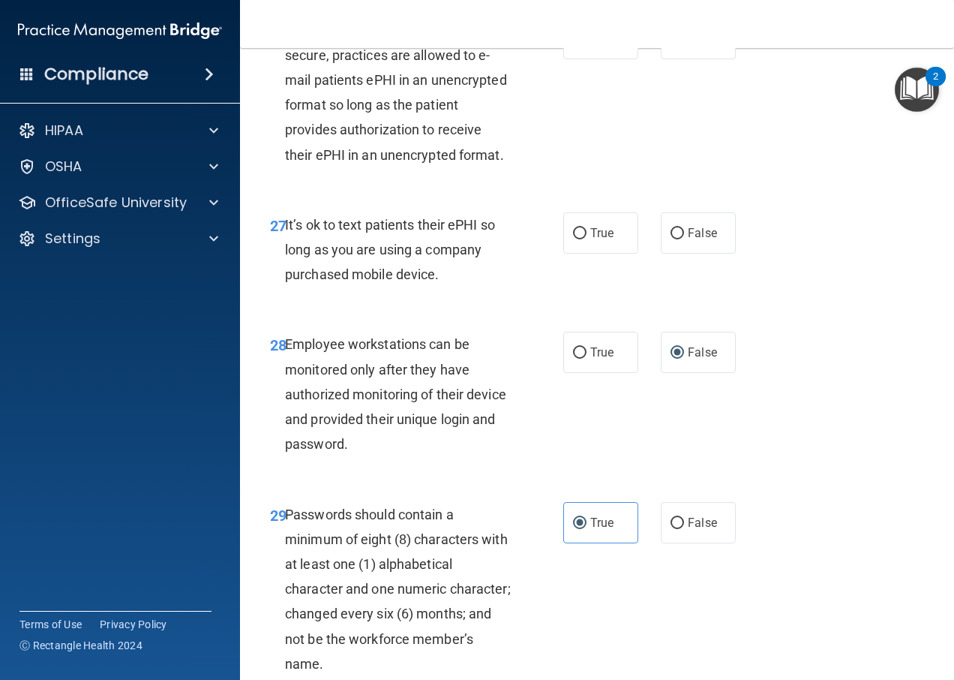
scroll to position [4280, 0]
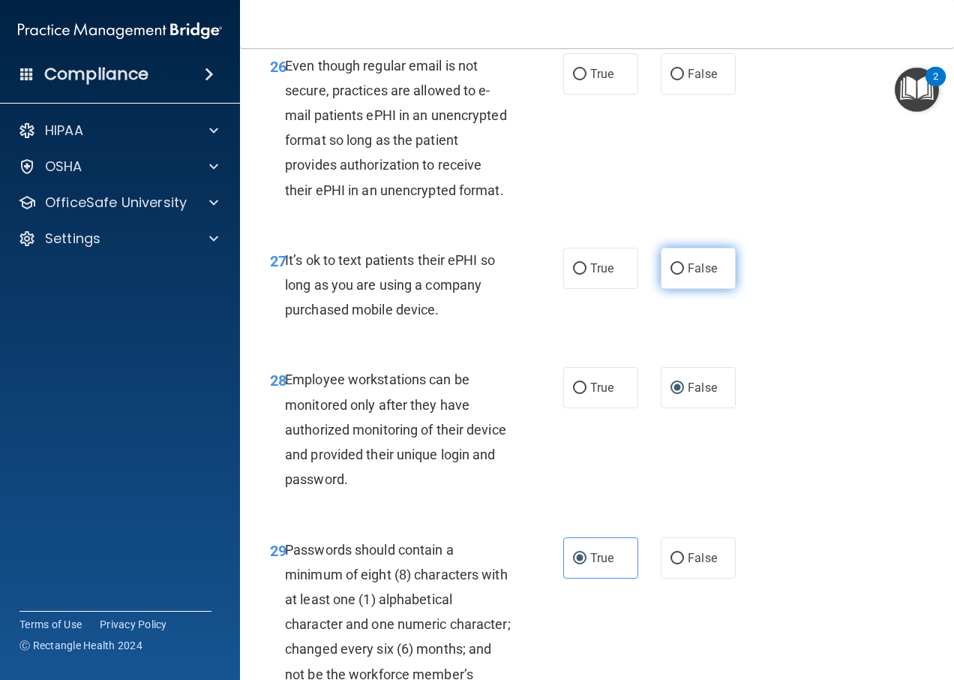
click at [684, 289] on label "False" at bounding box center [698, 268] width 75 height 41
click at [684, 275] on input "False" at bounding box center [678, 268] width 14 height 11
radio input "true"
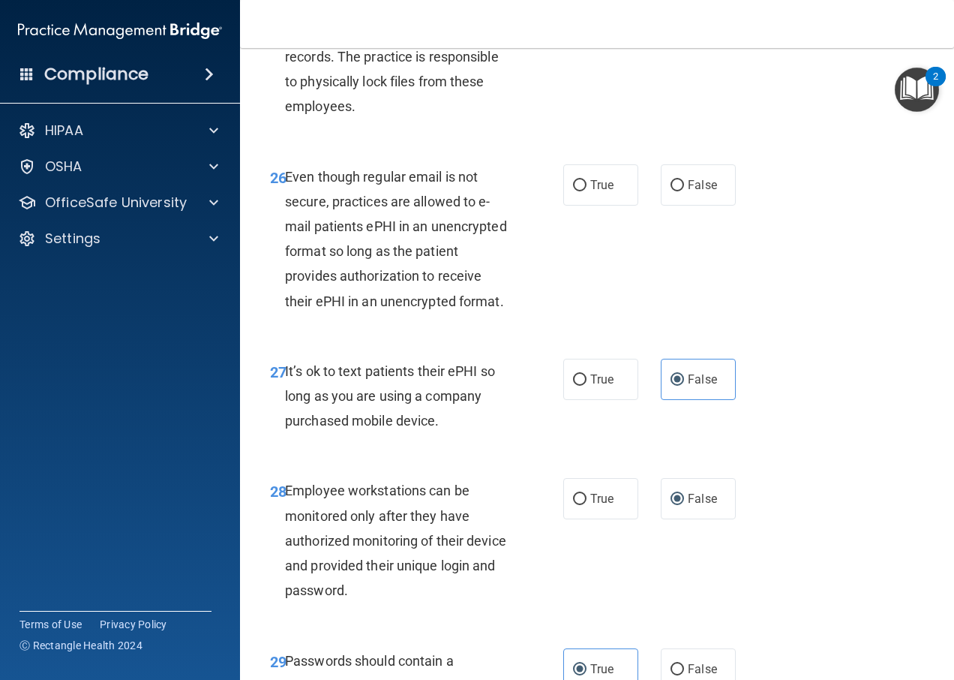
scroll to position [4130, 0]
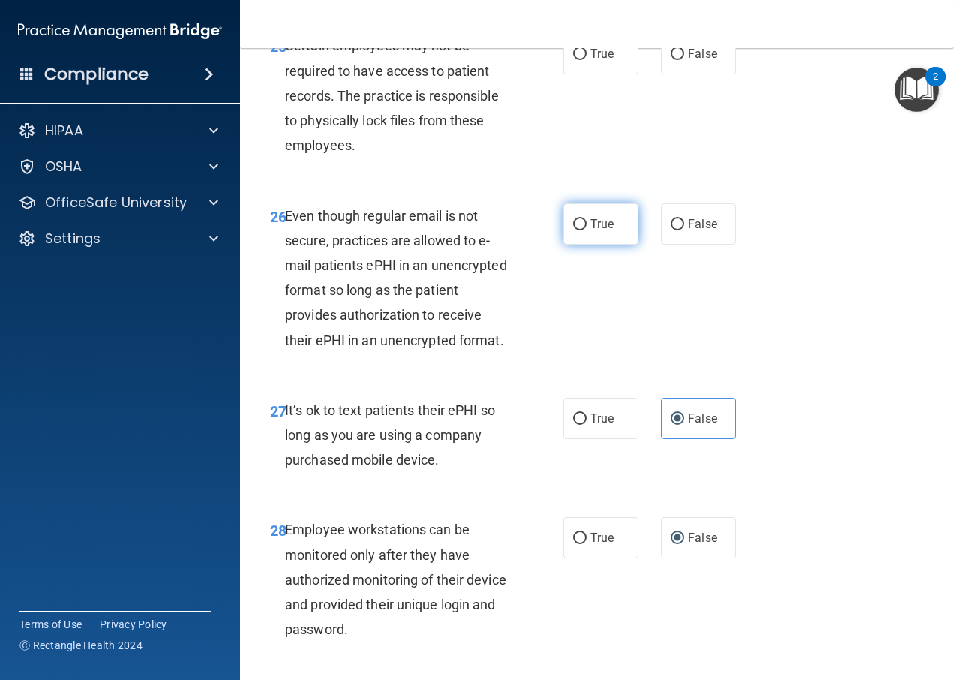
click at [618, 245] on label "True" at bounding box center [600, 223] width 75 height 41
click at [587, 230] on input "True" at bounding box center [580, 224] width 14 height 11
radio input "true"
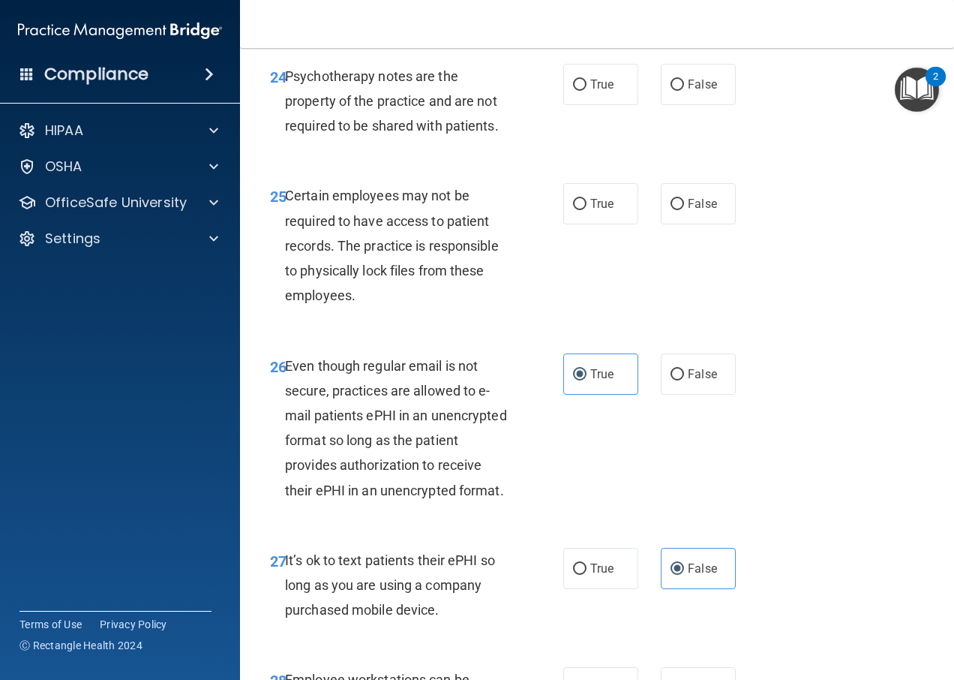
scroll to position [3905, 0]
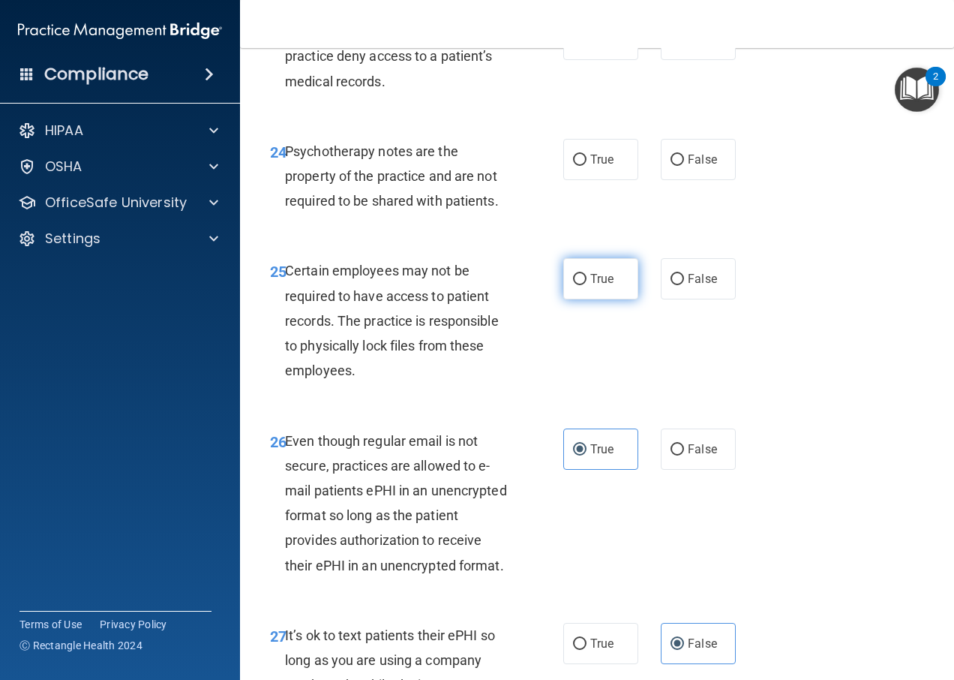
click at [619, 299] on label "True" at bounding box center [600, 278] width 75 height 41
click at [587, 285] on input "True" at bounding box center [580, 279] width 14 height 11
radio input "true"
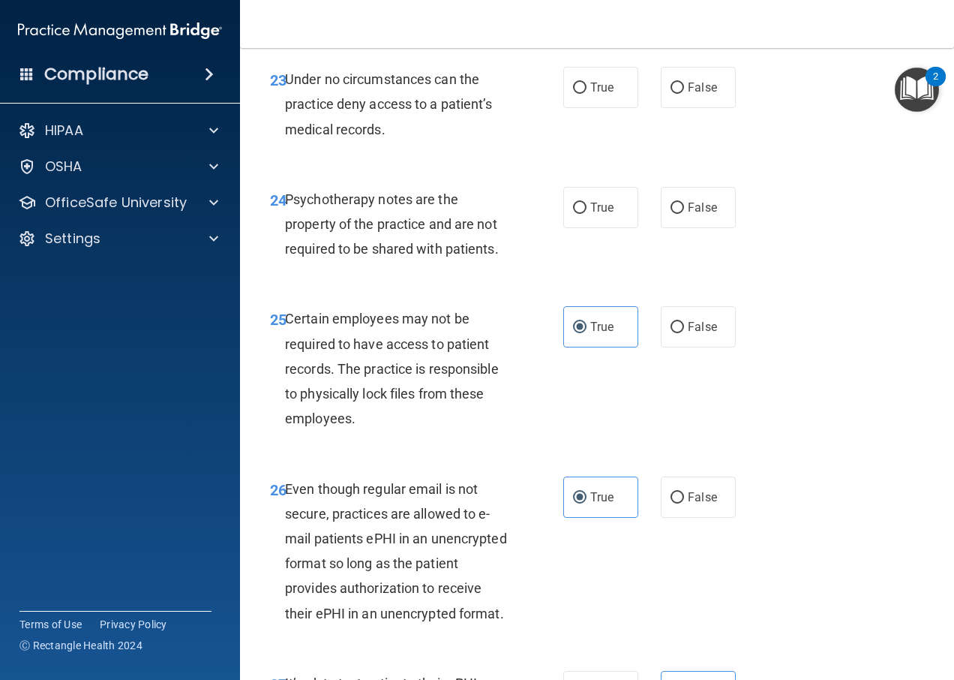
scroll to position [3830, 0]
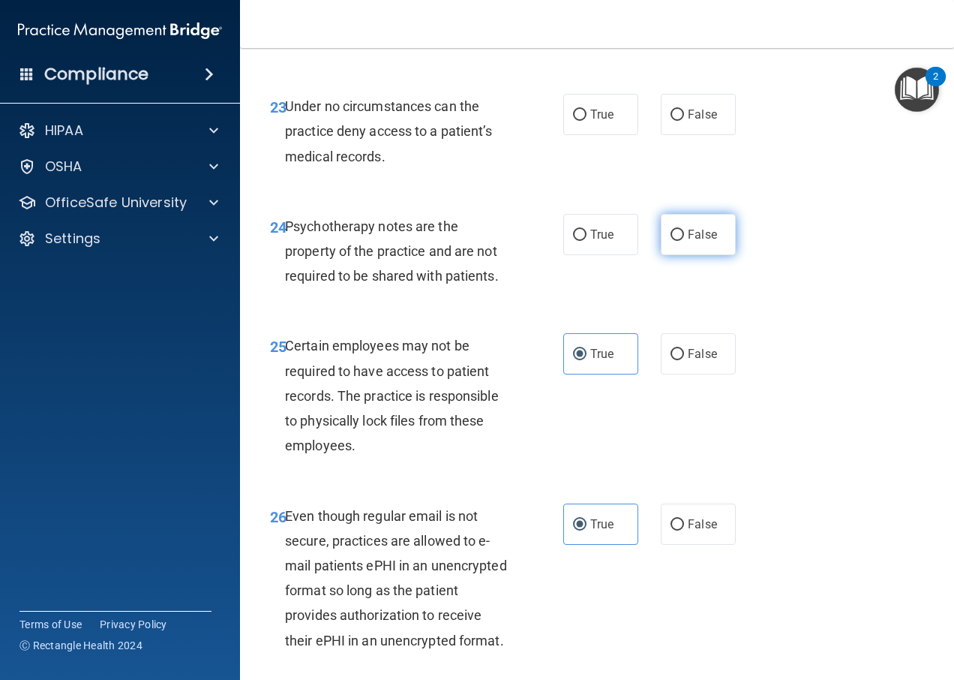
click at [688, 242] on span "False" at bounding box center [702, 234] width 29 height 14
click at [684, 241] on input "False" at bounding box center [678, 235] width 14 height 11
radio input "true"
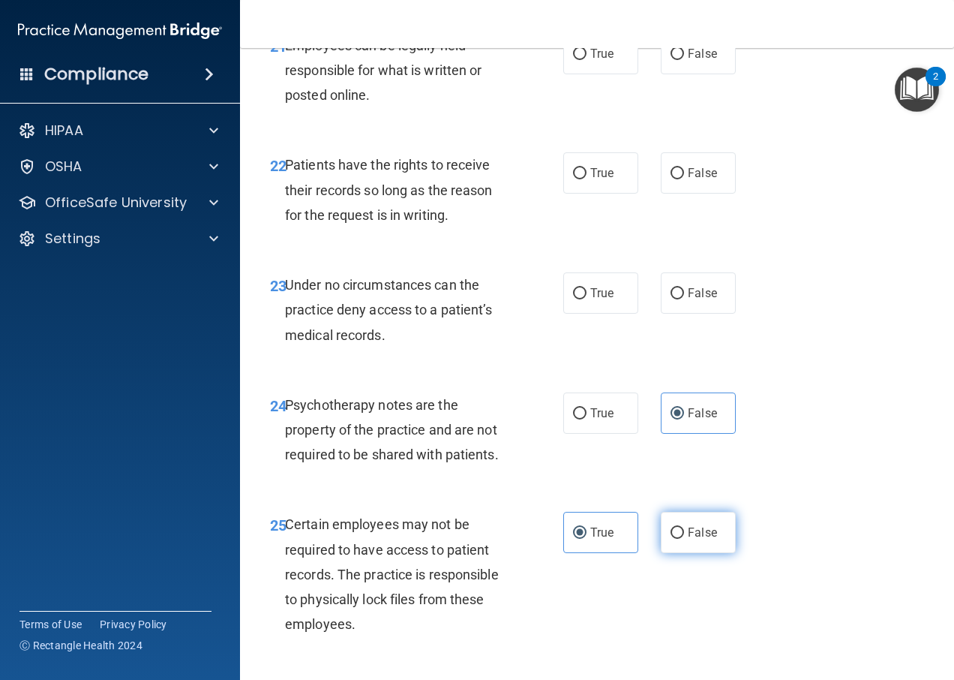
scroll to position [3605, 0]
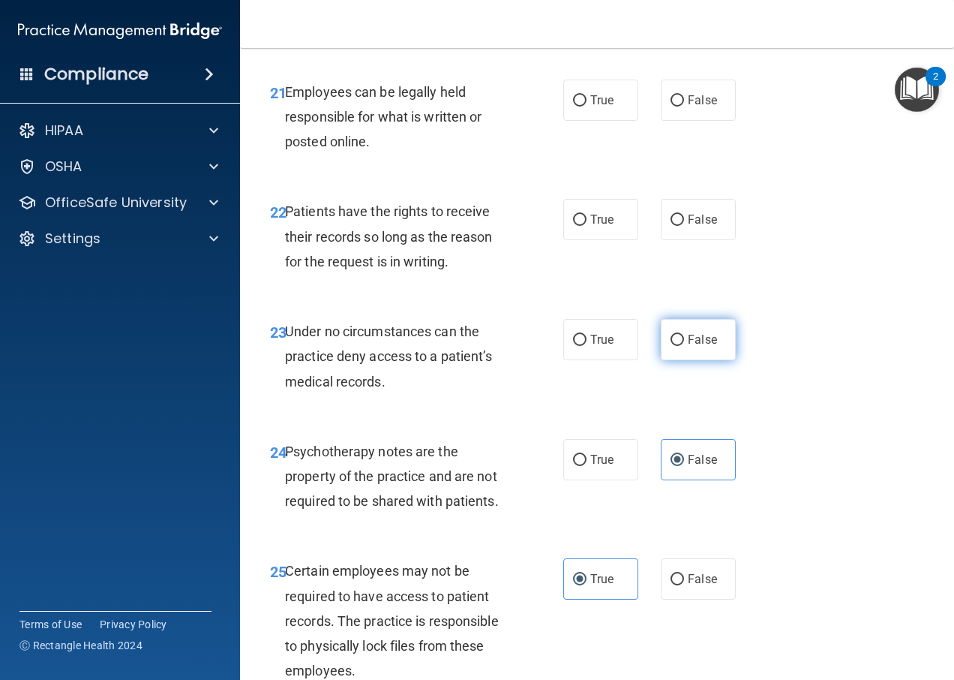
click at [705, 360] on label "False" at bounding box center [698, 339] width 75 height 41
click at [684, 346] on input "False" at bounding box center [678, 340] width 14 height 11
radio input "true"
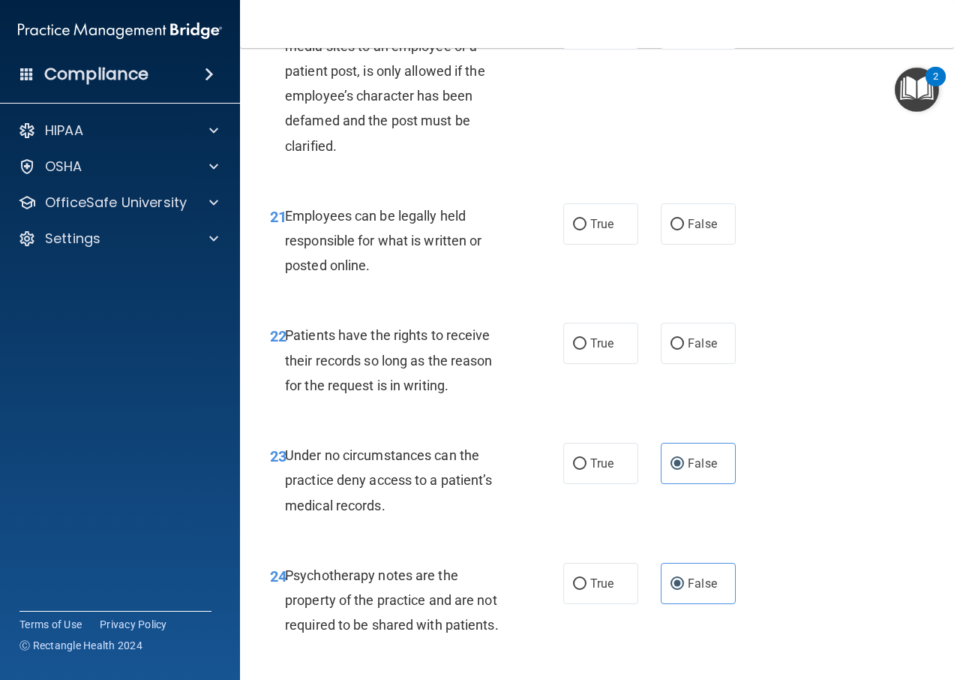
scroll to position [3455, 0]
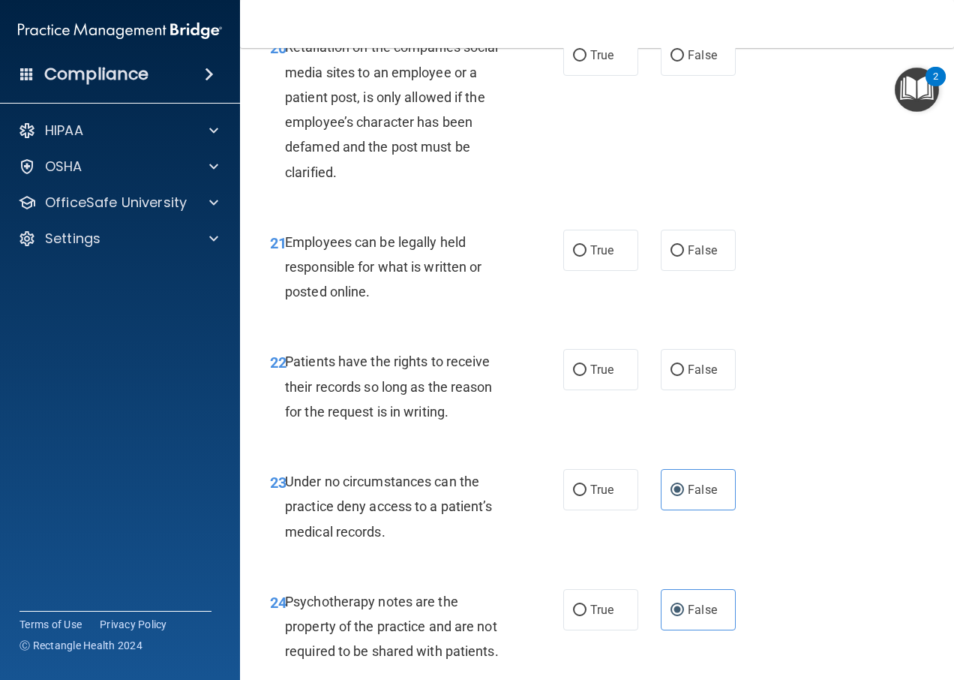
click at [374, 419] on span "Patients have the rights to receive their records so long as the reason for the…" at bounding box center [389, 385] width 208 height 65
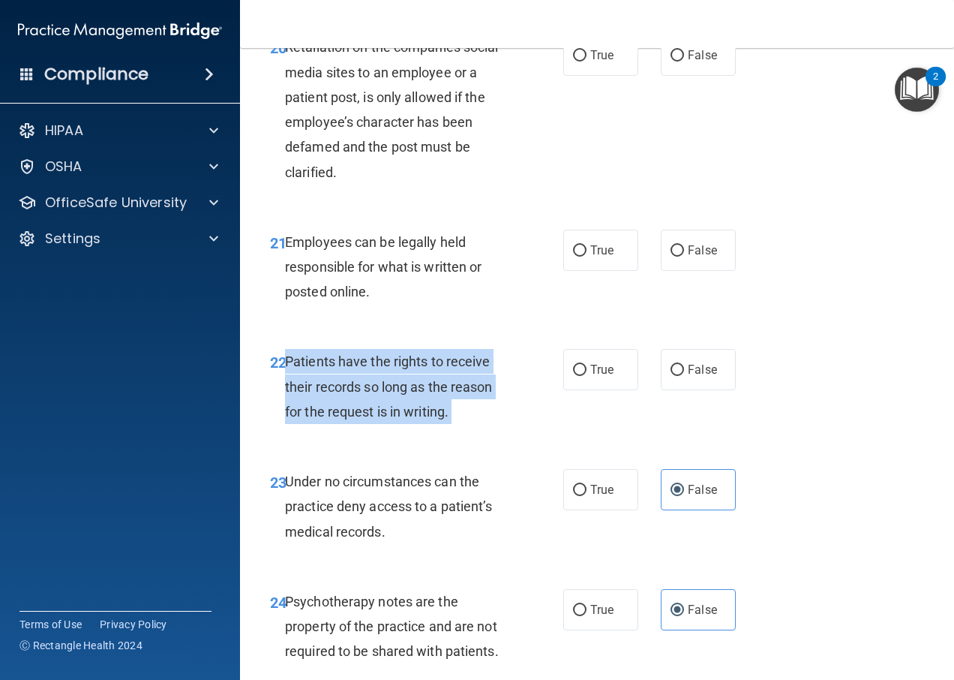
click at [374, 419] on span "Patients have the rights to receive their records so long as the reason for the…" at bounding box center [389, 385] width 208 height 65
copy ng-form "Patients have the rights to receive their records so long as the reason for the…"
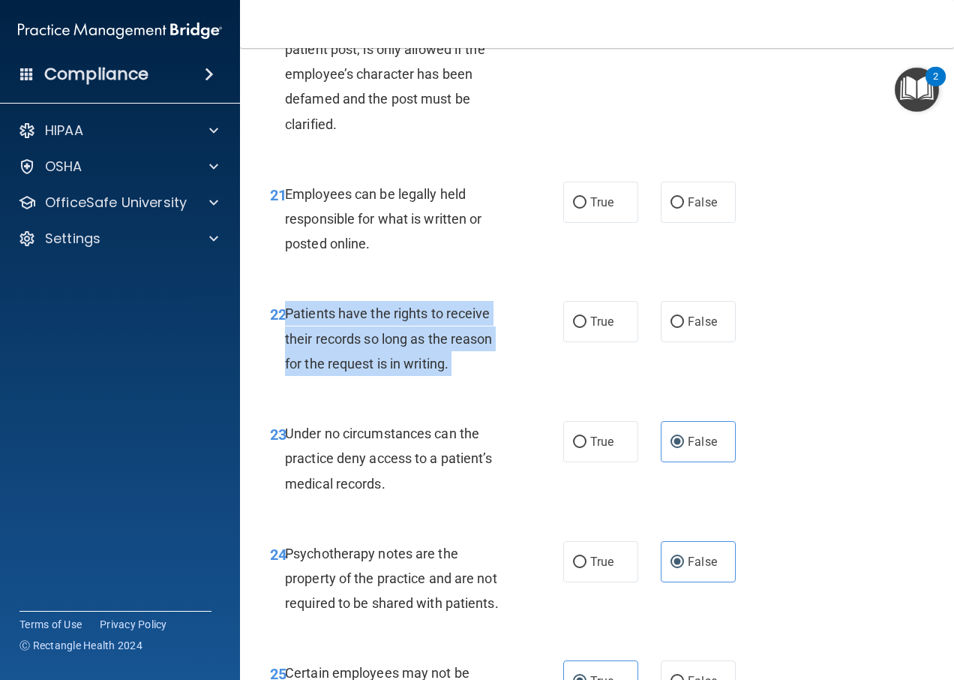
scroll to position [3530, 0]
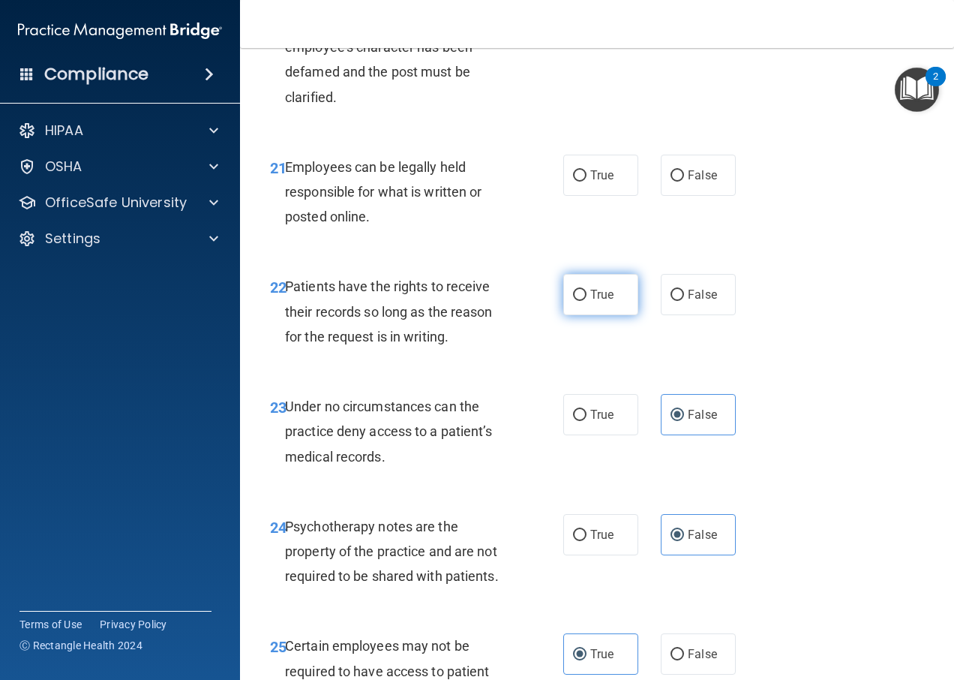
click at [596, 302] on span "True" at bounding box center [601, 294] width 23 height 14
click at [587, 301] on input "True" at bounding box center [580, 295] width 14 height 11
radio input "true"
click at [590, 182] on span "True" at bounding box center [601, 175] width 23 height 14
click at [585, 182] on input "True" at bounding box center [580, 175] width 14 height 11
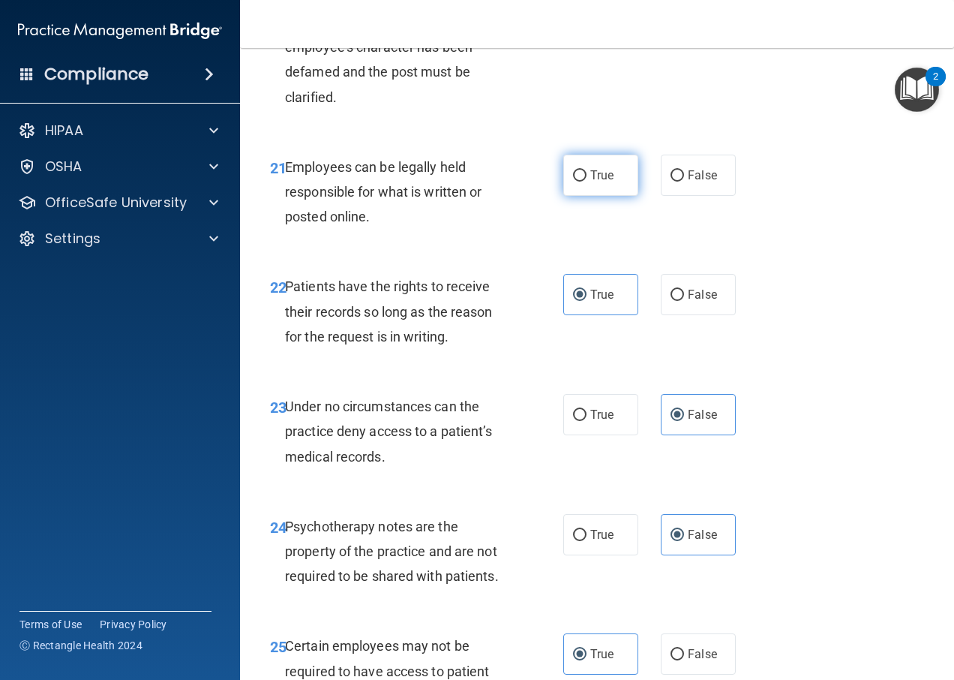
radio input "true"
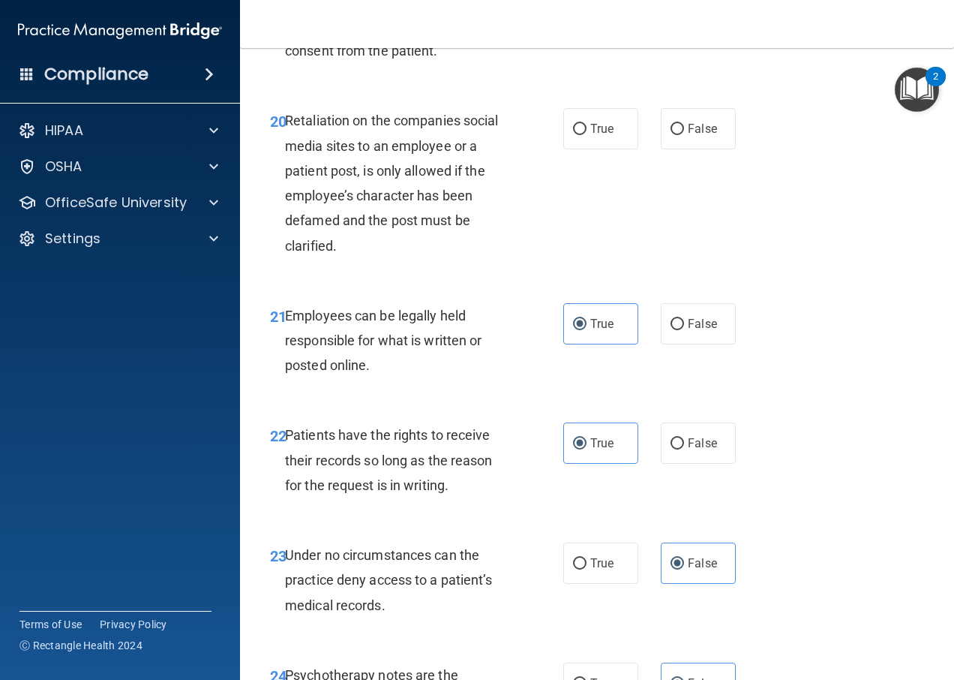
scroll to position [3380, 0]
click at [663, 151] on label "False" at bounding box center [698, 130] width 75 height 41
click at [671, 137] on input "False" at bounding box center [678, 130] width 14 height 11
radio input "true"
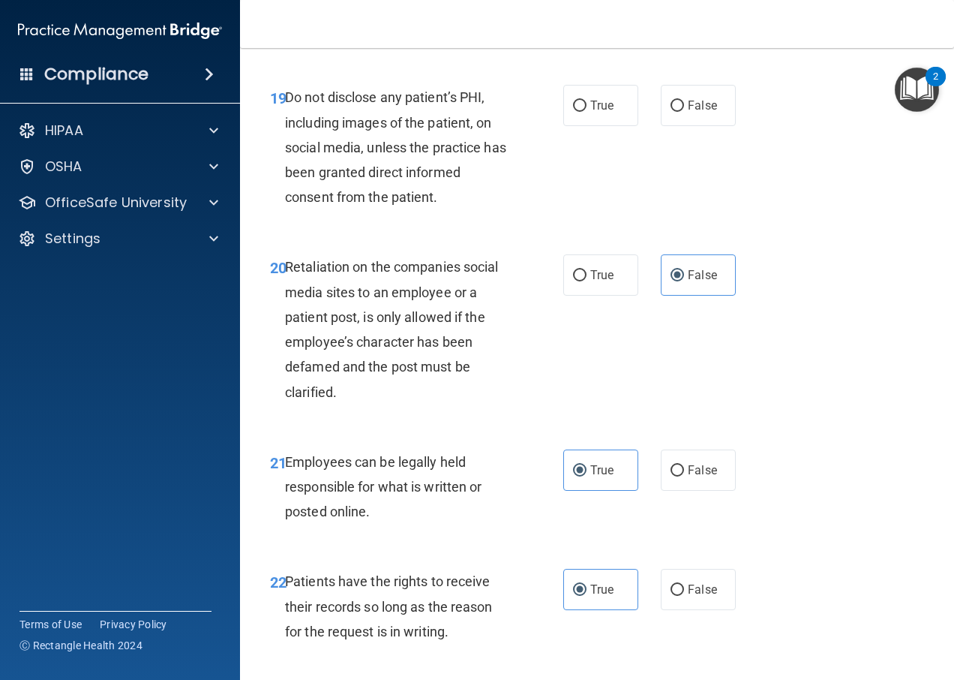
scroll to position [3230, 0]
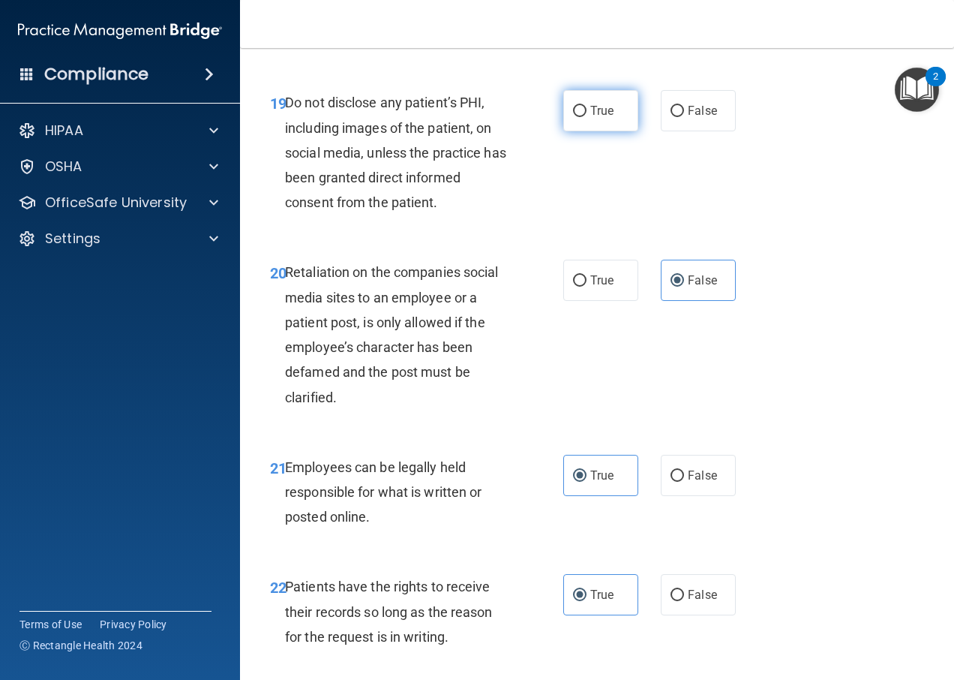
click at [595, 118] on span "True" at bounding box center [601, 111] width 23 height 14
click at [587, 117] on input "True" at bounding box center [580, 111] width 14 height 11
radio input "true"
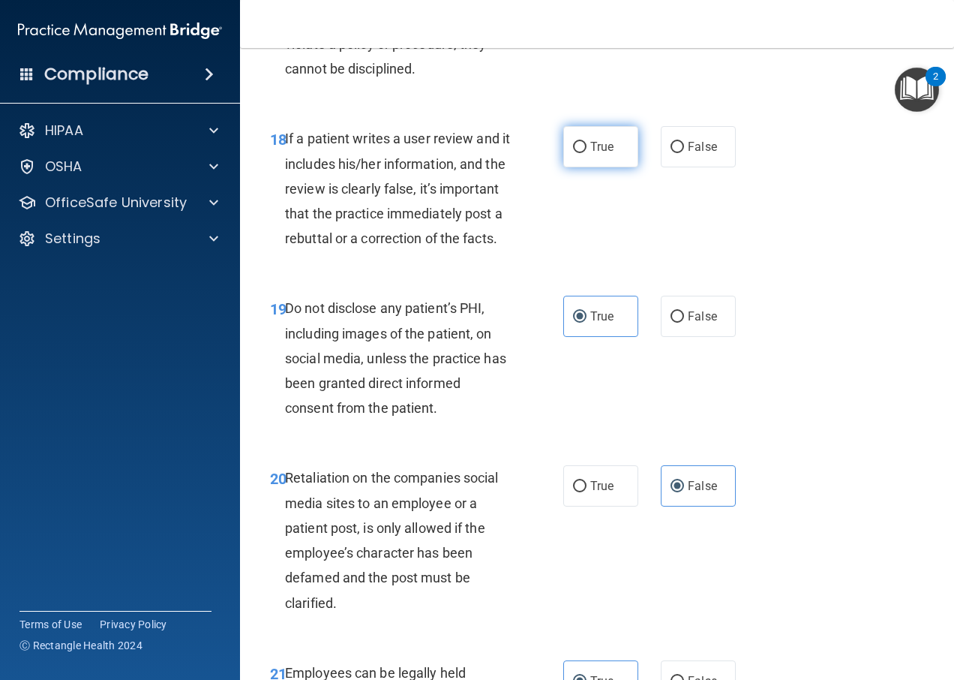
scroll to position [3005, 0]
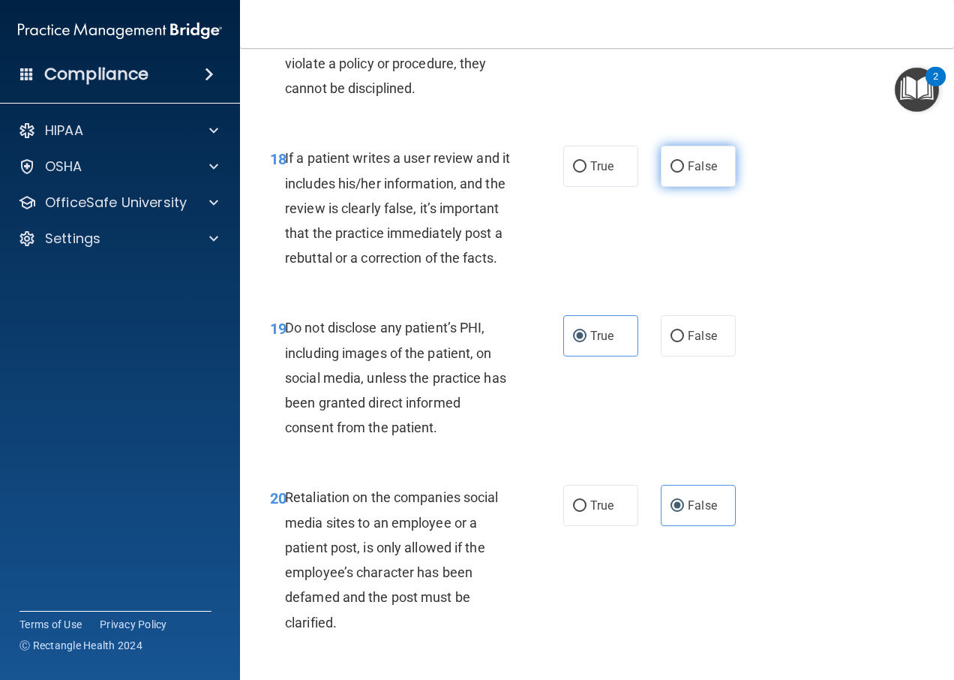
click at [664, 187] on label "False" at bounding box center [698, 166] width 75 height 41
click at [671, 173] on input "False" at bounding box center [678, 166] width 14 height 11
radio input "true"
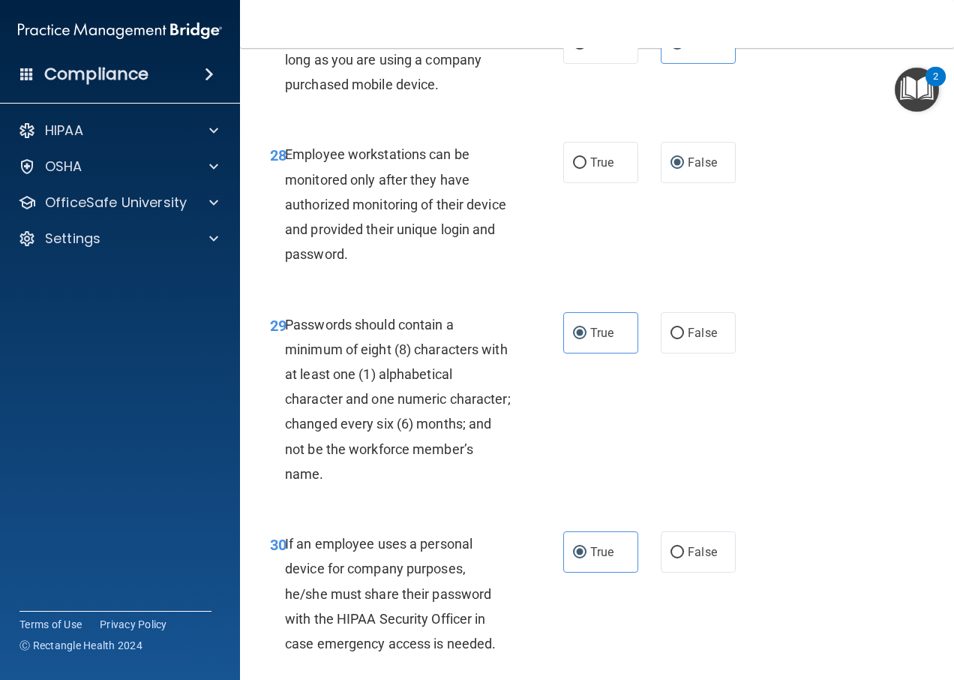
scroll to position [4730, 0]
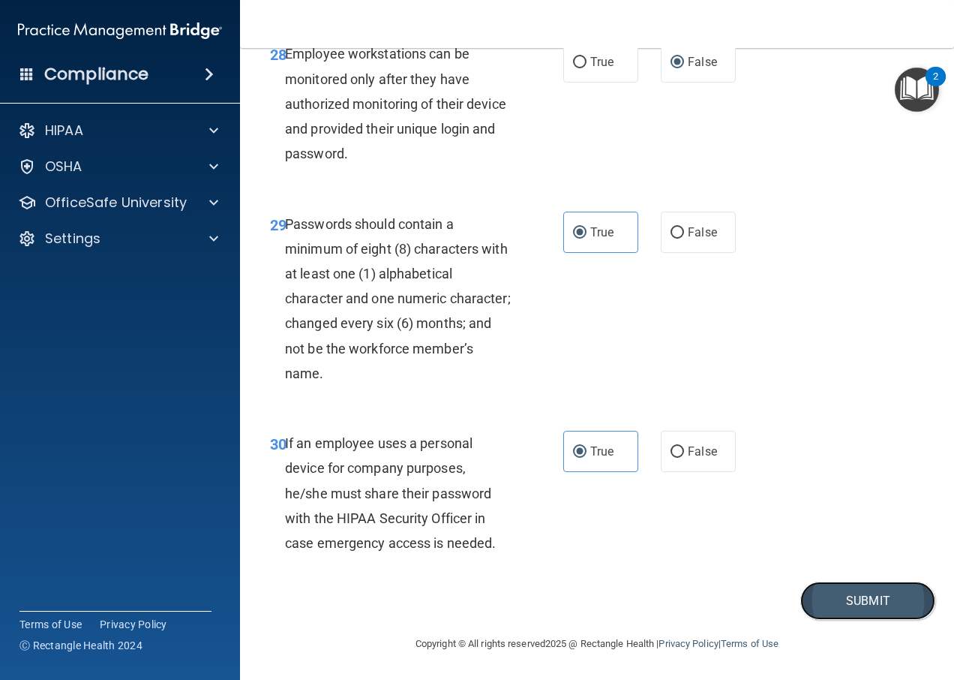
click at [809, 601] on button "Submit" at bounding box center [867, 600] width 135 height 38
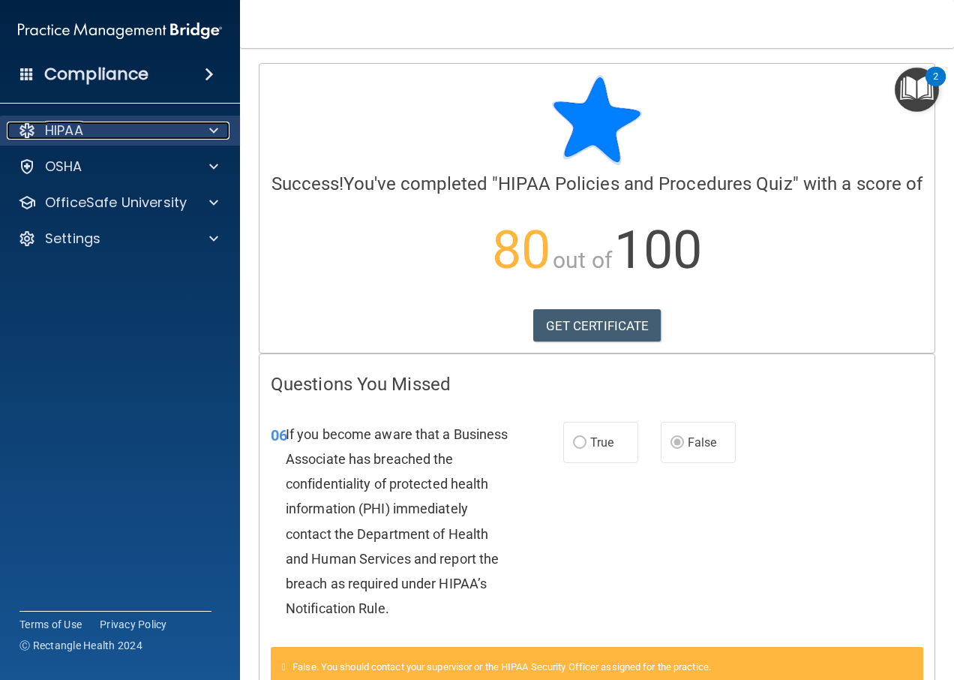
click at [139, 124] on div "HIPAA" at bounding box center [100, 131] width 186 height 18
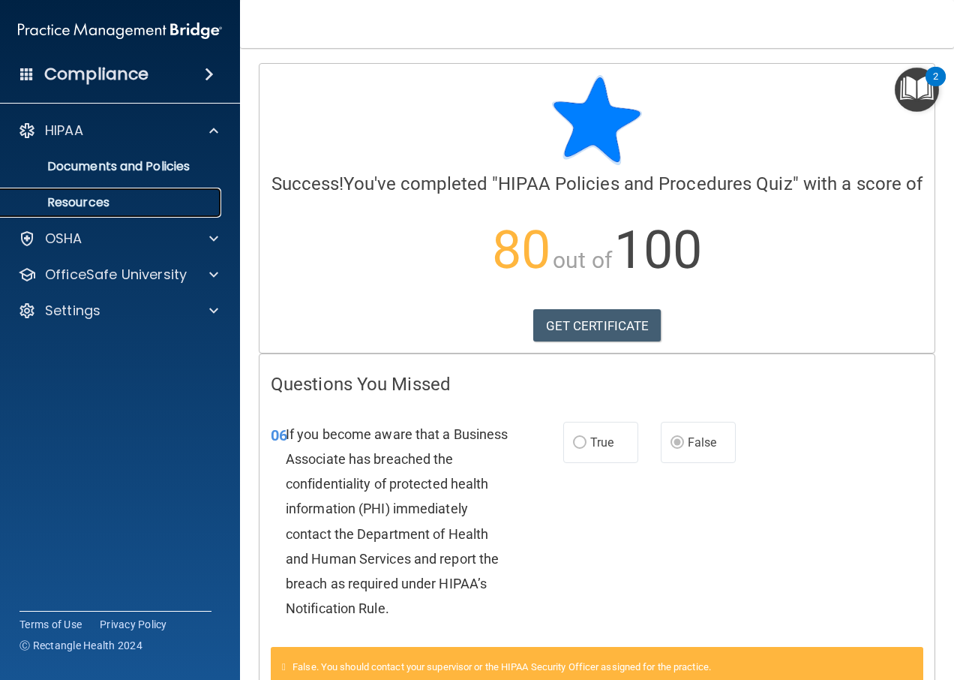
click at [131, 206] on p "Resources" at bounding box center [112, 202] width 205 height 15
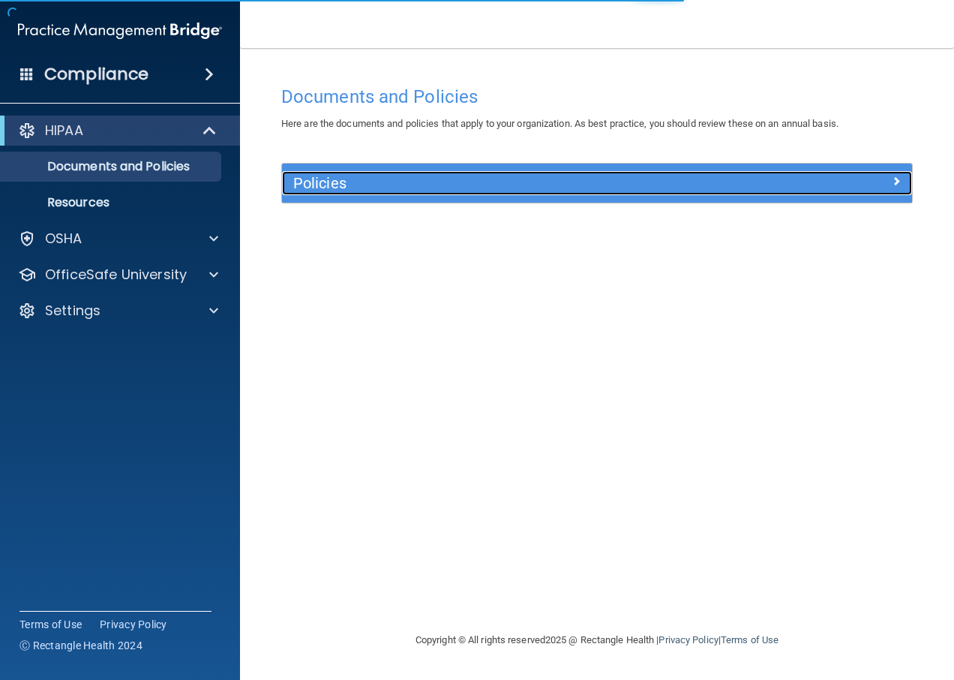
click at [374, 191] on h5 "Policies" at bounding box center [518, 183] width 450 height 17
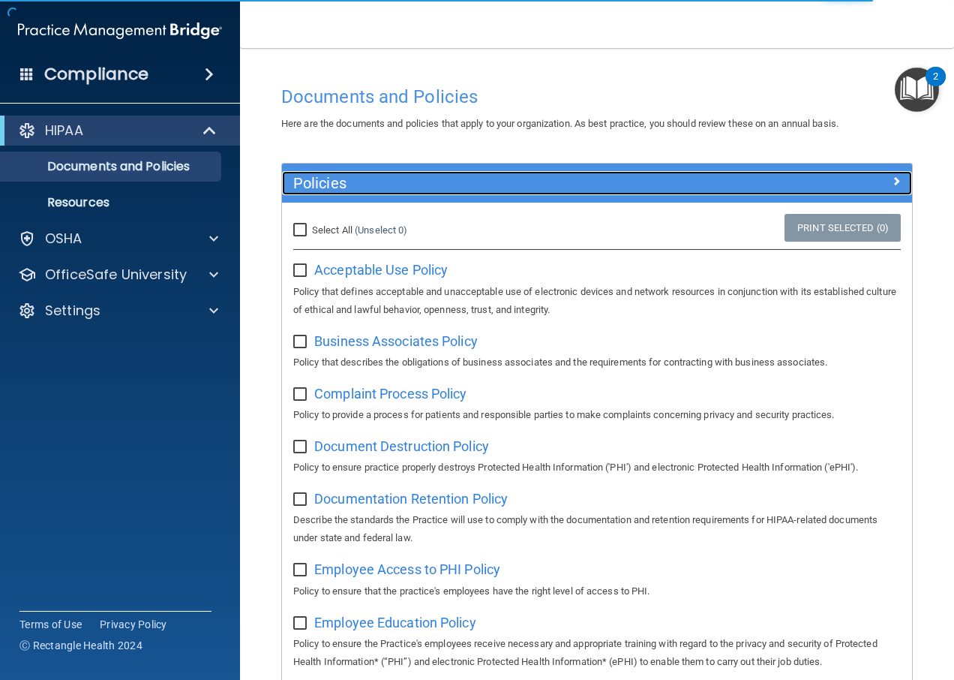
click at [892, 181] on span at bounding box center [896, 181] width 9 height 18
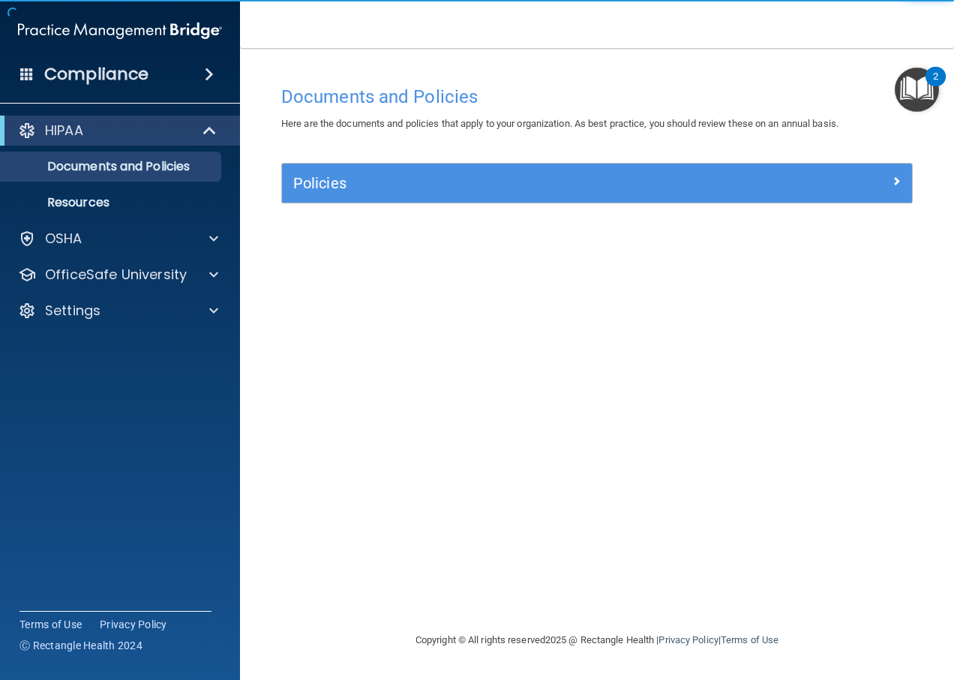
click at [915, 75] on img "Open Resource Center, 2 new notifications" at bounding box center [917, 90] width 44 height 44
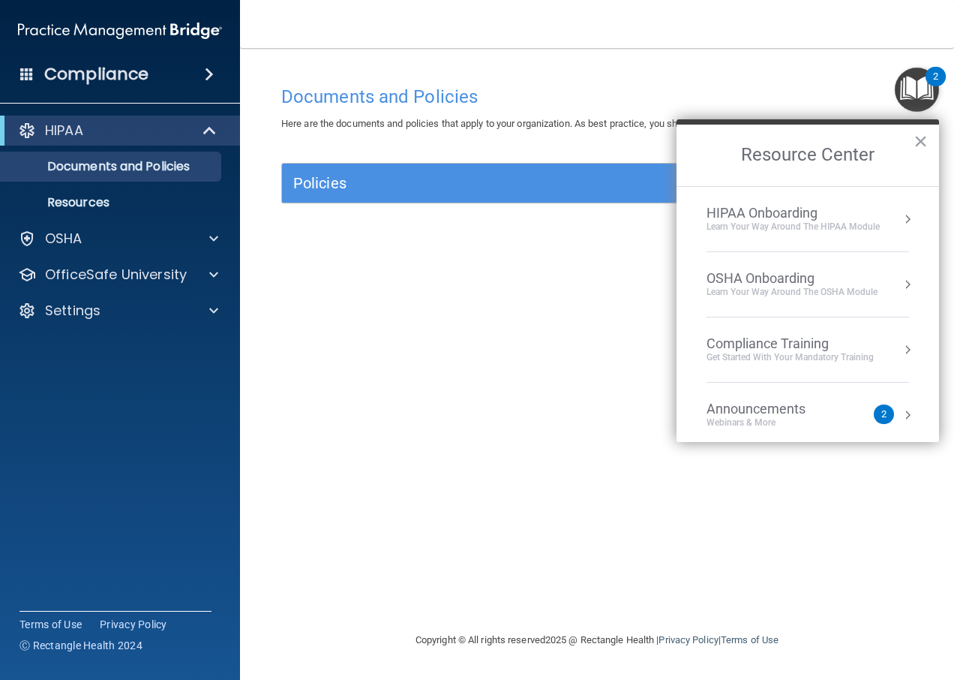
click at [833, 218] on div "HIPAA Onboarding" at bounding box center [793, 213] width 173 height 17
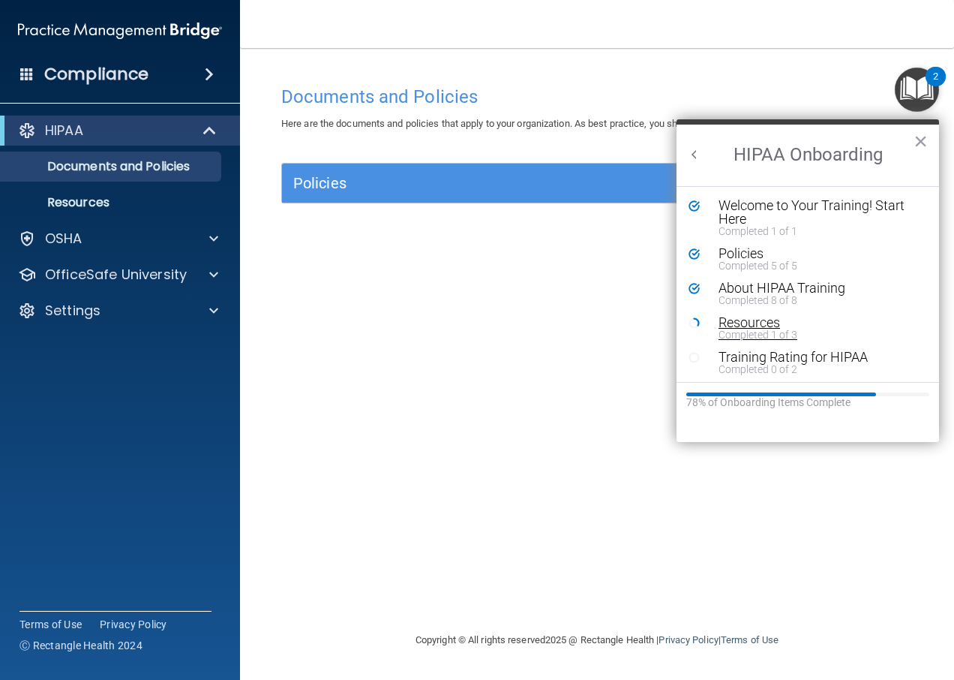
click at [743, 322] on div "Resources" at bounding box center [814, 323] width 190 height 14
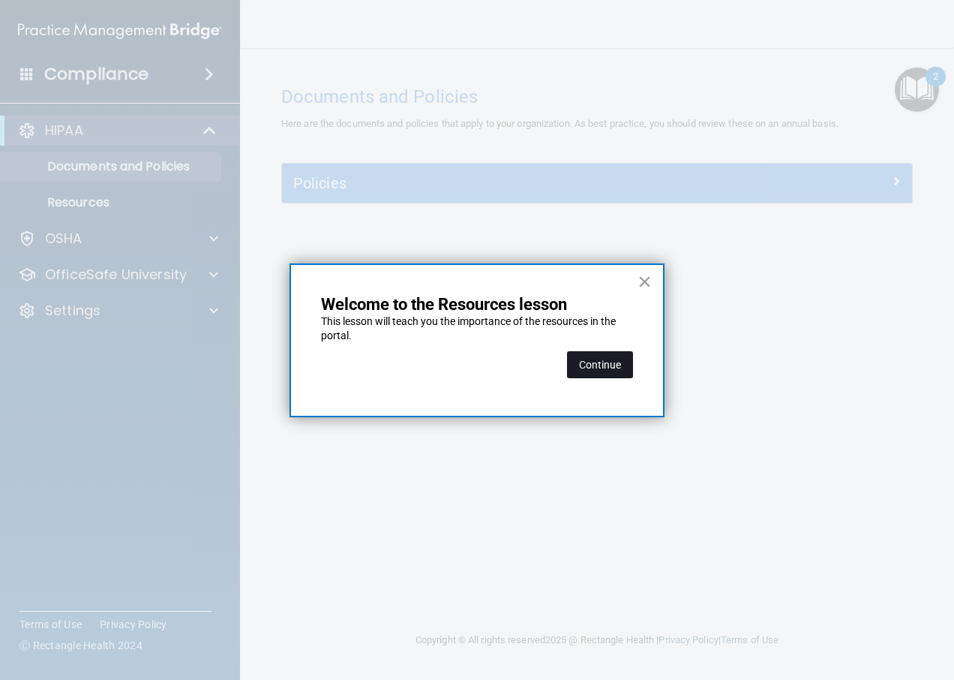
click at [616, 371] on button "Continue" at bounding box center [600, 364] width 66 height 27
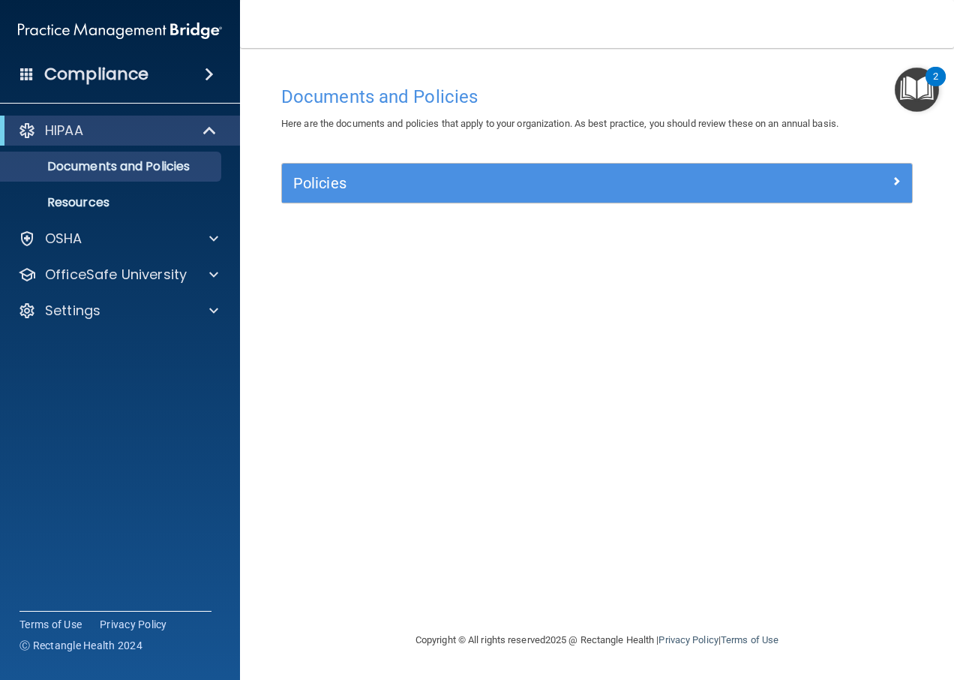
click at [908, 96] on img "Open Resource Center, 2 new notifications" at bounding box center [917, 90] width 44 height 44
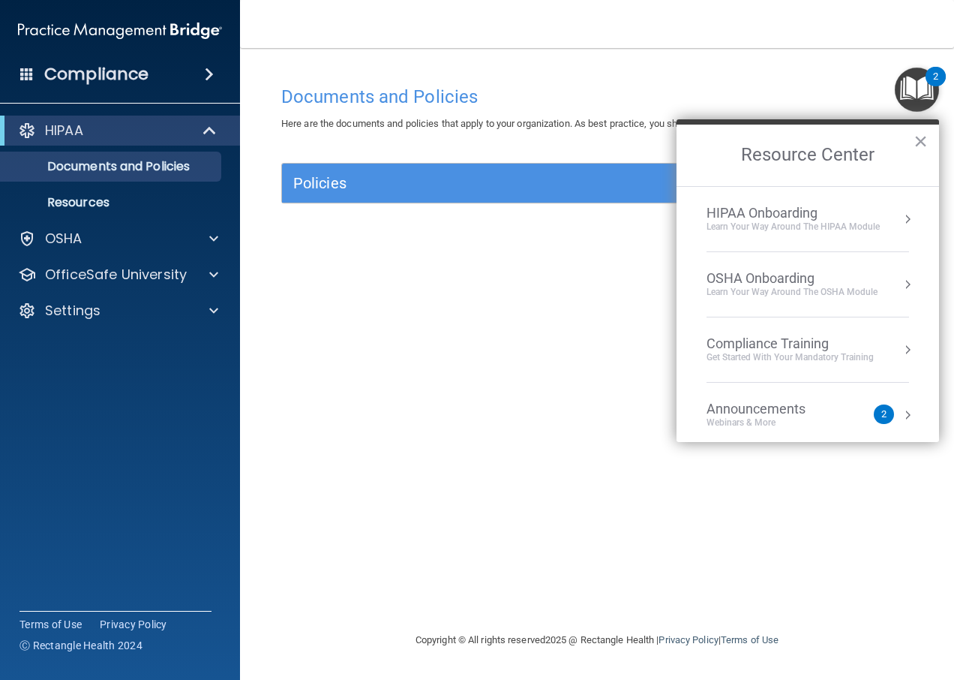
click at [900, 215] on button "Resource Center" at bounding box center [907, 219] width 15 height 15
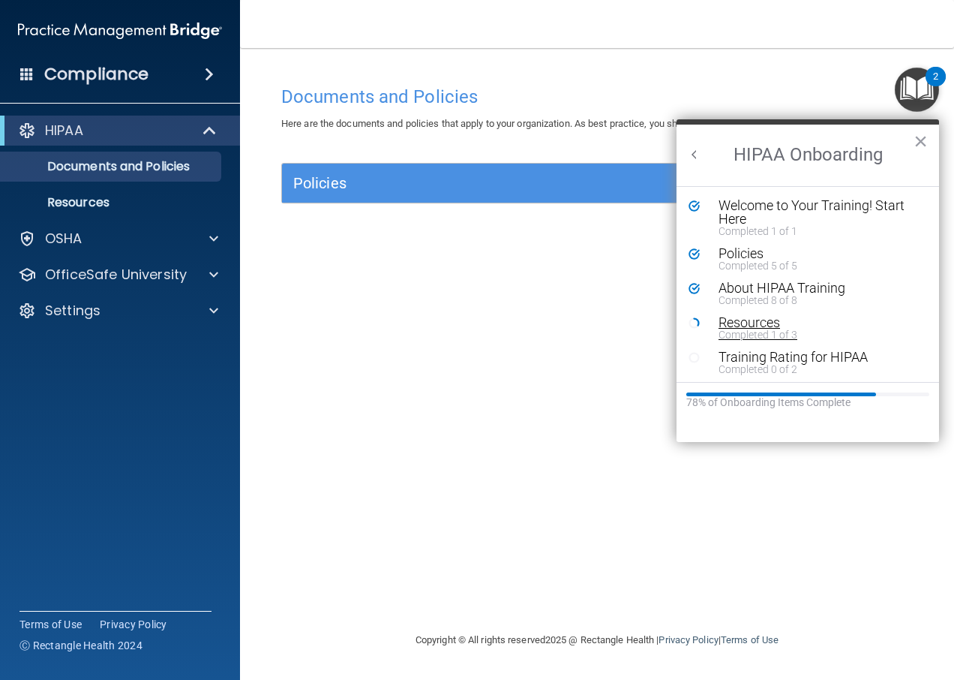
click at [740, 319] on div "Resources" at bounding box center [814, 323] width 190 height 14
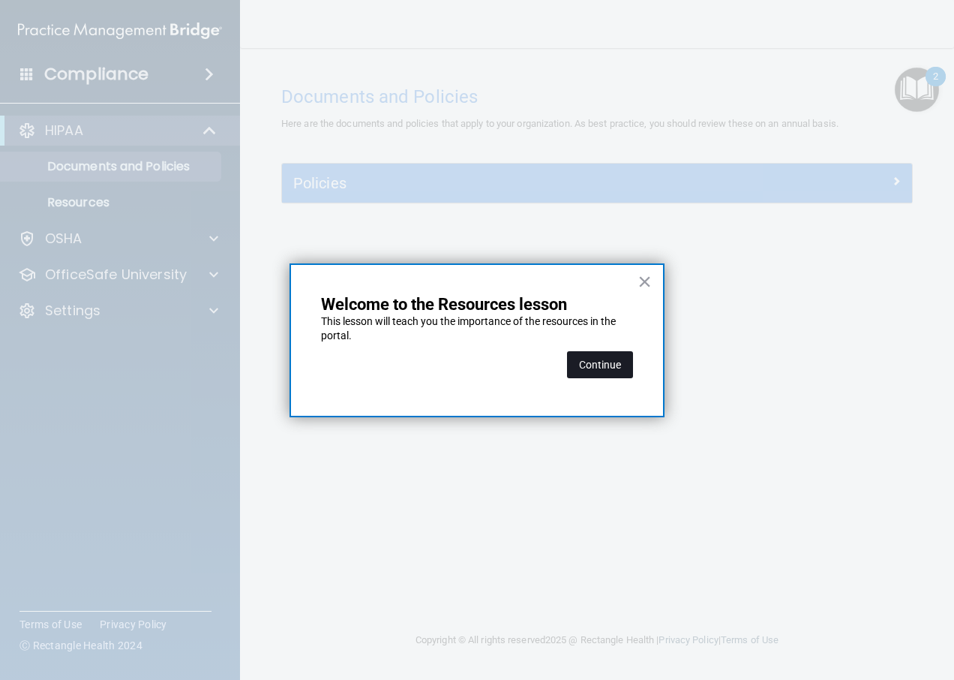
click at [623, 369] on button "Continue" at bounding box center [600, 364] width 66 height 27
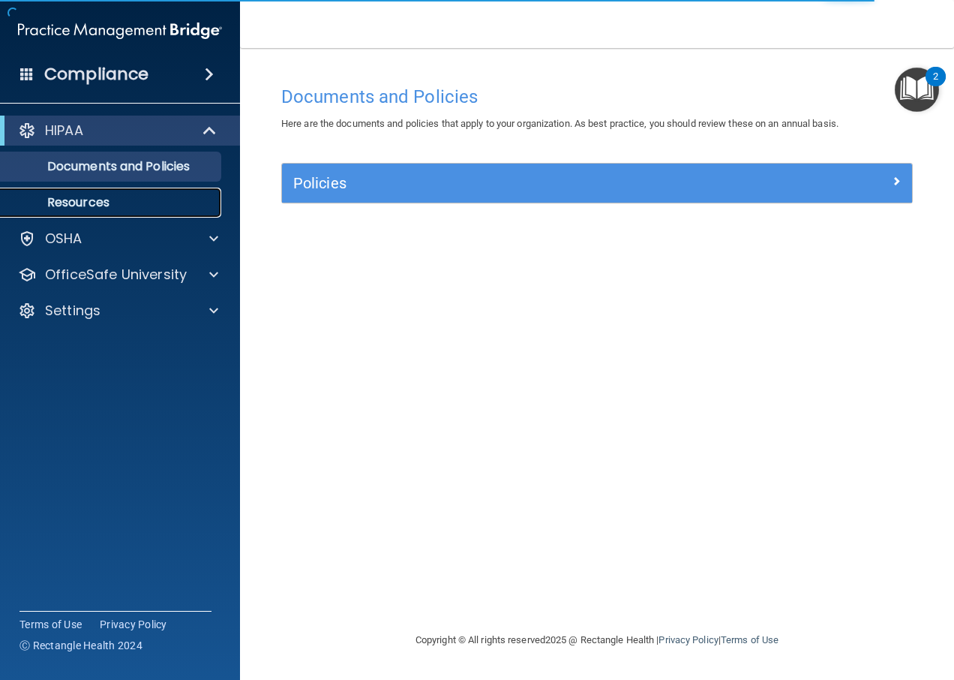
click at [118, 203] on p "Resources" at bounding box center [112, 202] width 205 height 15
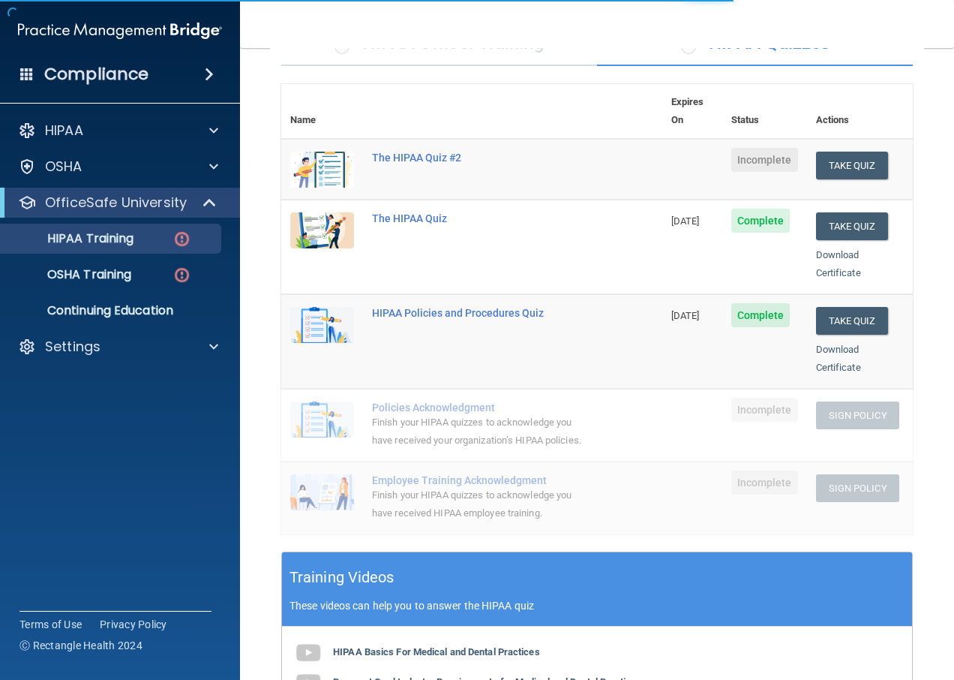
scroll to position [150, 0]
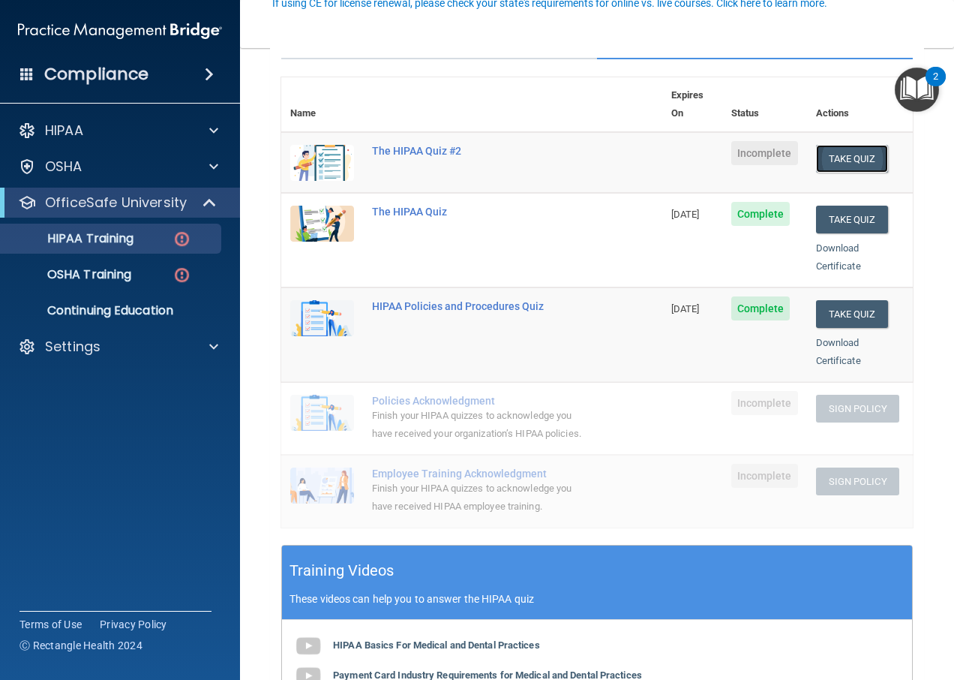
click at [842, 145] on button "Take Quiz" at bounding box center [852, 159] width 72 height 28
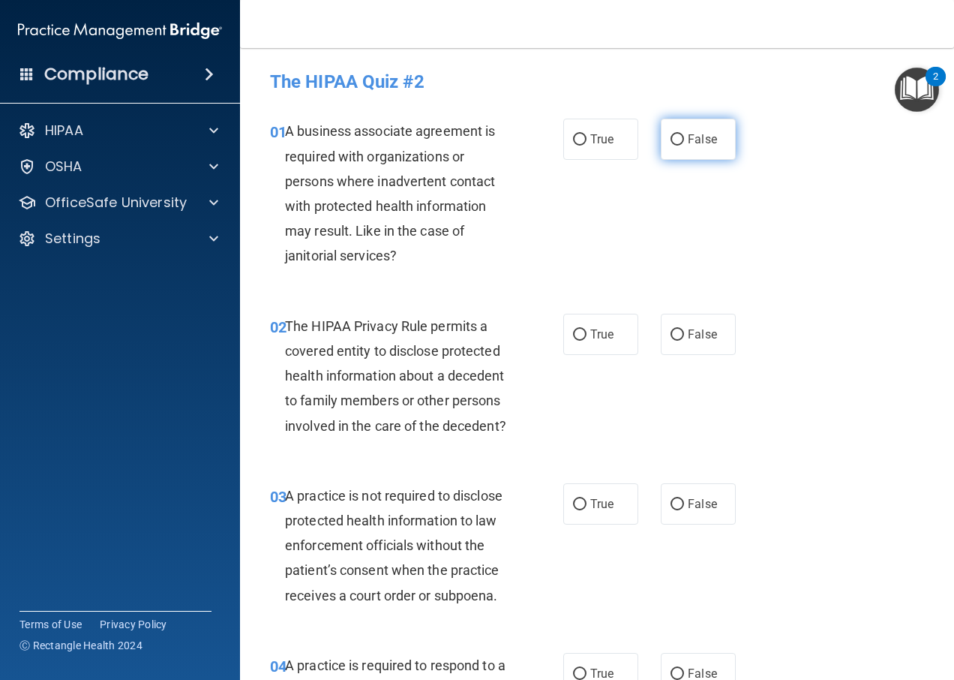
click at [688, 140] on span "False" at bounding box center [702, 139] width 29 height 14
click at [681, 140] on input "False" at bounding box center [678, 139] width 14 height 11
radio input "true"
click at [607, 321] on label "True" at bounding box center [600, 334] width 75 height 41
click at [587, 329] on input "True" at bounding box center [580, 334] width 14 height 11
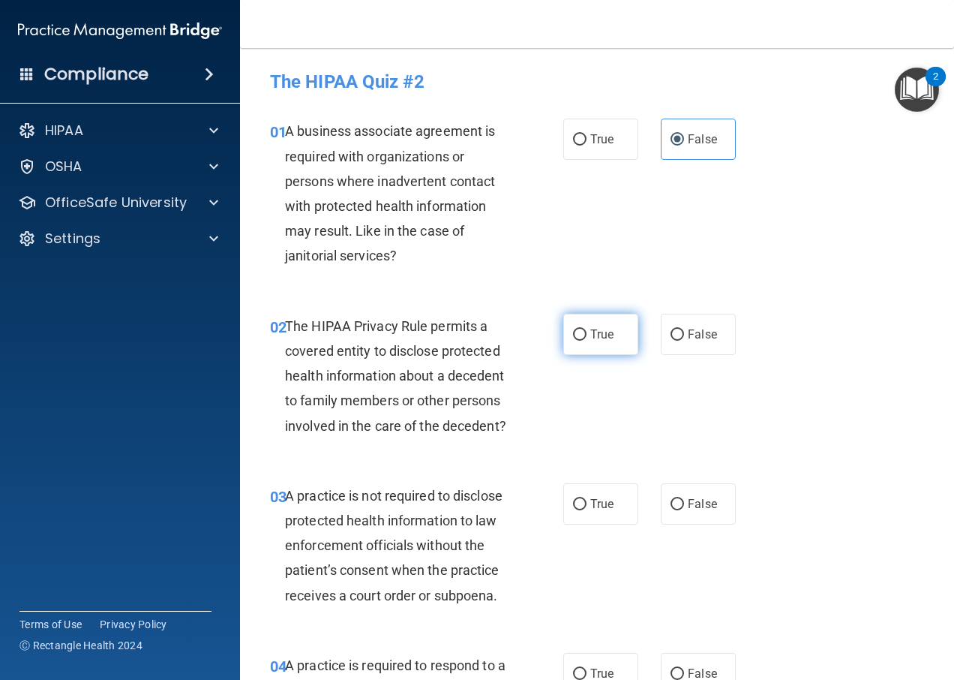
radio input "true"
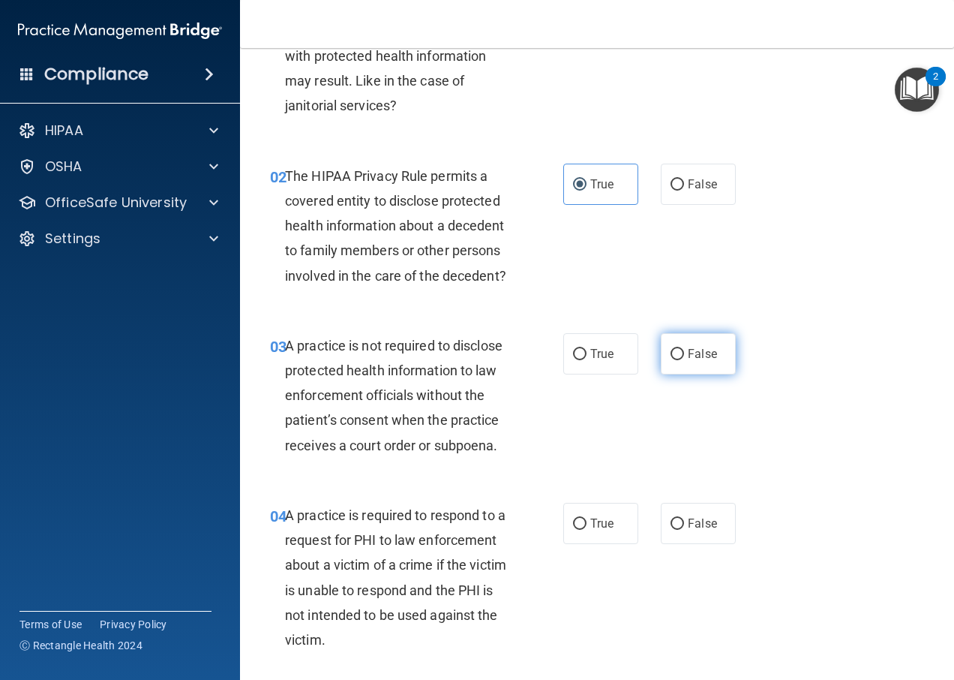
click at [662, 374] on label "False" at bounding box center [698, 353] width 75 height 41
click at [671, 360] on input "False" at bounding box center [678, 354] width 14 height 11
radio input "true"
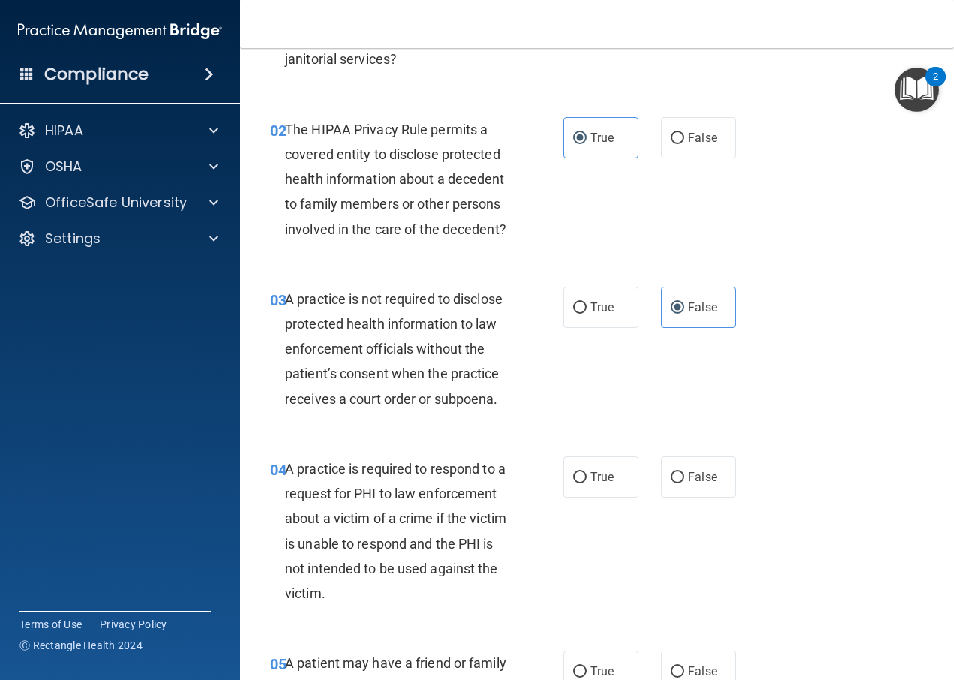
scroll to position [375, 0]
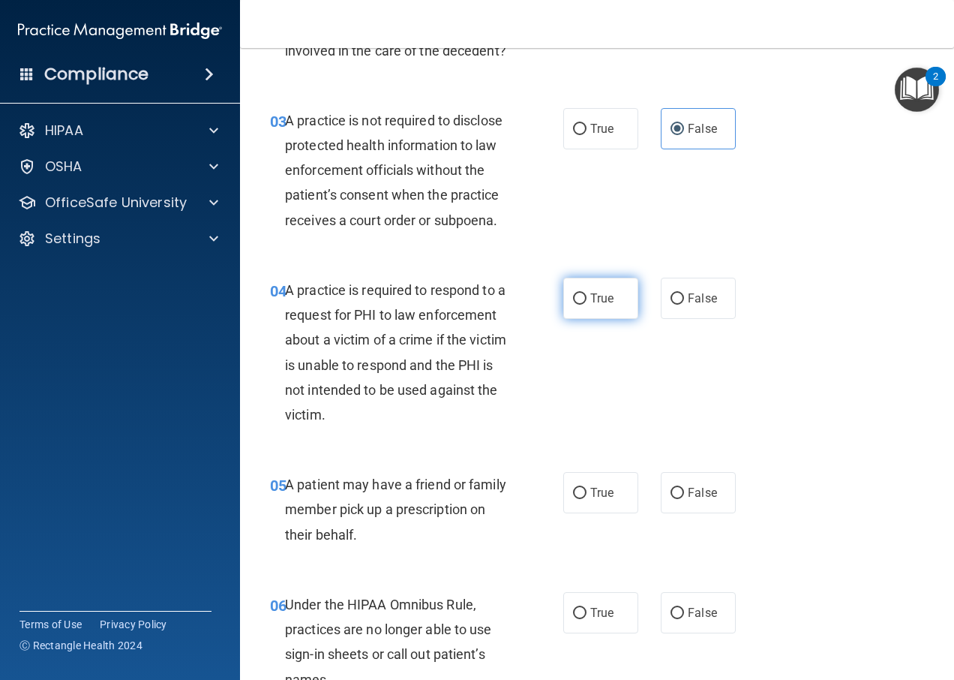
click at [578, 305] on input "True" at bounding box center [580, 298] width 14 height 11
radio input "true"
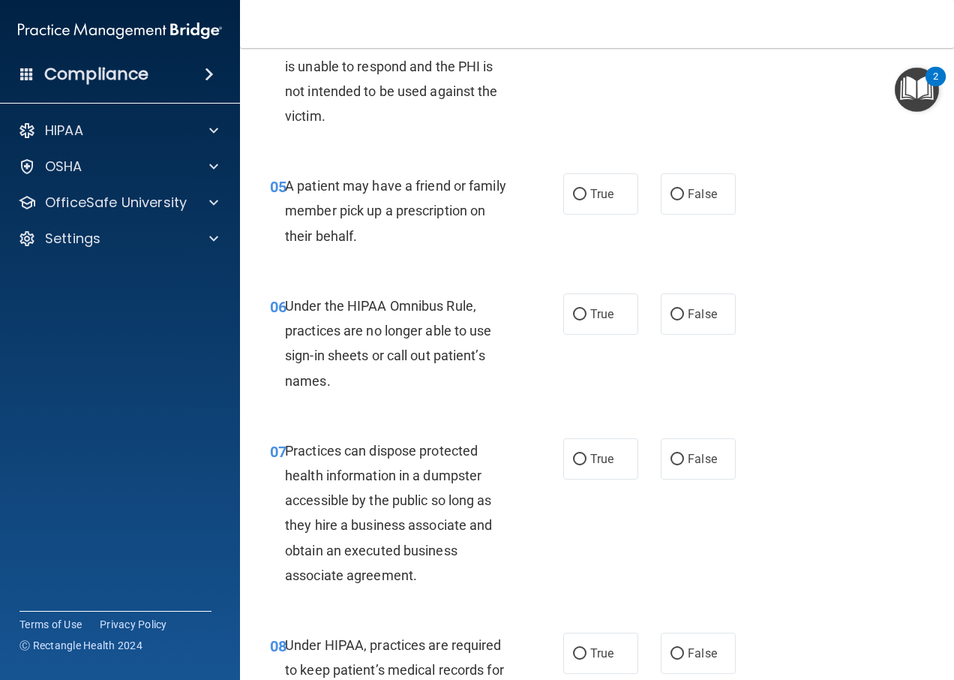
scroll to position [675, 0]
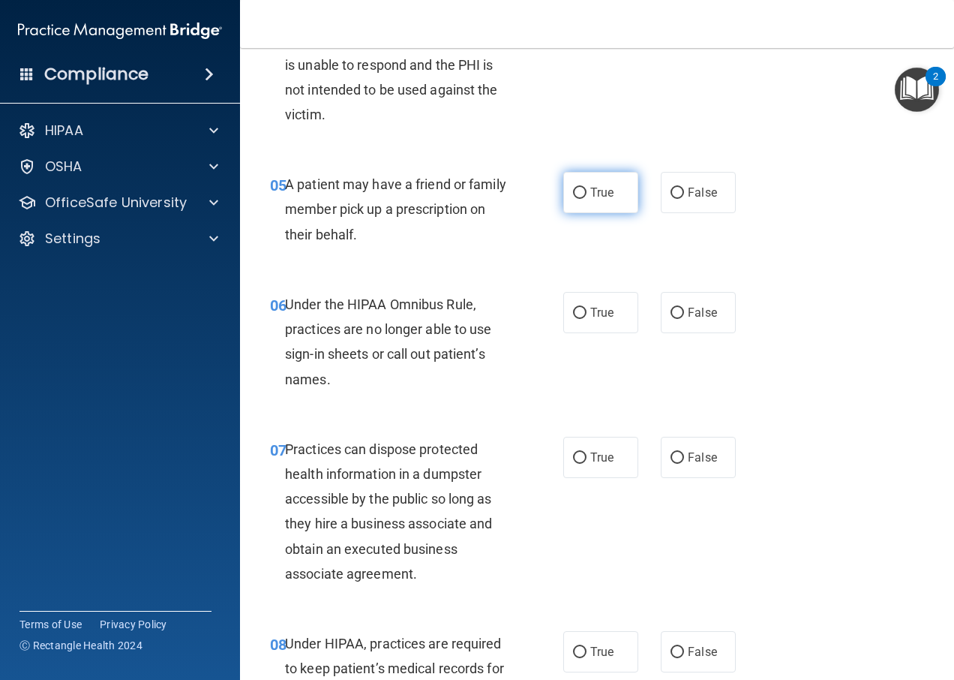
click at [600, 200] on span "True" at bounding box center [601, 192] width 23 height 14
click at [587, 199] on input "True" at bounding box center [580, 193] width 14 height 11
radio input "true"
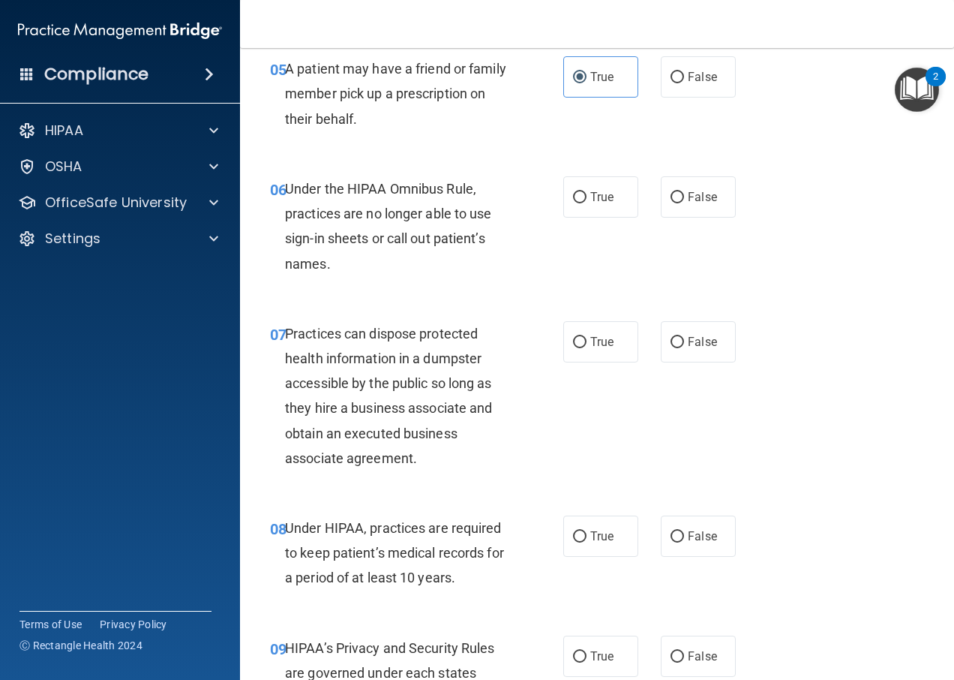
scroll to position [825, 0]
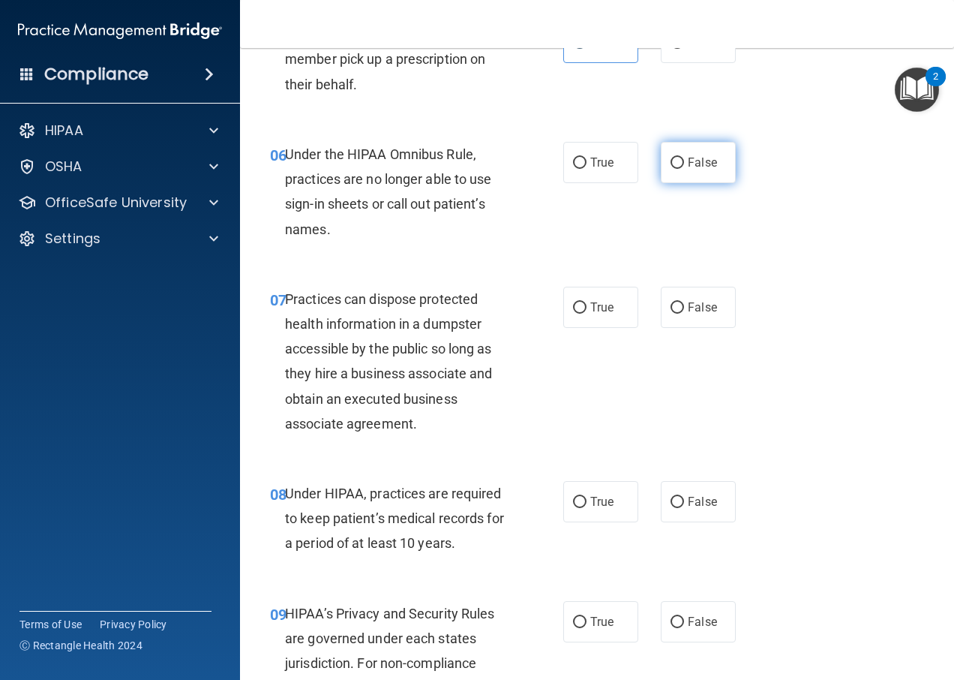
click at [696, 183] on label "False" at bounding box center [698, 162] width 75 height 41
click at [684, 169] on input "False" at bounding box center [678, 163] width 14 height 11
radio input "true"
click at [686, 328] on label "False" at bounding box center [698, 307] width 75 height 41
click at [684, 314] on input "False" at bounding box center [678, 307] width 14 height 11
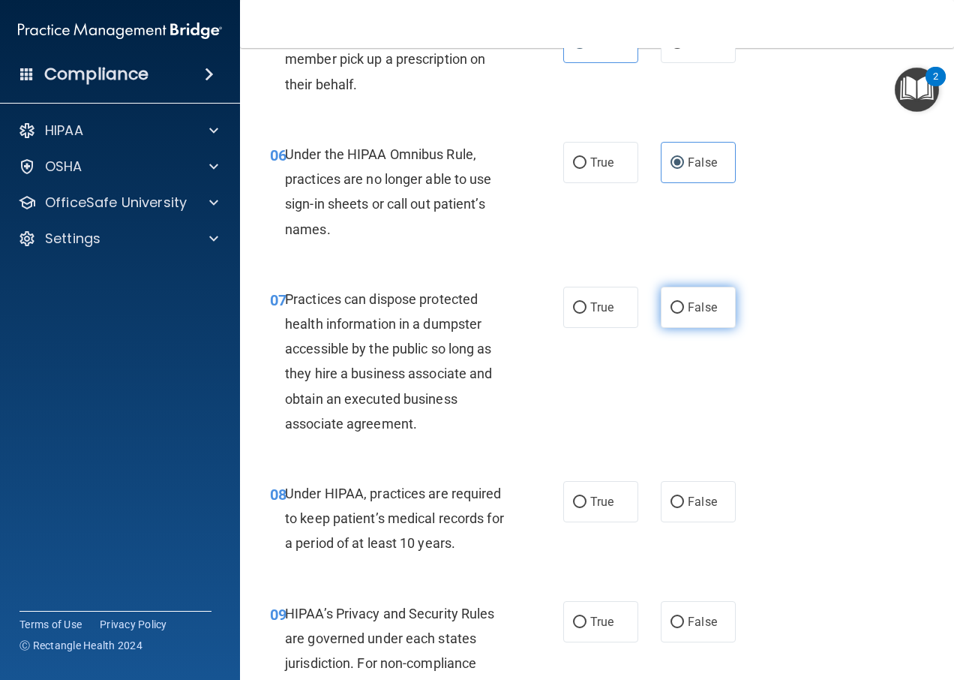
radio input "true"
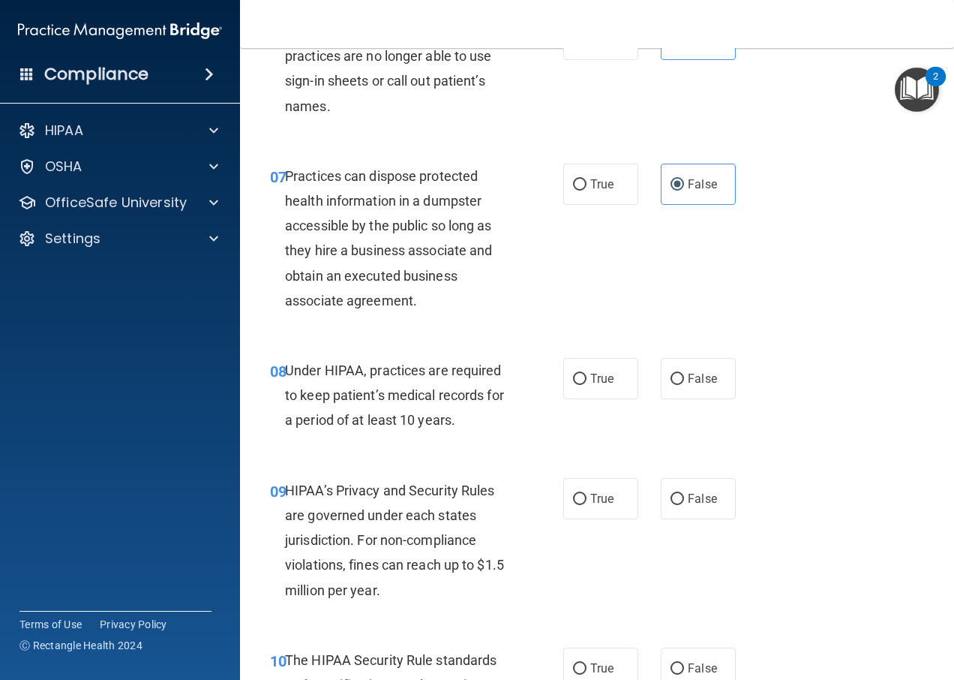
scroll to position [975, 0]
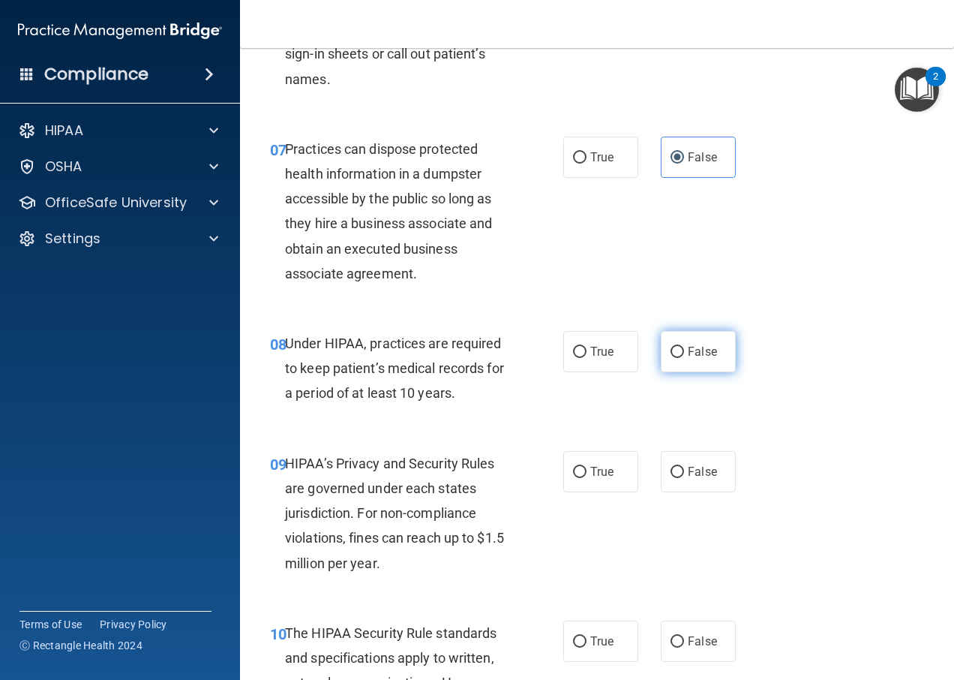
click at [674, 358] on input "False" at bounding box center [678, 352] width 14 height 11
radio input "true"
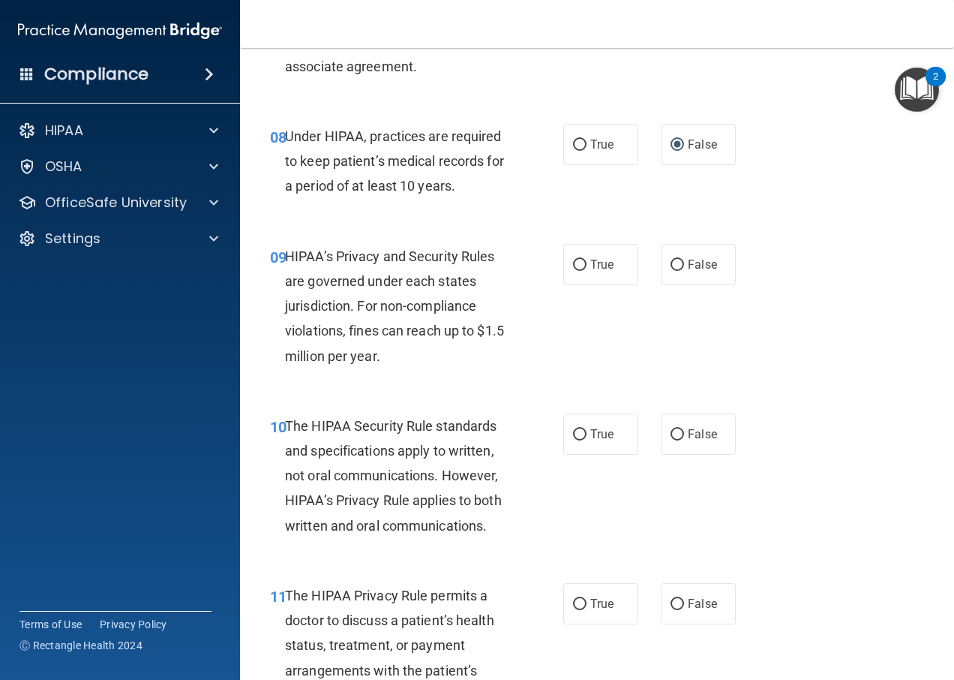
scroll to position [1200, 0]
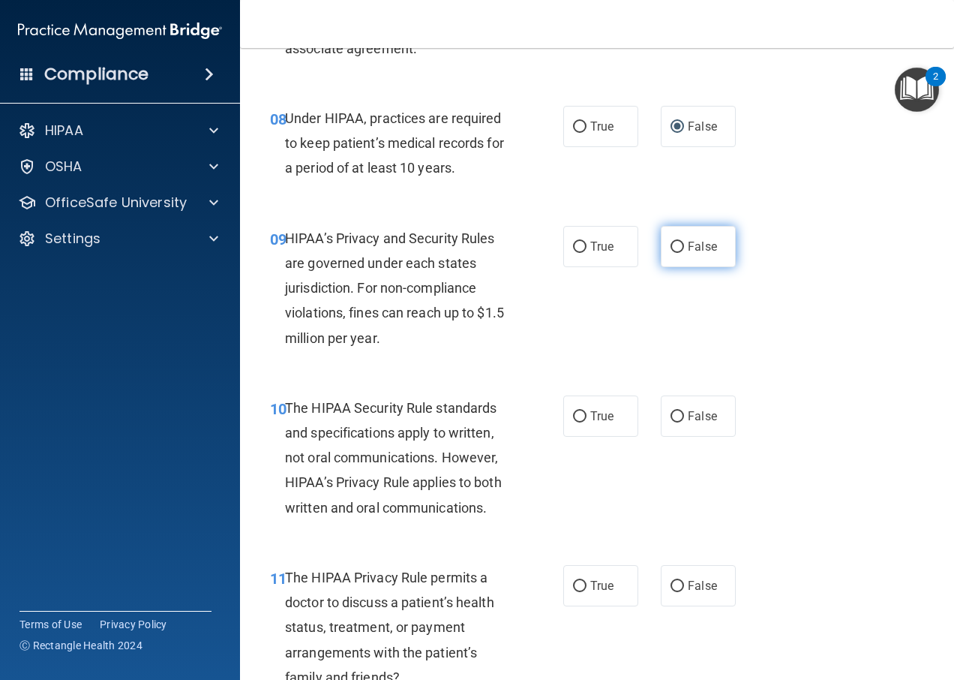
click at [681, 267] on label "False" at bounding box center [698, 246] width 75 height 41
click at [681, 253] on input "False" at bounding box center [678, 247] width 14 height 11
radio input "true"
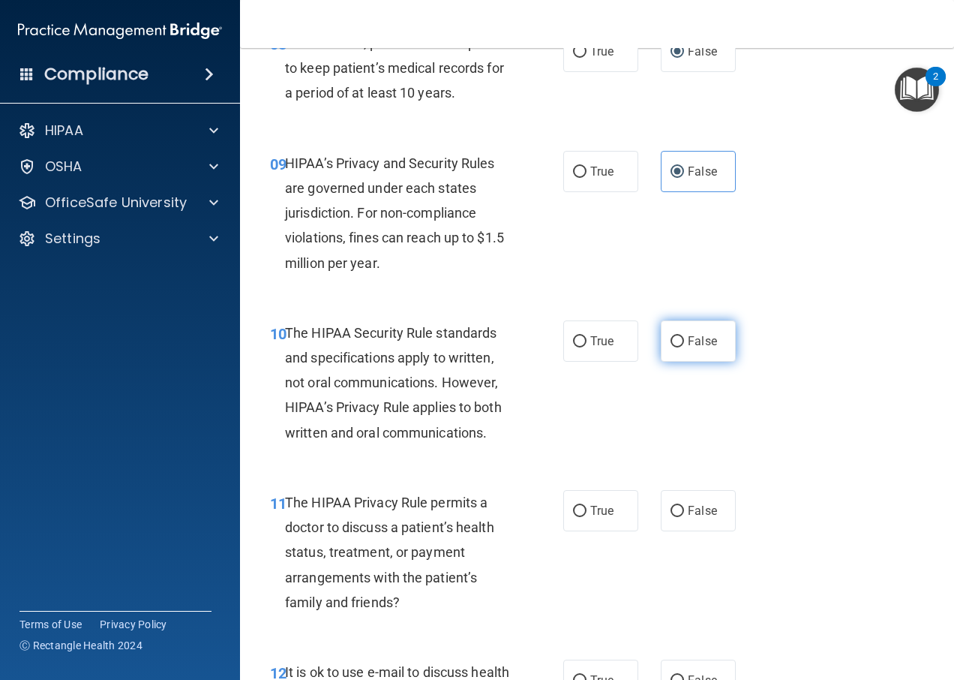
click at [671, 347] on input "False" at bounding box center [678, 341] width 14 height 11
radio input "true"
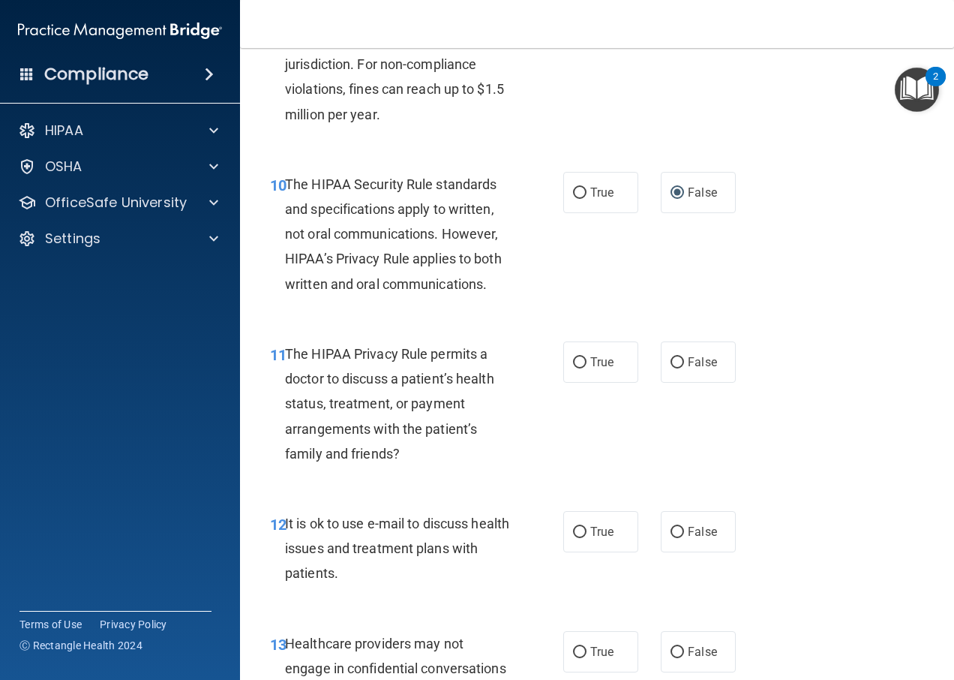
scroll to position [1425, 0]
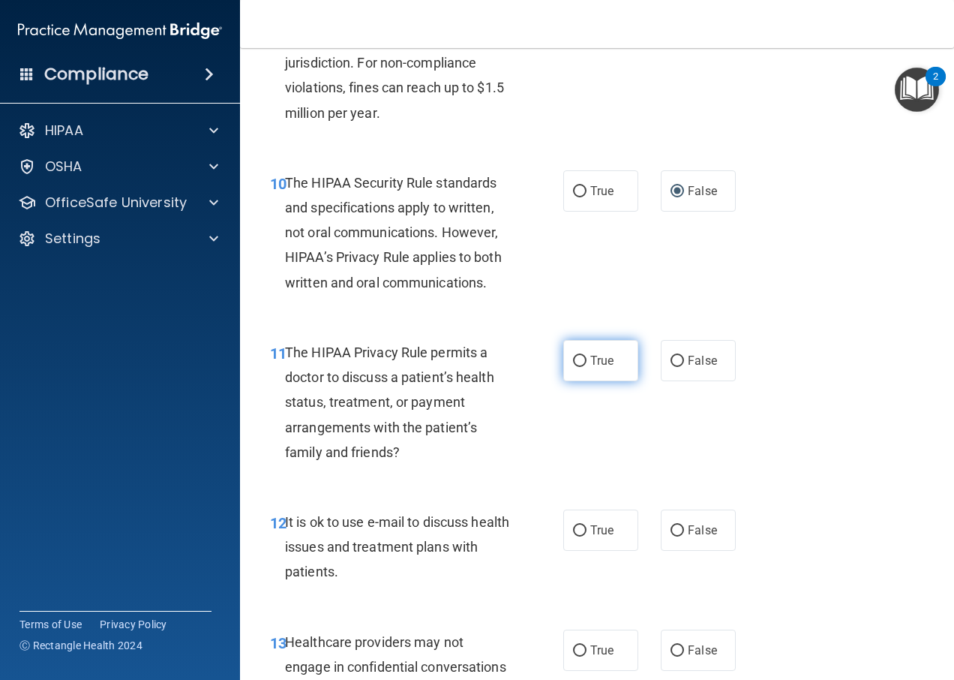
click at [613, 381] on label "True" at bounding box center [600, 360] width 75 height 41
click at [587, 367] on input "True" at bounding box center [580, 361] width 14 height 11
radio input "true"
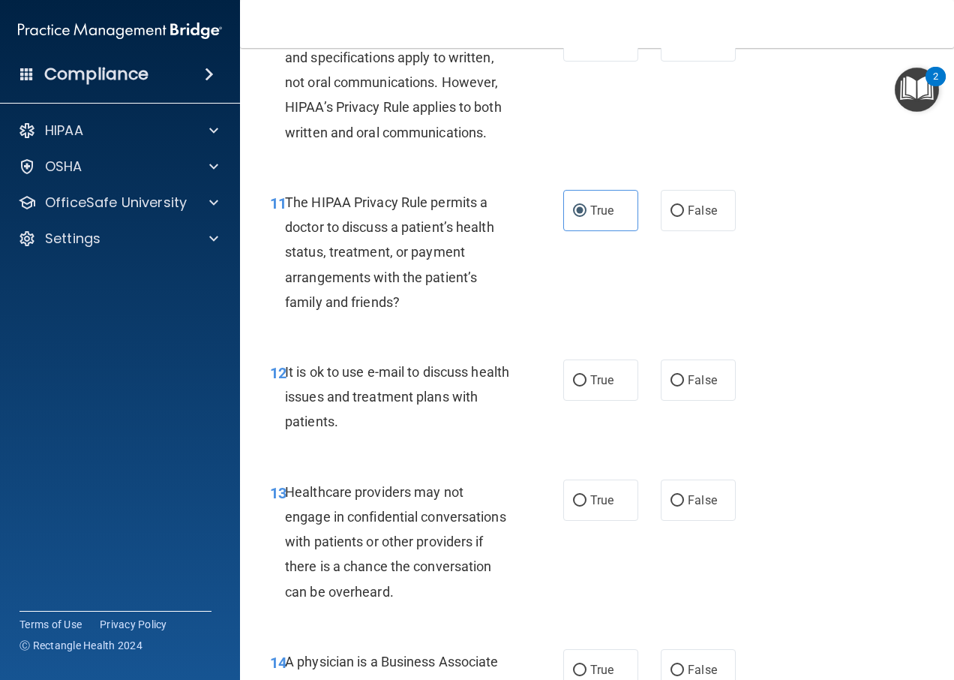
scroll to position [1650, 0]
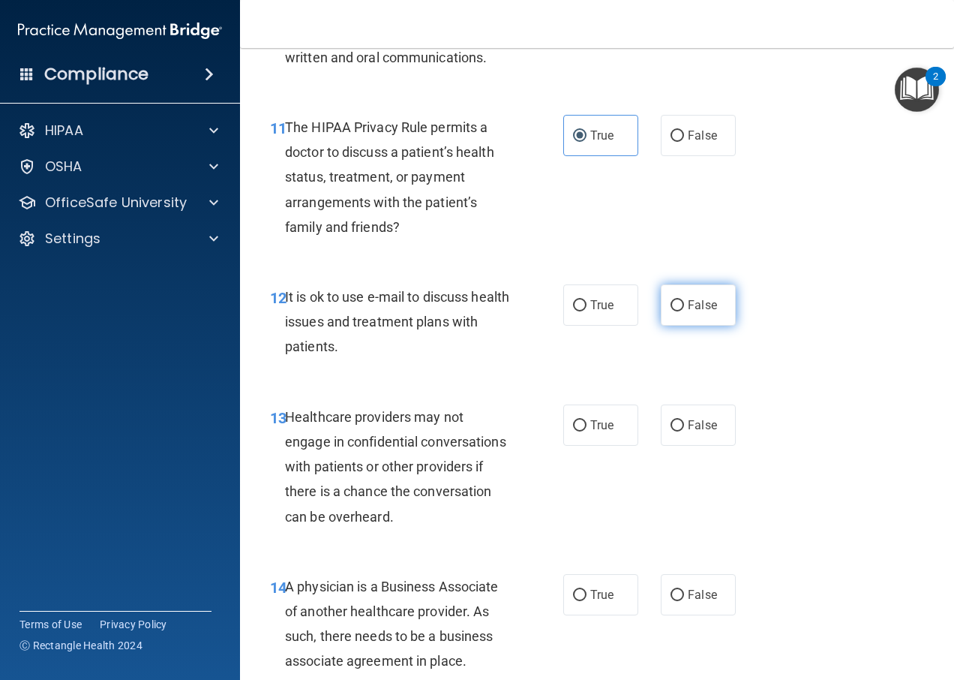
click at [692, 326] on label "False" at bounding box center [698, 304] width 75 height 41
click at [684, 311] on input "False" at bounding box center [678, 305] width 14 height 11
radio input "true"
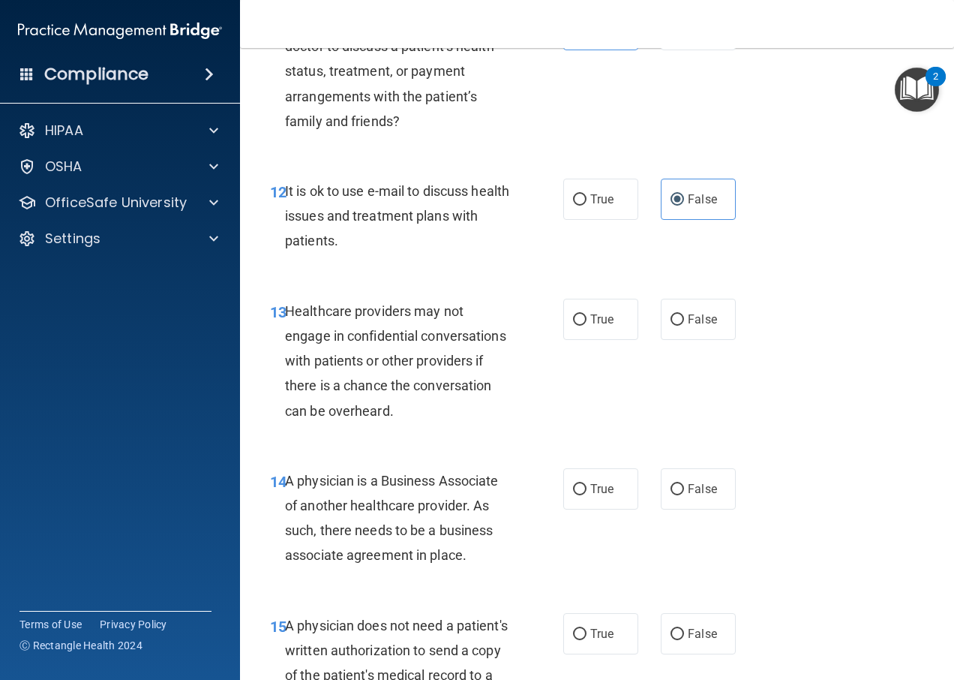
scroll to position [1800, 0]
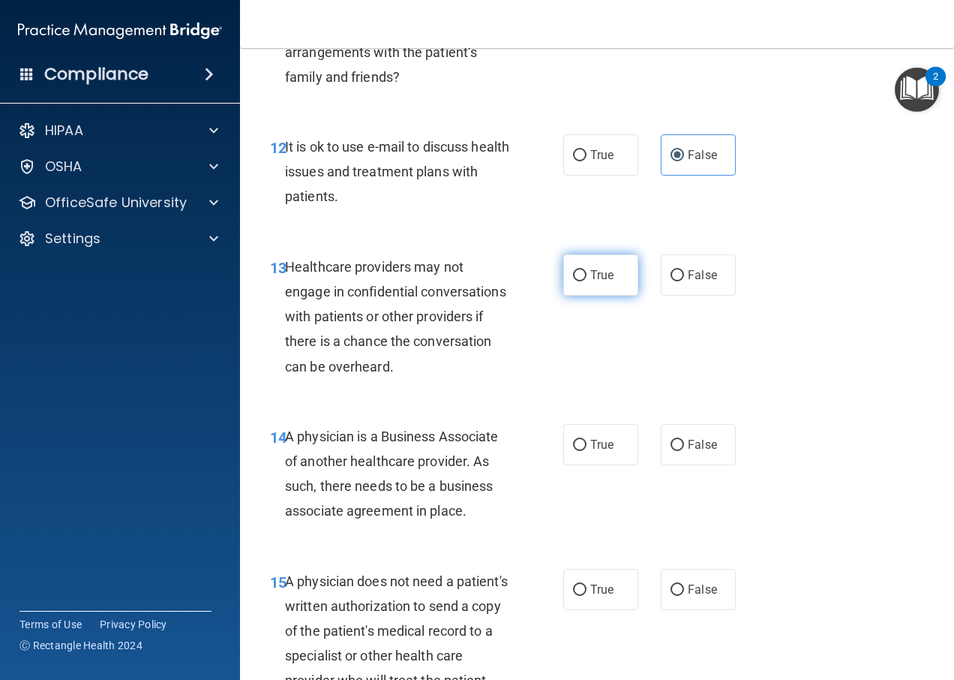
click at [594, 282] on span "True" at bounding box center [601, 275] width 23 height 14
click at [587, 281] on input "True" at bounding box center [580, 275] width 14 height 11
radio input "true"
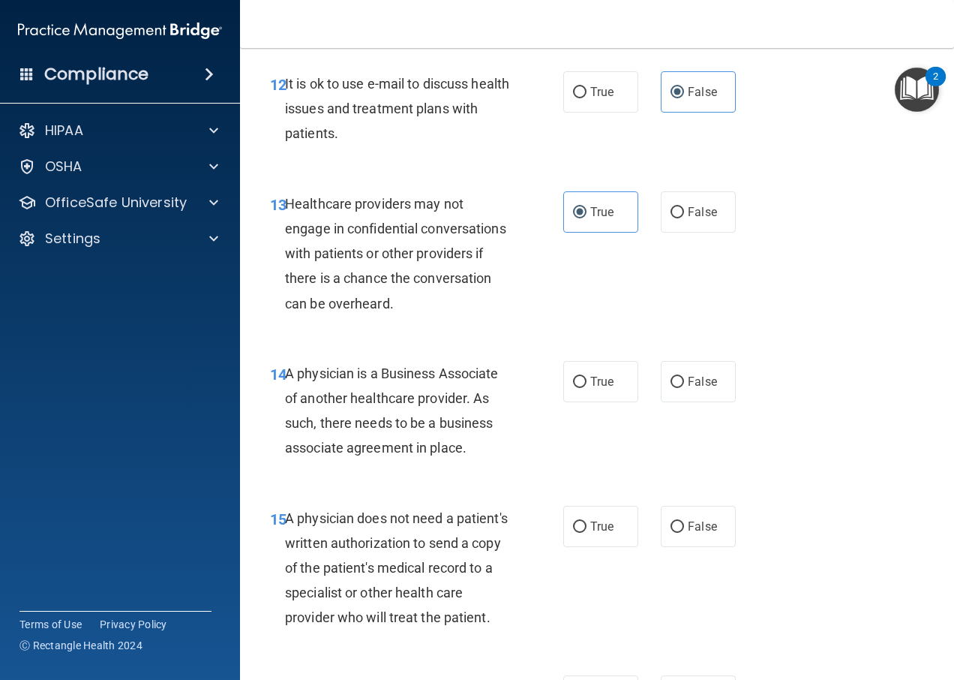
scroll to position [1950, 0]
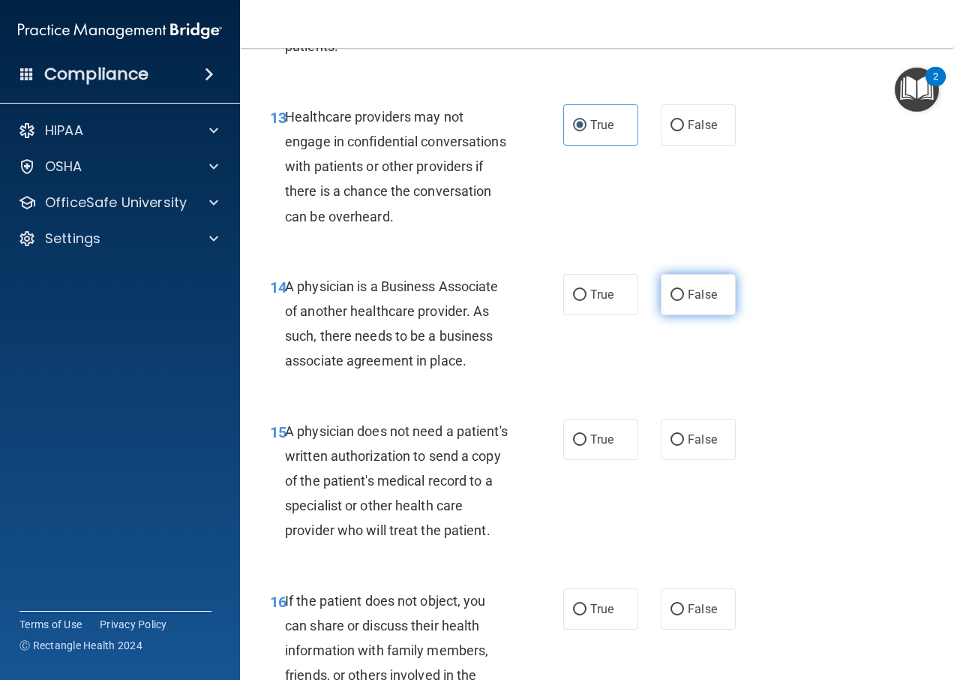
click at [689, 315] on label "False" at bounding box center [698, 294] width 75 height 41
click at [684, 301] on input "False" at bounding box center [678, 295] width 14 height 11
radio input "true"
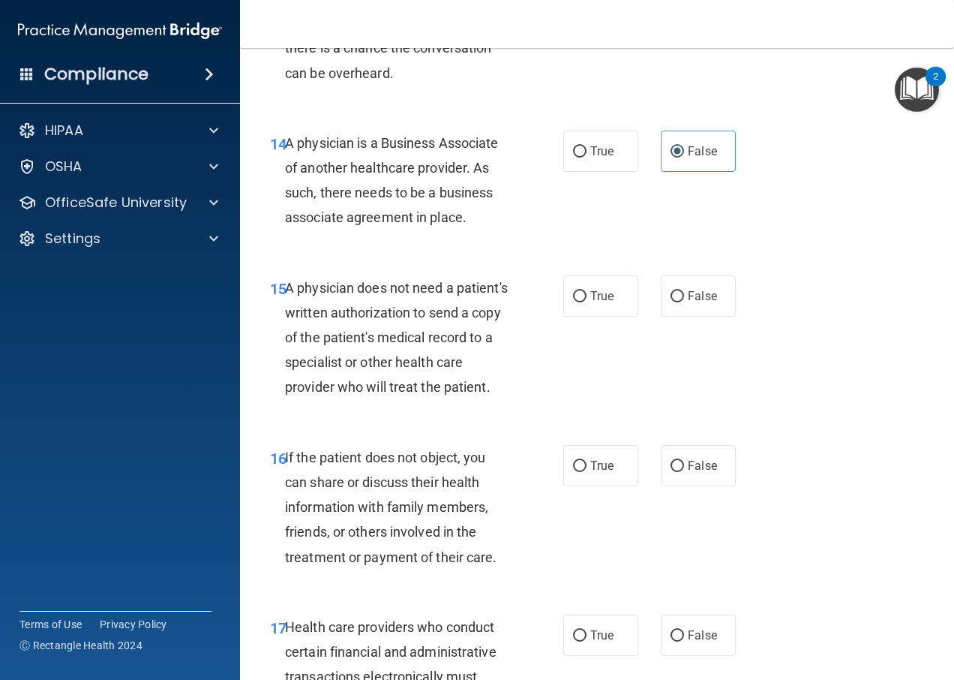
scroll to position [2100, 0]
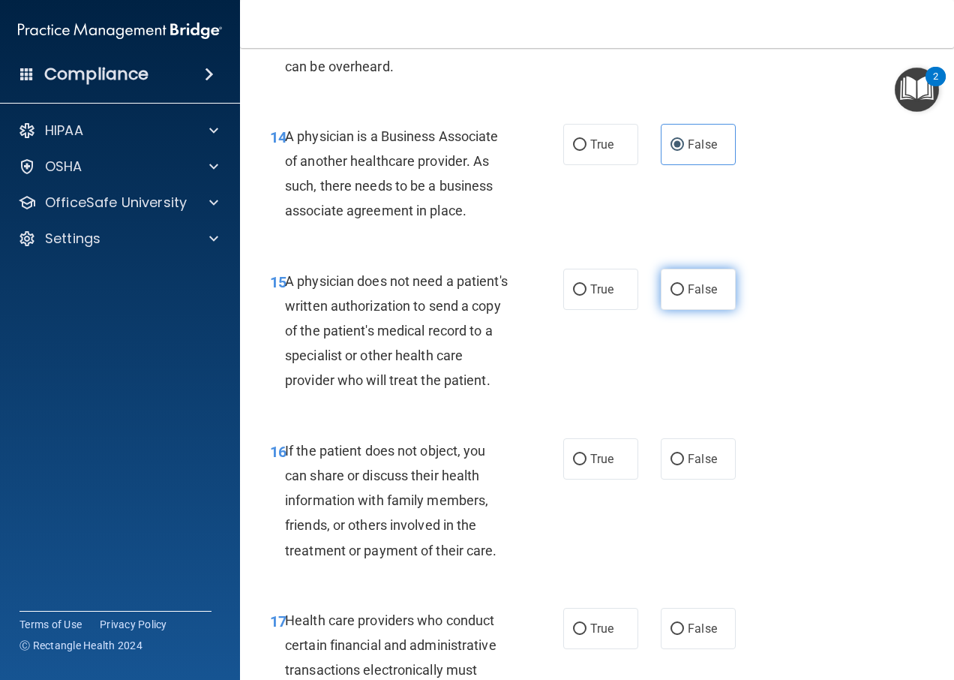
click at [699, 296] on span "False" at bounding box center [702, 289] width 29 height 14
click at [684, 296] on input "False" at bounding box center [678, 289] width 14 height 11
radio input "true"
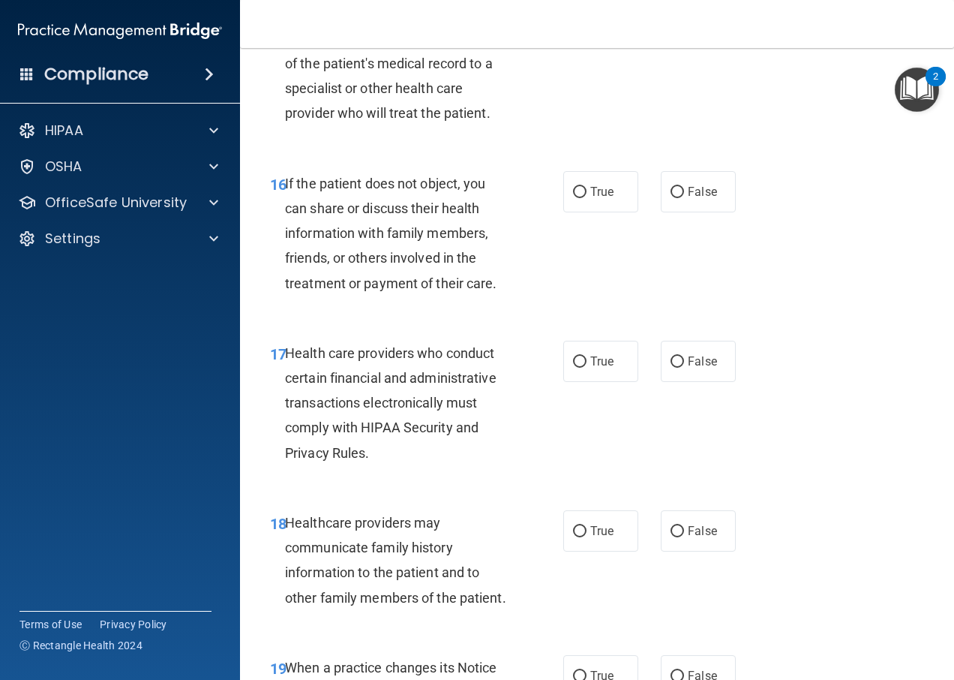
scroll to position [2400, 0]
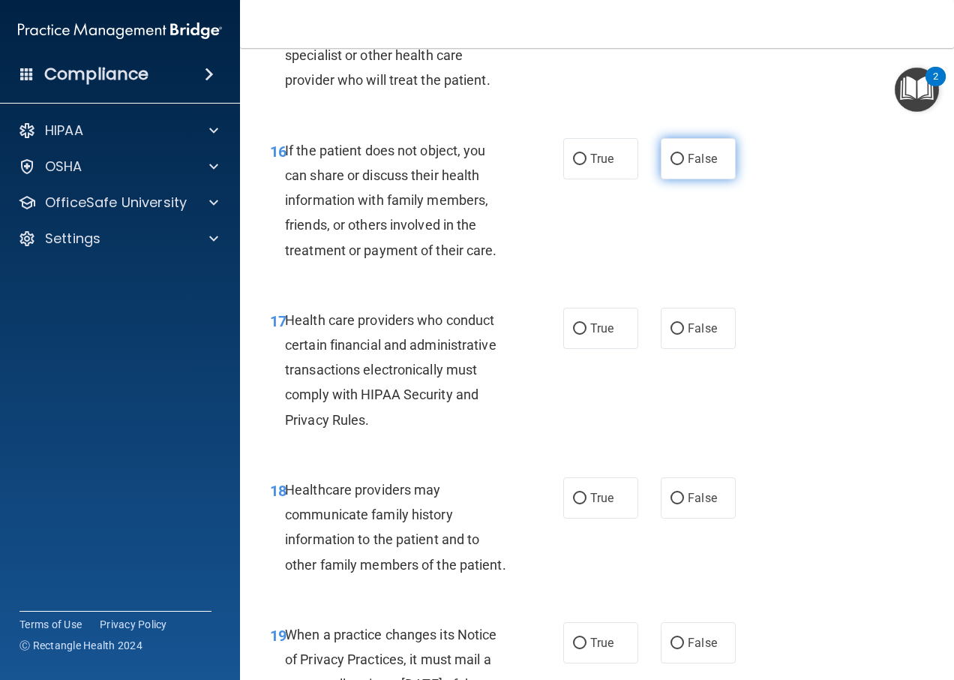
click at [687, 179] on label "False" at bounding box center [698, 158] width 75 height 41
click at [684, 165] on input "False" at bounding box center [678, 159] width 14 height 11
radio input "true"
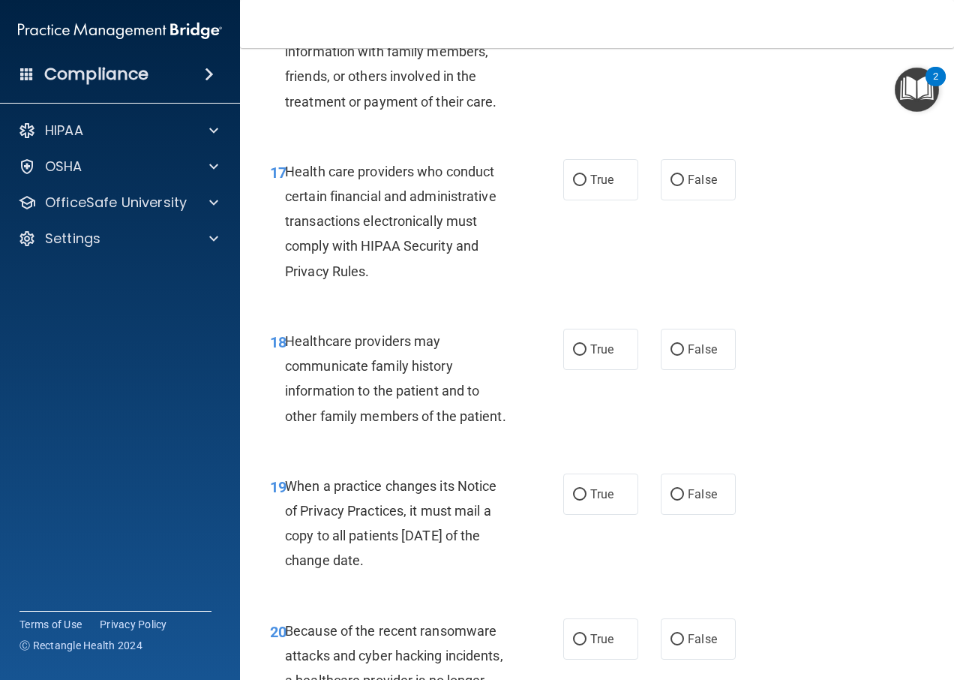
scroll to position [2550, 0]
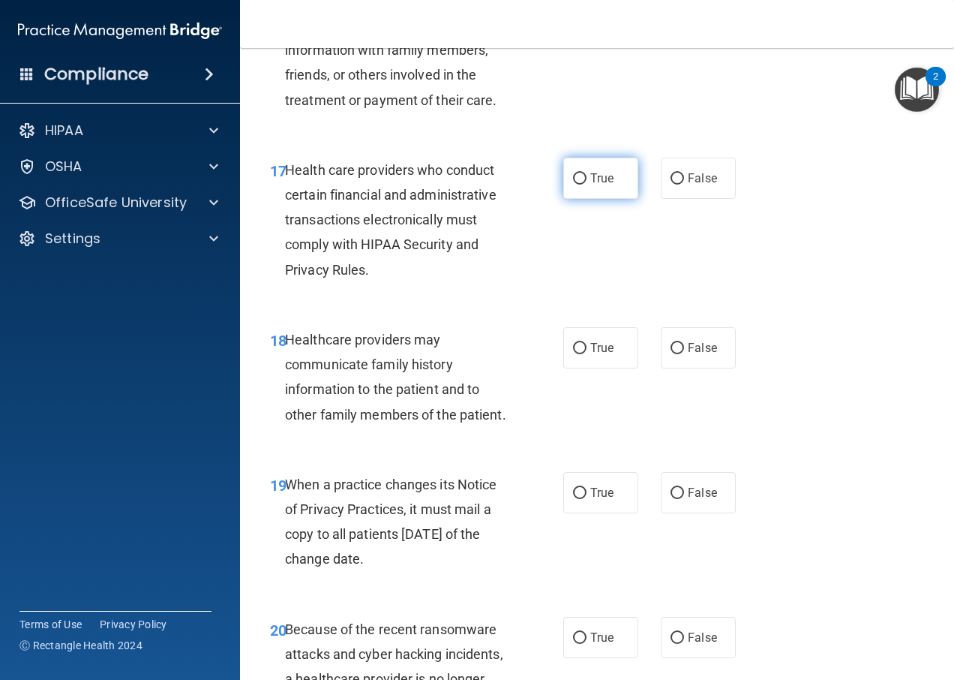
click at [596, 185] on span "True" at bounding box center [601, 178] width 23 height 14
click at [587, 185] on input "True" at bounding box center [580, 178] width 14 height 11
radio input "true"
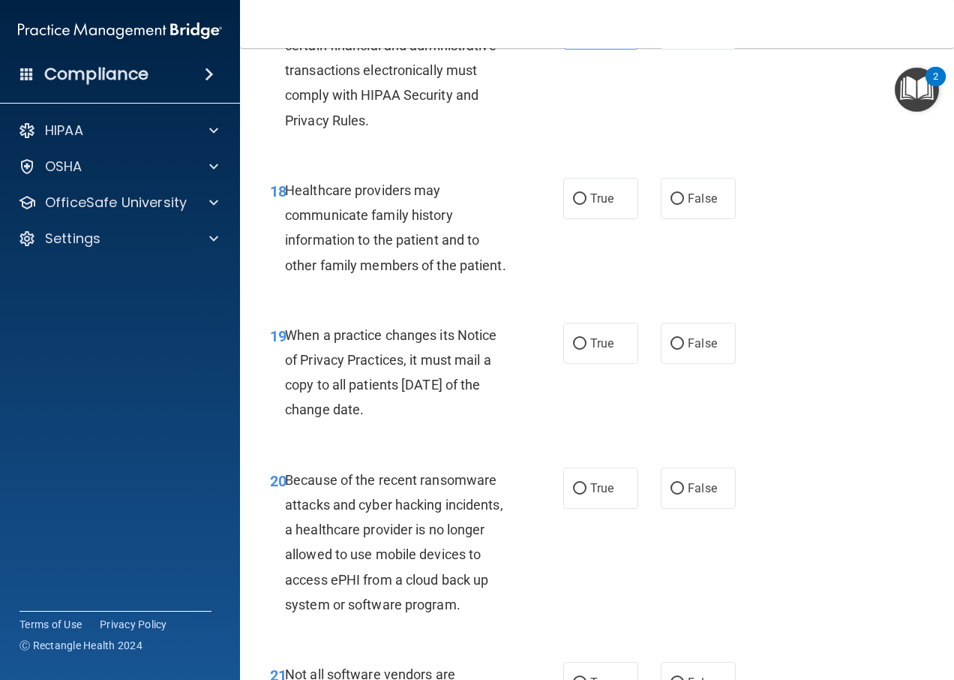
scroll to position [2700, 0]
click at [692, 205] on span "False" at bounding box center [702, 198] width 29 height 14
click at [684, 204] on input "False" at bounding box center [678, 198] width 14 height 11
radio input "true"
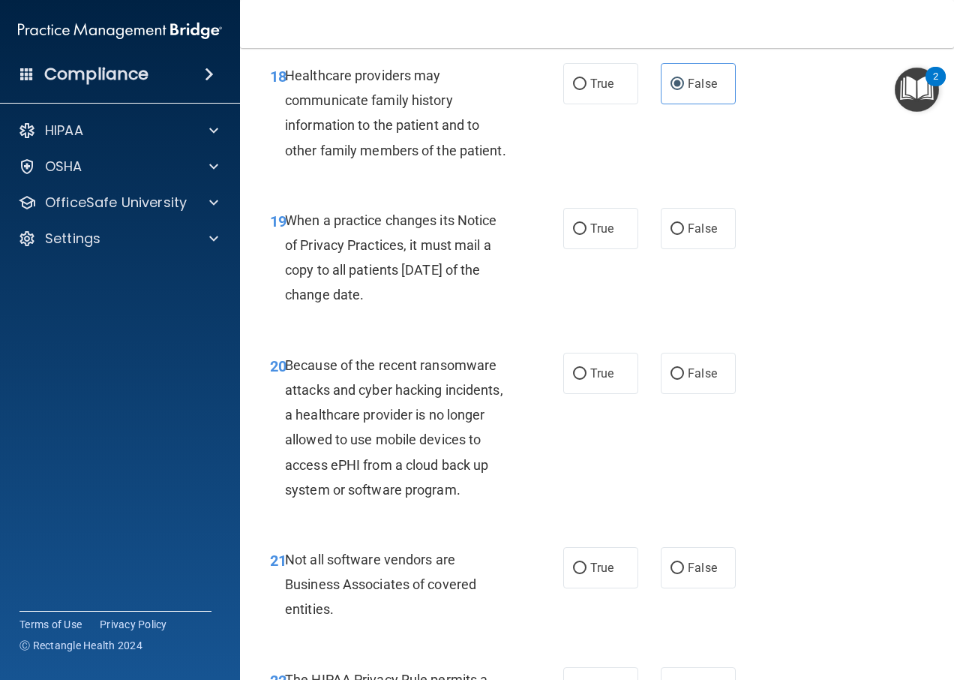
scroll to position [2850, 0]
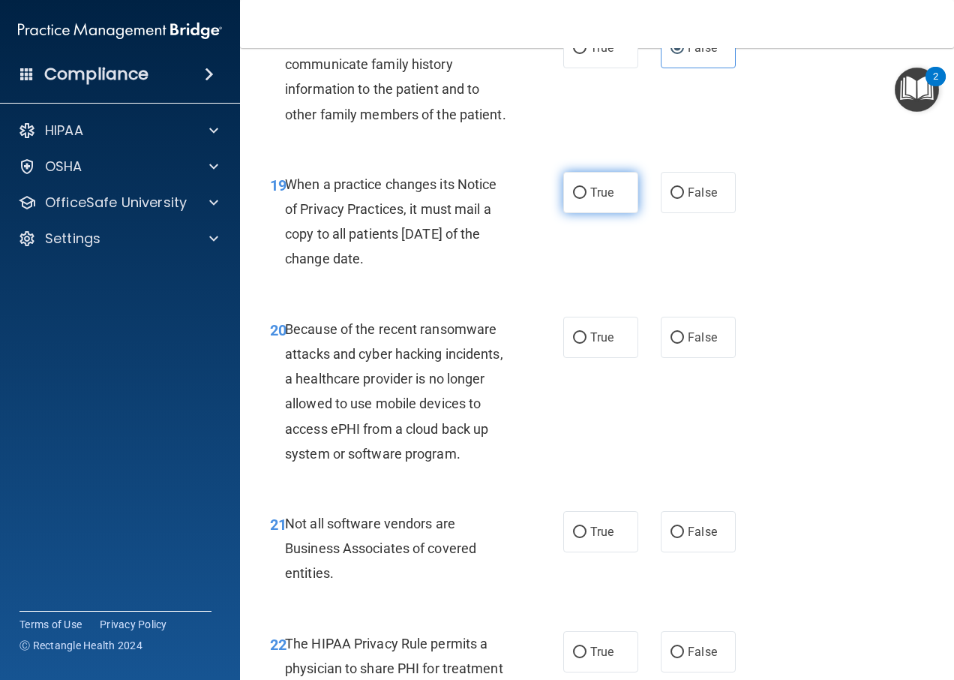
click at [605, 213] on label "True" at bounding box center [600, 192] width 75 height 41
click at [587, 199] on input "True" at bounding box center [580, 193] width 14 height 11
radio input "true"
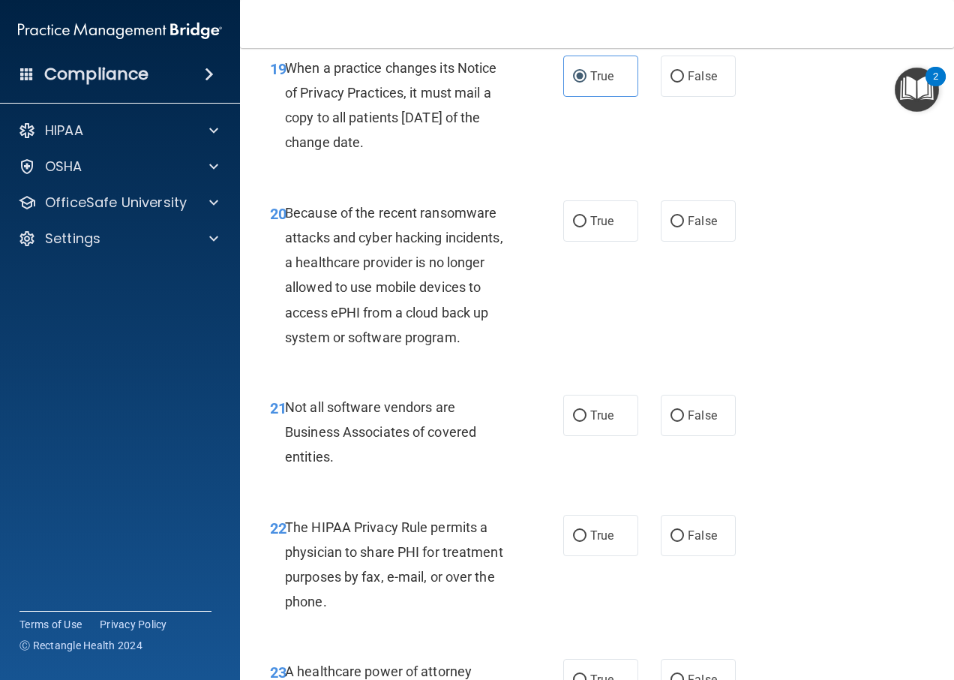
scroll to position [3000, 0]
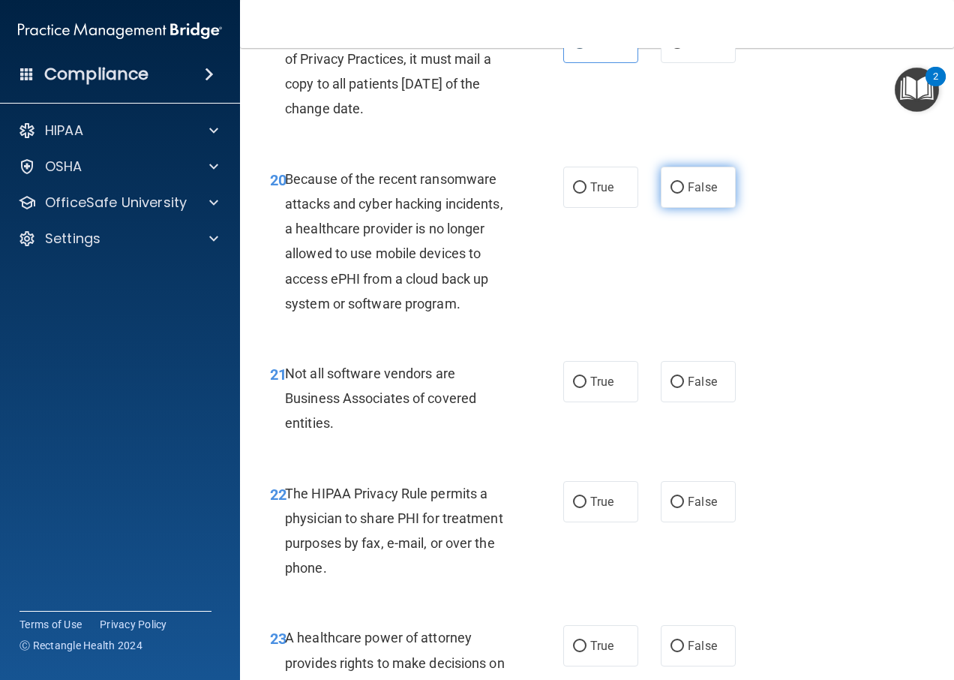
click at [662, 208] on label "False" at bounding box center [698, 187] width 75 height 41
click at [671, 194] on input "False" at bounding box center [678, 187] width 14 height 11
radio input "true"
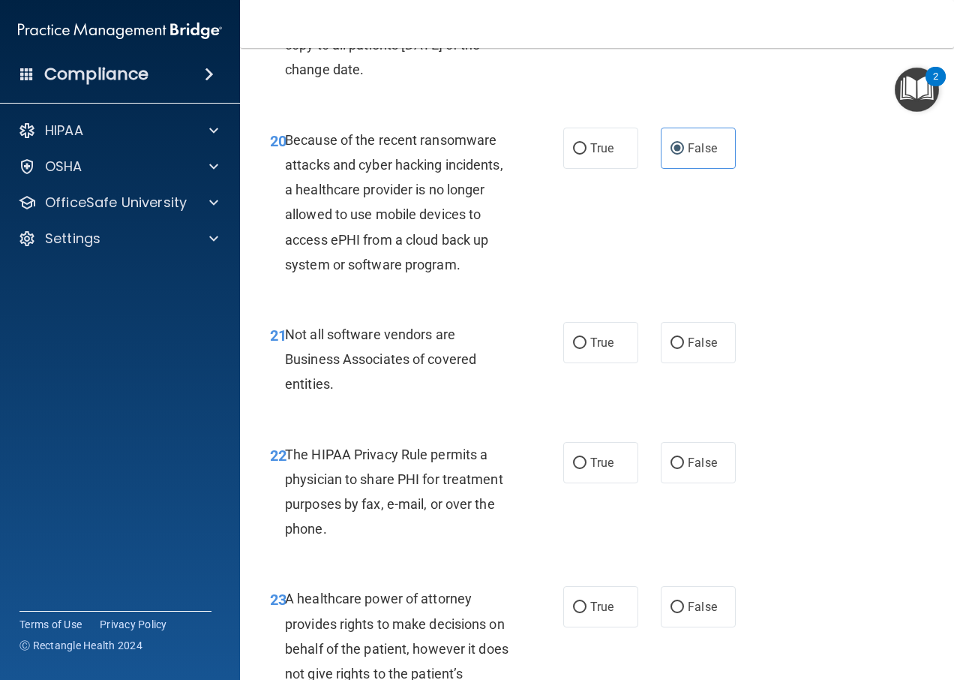
scroll to position [3075, 0]
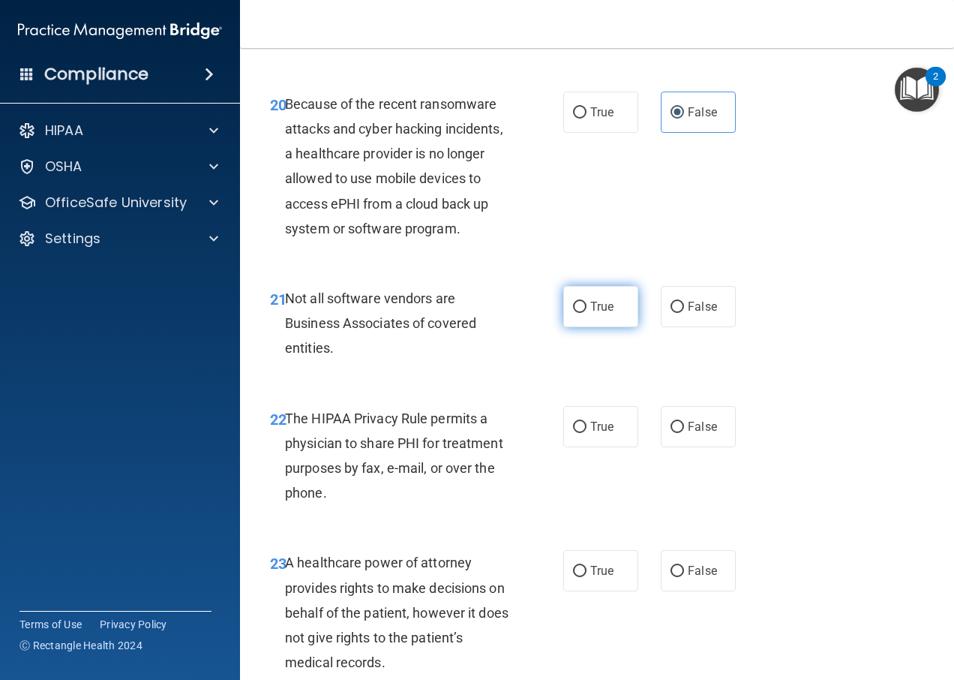
click at [596, 314] on span "True" at bounding box center [601, 306] width 23 height 14
click at [587, 313] on input "True" at bounding box center [580, 307] width 14 height 11
radio input "true"
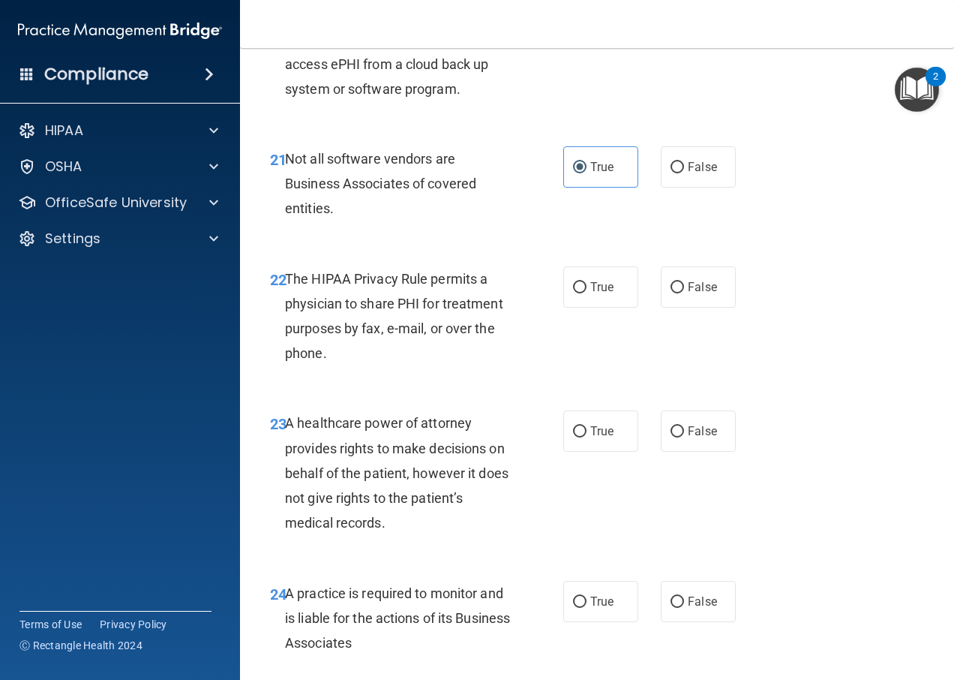
scroll to position [3225, 0]
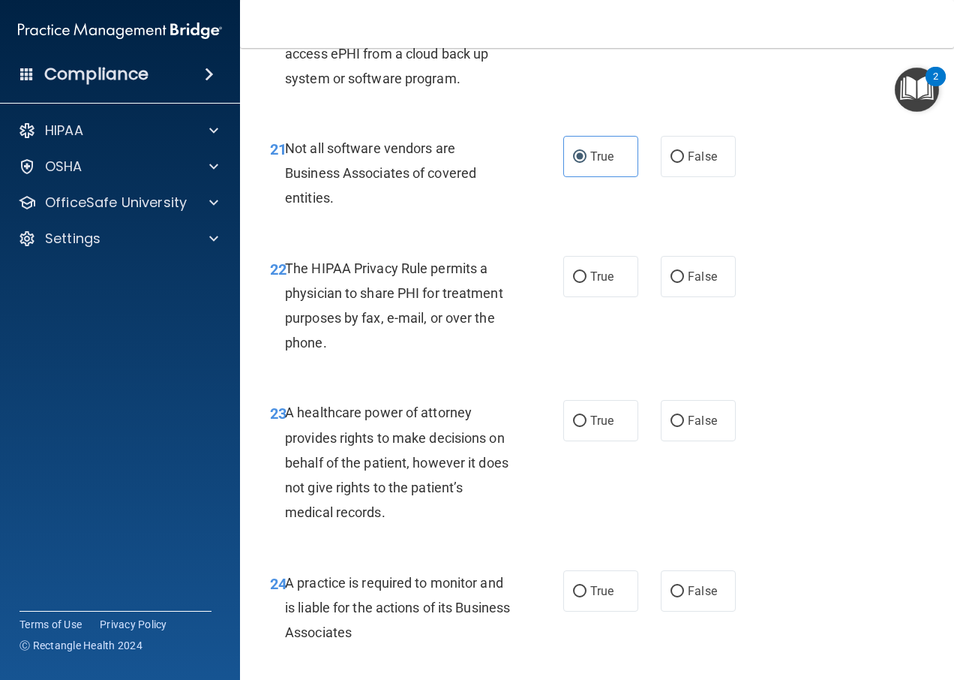
drag, startPoint x: 668, startPoint y: 336, endPoint x: 658, endPoint y: 353, distance: 19.6
click at [671, 297] on label "False" at bounding box center [698, 276] width 75 height 41
click at [671, 283] on input "False" at bounding box center [678, 277] width 14 height 11
radio input "true"
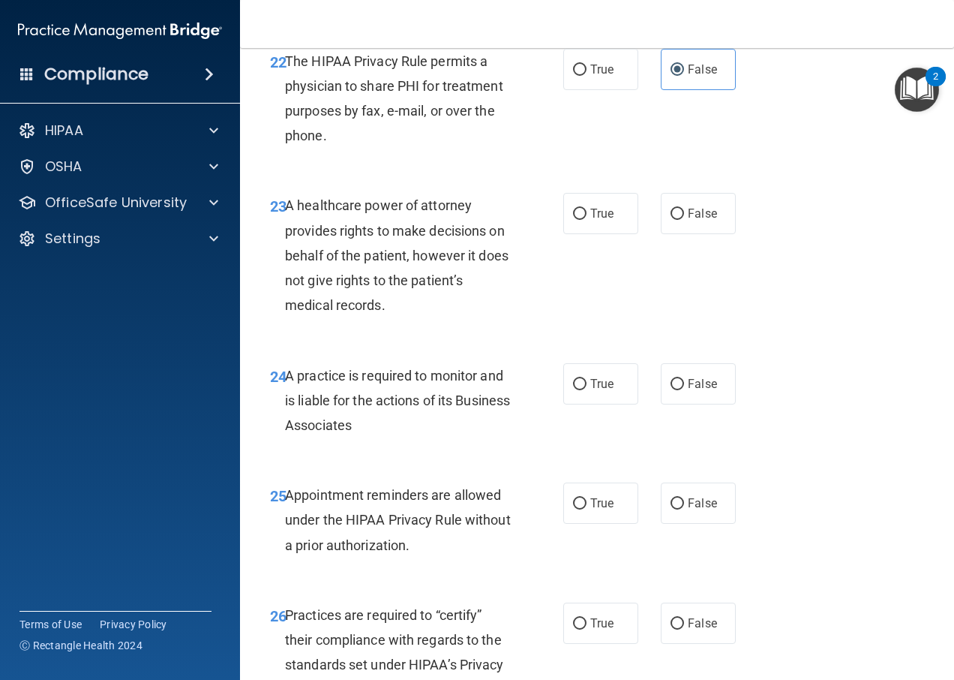
scroll to position [3450, 0]
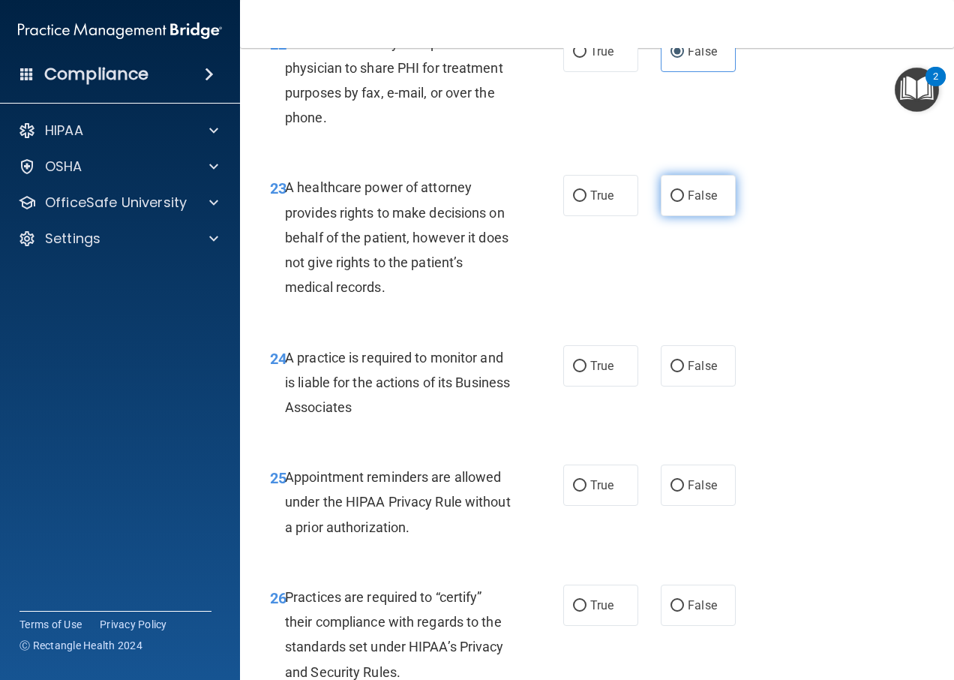
click at [671, 202] on input "False" at bounding box center [678, 196] width 14 height 11
radio input "true"
click at [598, 203] on span "True" at bounding box center [601, 195] width 23 height 14
click at [587, 202] on input "True" at bounding box center [580, 196] width 14 height 11
radio input "true"
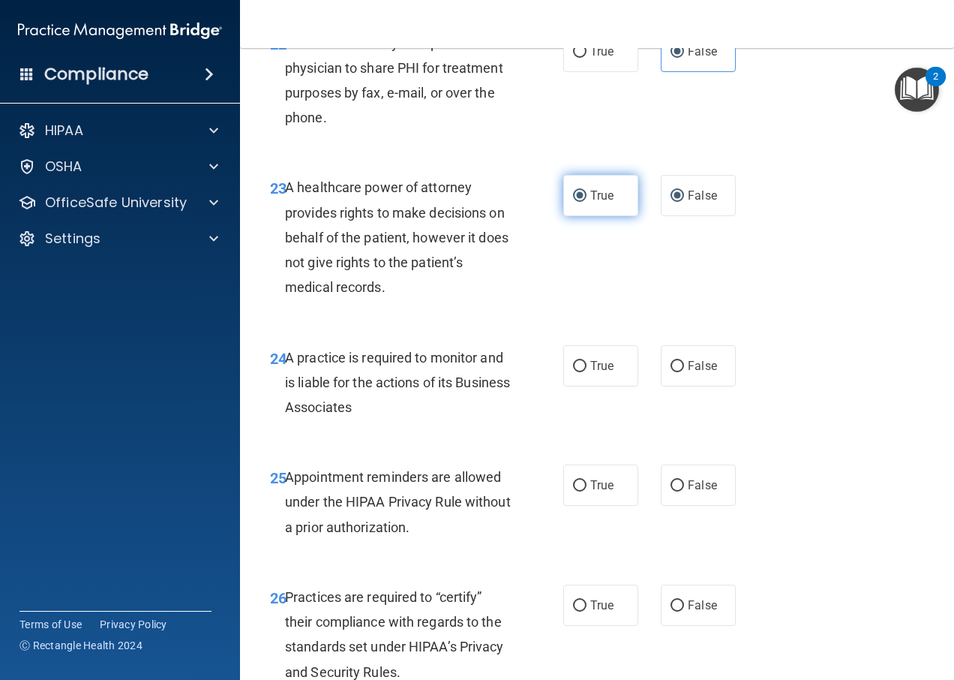
radio input "false"
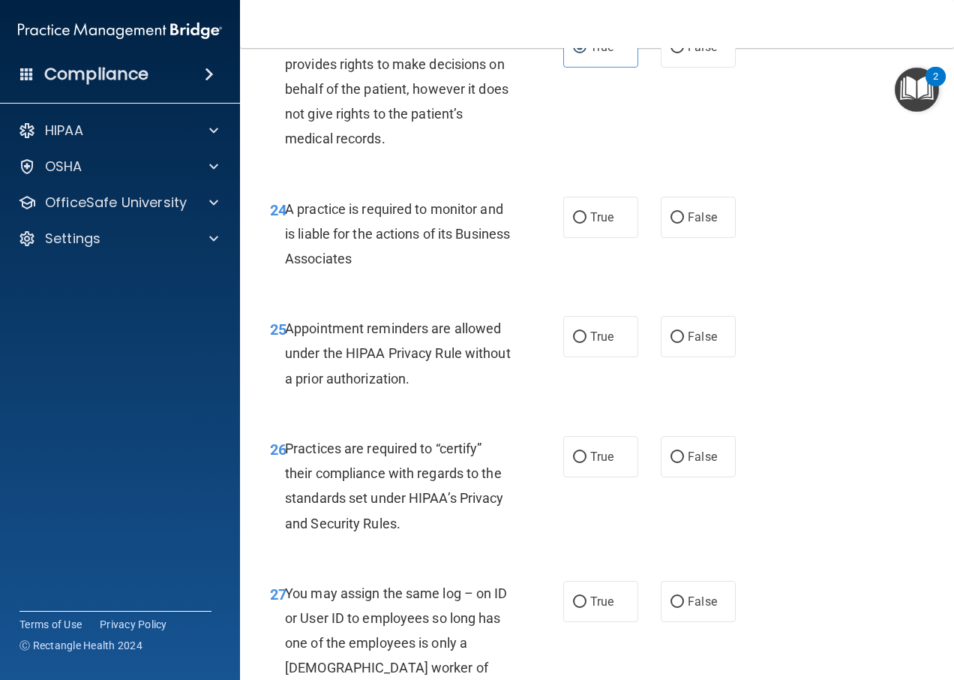
scroll to position [3600, 0]
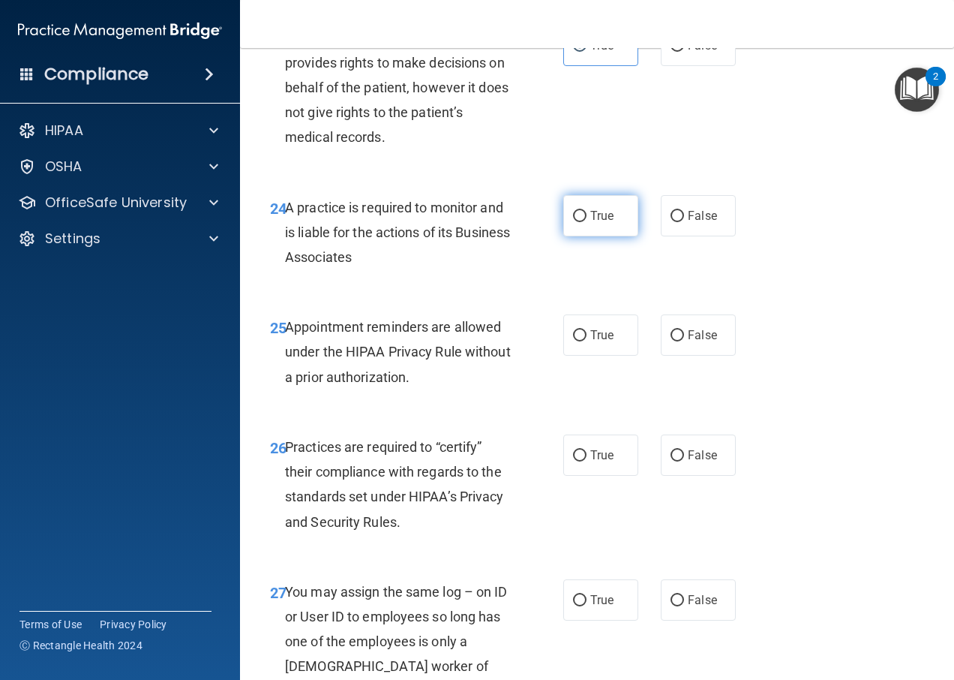
click at [607, 223] on span "True" at bounding box center [601, 216] width 23 height 14
click at [587, 222] on input "True" at bounding box center [580, 216] width 14 height 11
radio input "true"
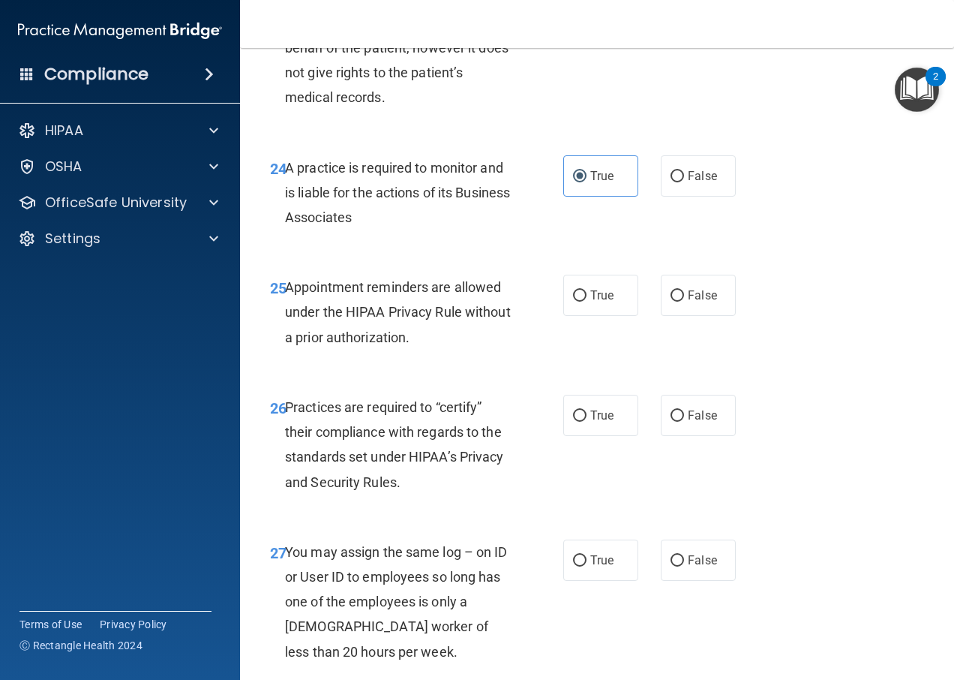
scroll to position [3675, 0]
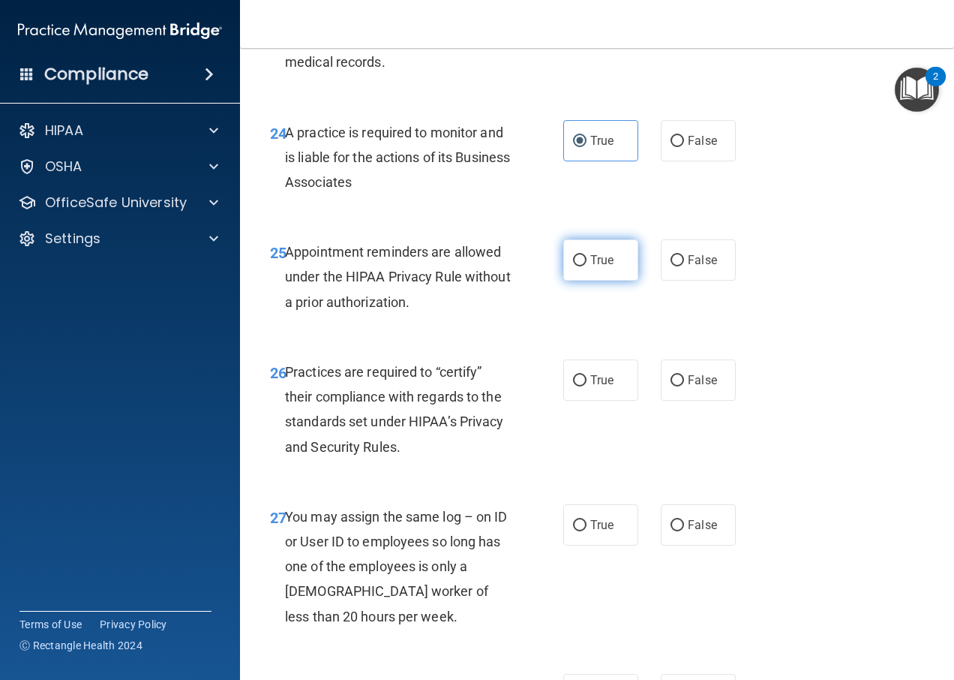
click at [608, 267] on span "True" at bounding box center [601, 260] width 23 height 14
click at [587, 266] on input "True" at bounding box center [580, 260] width 14 height 11
radio input "true"
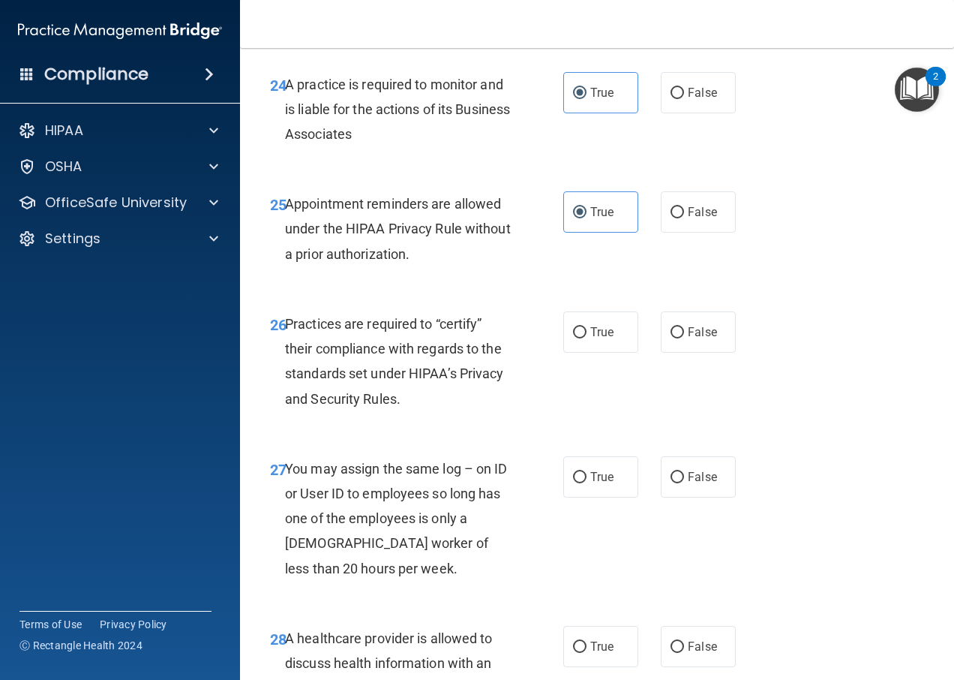
scroll to position [3750, 0]
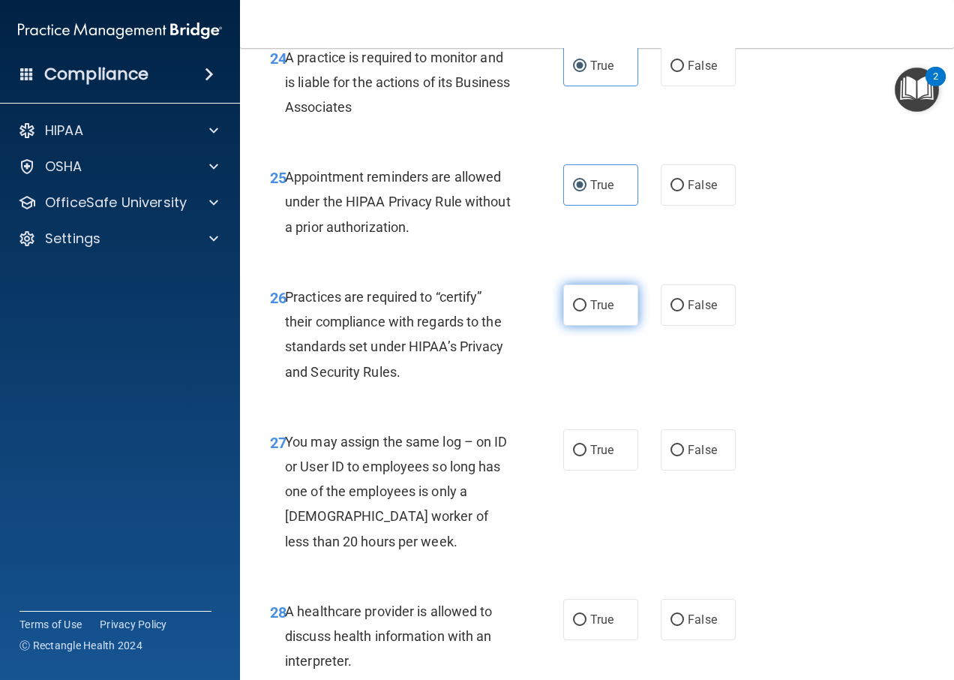
click at [577, 326] on label "True" at bounding box center [600, 304] width 75 height 41
click at [577, 311] on input "True" at bounding box center [580, 305] width 14 height 11
radio input "true"
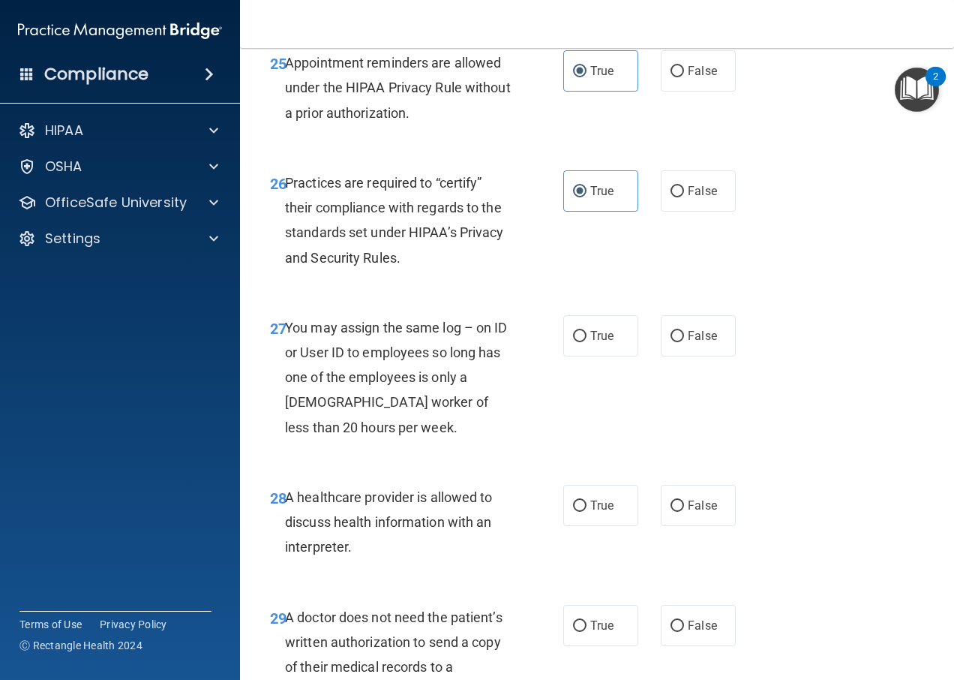
scroll to position [3900, 0]
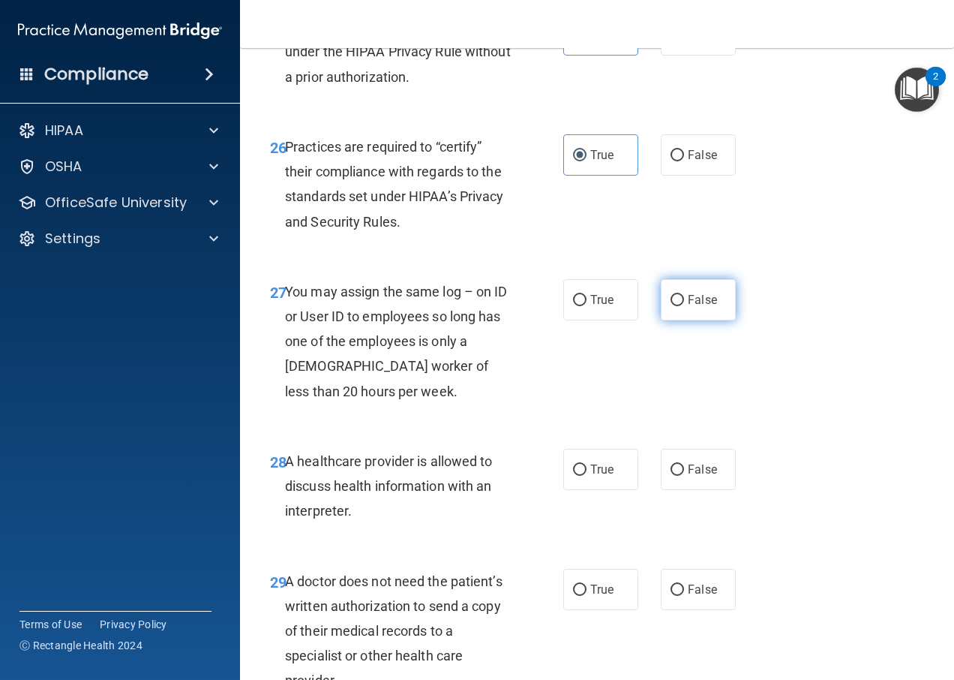
click at [671, 320] on label "False" at bounding box center [698, 299] width 75 height 41
click at [671, 306] on input "False" at bounding box center [678, 300] width 14 height 11
radio input "true"
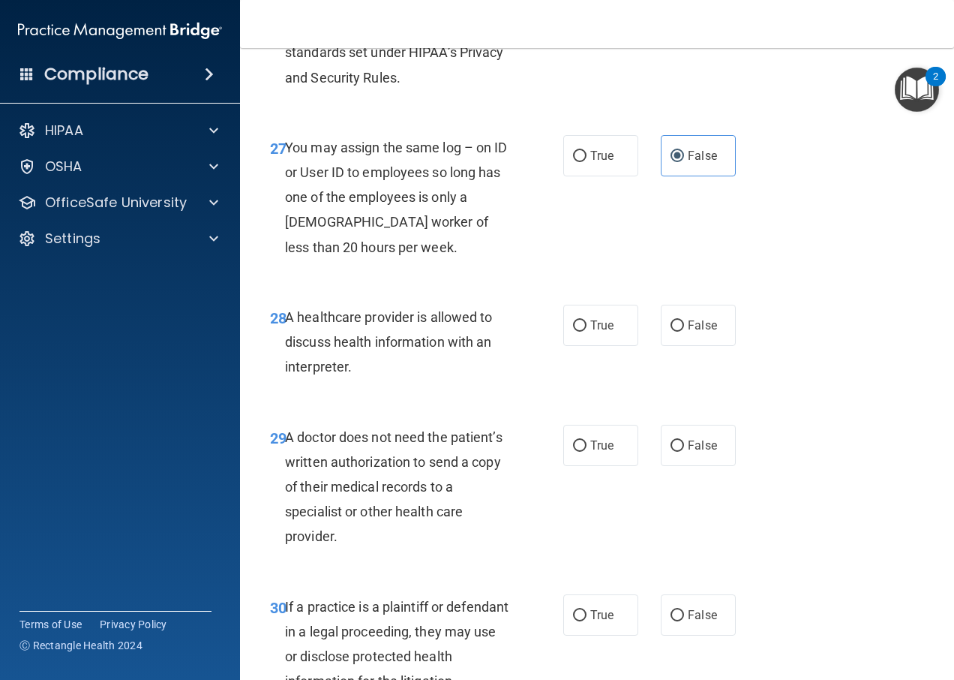
scroll to position [4050, 0]
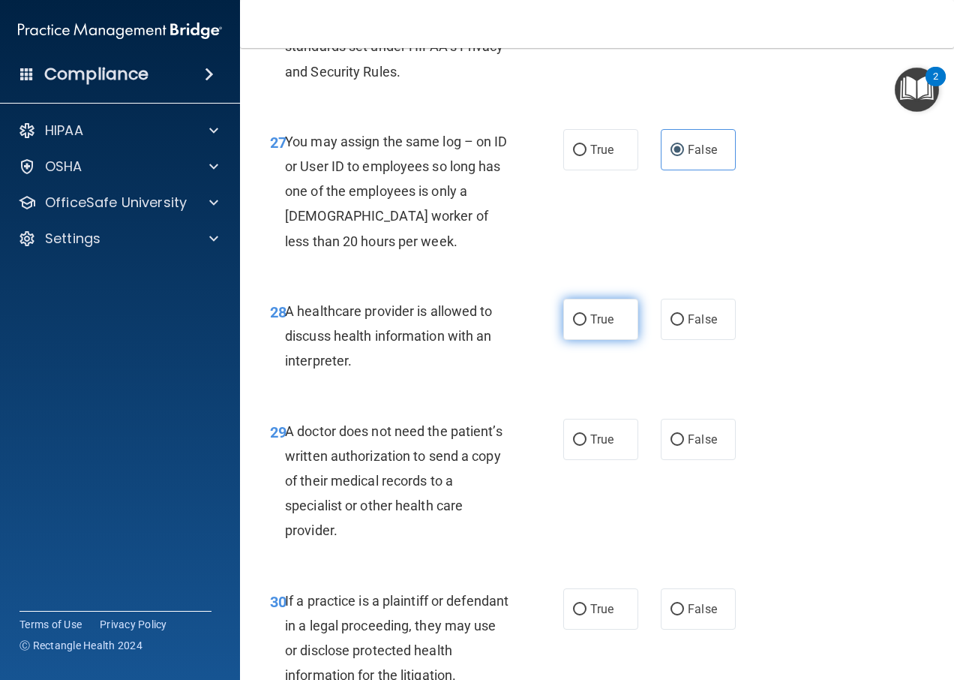
click at [597, 340] on label "True" at bounding box center [600, 319] width 75 height 41
click at [587, 326] on input "True" at bounding box center [580, 319] width 14 height 11
radio input "true"
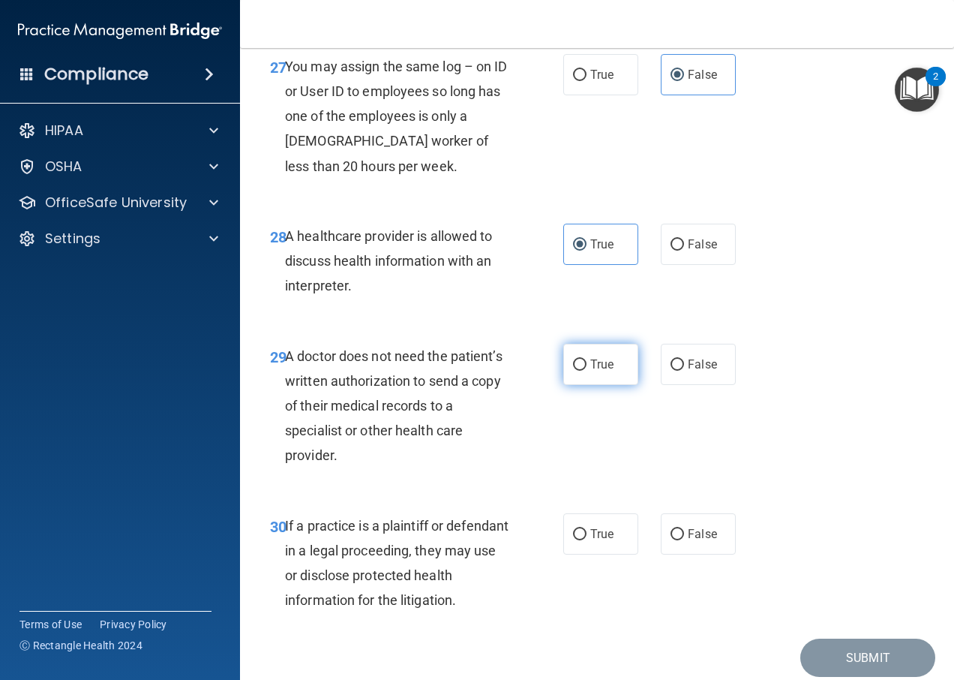
scroll to position [4200, 0]
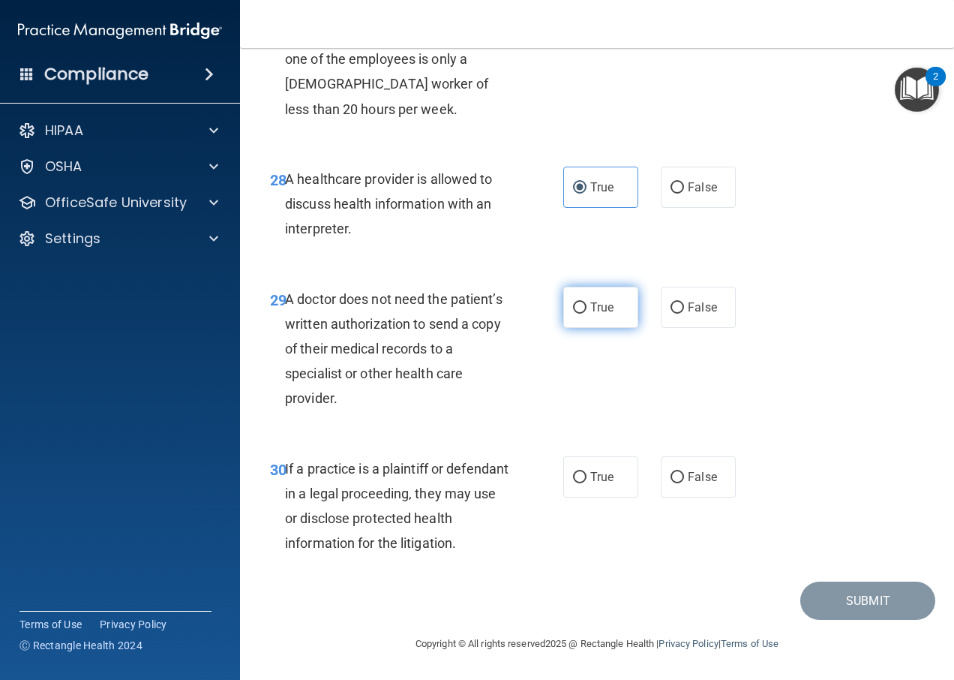
click at [599, 314] on span "True" at bounding box center [601, 307] width 23 height 14
click at [587, 314] on input "True" at bounding box center [580, 307] width 14 height 11
radio input "true"
click at [671, 480] on input "False" at bounding box center [678, 477] width 14 height 11
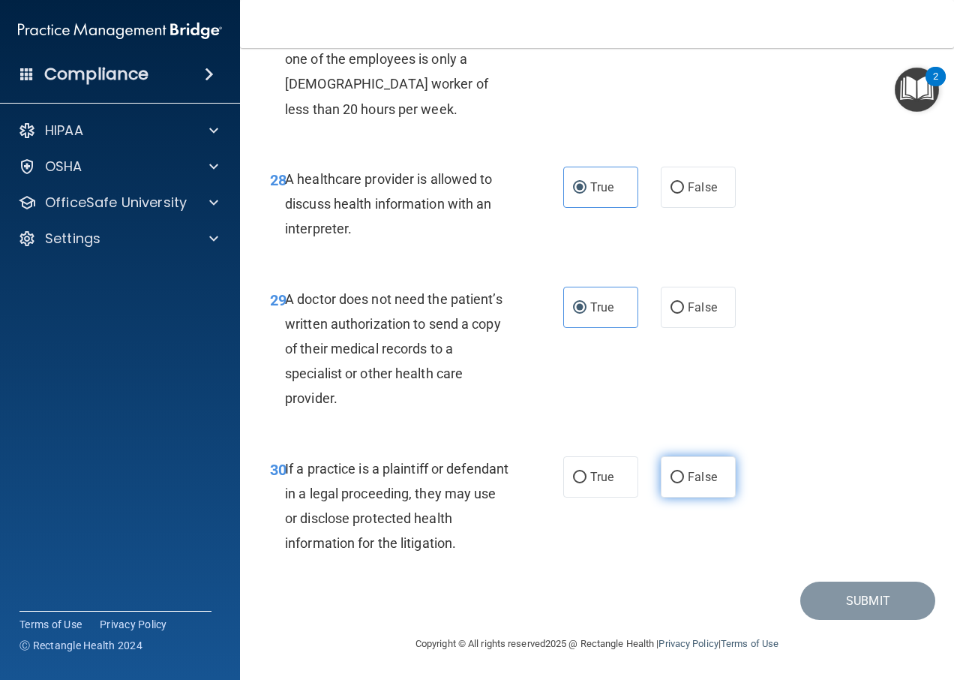
radio input "true"
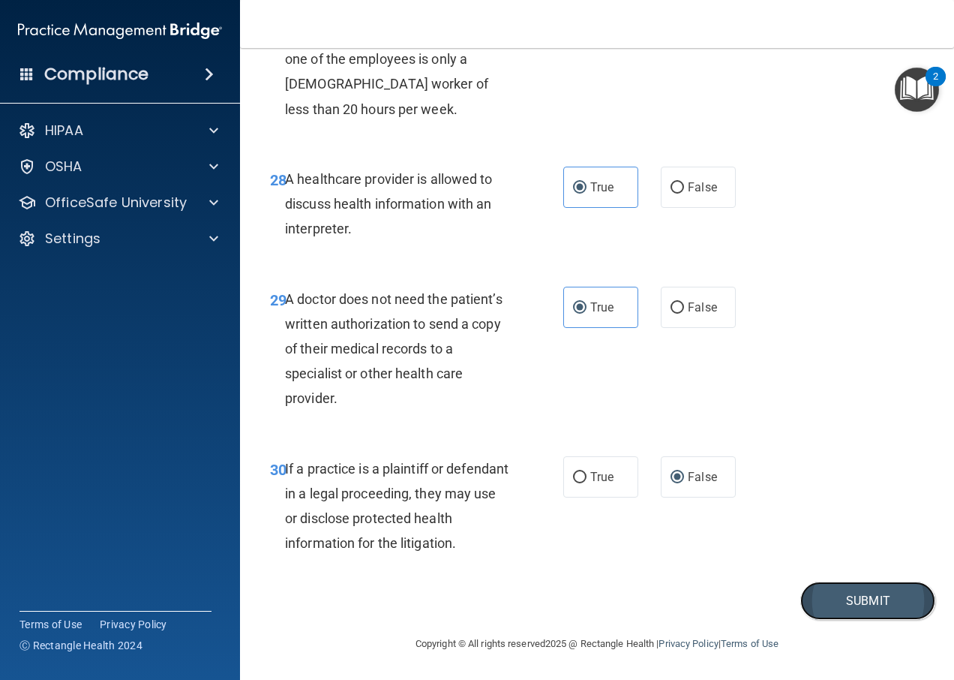
click at [836, 612] on button "Submit" at bounding box center [867, 600] width 135 height 38
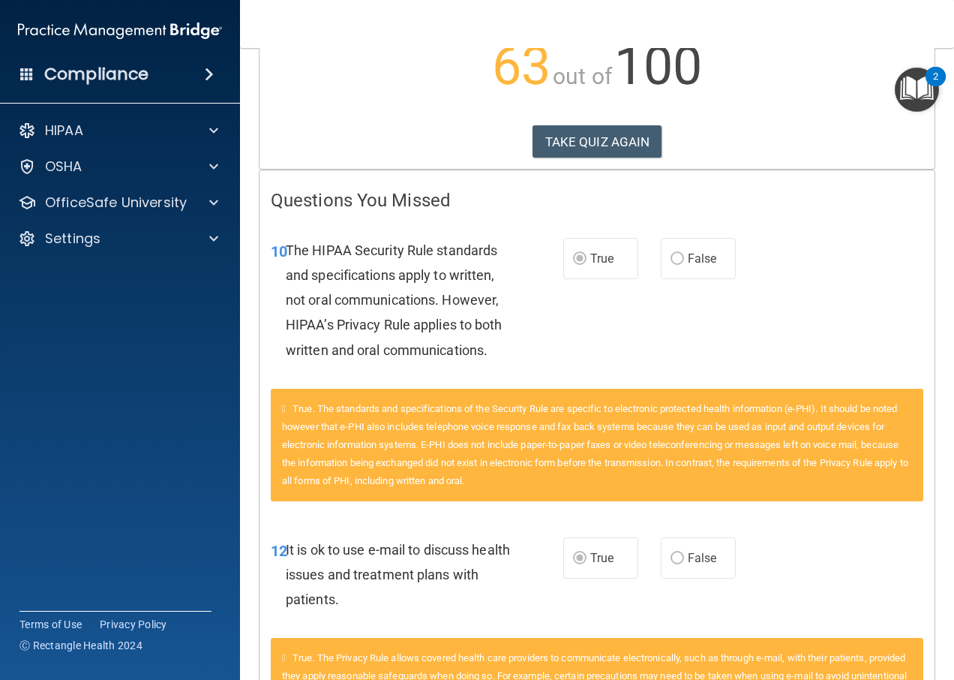
scroll to position [168, 0]
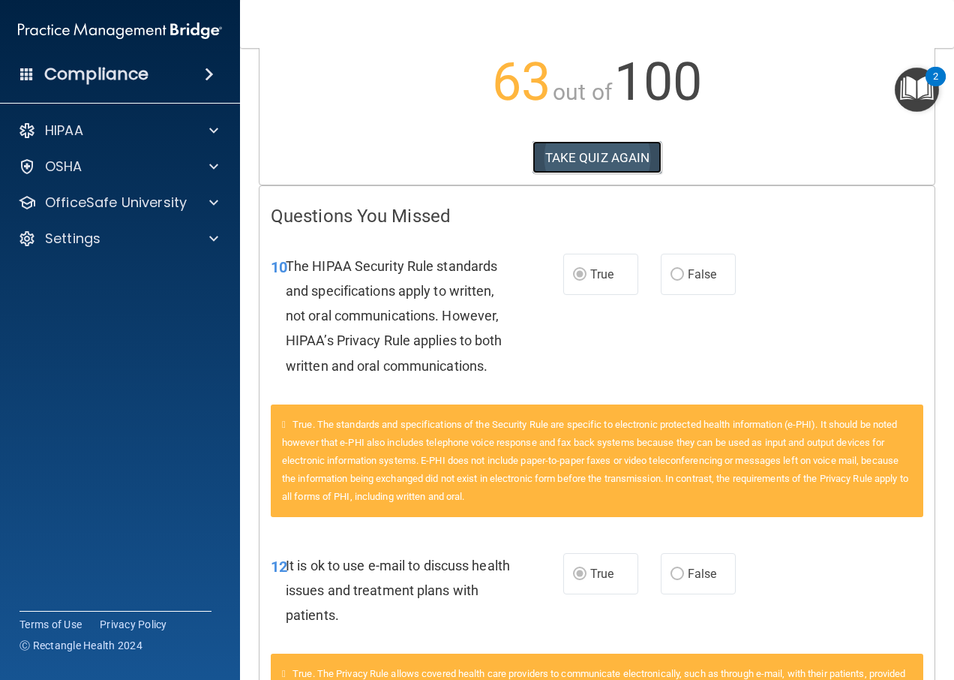
click at [603, 161] on button "TAKE QUIZ AGAIN" at bounding box center [598, 157] width 130 height 33
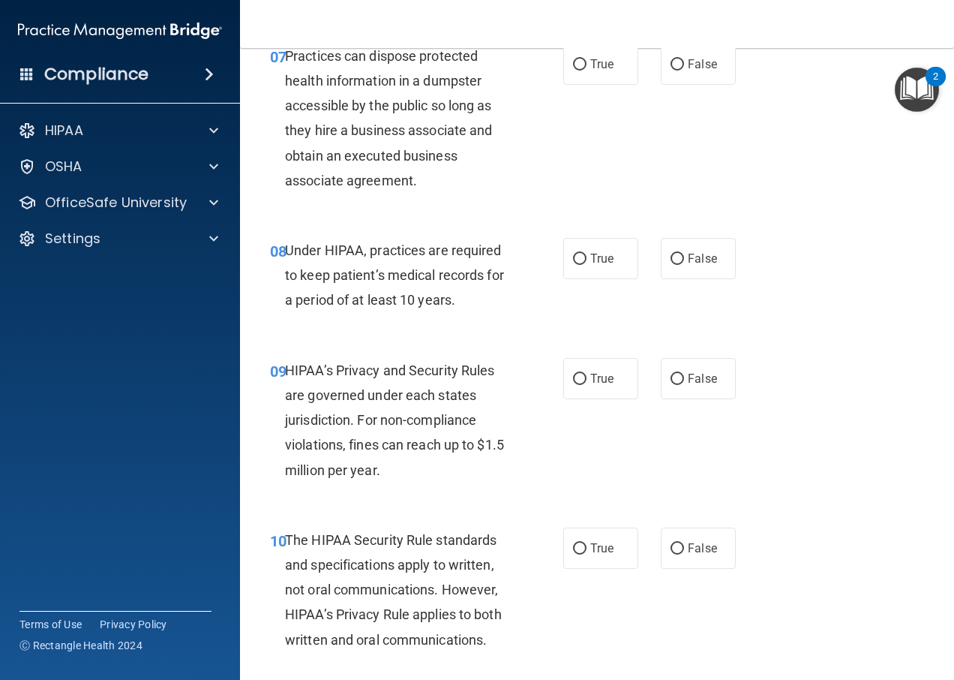
scroll to position [1143, 0]
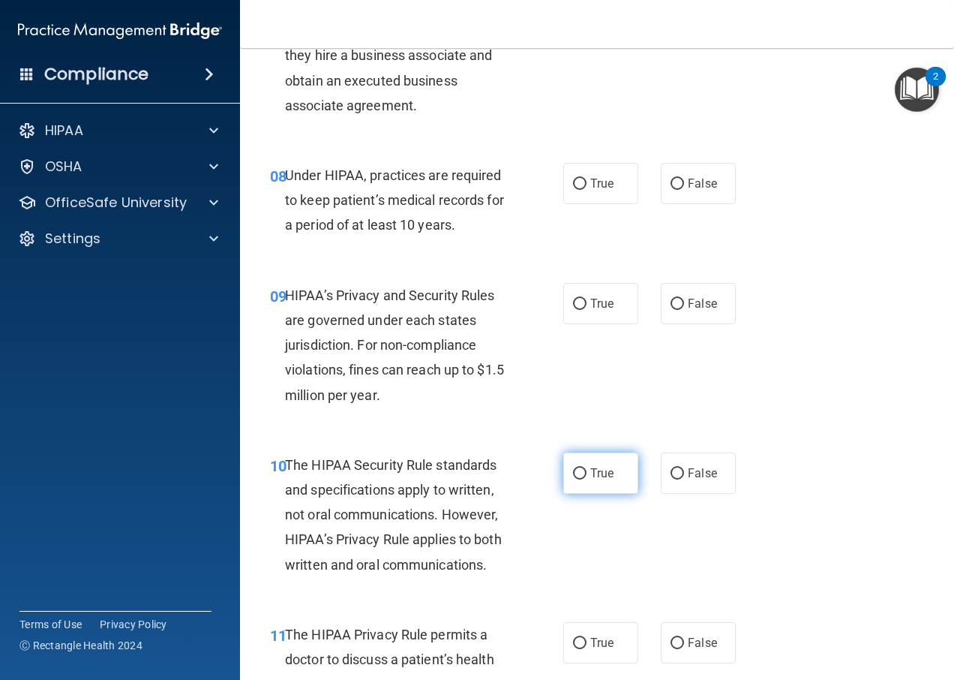
click at [581, 479] on input "True" at bounding box center [580, 473] width 14 height 11
radio input "true"
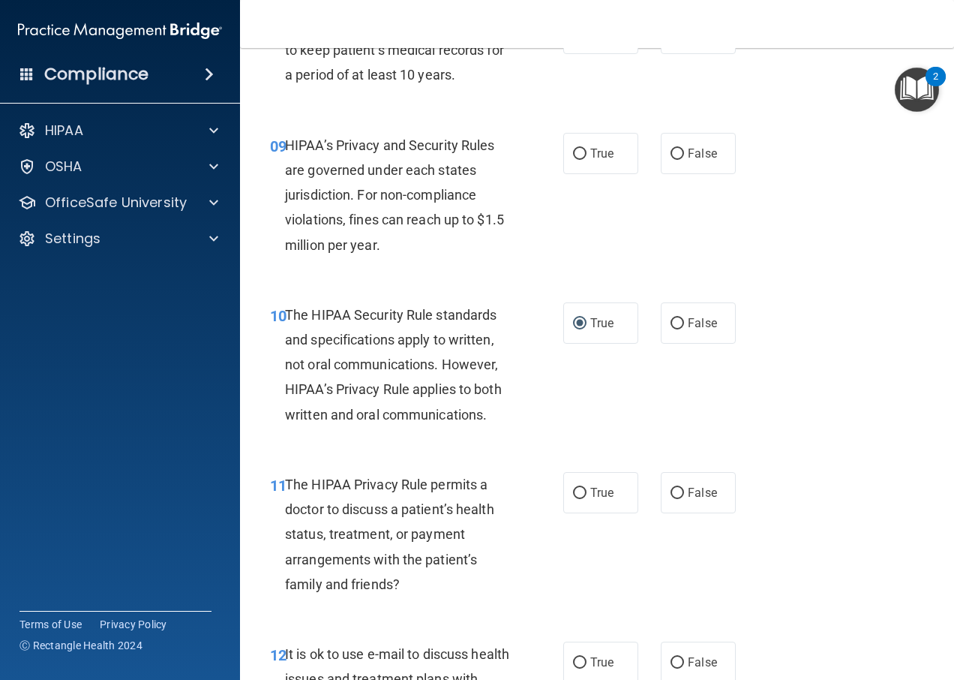
scroll to position [1368, 0]
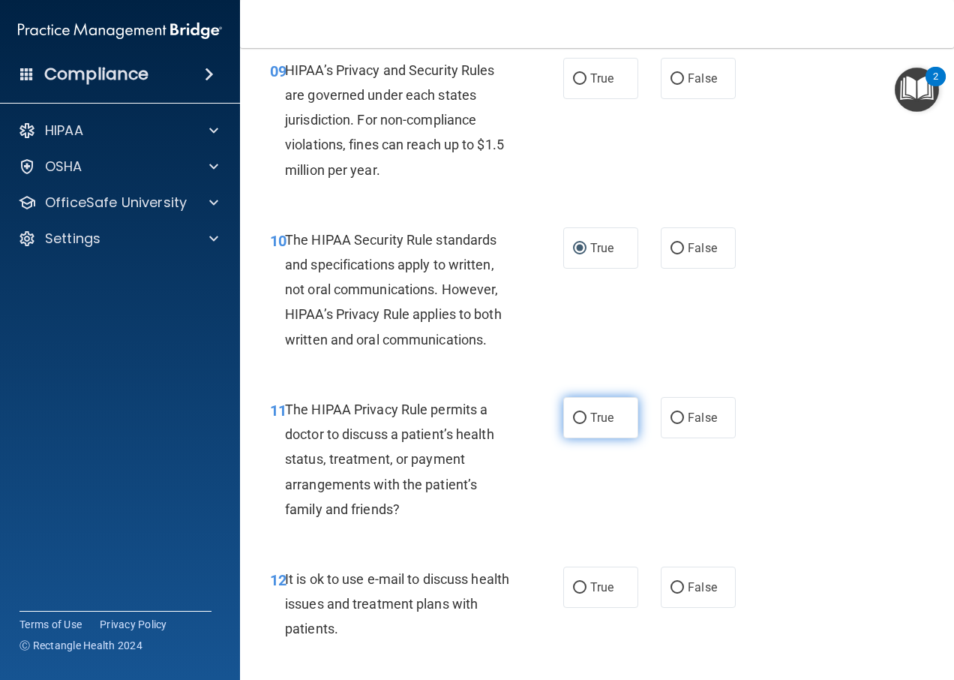
click at [576, 424] on input "True" at bounding box center [580, 418] width 14 height 11
radio input "true"
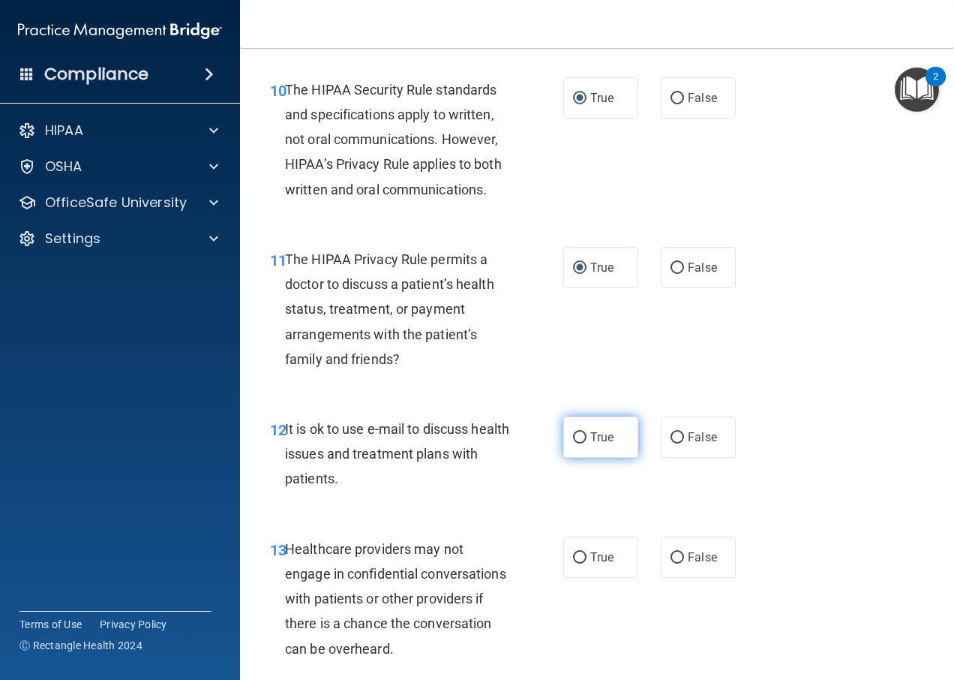
click at [575, 458] on label "True" at bounding box center [600, 436] width 75 height 41
click at [575, 443] on input "True" at bounding box center [580, 437] width 14 height 11
radio input "true"
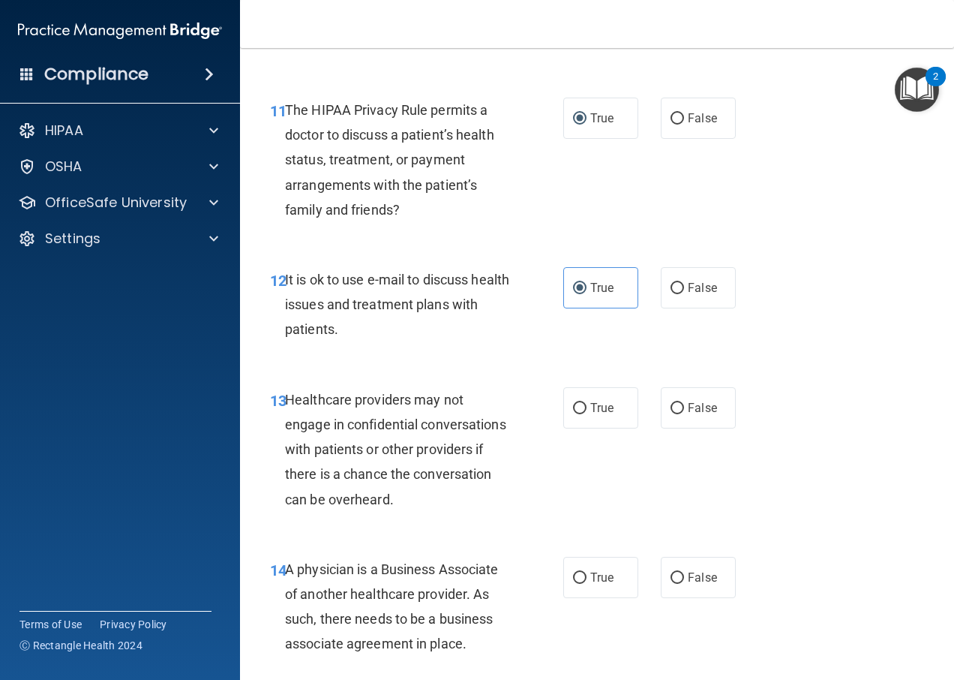
scroll to position [1668, 0]
click at [688, 414] on span "False" at bounding box center [702, 407] width 29 height 14
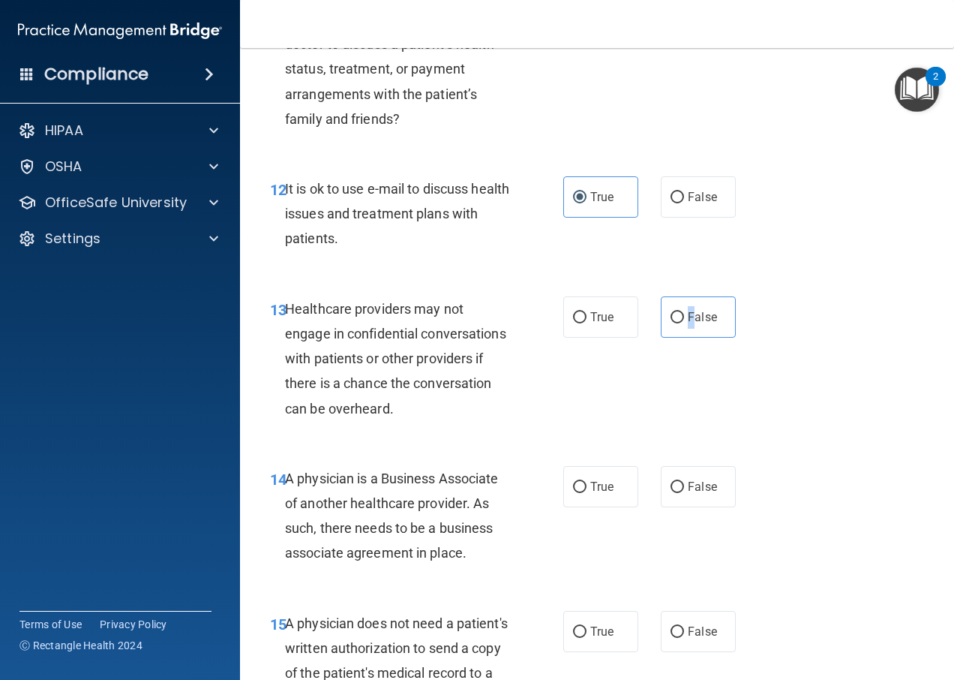
scroll to position [1893, 0]
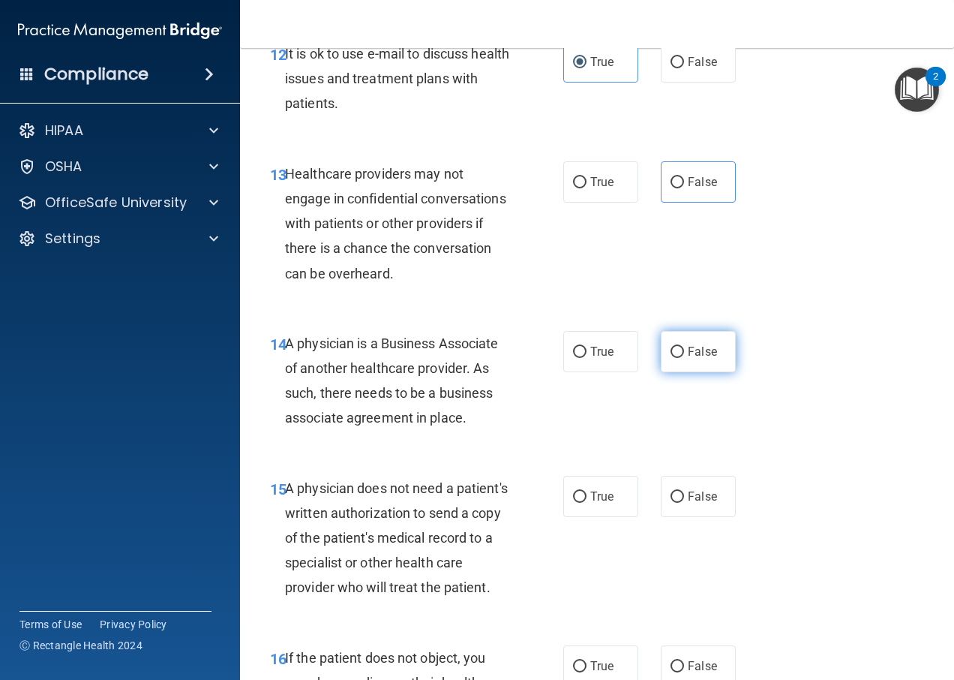
drag, startPoint x: 643, startPoint y: 371, endPoint x: 659, endPoint y: 375, distance: 16.9
click at [647, 372] on div "True False" at bounding box center [653, 351] width 181 height 41
click at [662, 372] on label "False" at bounding box center [698, 351] width 75 height 41
click at [671, 358] on input "False" at bounding box center [678, 352] width 14 height 11
radio input "true"
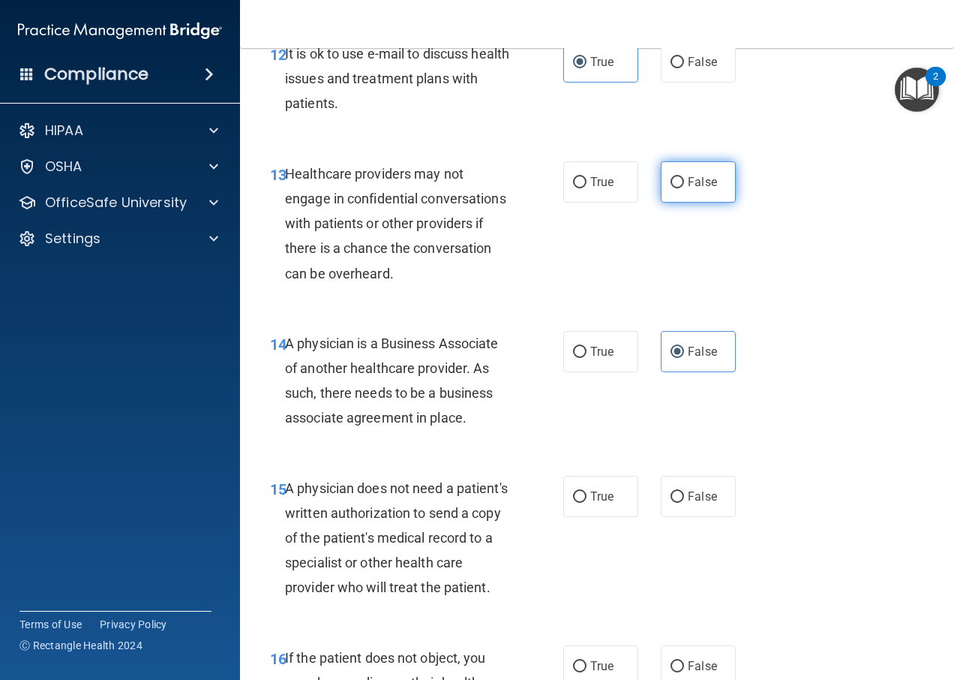
click at [693, 203] on label "False" at bounding box center [698, 181] width 75 height 41
click at [684, 188] on input "False" at bounding box center [678, 182] width 14 height 11
radio input "true"
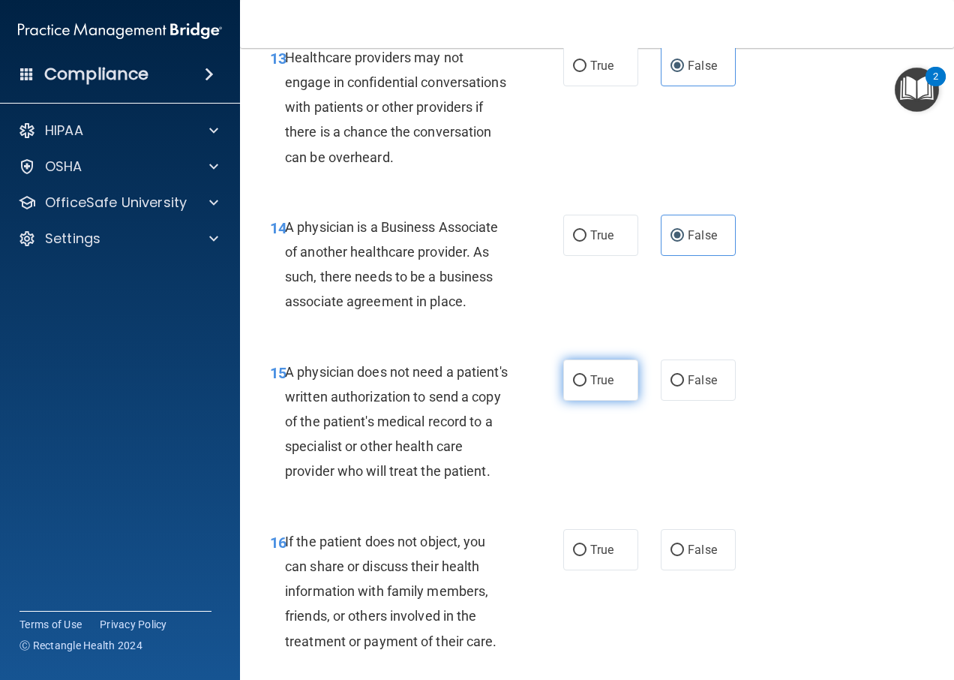
scroll to position [2043, 0]
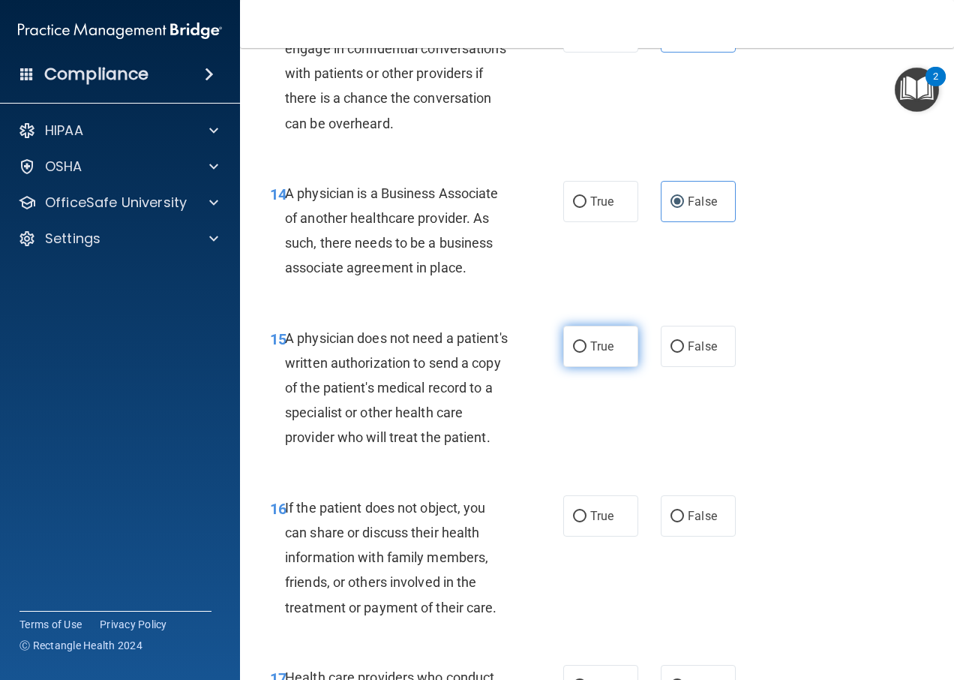
click at [595, 353] on span "True" at bounding box center [601, 346] width 23 height 14
click at [587, 353] on input "True" at bounding box center [580, 346] width 14 height 11
radio input "true"
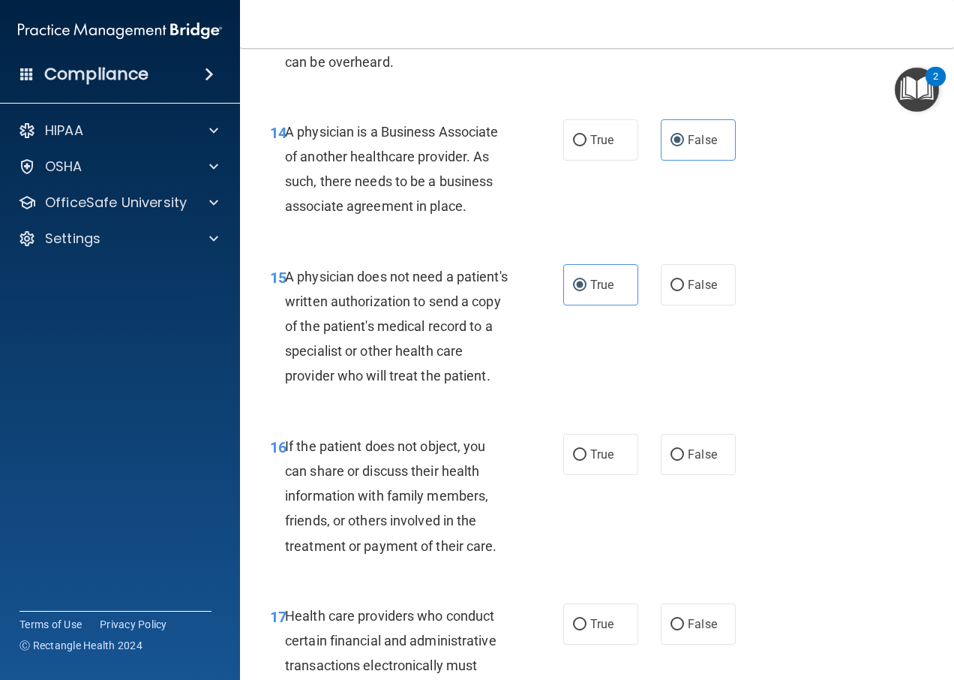
scroll to position [2193, 0]
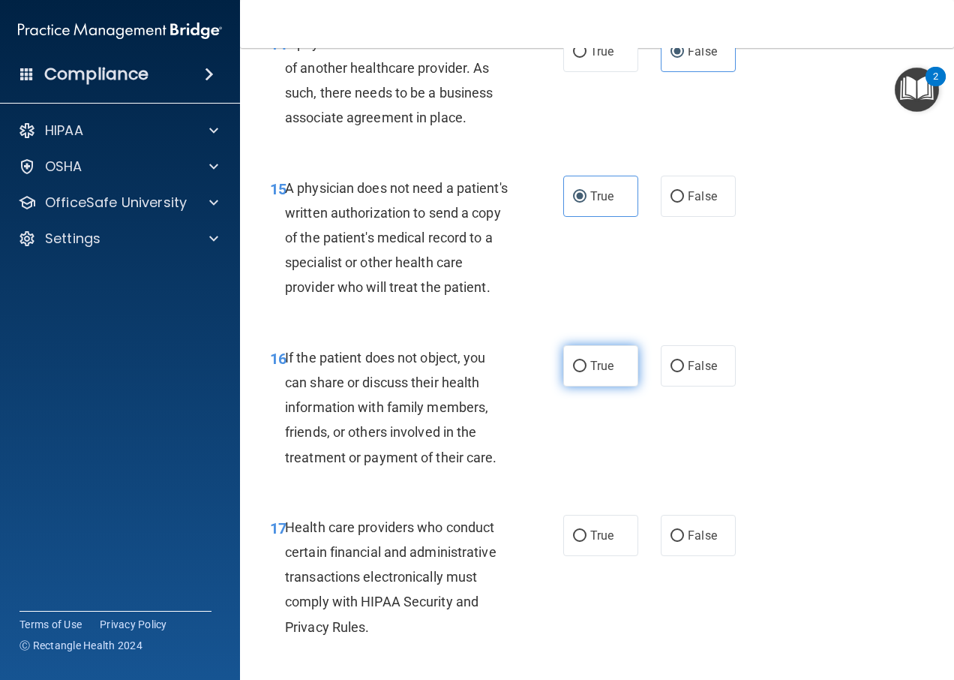
click at [573, 372] on input "True" at bounding box center [580, 366] width 14 height 11
radio input "true"
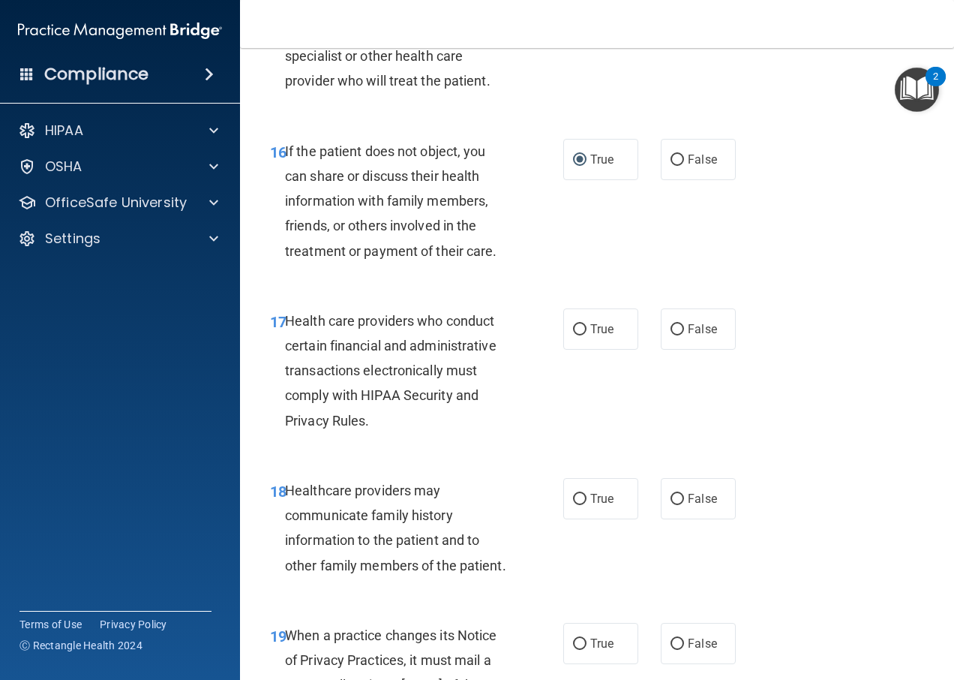
scroll to position [2418, 0]
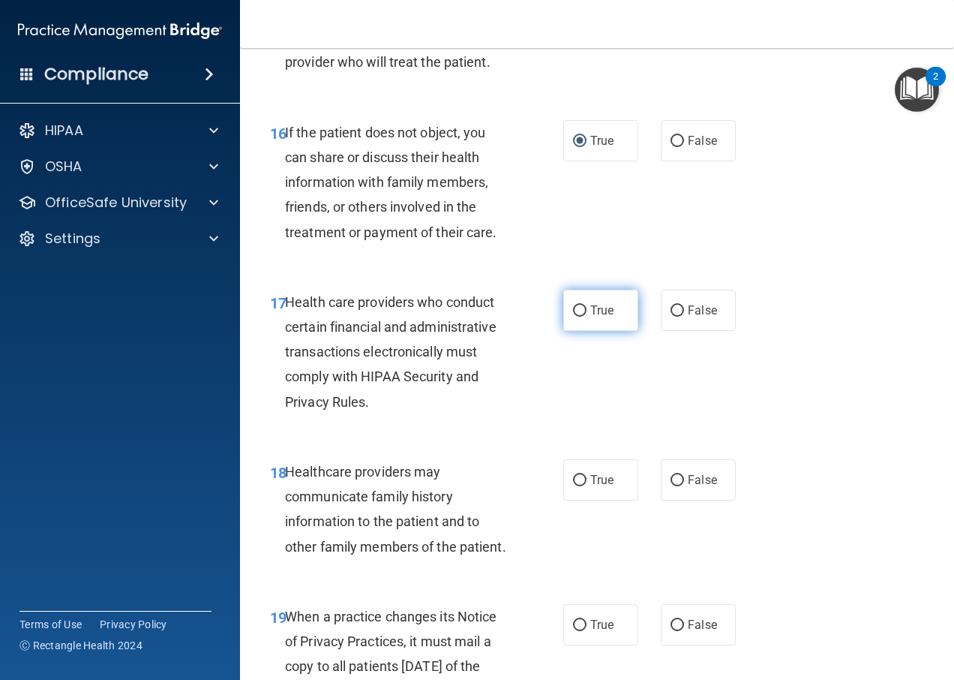
click at [575, 317] on input "True" at bounding box center [580, 310] width 14 height 11
radio input "true"
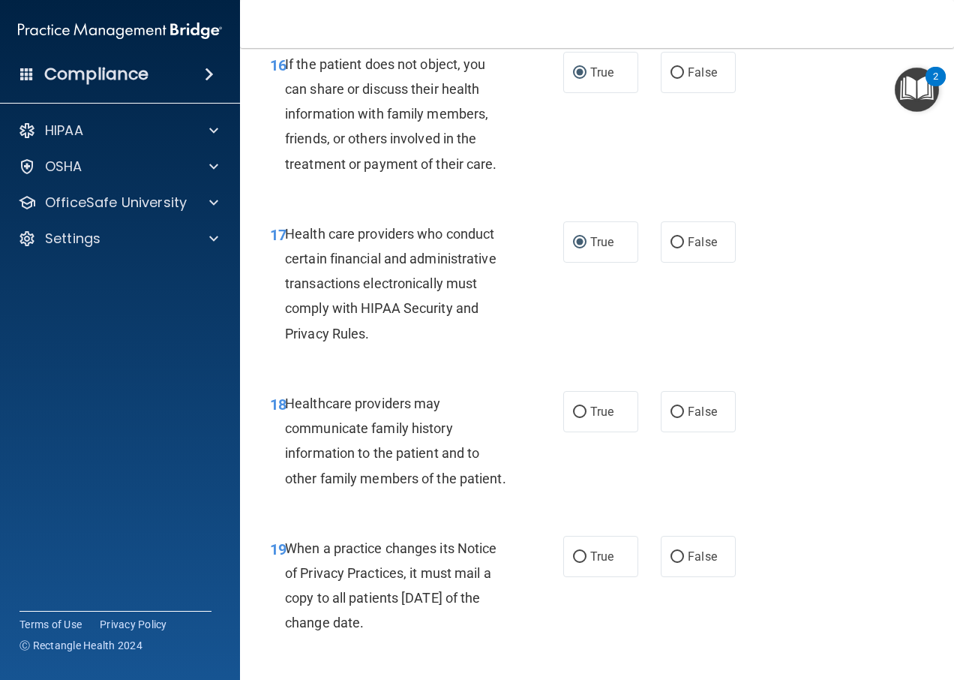
scroll to position [2568, 0]
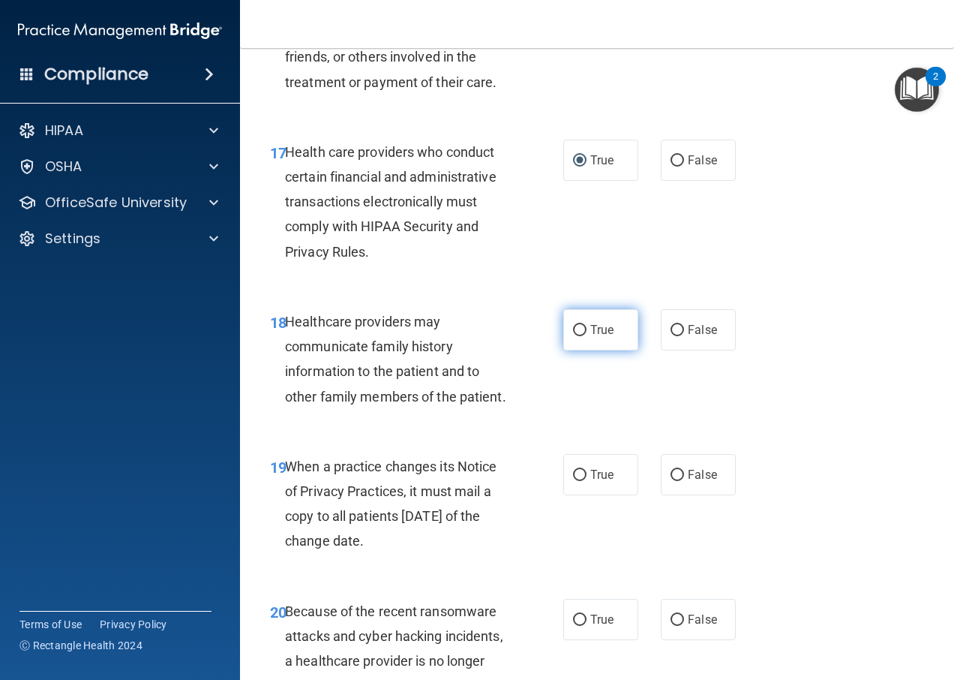
click at [582, 350] on label "True" at bounding box center [600, 329] width 75 height 41
click at [582, 336] on input "True" at bounding box center [580, 330] width 14 height 11
radio input "true"
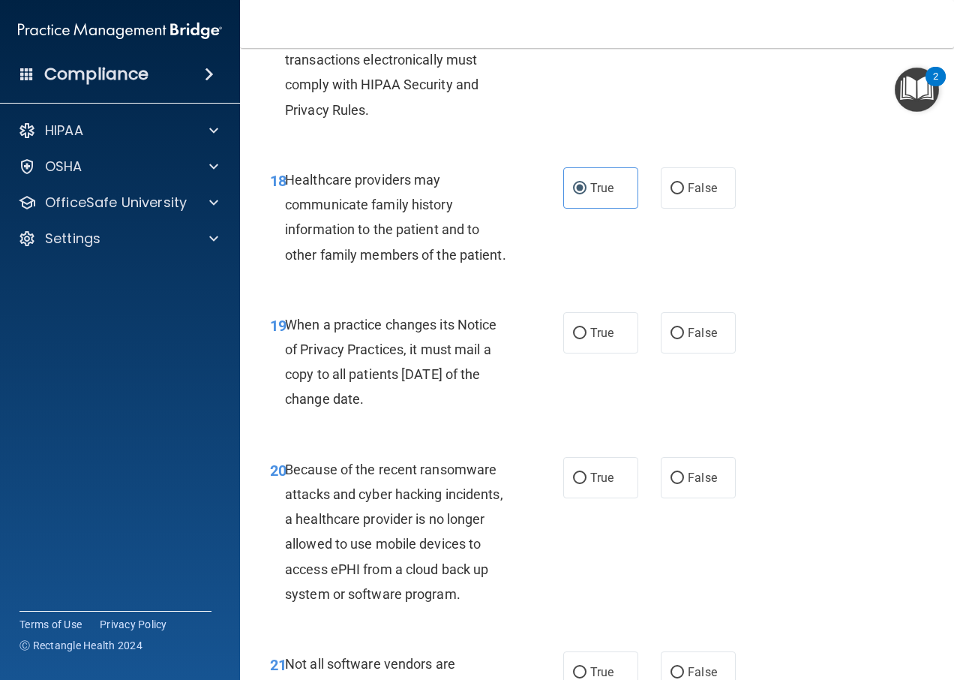
scroll to position [2718, 0]
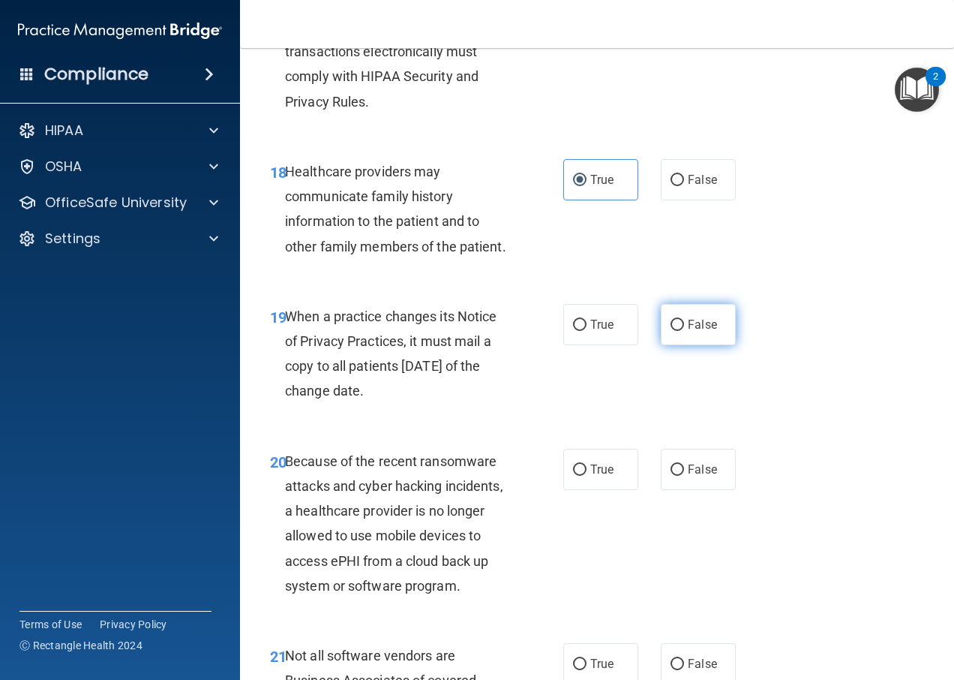
click at [671, 331] on input "False" at bounding box center [678, 325] width 14 height 11
radio input "true"
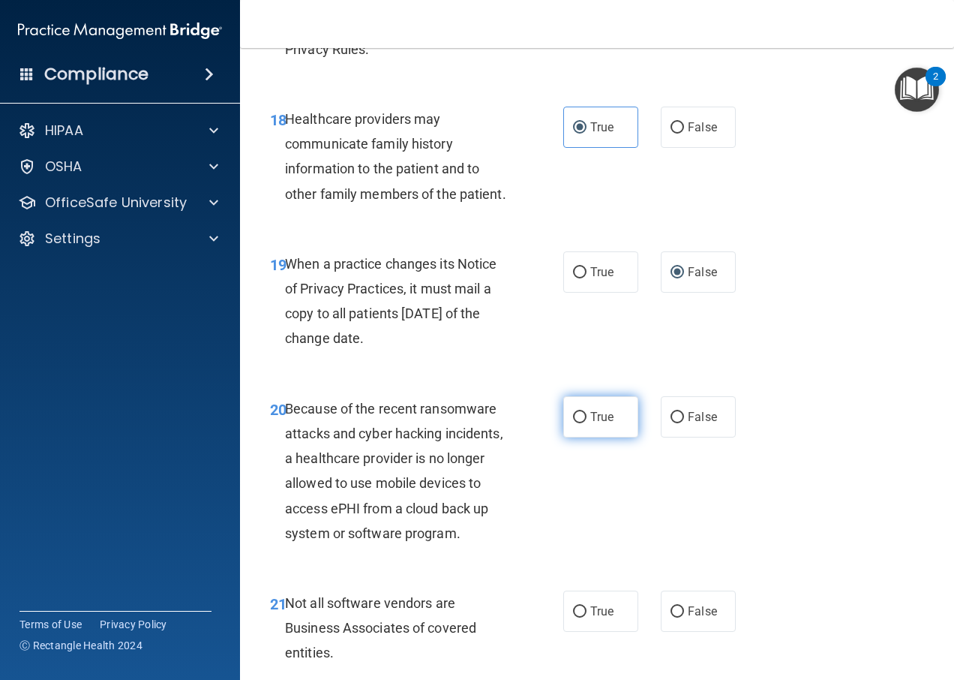
scroll to position [2868, 0]
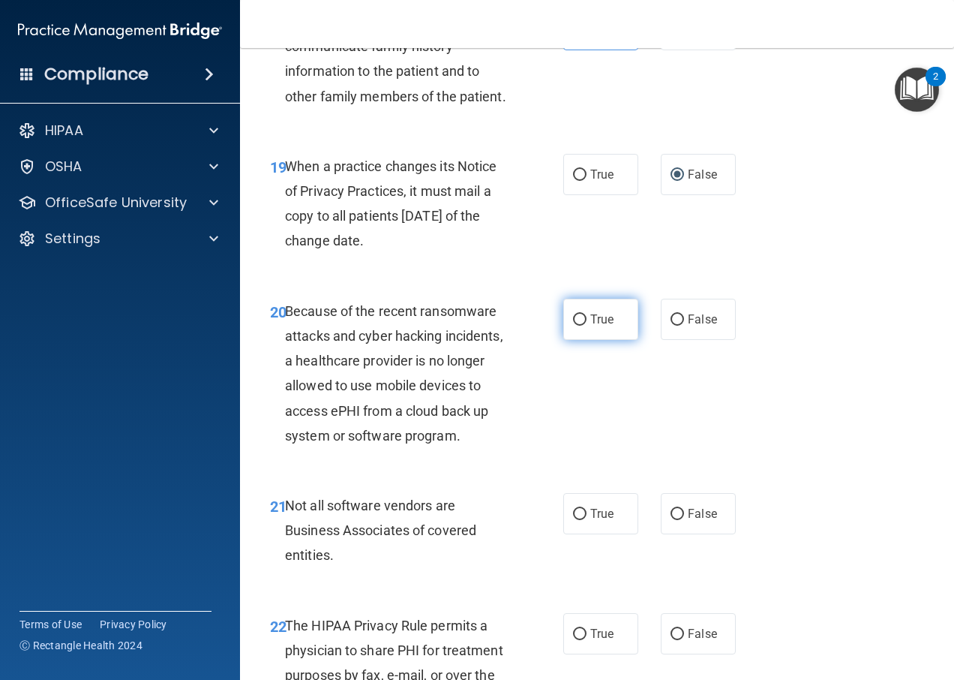
click at [576, 326] on input "True" at bounding box center [580, 319] width 14 height 11
radio input "true"
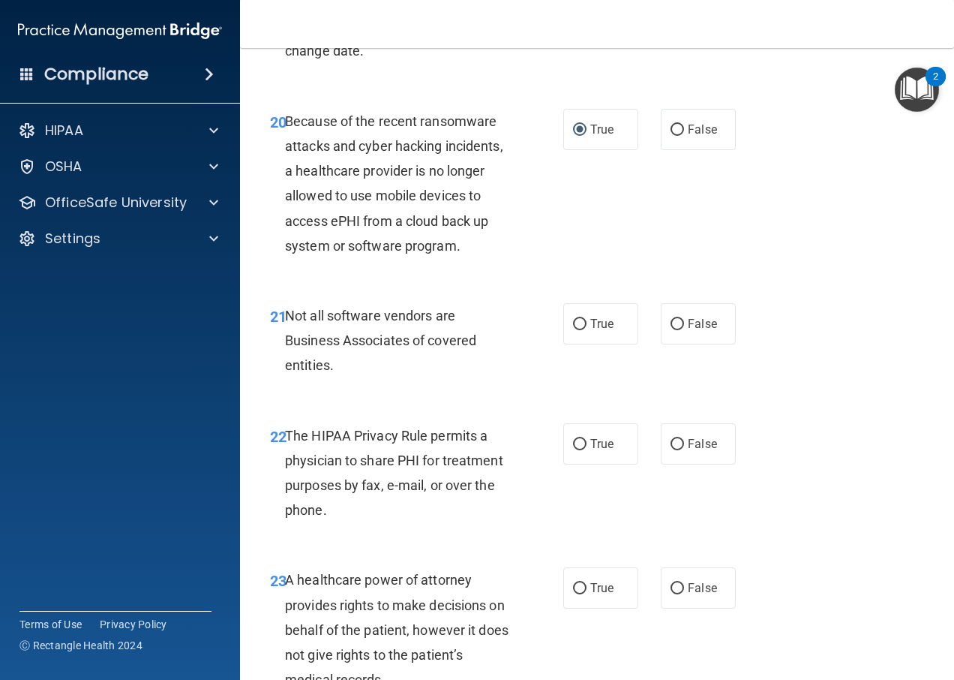
scroll to position [3093, 0]
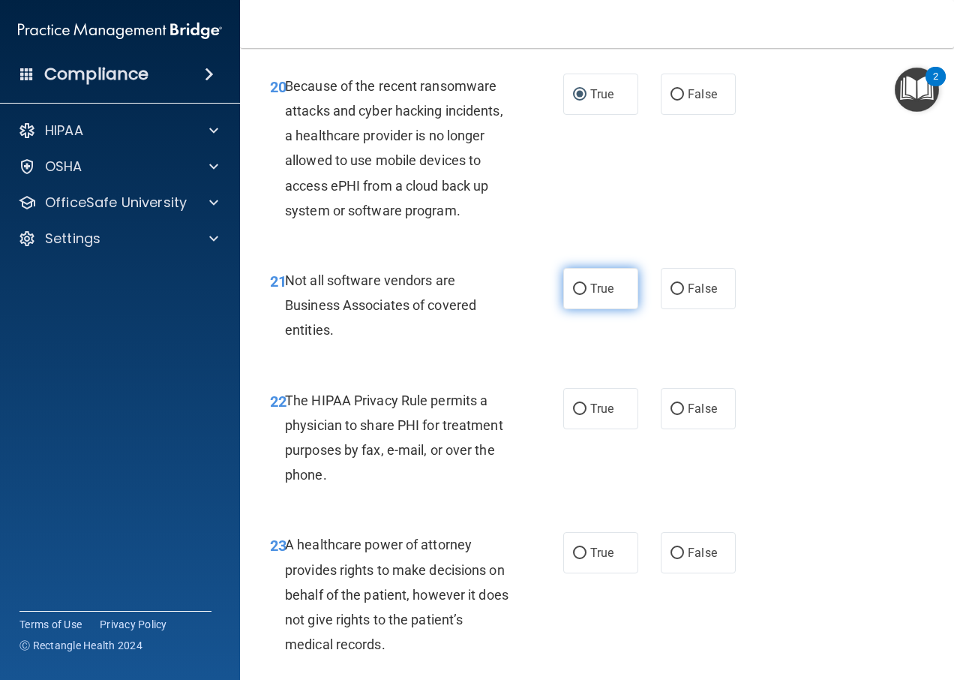
click at [596, 309] on label "True" at bounding box center [600, 288] width 75 height 41
click at [587, 295] on input "True" at bounding box center [580, 289] width 14 height 11
radio input "true"
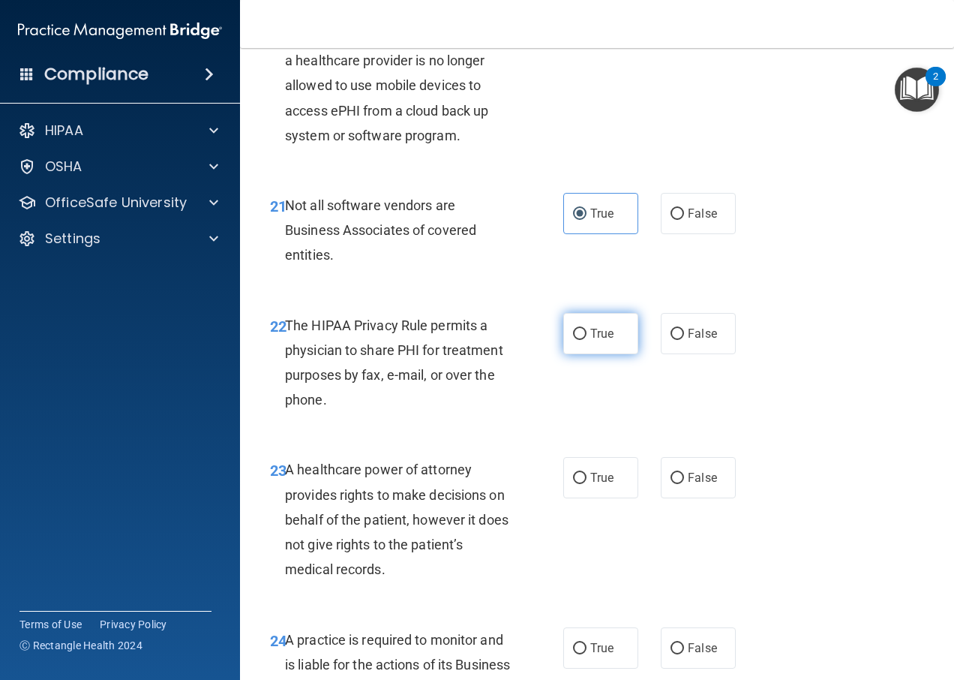
click at [602, 341] on span "True" at bounding box center [601, 333] width 23 height 14
click at [587, 340] on input "True" at bounding box center [580, 334] width 14 height 11
radio input "true"
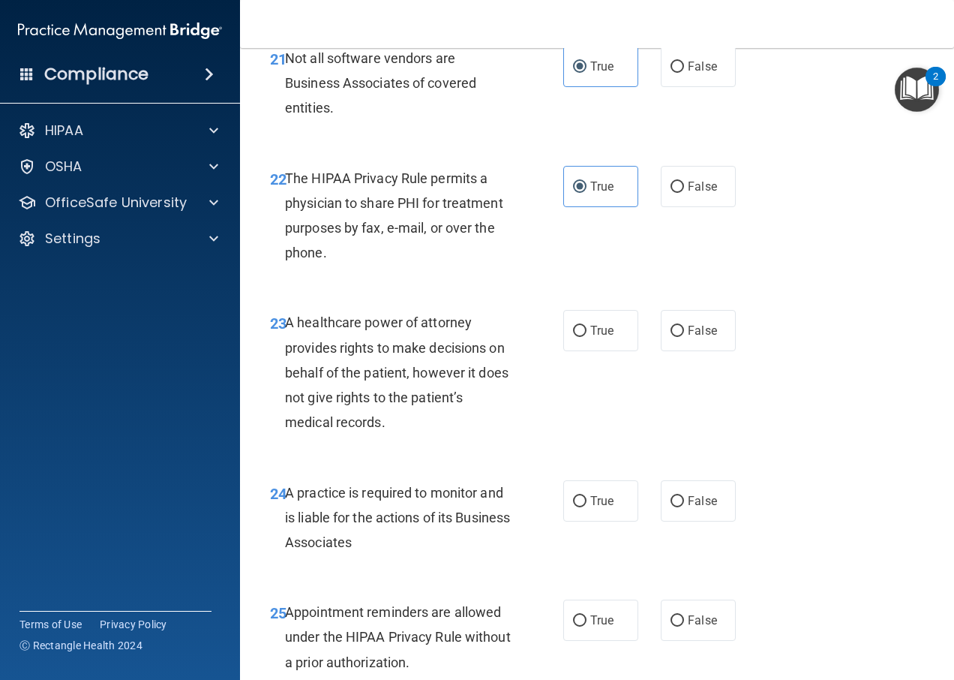
scroll to position [3318, 0]
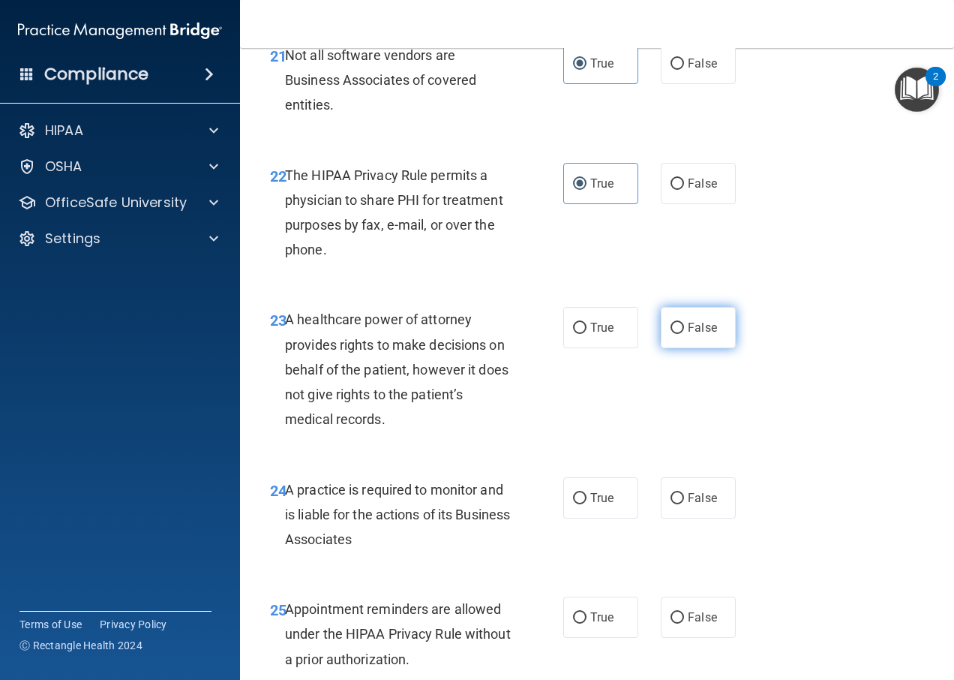
click at [671, 334] on input "False" at bounding box center [678, 328] width 14 height 11
radio input "true"
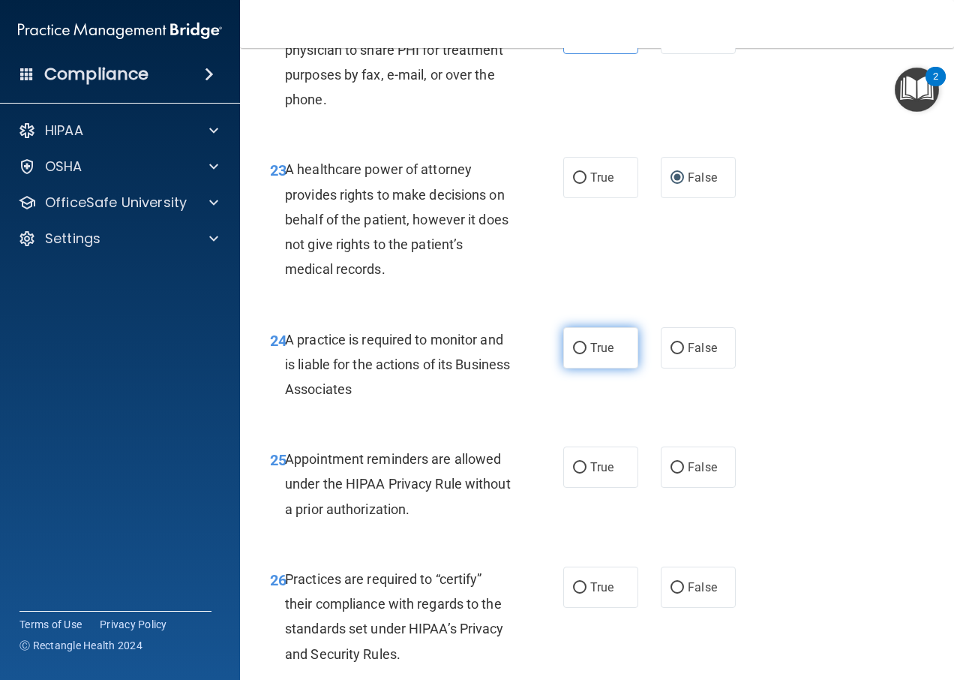
click at [620, 368] on label "True" at bounding box center [600, 347] width 75 height 41
click at [587, 354] on input "True" at bounding box center [580, 348] width 14 height 11
radio input "true"
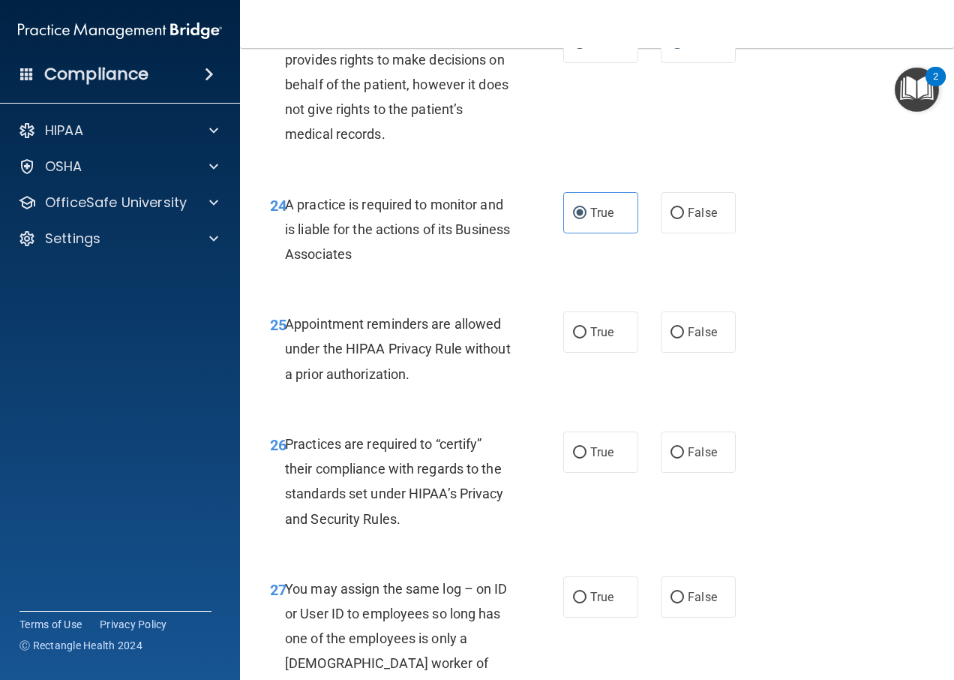
scroll to position [3618, 0]
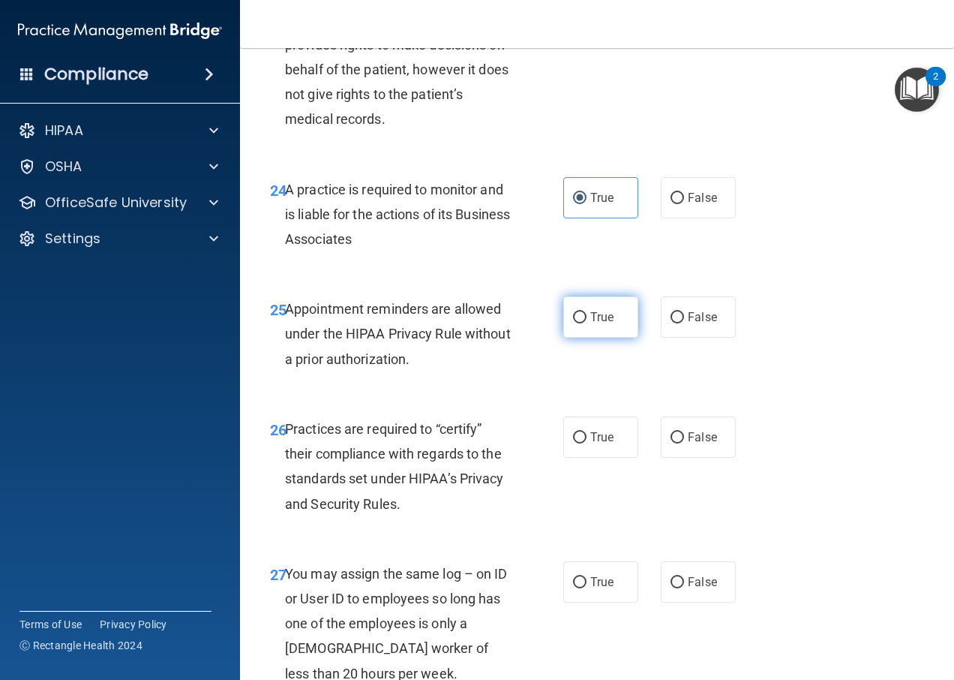
click at [598, 324] on span "True" at bounding box center [601, 317] width 23 height 14
click at [587, 323] on input "True" at bounding box center [580, 317] width 14 height 11
radio input "true"
click at [697, 444] on span "False" at bounding box center [702, 437] width 29 height 14
click at [684, 443] on input "False" at bounding box center [678, 437] width 14 height 11
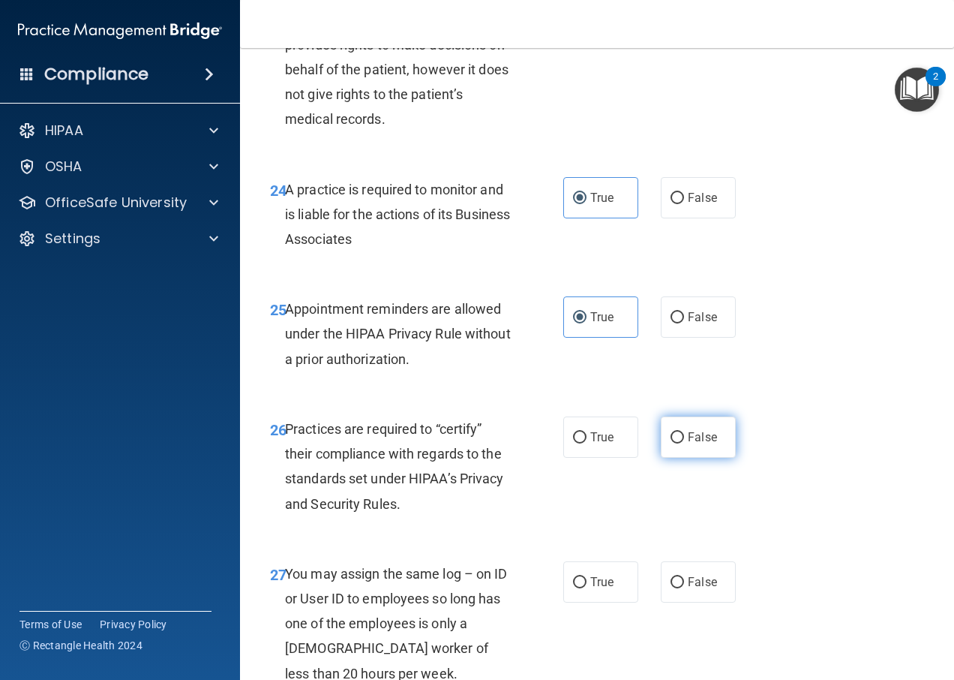
radio input "true"
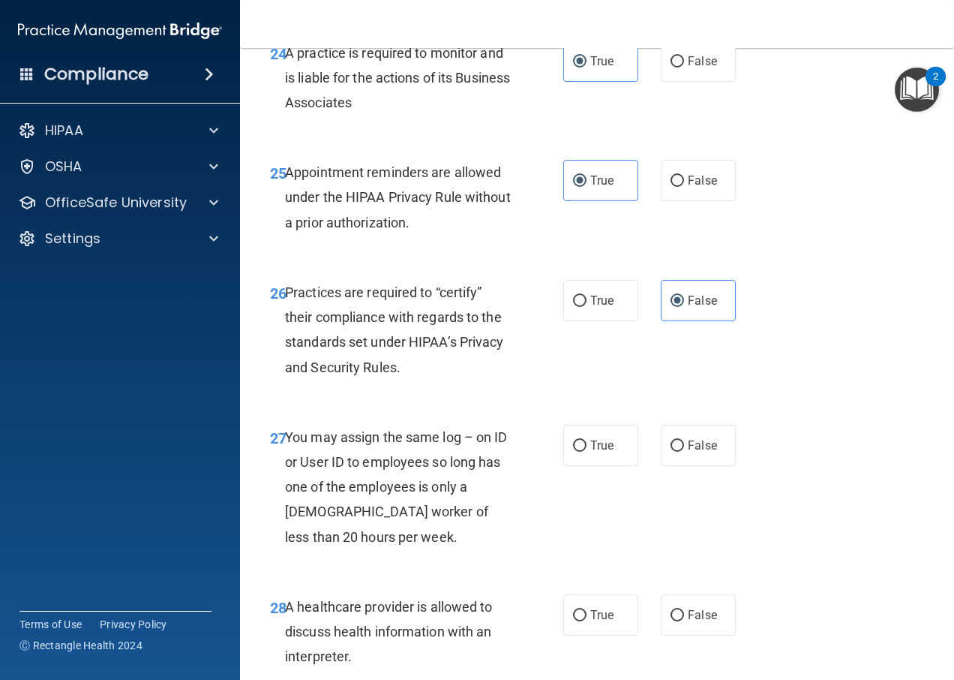
scroll to position [3768, 0]
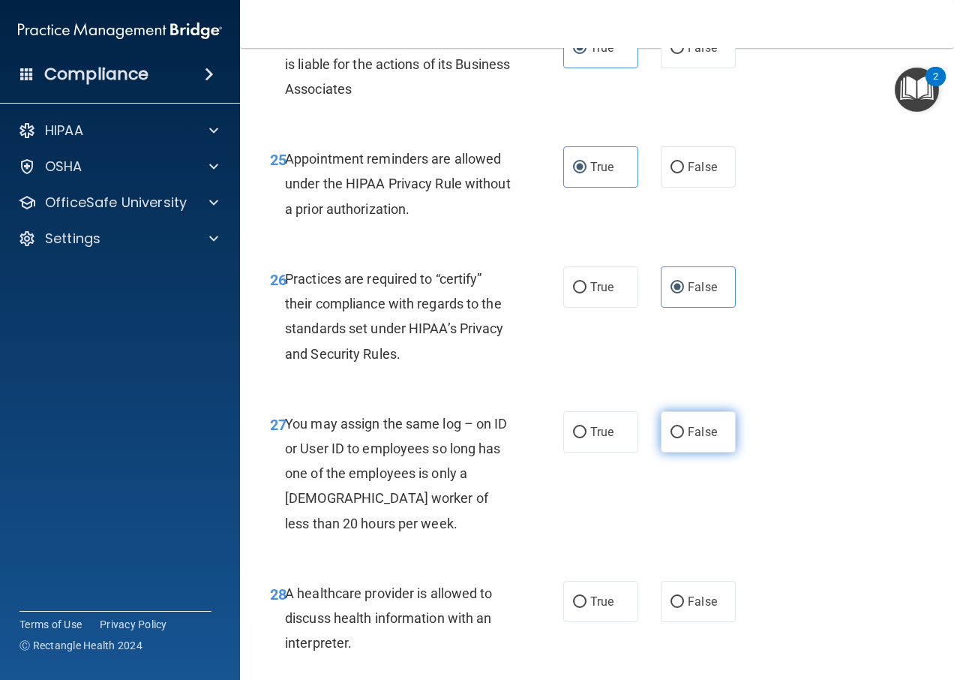
click at [688, 439] on span "False" at bounding box center [702, 432] width 29 height 14
click at [683, 438] on input "False" at bounding box center [678, 432] width 14 height 11
radio input "true"
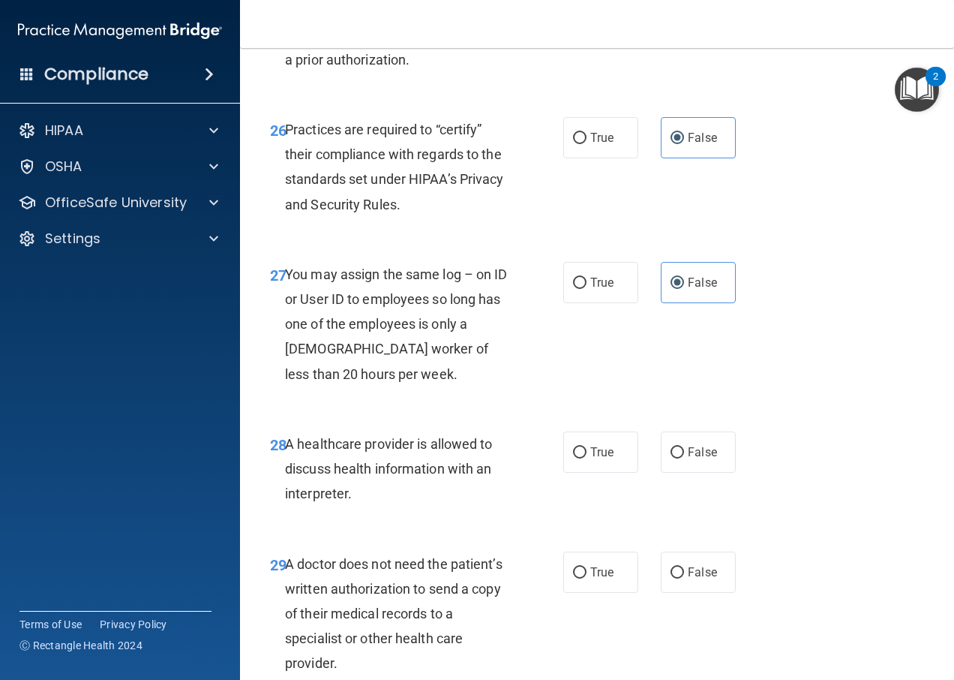
scroll to position [3918, 0]
click at [613, 472] on label "True" at bounding box center [600, 451] width 75 height 41
click at [587, 458] on input "True" at bounding box center [580, 451] width 14 height 11
radio input "true"
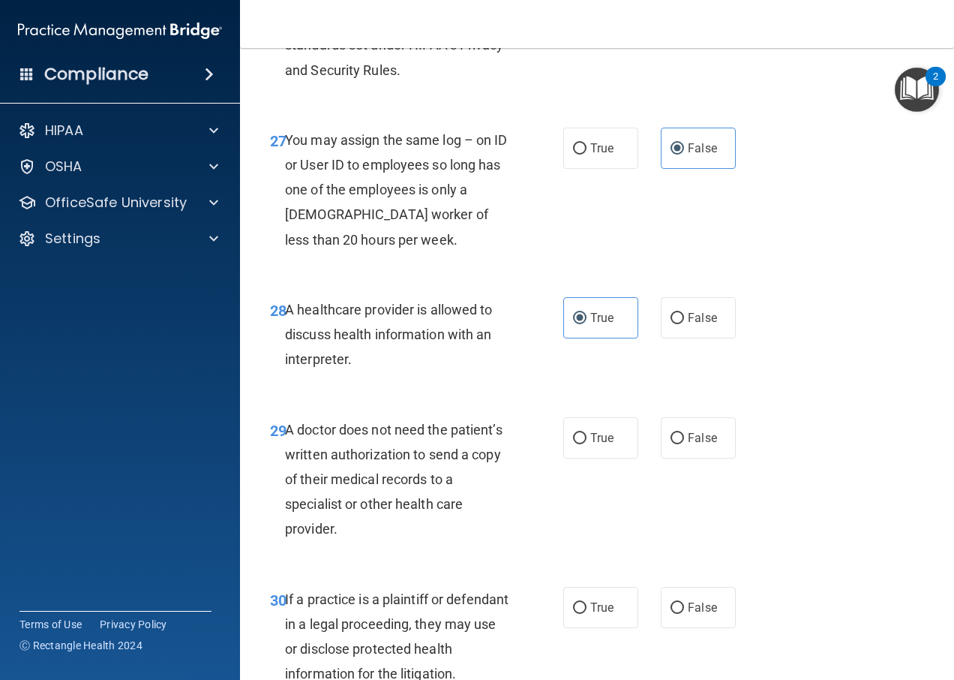
scroll to position [4068, 0]
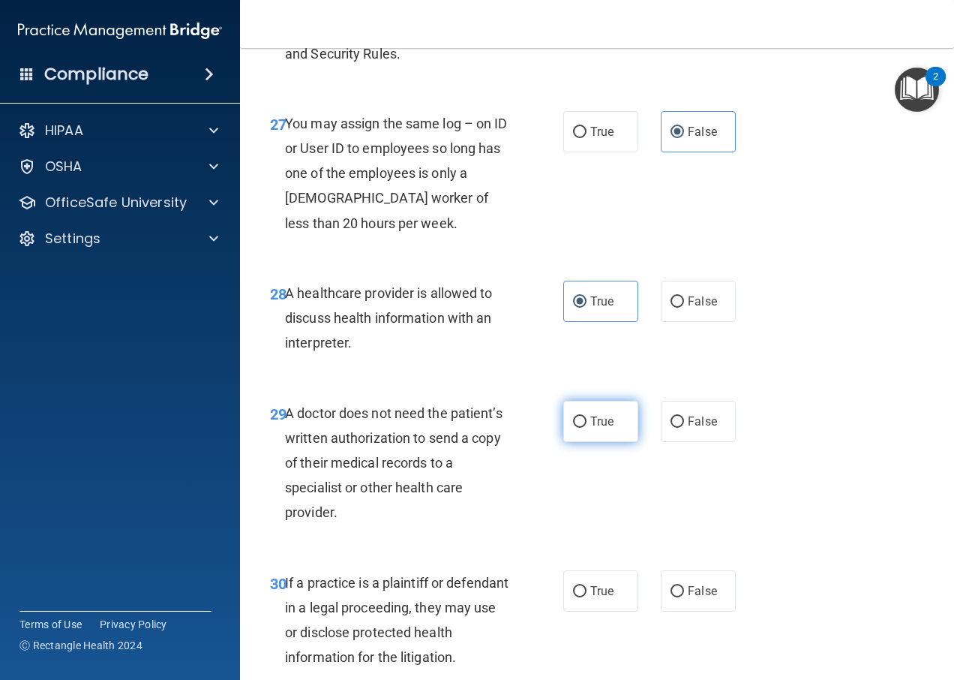
click at [609, 442] on label "True" at bounding box center [600, 421] width 75 height 41
click at [587, 428] on input "True" at bounding box center [580, 421] width 14 height 11
radio input "true"
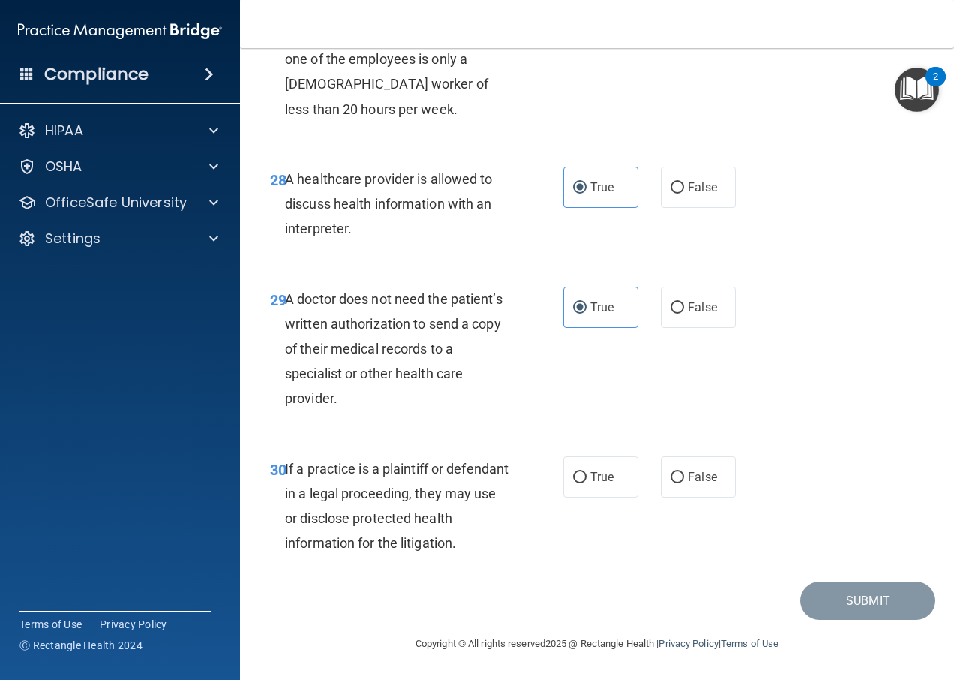
scroll to position [4232, 0]
click at [593, 478] on span "True" at bounding box center [601, 477] width 23 height 14
click at [587, 478] on input "True" at bounding box center [580, 477] width 14 height 11
radio input "true"
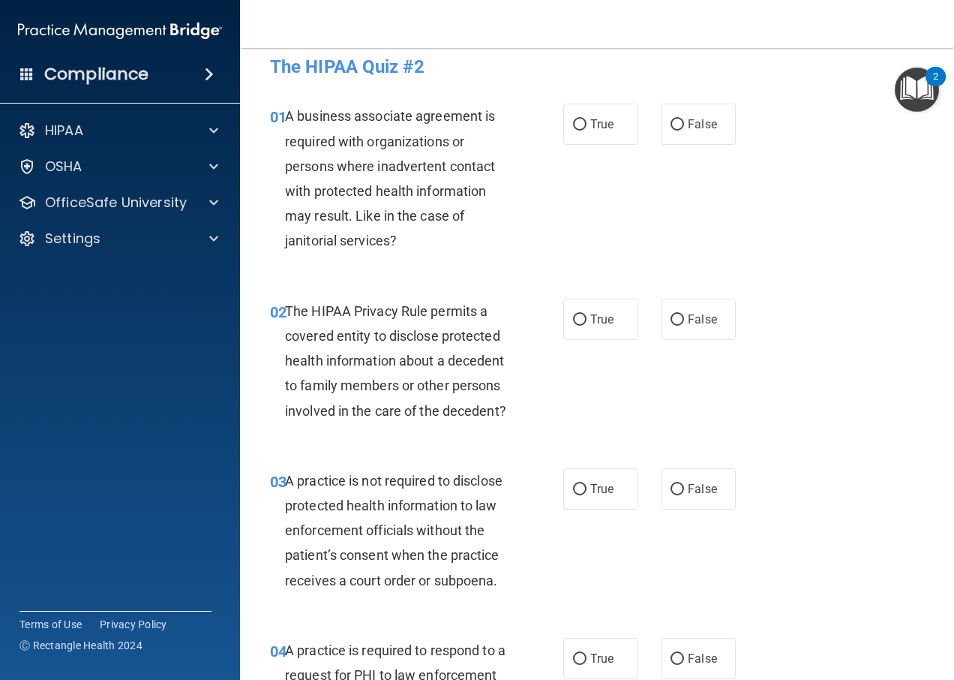
scroll to position [0, 0]
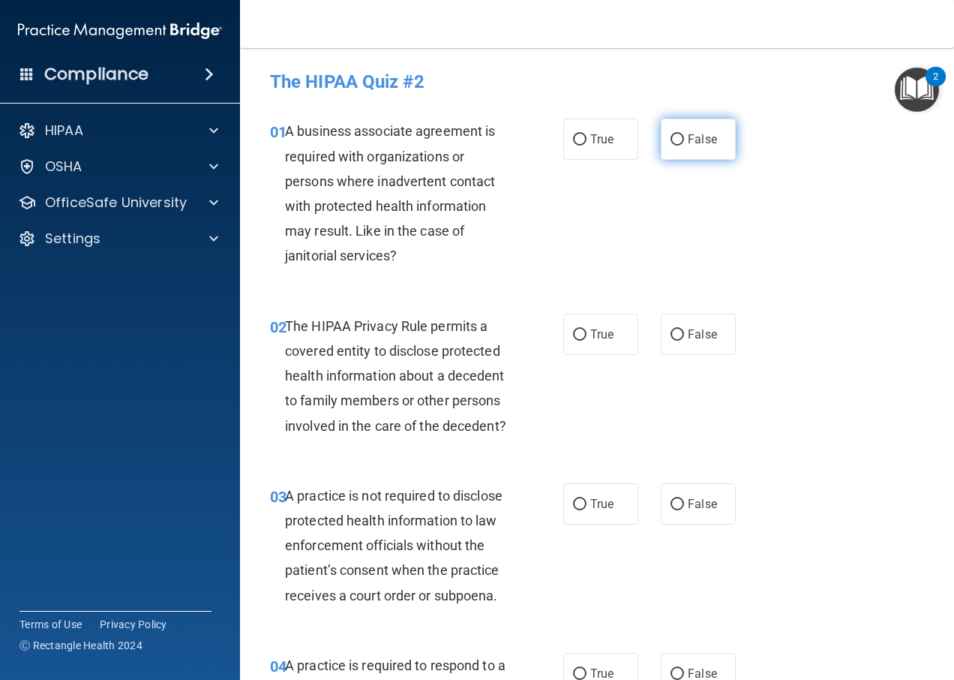
click at [688, 140] on span "False" at bounding box center [702, 139] width 29 height 14
click at [684, 140] on input "False" at bounding box center [678, 139] width 14 height 11
radio input "true"
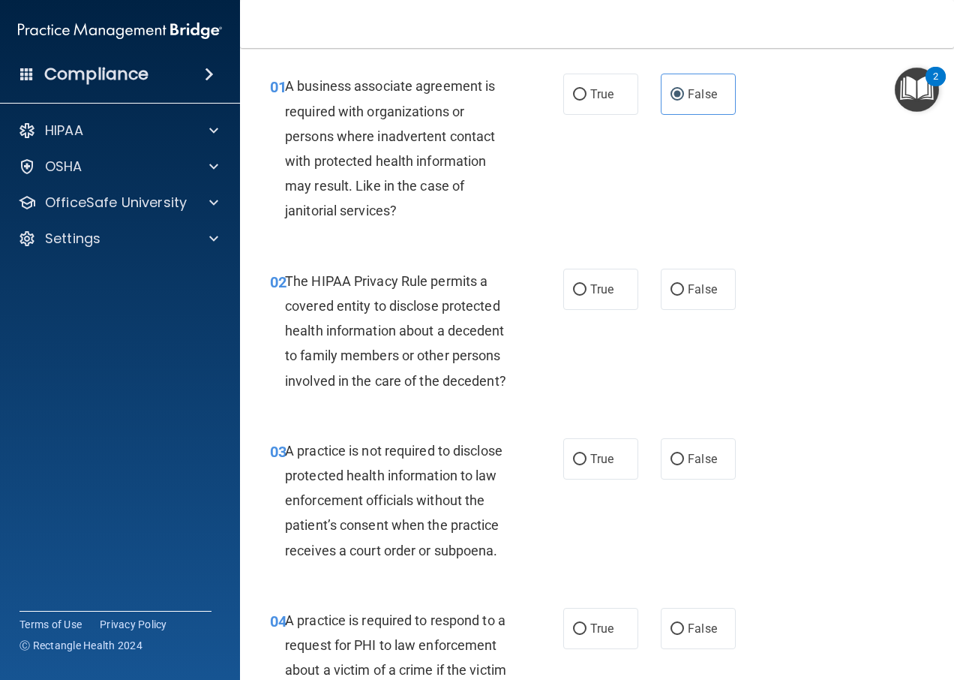
scroll to position [150, 0]
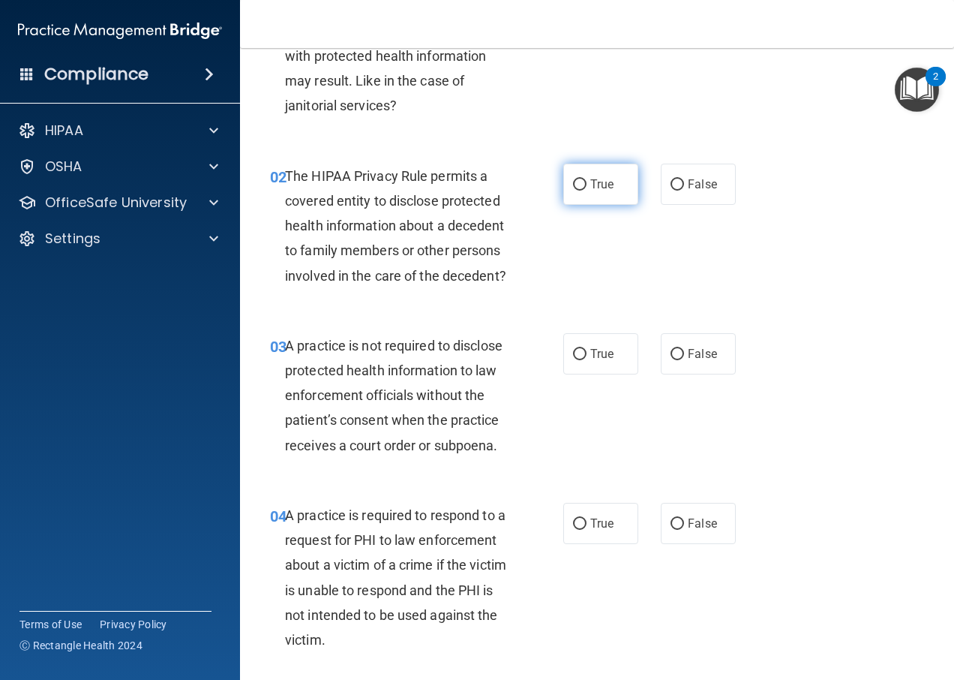
click at [573, 180] on input "True" at bounding box center [580, 184] width 14 height 11
radio input "true"
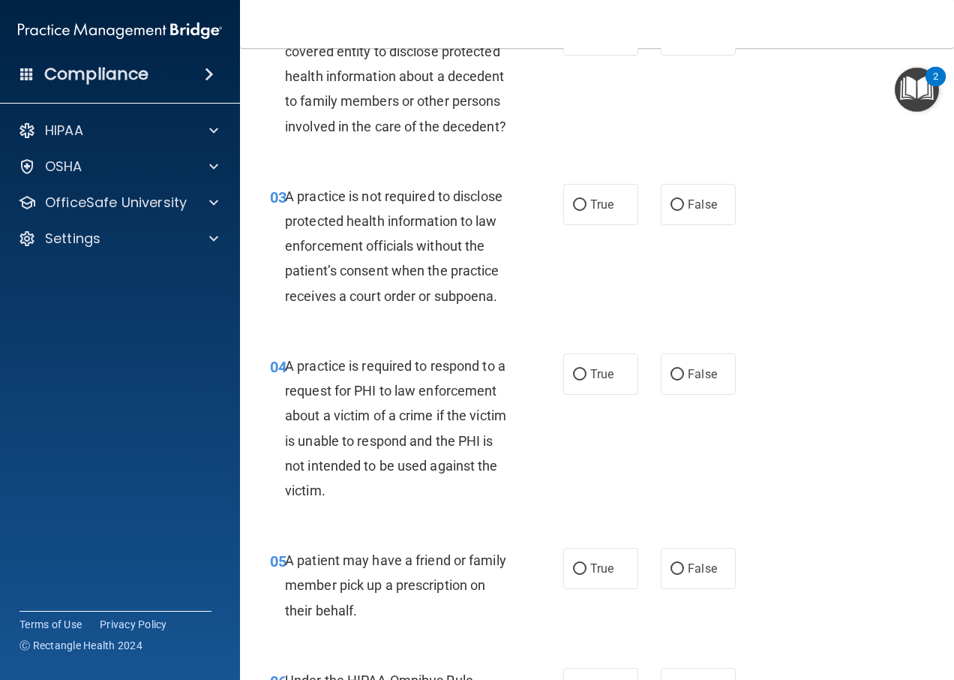
scroll to position [300, 0]
click at [607, 211] on span "True" at bounding box center [601, 204] width 23 height 14
click at [587, 210] on input "True" at bounding box center [580, 204] width 14 height 11
radio input "true"
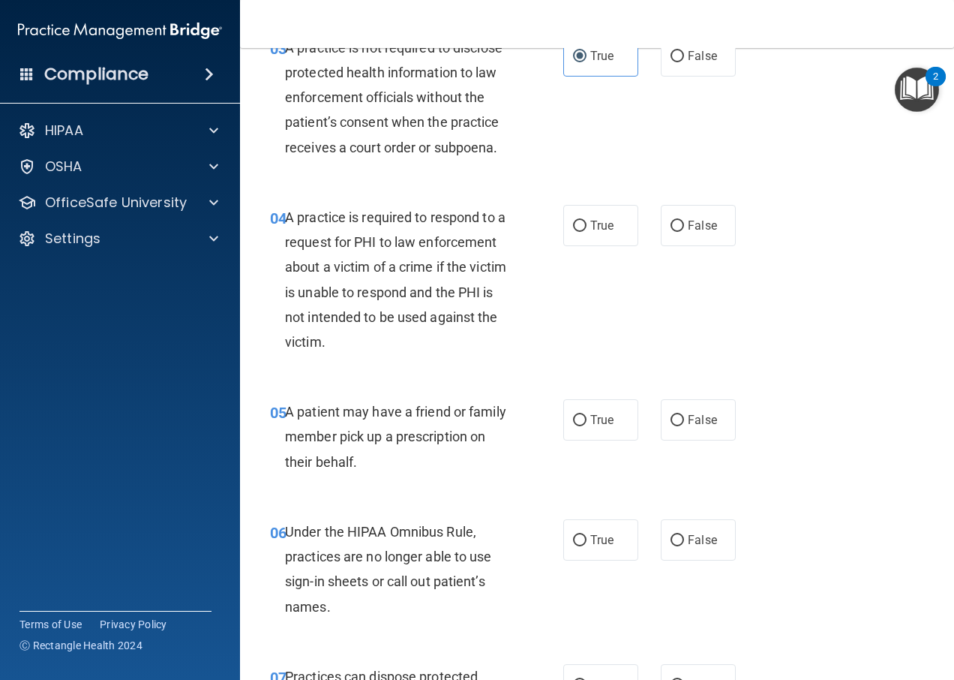
scroll to position [450, 0]
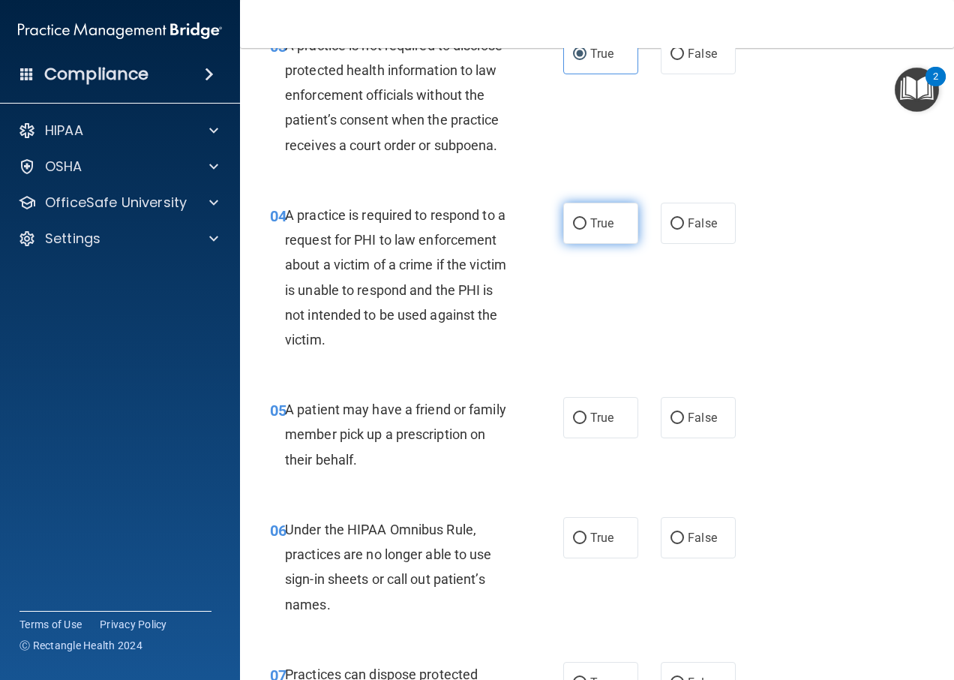
click at [601, 230] on span "True" at bounding box center [601, 223] width 23 height 14
click at [587, 230] on input "True" at bounding box center [580, 223] width 14 height 11
radio input "true"
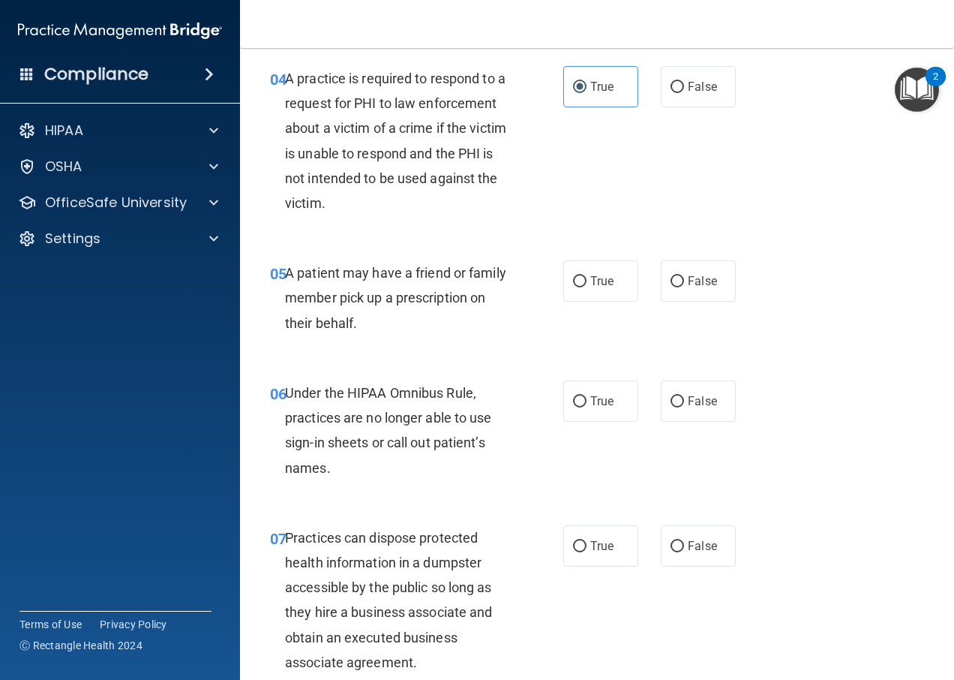
scroll to position [600, 0]
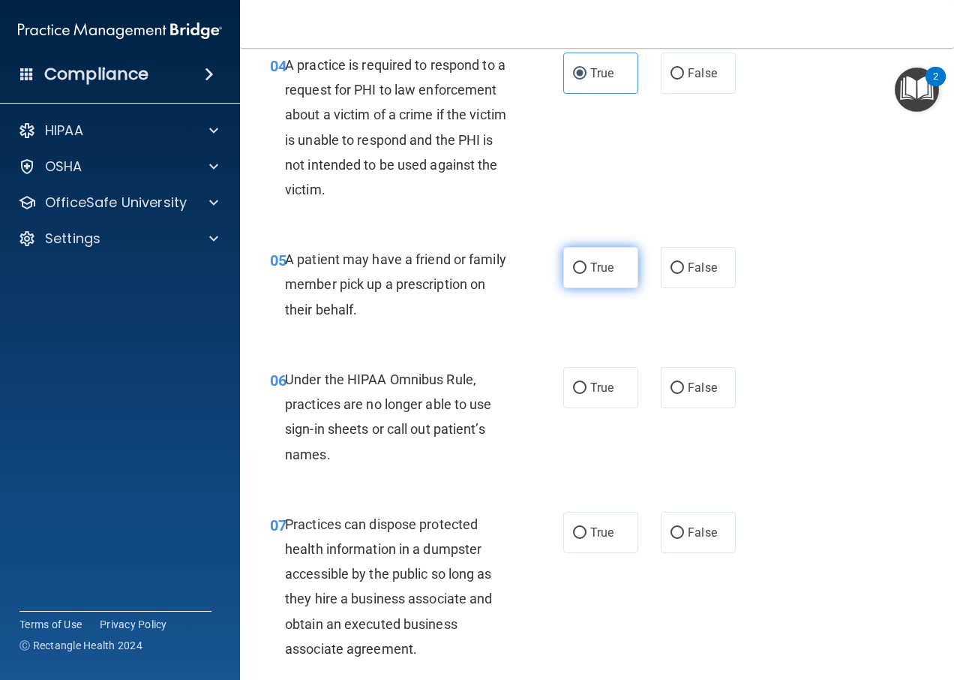
click at [590, 275] on span "True" at bounding box center [601, 267] width 23 height 14
click at [587, 274] on input "True" at bounding box center [580, 268] width 14 height 11
radio input "true"
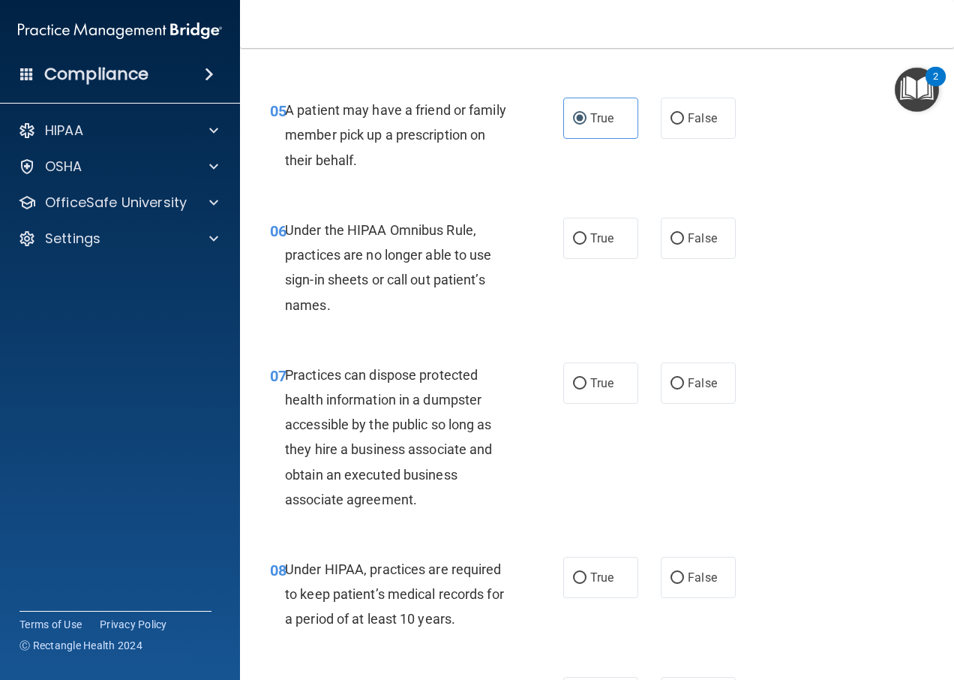
scroll to position [750, 0]
click at [661, 258] on label "False" at bounding box center [698, 237] width 75 height 41
click at [671, 244] on input "False" at bounding box center [678, 238] width 14 height 11
radio input "true"
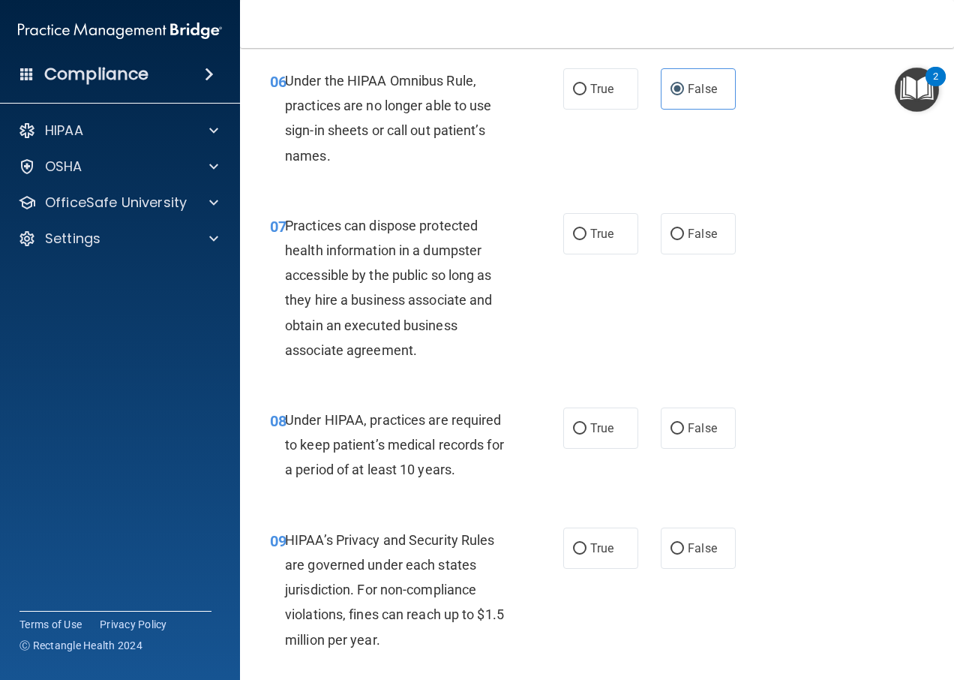
scroll to position [900, 0]
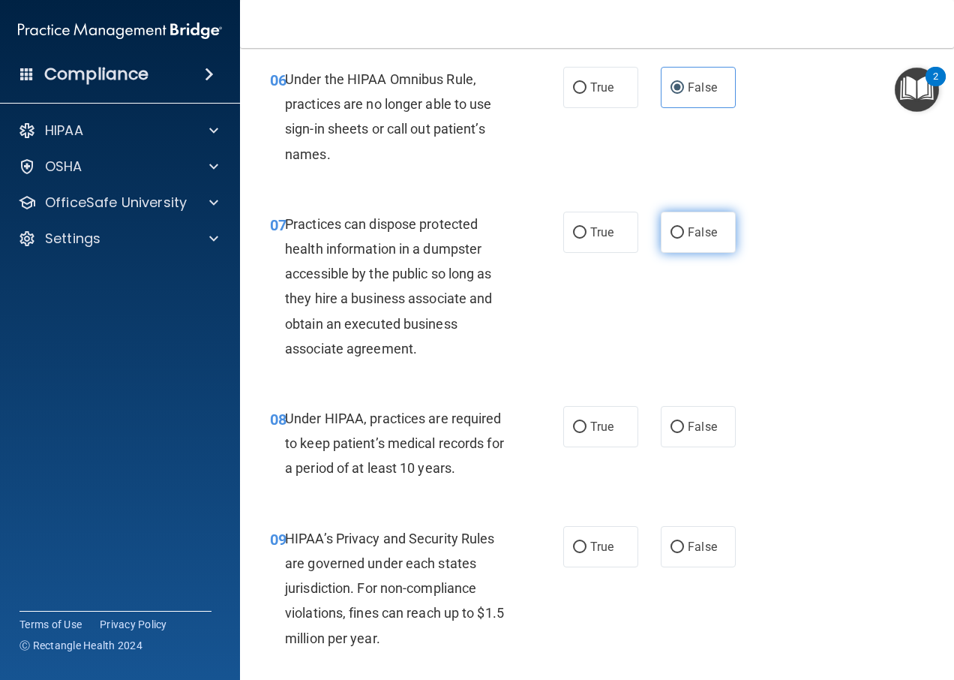
click at [691, 253] on label "False" at bounding box center [698, 232] width 75 height 41
click at [684, 239] on input "False" at bounding box center [678, 232] width 14 height 11
radio input "true"
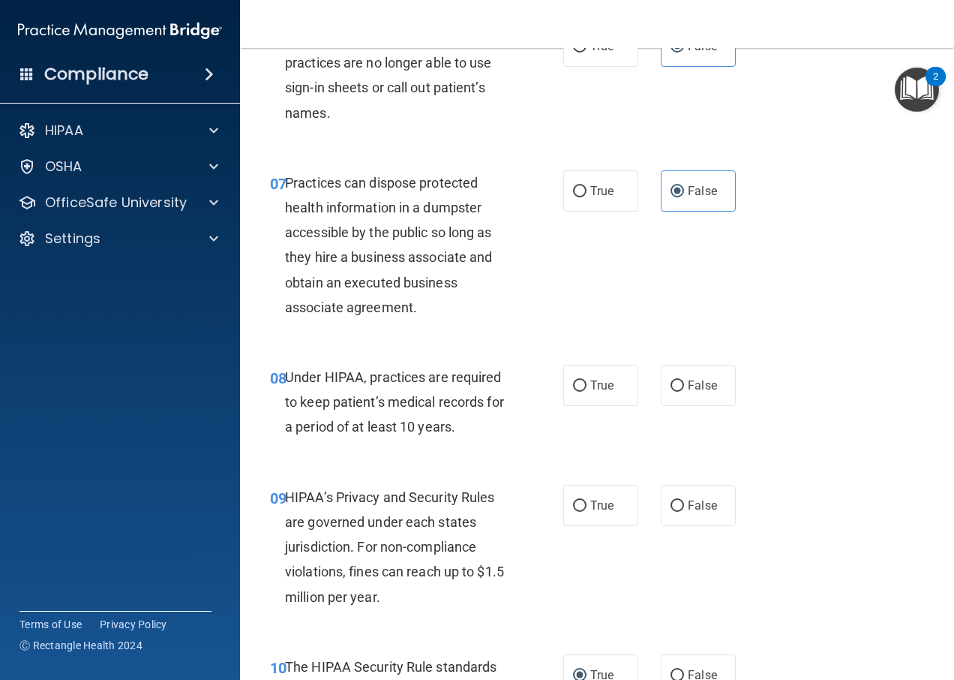
scroll to position [1050, 0]
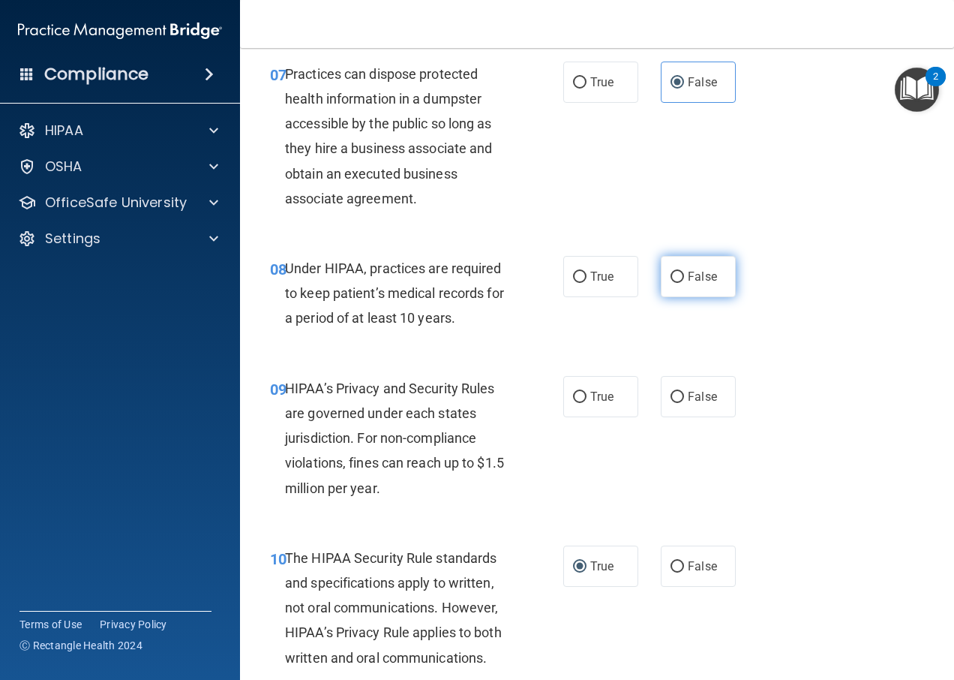
click at [695, 284] on span "False" at bounding box center [702, 276] width 29 height 14
click at [684, 283] on input "False" at bounding box center [678, 277] width 14 height 11
radio input "true"
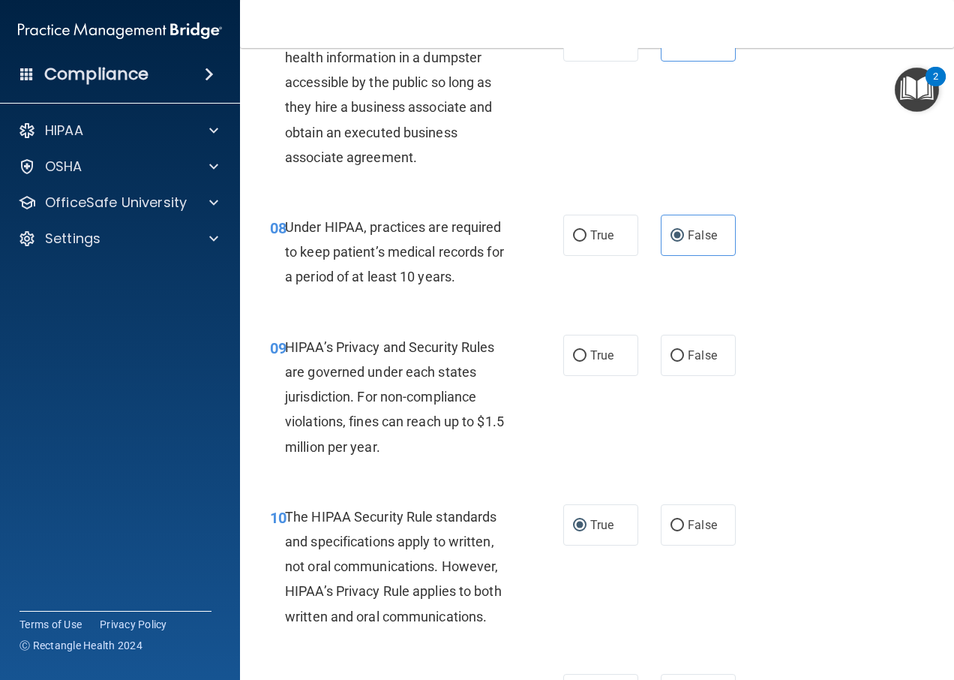
scroll to position [1125, 0]
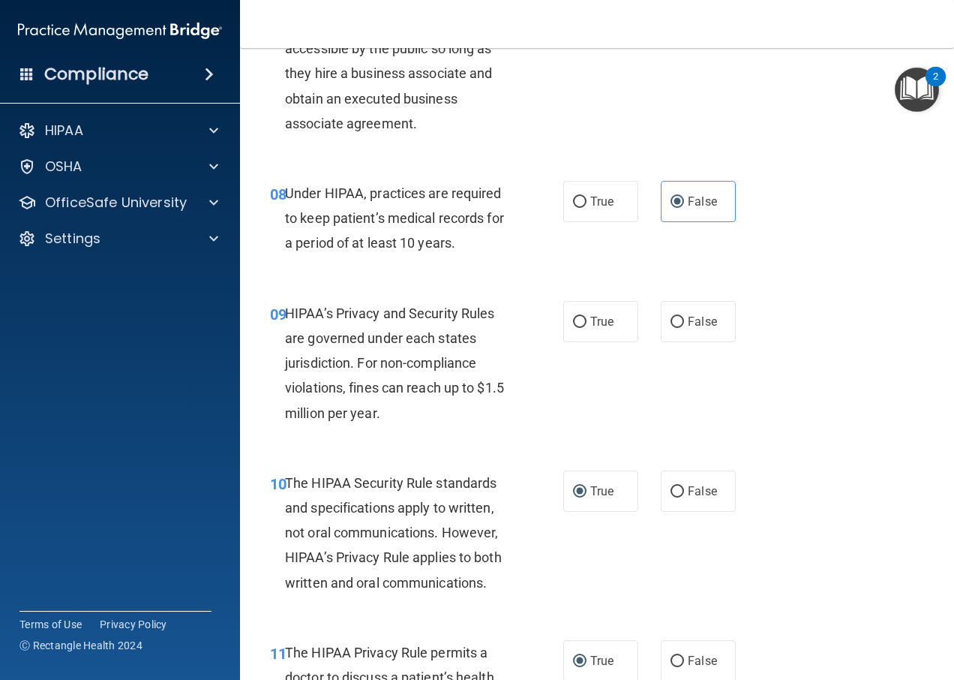
drag, startPoint x: 679, startPoint y: 347, endPoint x: 650, endPoint y: 354, distance: 30.0
click at [680, 342] on label "False" at bounding box center [698, 321] width 75 height 41
click at [680, 328] on input "False" at bounding box center [678, 322] width 14 height 11
radio input "true"
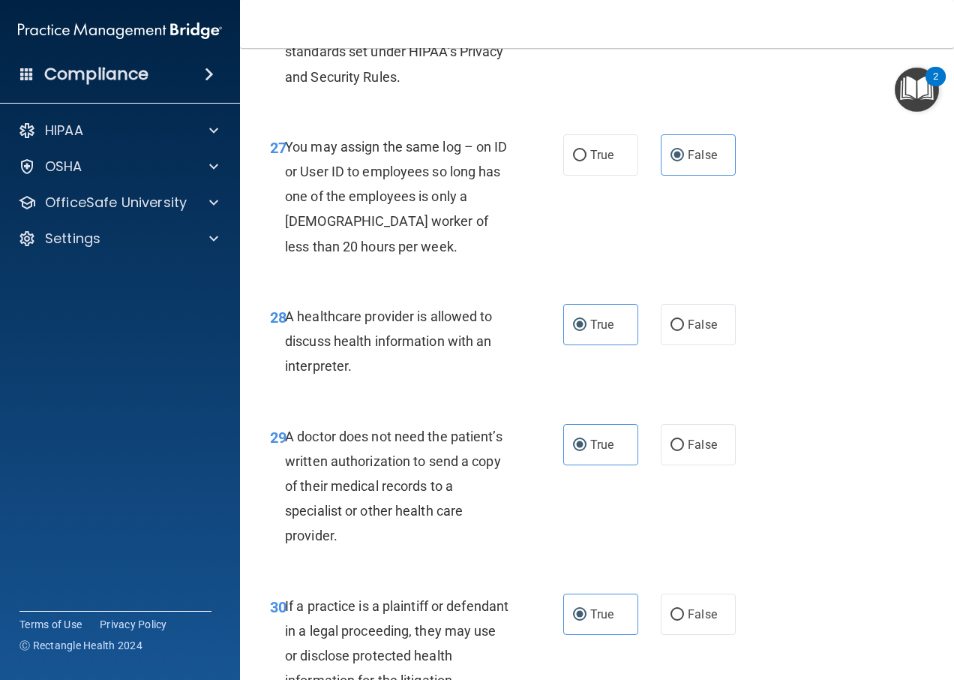
scroll to position [4232, 0]
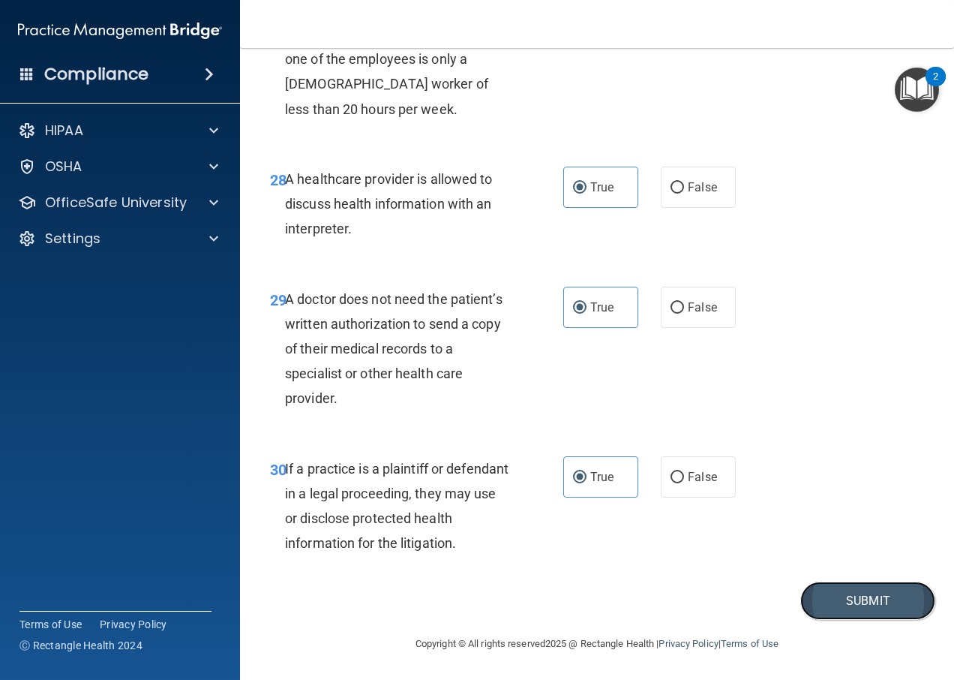
click at [835, 612] on button "Submit" at bounding box center [867, 600] width 135 height 38
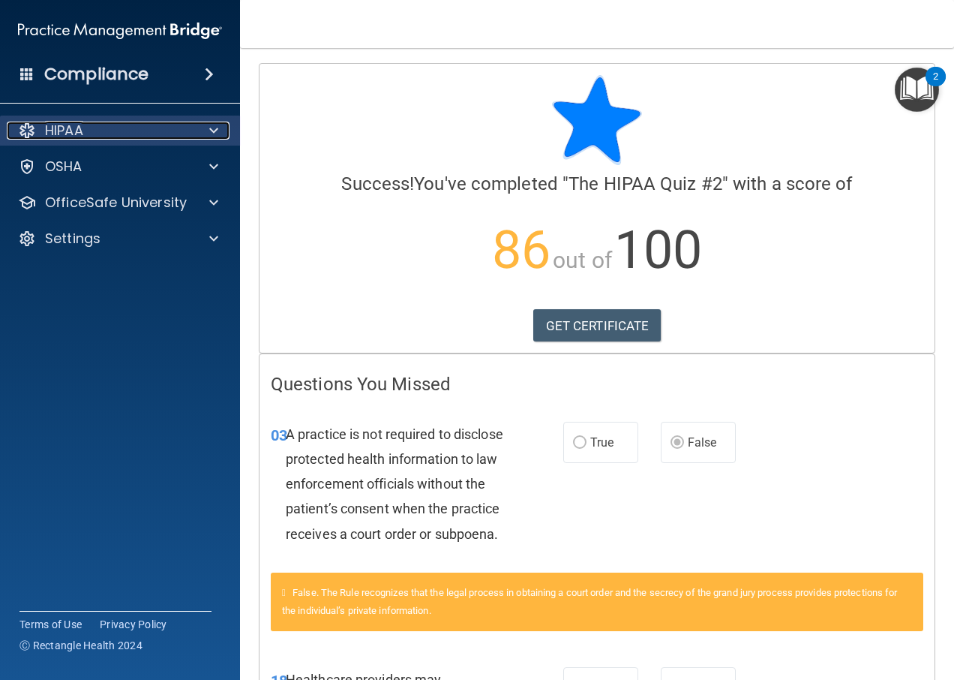
click at [212, 131] on span at bounding box center [213, 131] width 9 height 18
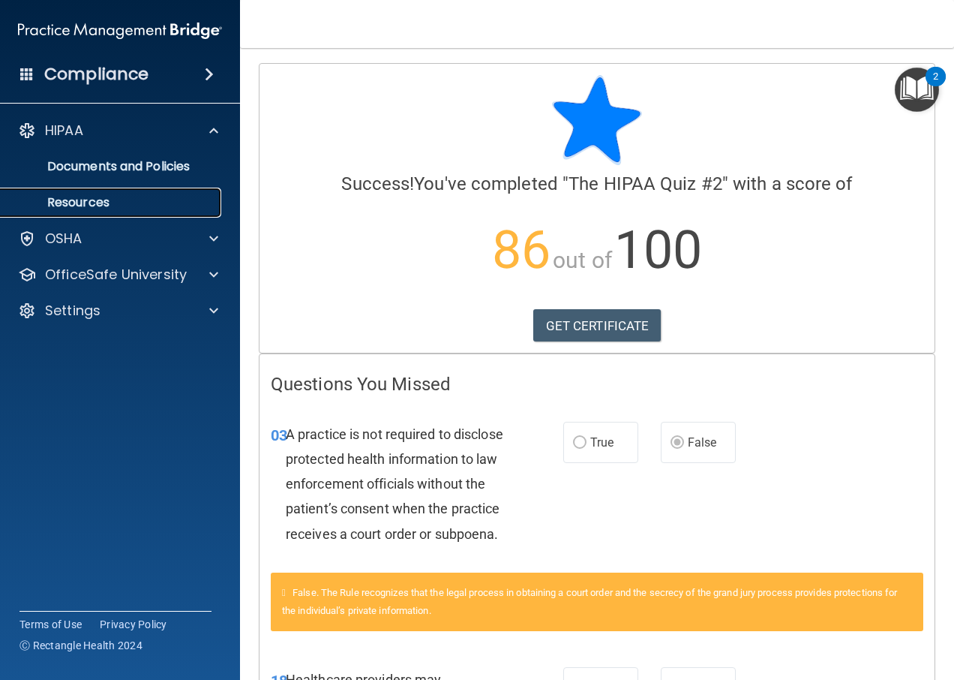
click at [185, 197] on p "Resources" at bounding box center [112, 202] width 205 height 15
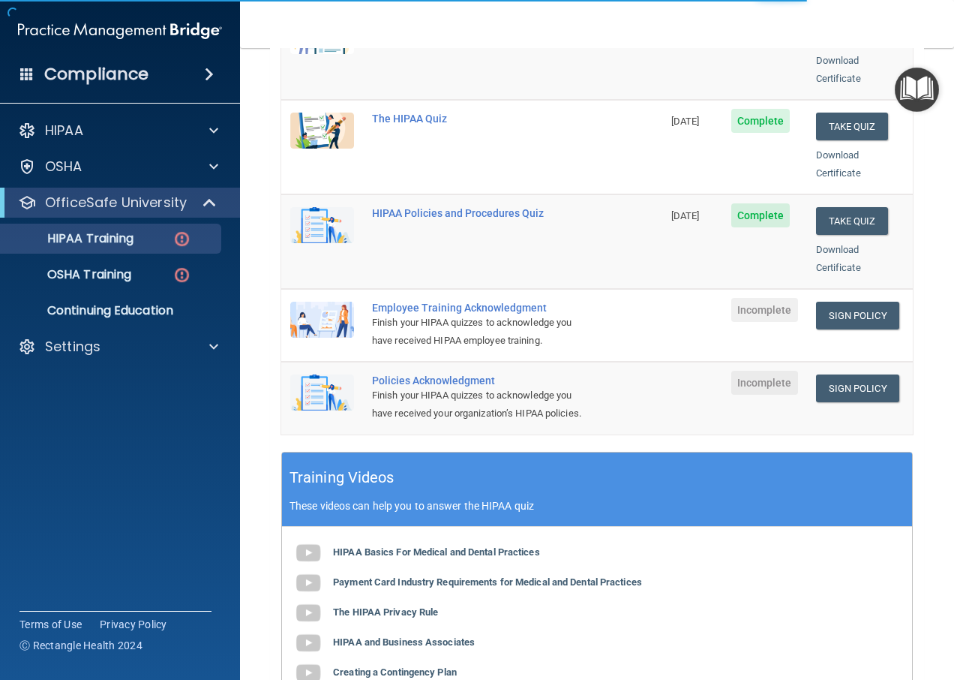
scroll to position [300, 0]
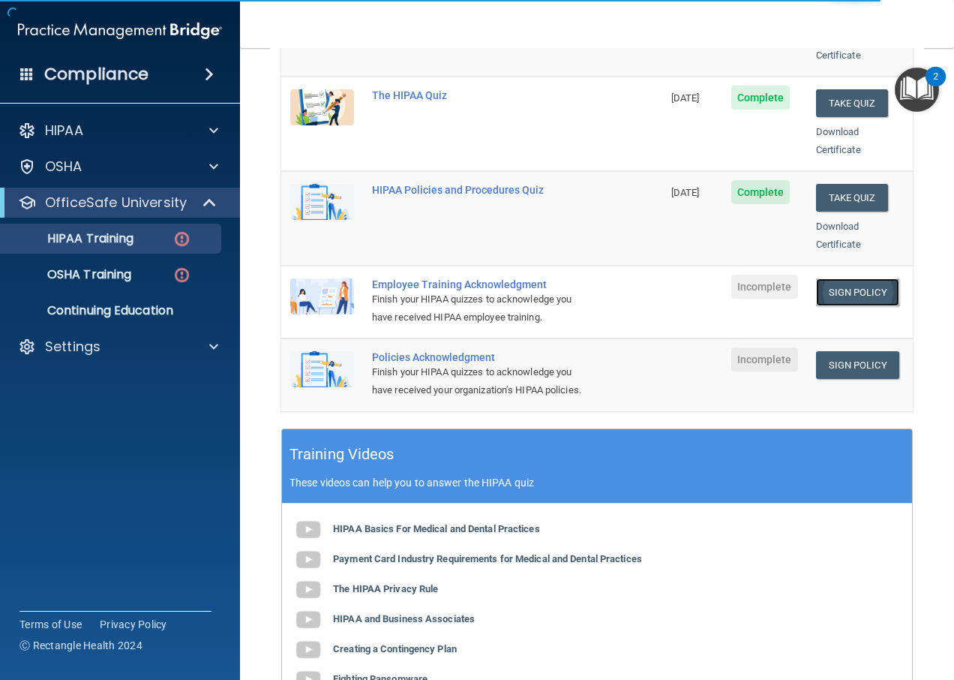
click at [836, 278] on link "Sign Policy" at bounding box center [857, 292] width 83 height 28
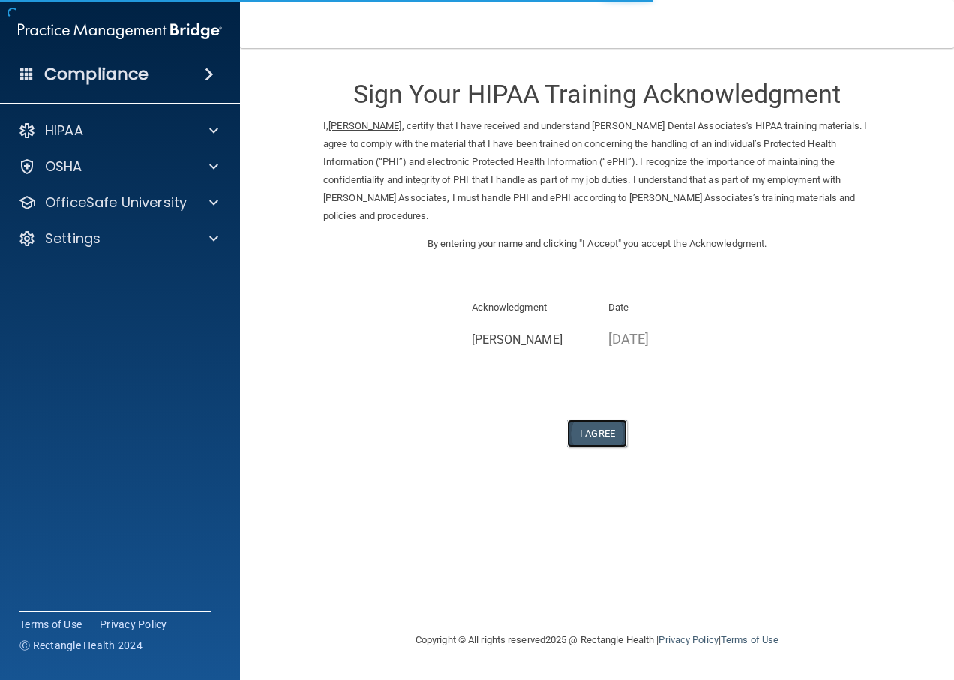
click at [581, 424] on button "I Agree" at bounding box center [597, 433] width 60 height 28
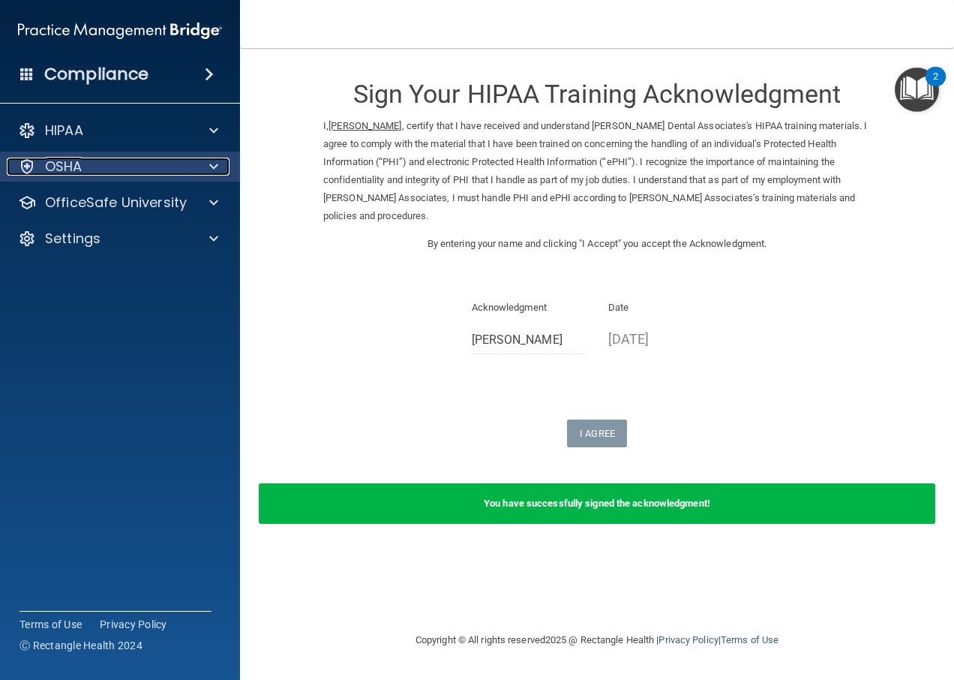
click at [198, 164] on div at bounding box center [212, 167] width 38 height 18
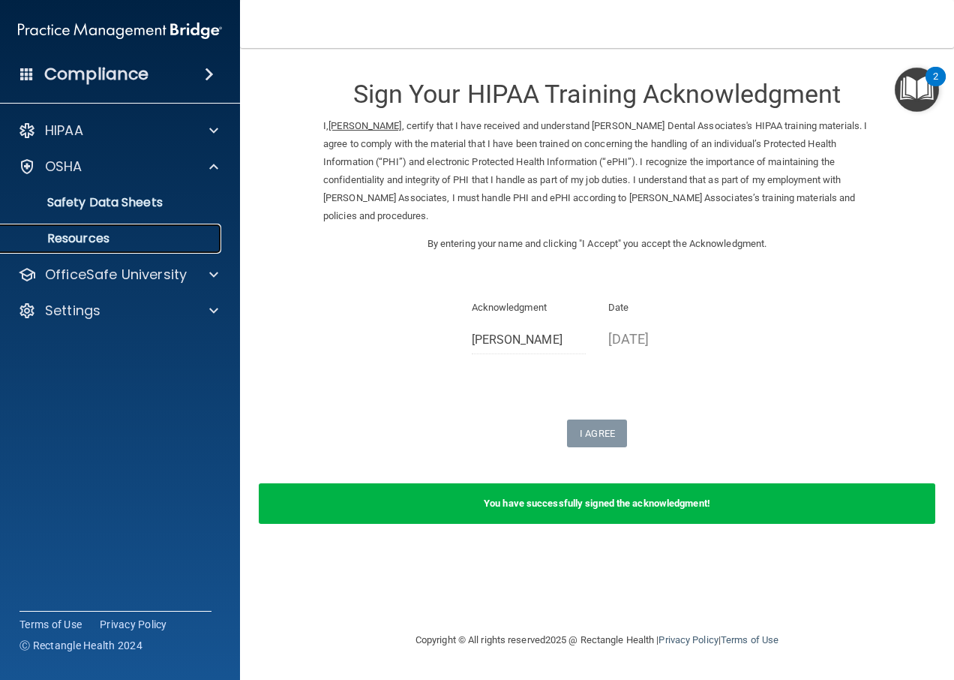
click at [200, 250] on link "Resources" at bounding box center [103, 239] width 236 height 30
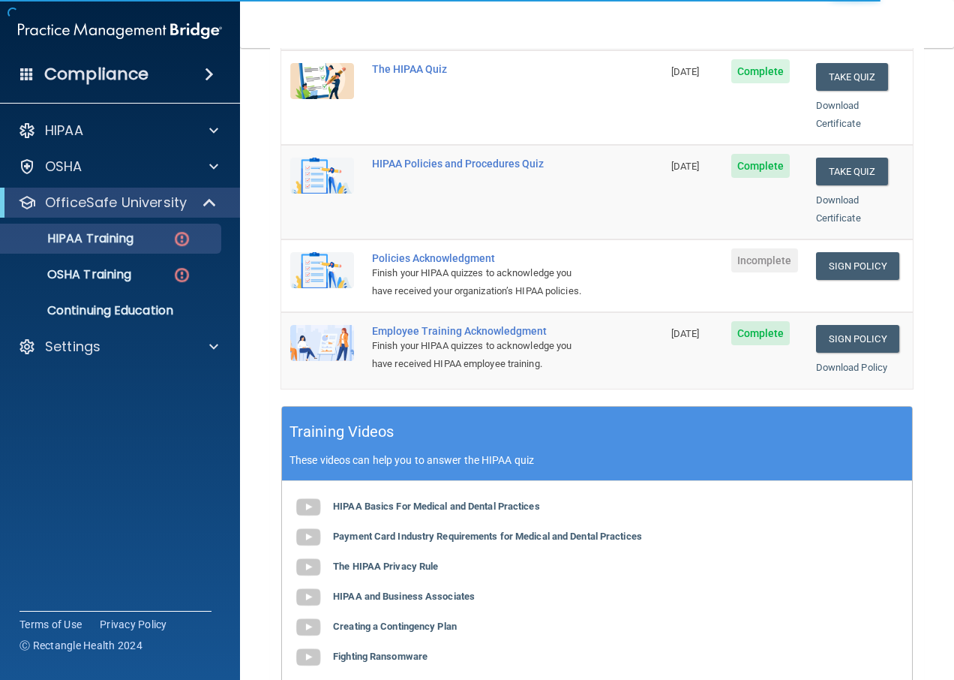
scroll to position [300, 0]
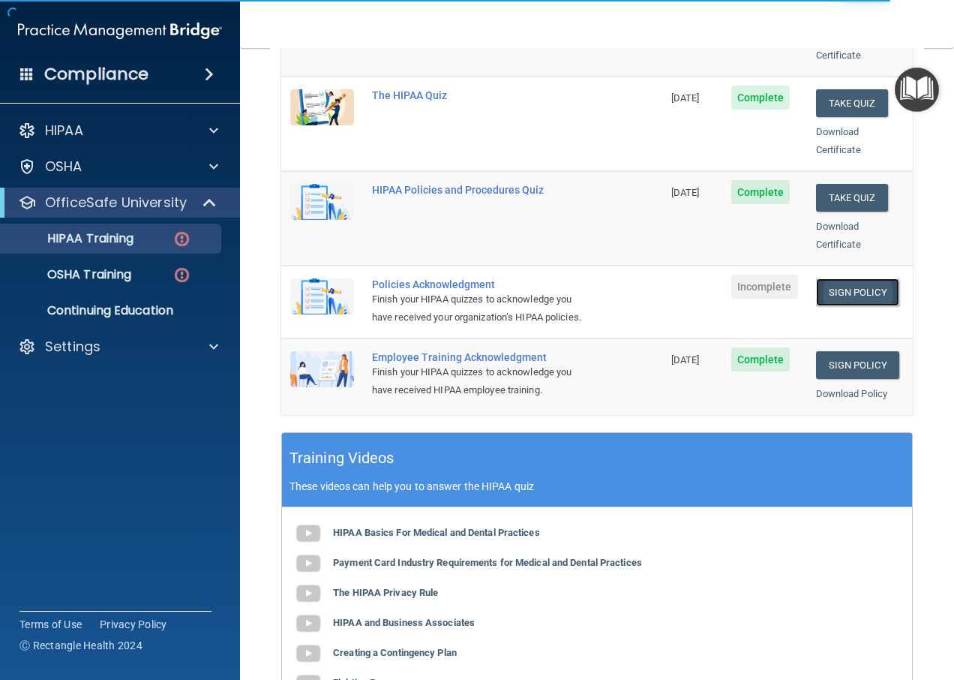
click at [842, 278] on link "Sign Policy" at bounding box center [857, 292] width 83 height 28
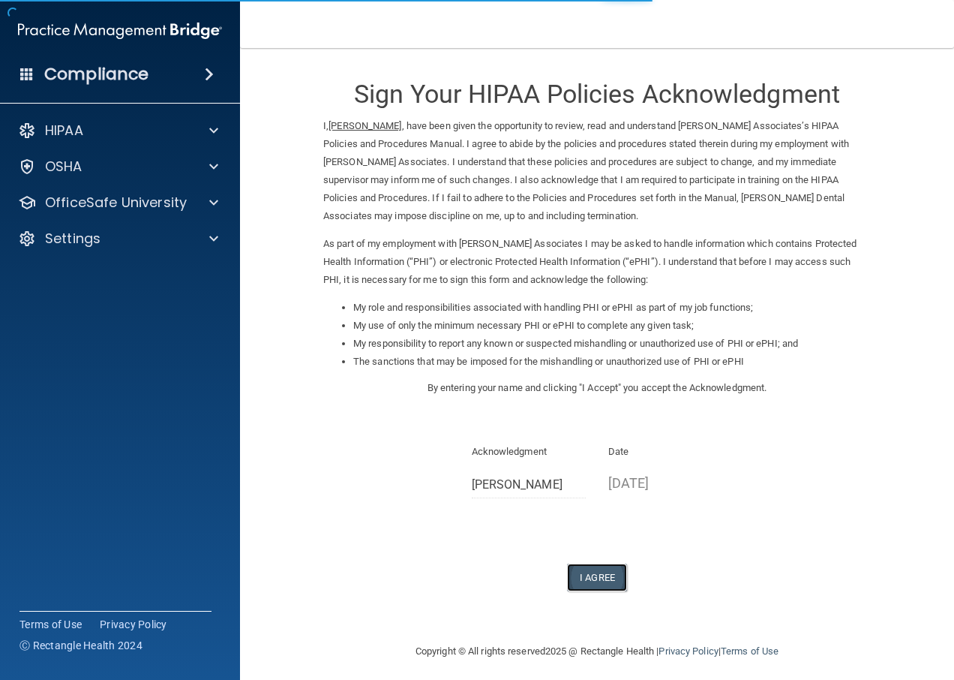
click at [602, 575] on button "I Agree" at bounding box center [597, 577] width 60 height 28
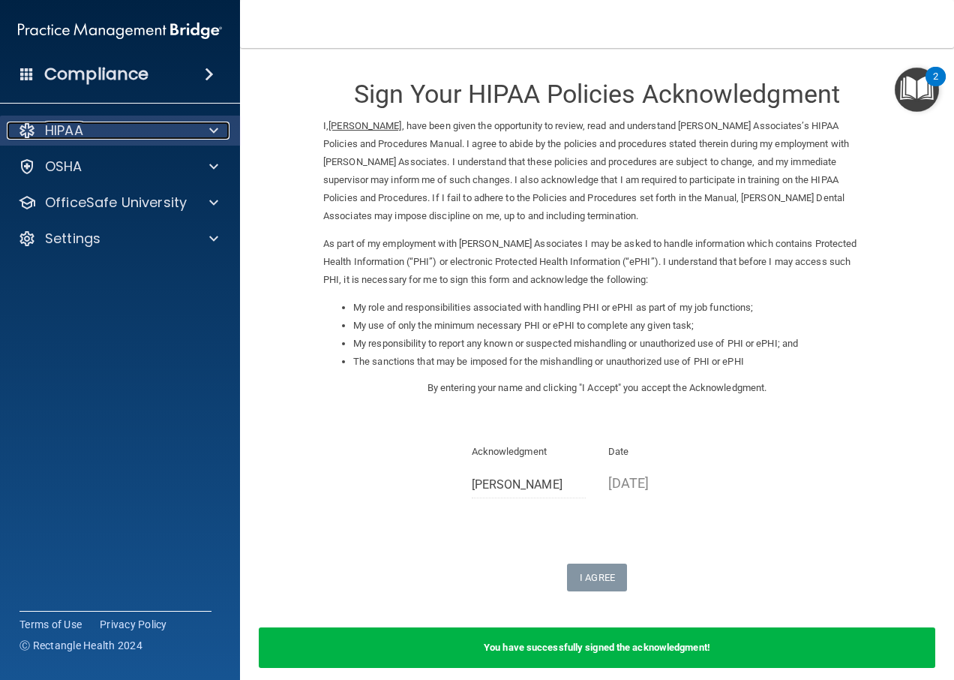
click at [199, 136] on div at bounding box center [212, 131] width 38 height 18
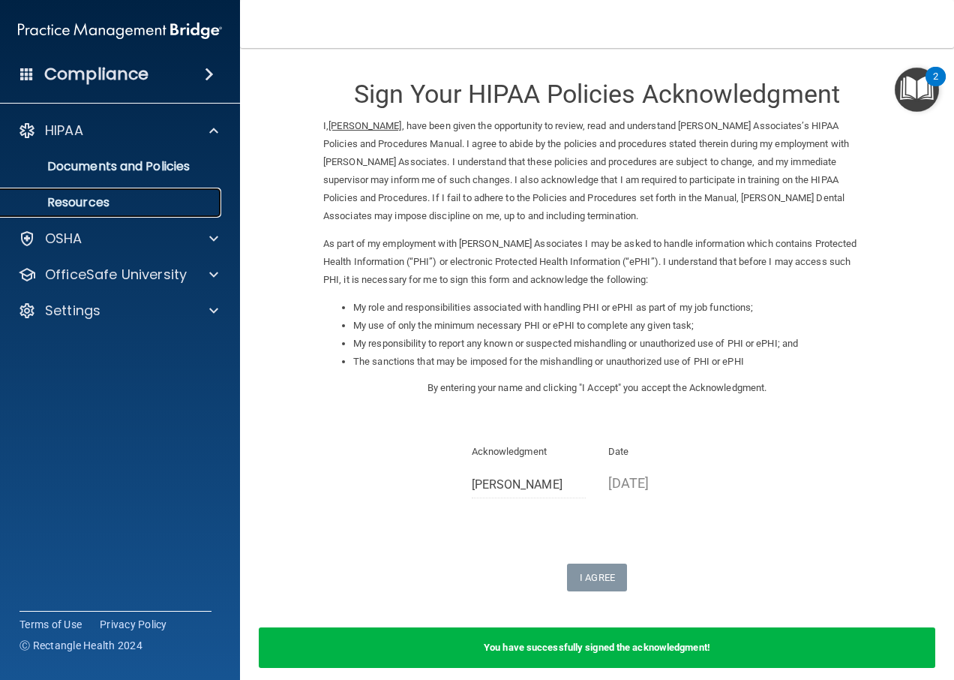
click at [193, 205] on p "Resources" at bounding box center [112, 202] width 205 height 15
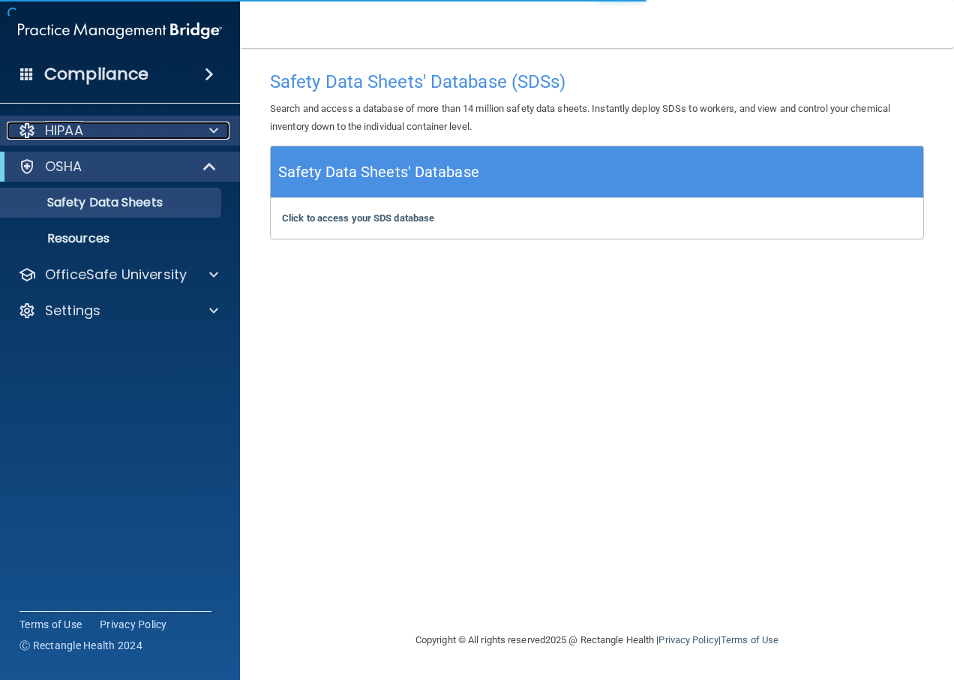
click at [197, 137] on div at bounding box center [212, 131] width 38 height 18
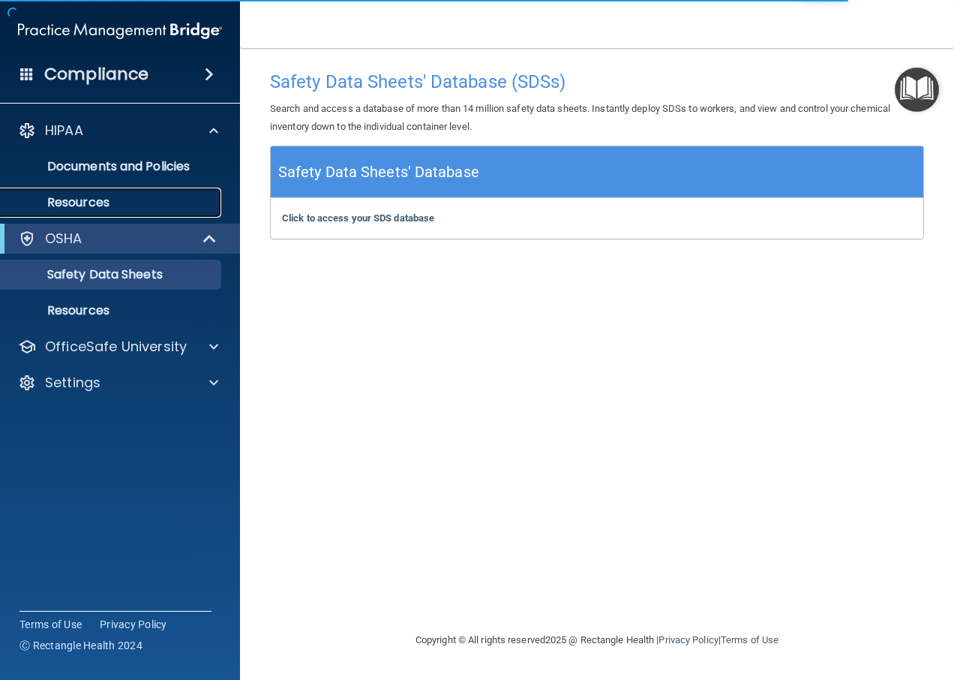
click at [173, 198] on p "Resources" at bounding box center [112, 202] width 205 height 15
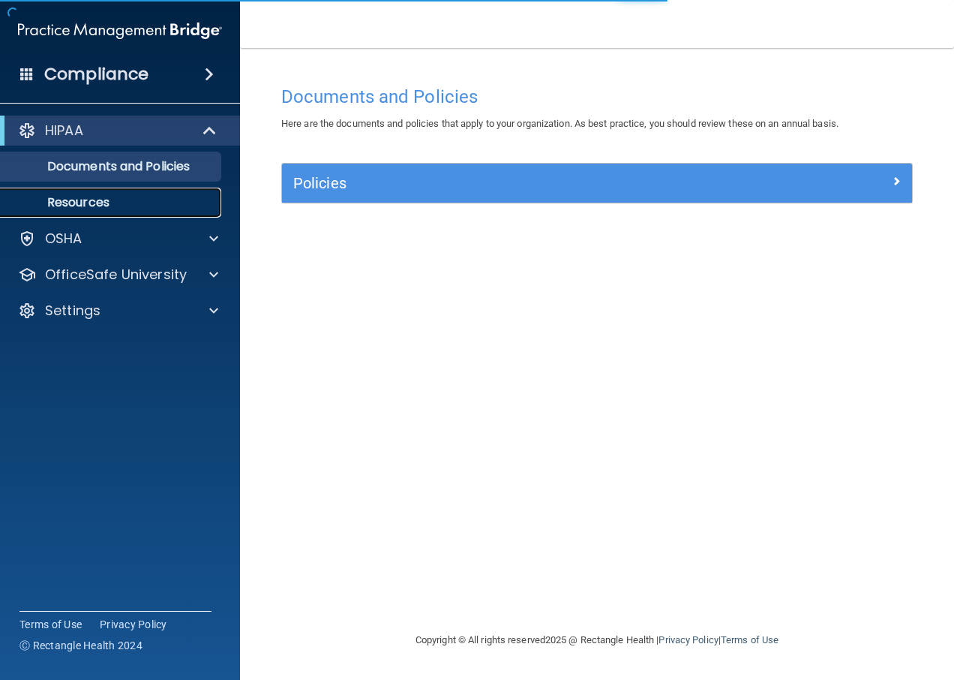
click at [163, 208] on p "Resources" at bounding box center [112, 202] width 205 height 15
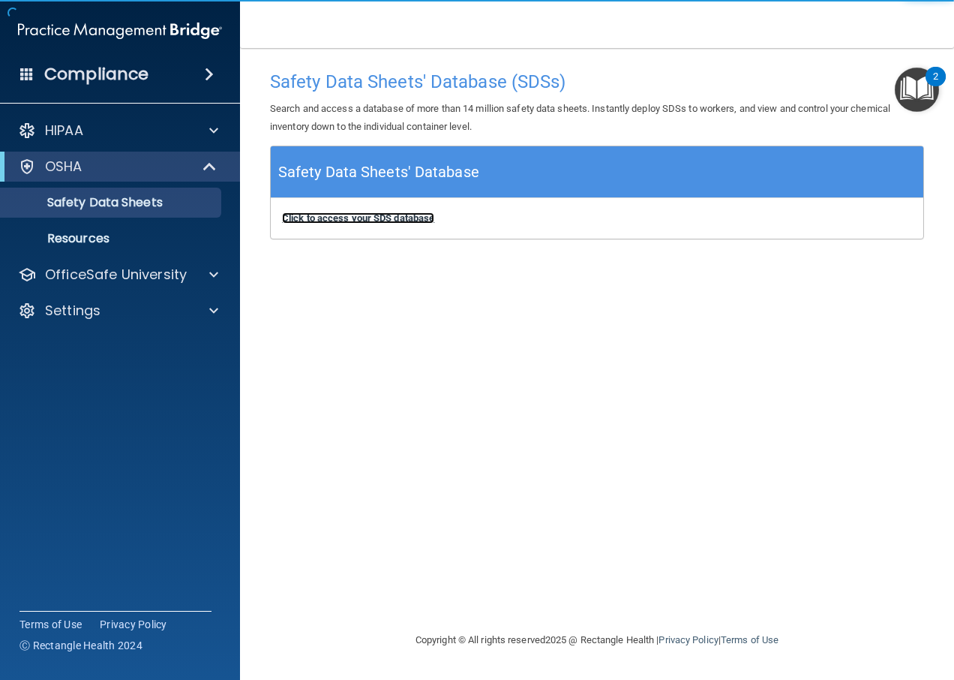
click at [397, 217] on b "Click to access your SDS database" at bounding box center [358, 217] width 152 height 11
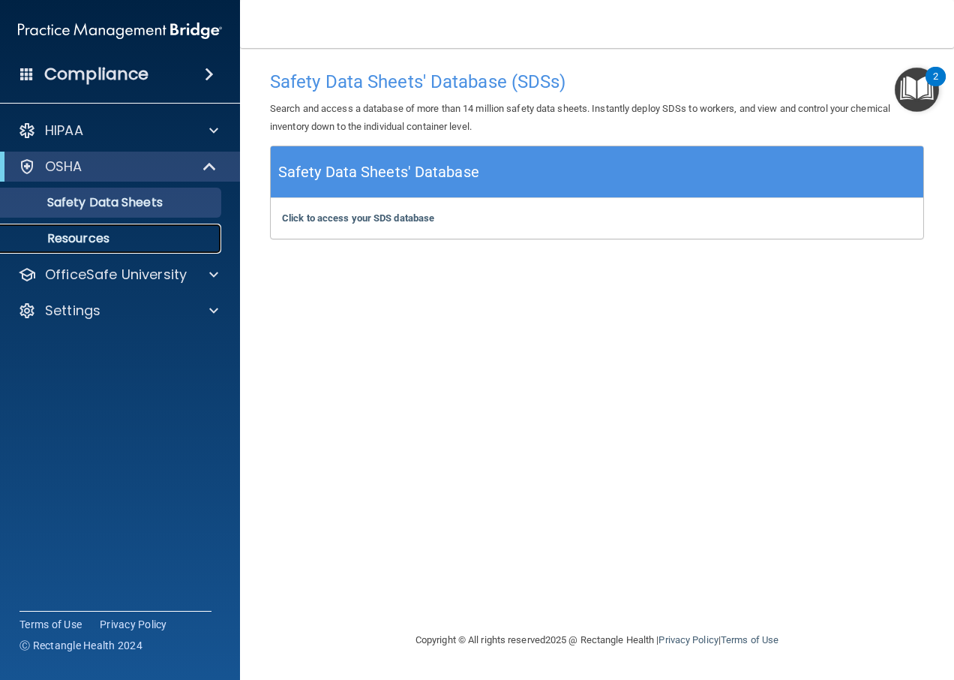
click at [104, 237] on p "Resources" at bounding box center [112, 238] width 205 height 15
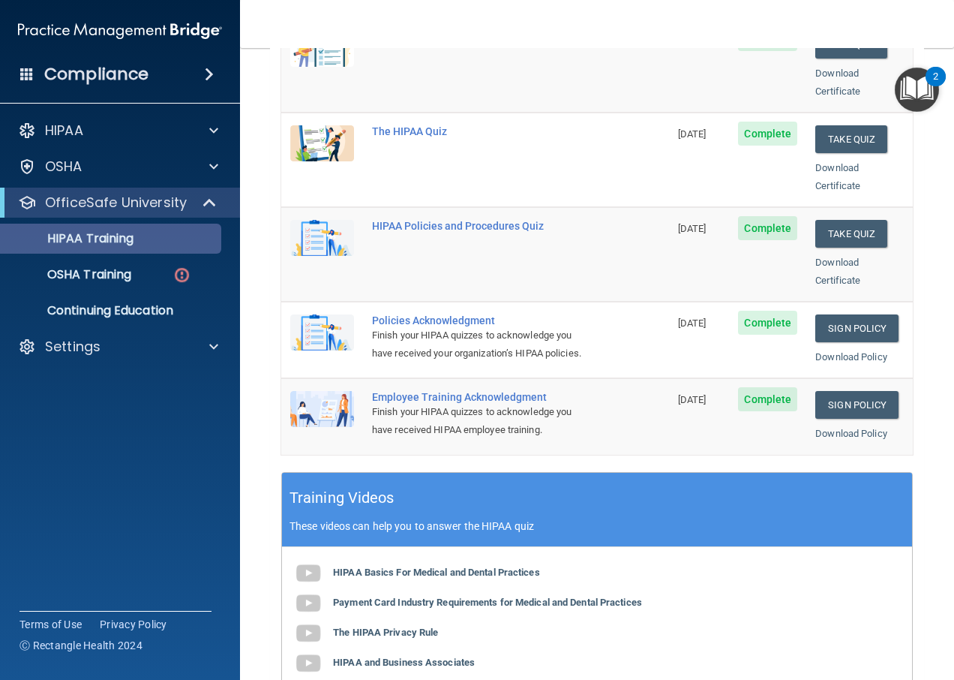
scroll to position [219, 0]
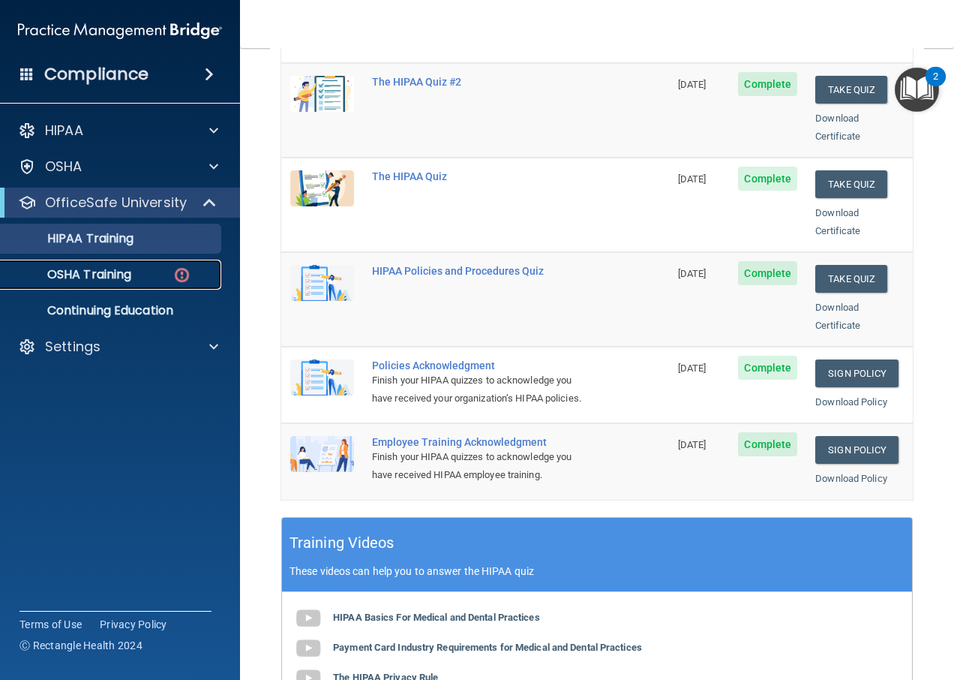
click at [131, 272] on p "OSHA Training" at bounding box center [71, 274] width 122 height 15
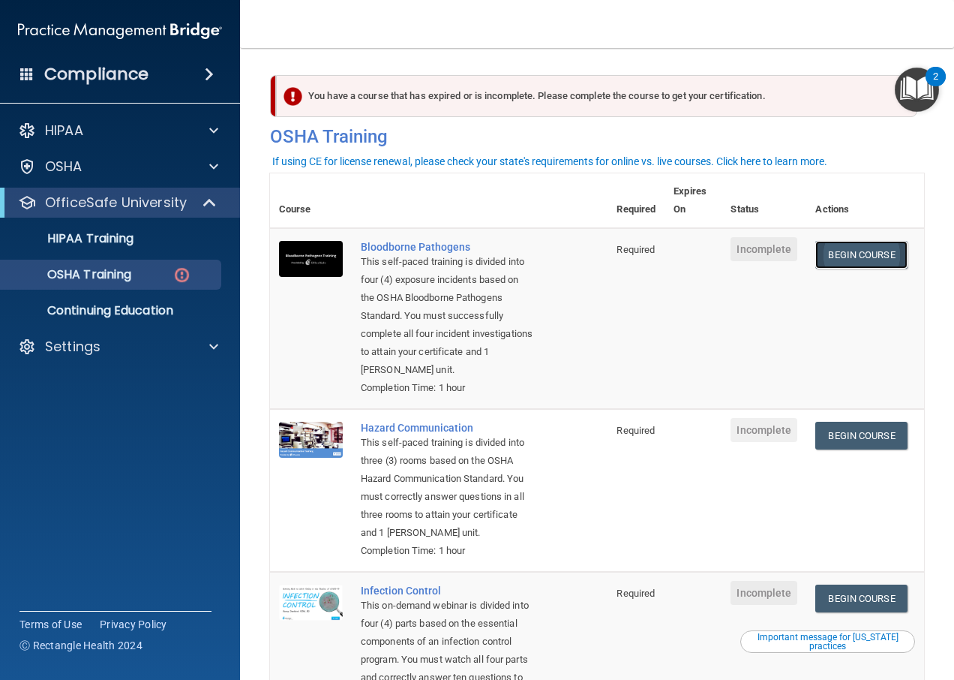
click at [858, 256] on link "Begin Course" at bounding box center [861, 255] width 92 height 28
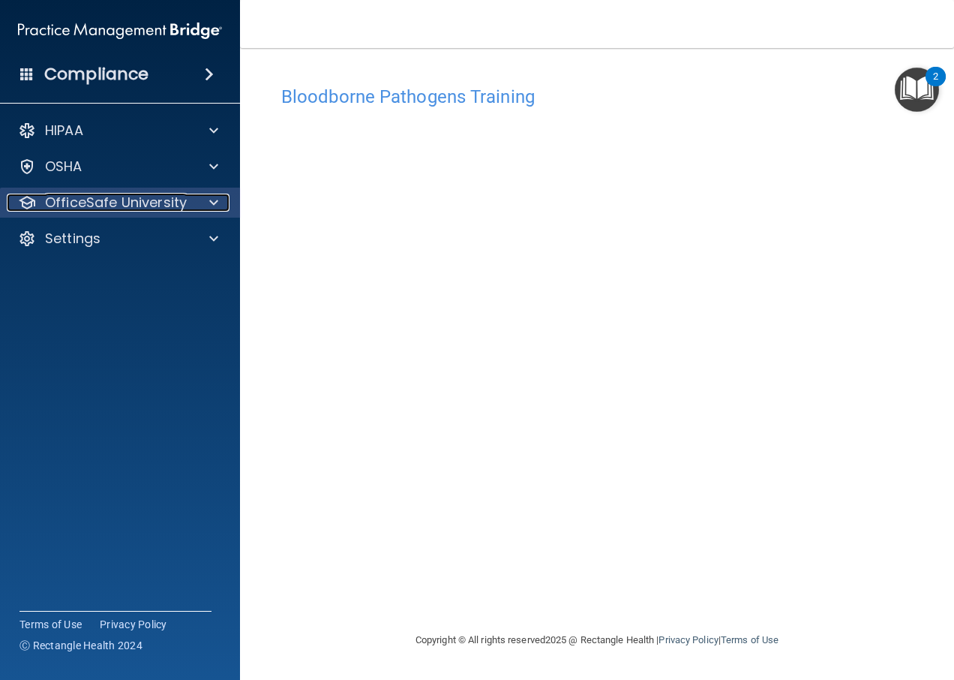
click at [193, 198] on div at bounding box center [212, 203] width 38 height 18
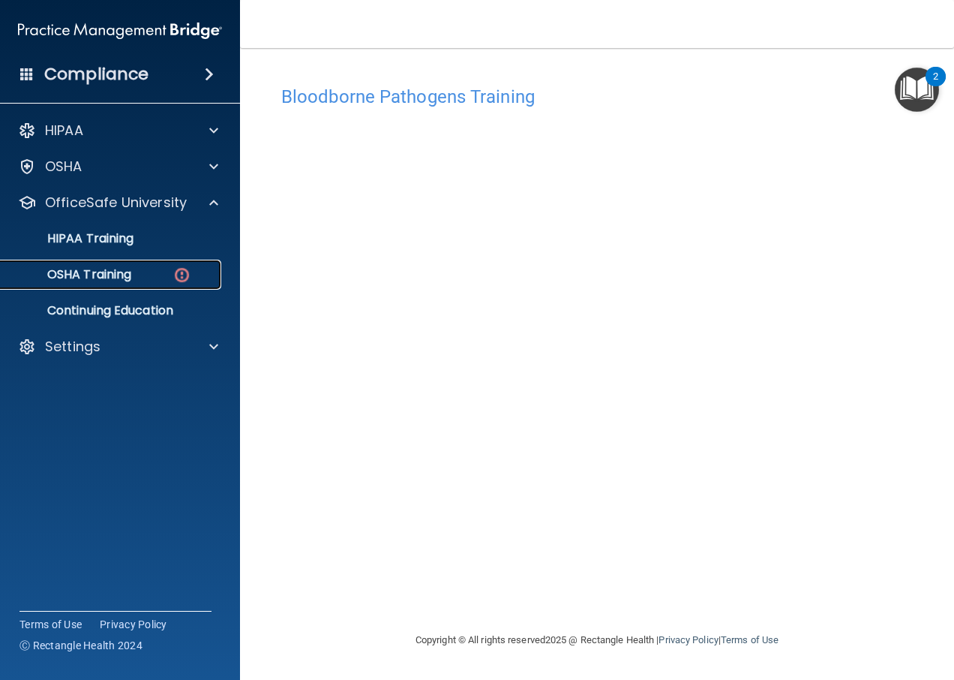
click at [175, 276] on img at bounding box center [182, 275] width 19 height 19
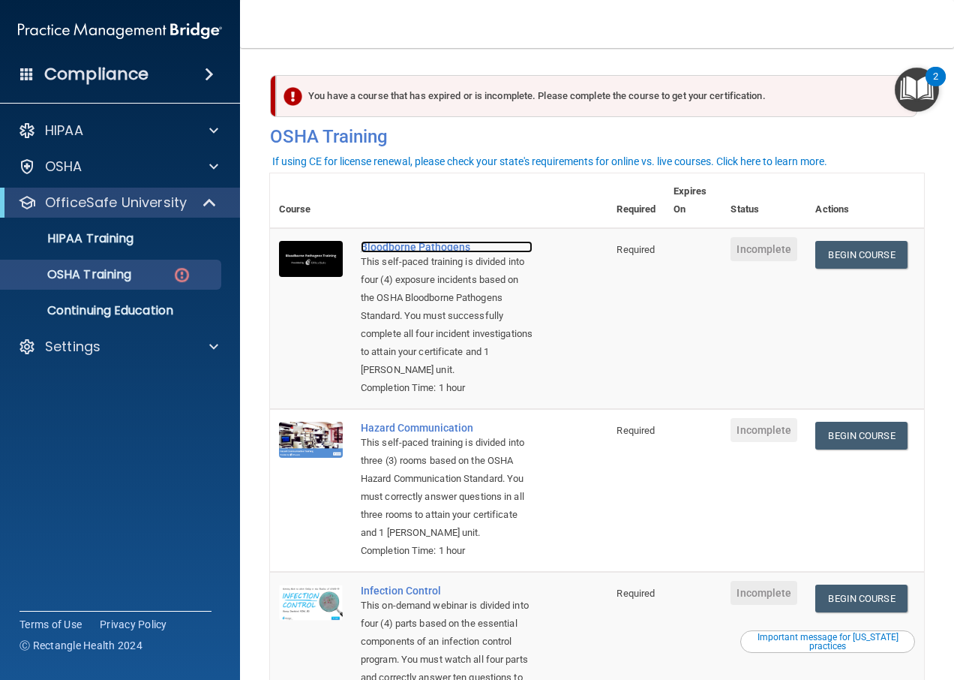
click at [434, 248] on div "Bloodborne Pathogens" at bounding box center [447, 247] width 172 height 12
